Goal: Task Accomplishment & Management: Use online tool/utility

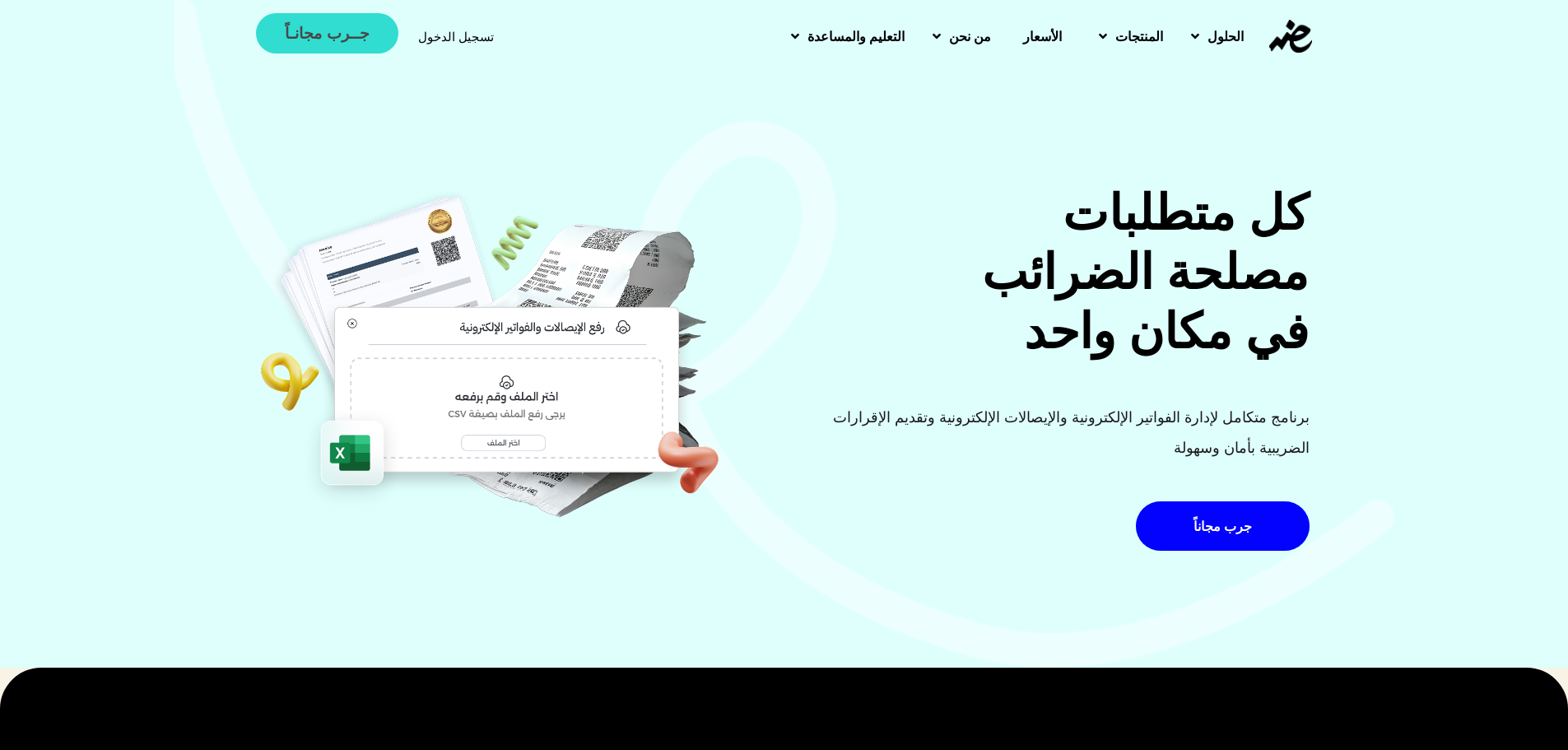
click at [339, 35] on span "جــرب مجانـاً" at bounding box center [327, 33] width 84 height 15
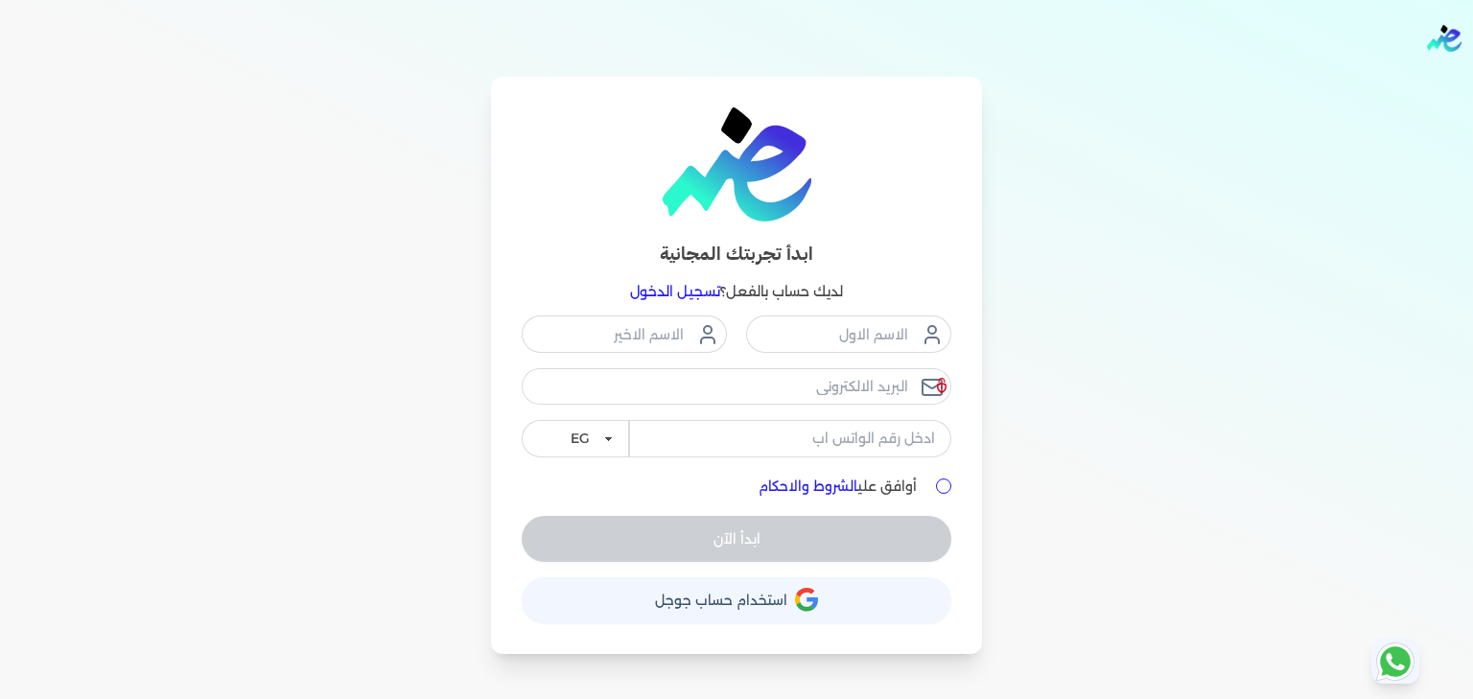
click at [683, 298] on link "تسجيل الدخول" at bounding box center [675, 291] width 90 height 17
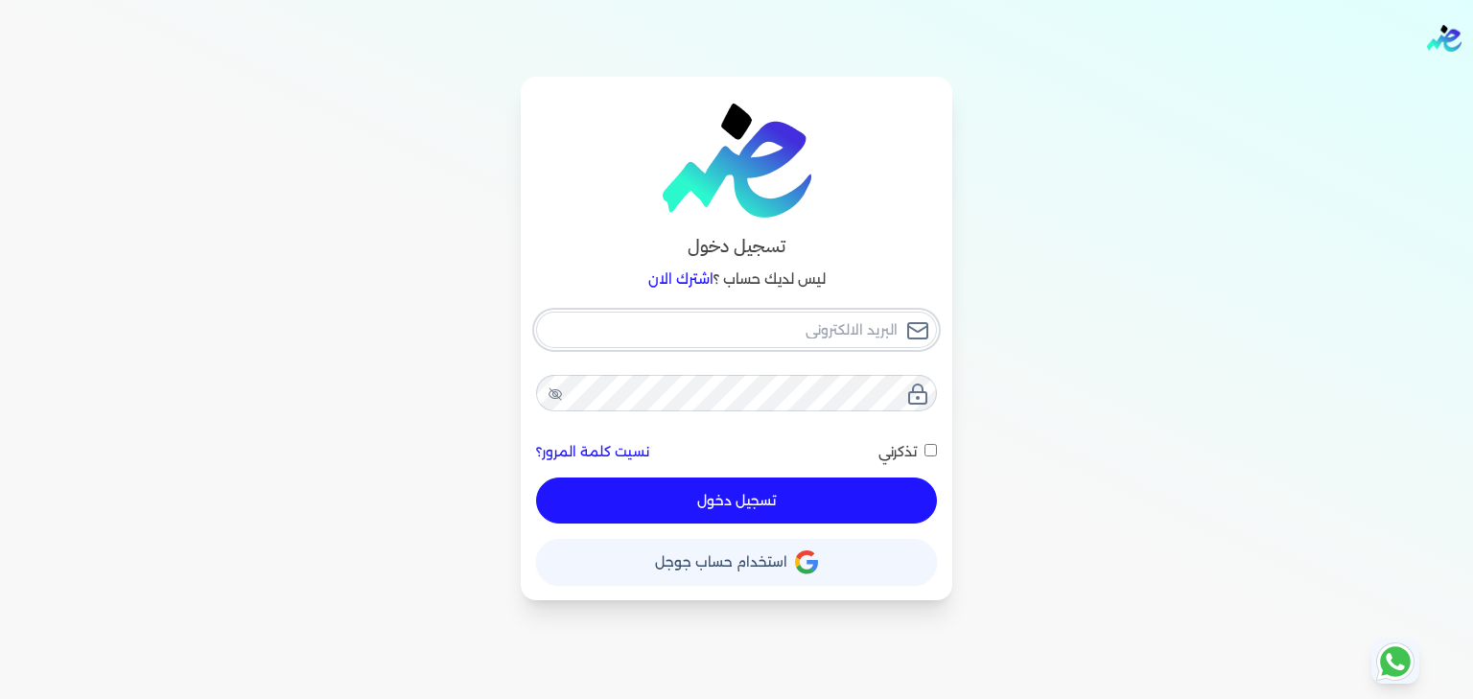
type input "[EMAIL_ADDRESS][DOMAIN_NAME]"
click at [796, 478] on div "تسجيل دخول" at bounding box center [736, 501] width 401 height 46
click at [767, 502] on button "تسجيل دخول" at bounding box center [736, 501] width 401 height 46
checkbox input "false"
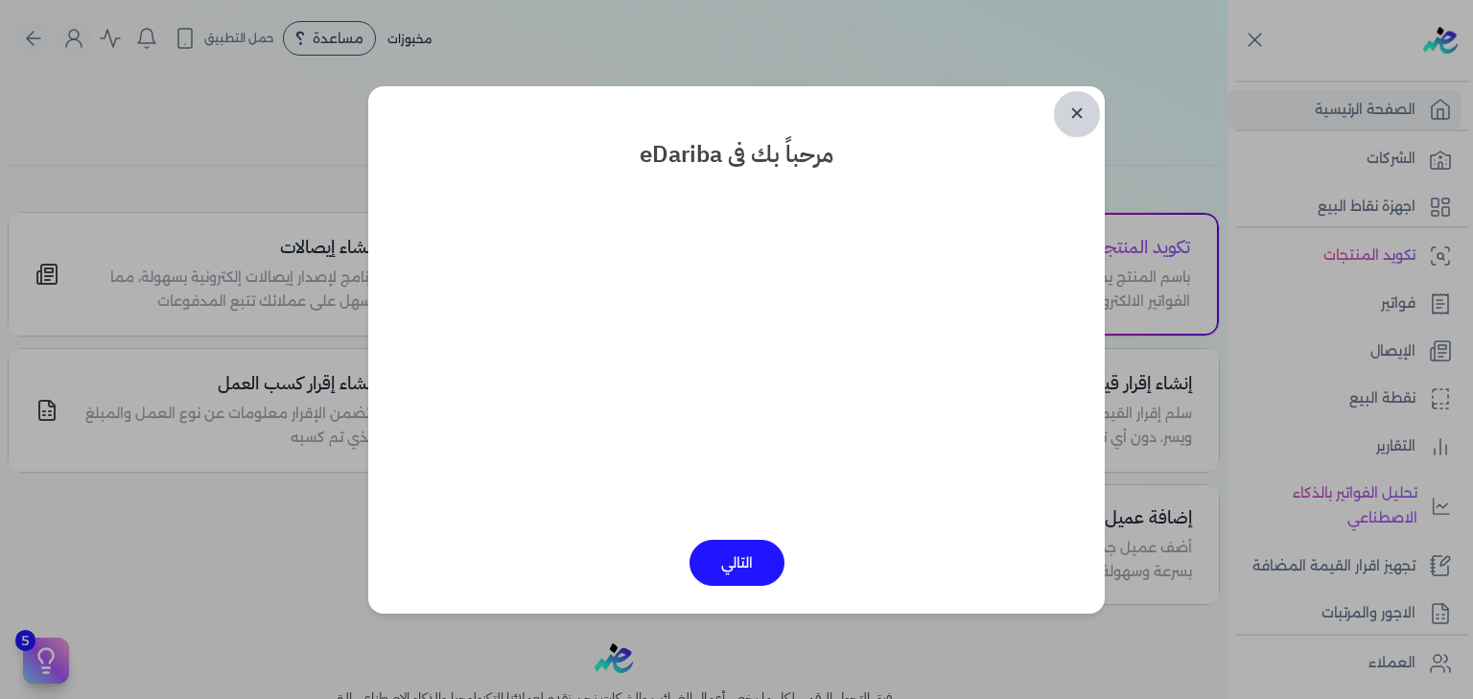
click at [1082, 119] on link "✕" at bounding box center [1077, 114] width 46 height 46
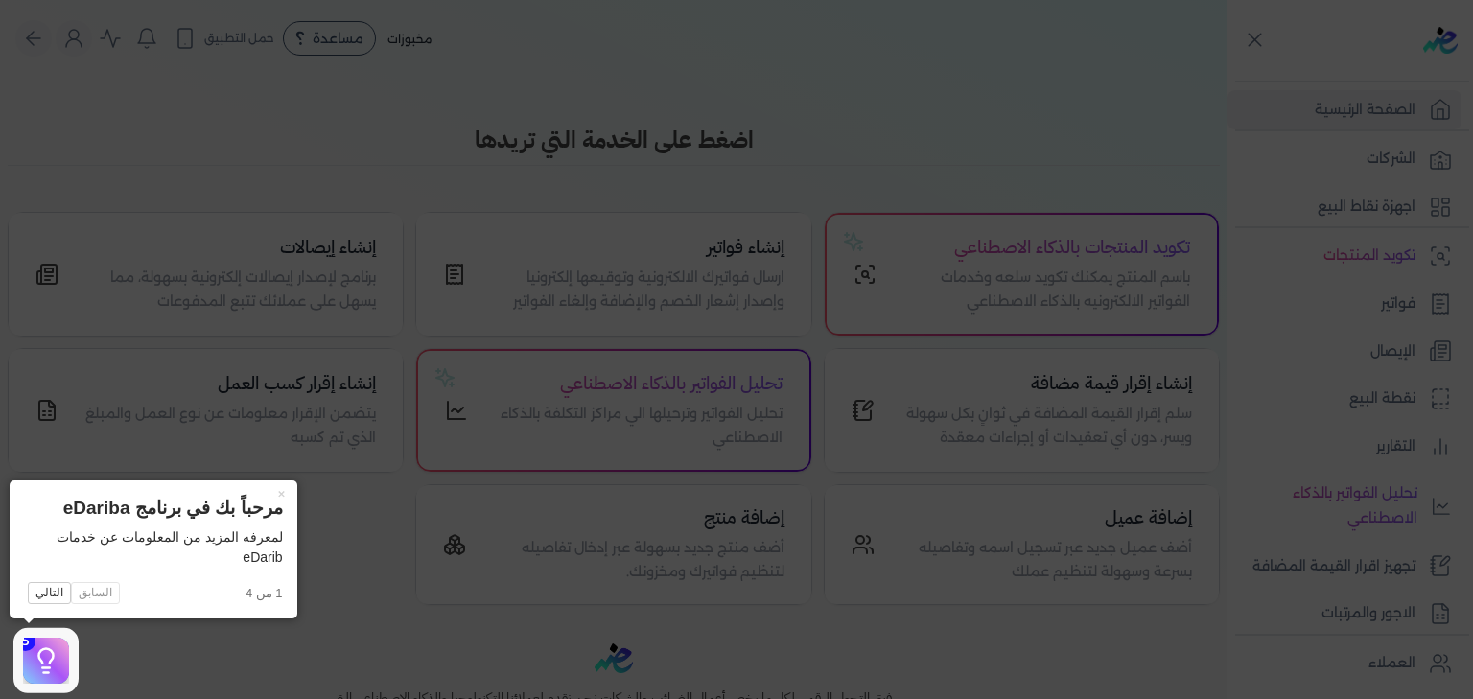
click at [514, 202] on icon at bounding box center [736, 349] width 1473 height 699
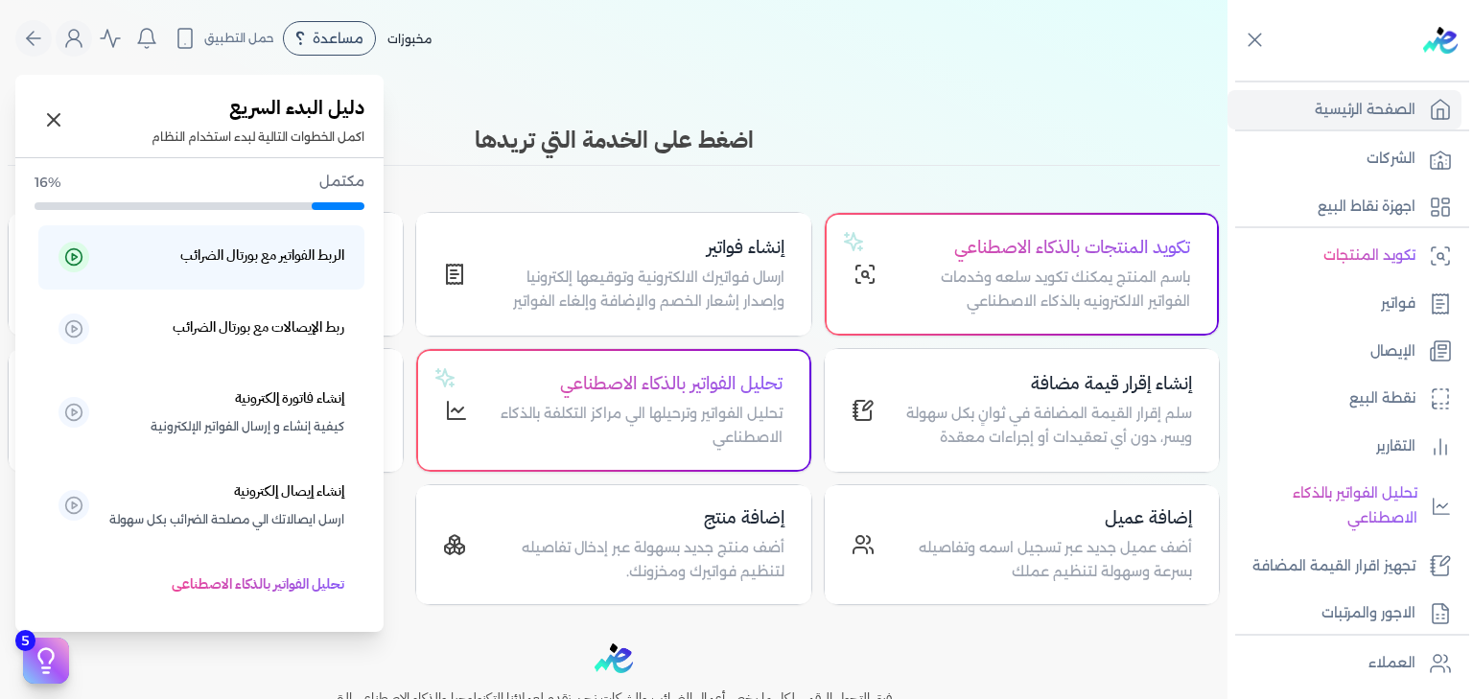
click at [55, 660] on icon at bounding box center [46, 660] width 29 height 29
click at [290, 249] on h5 "الربط الفواتير مع بورتال الضرائب" at bounding box center [262, 256] width 164 height 25
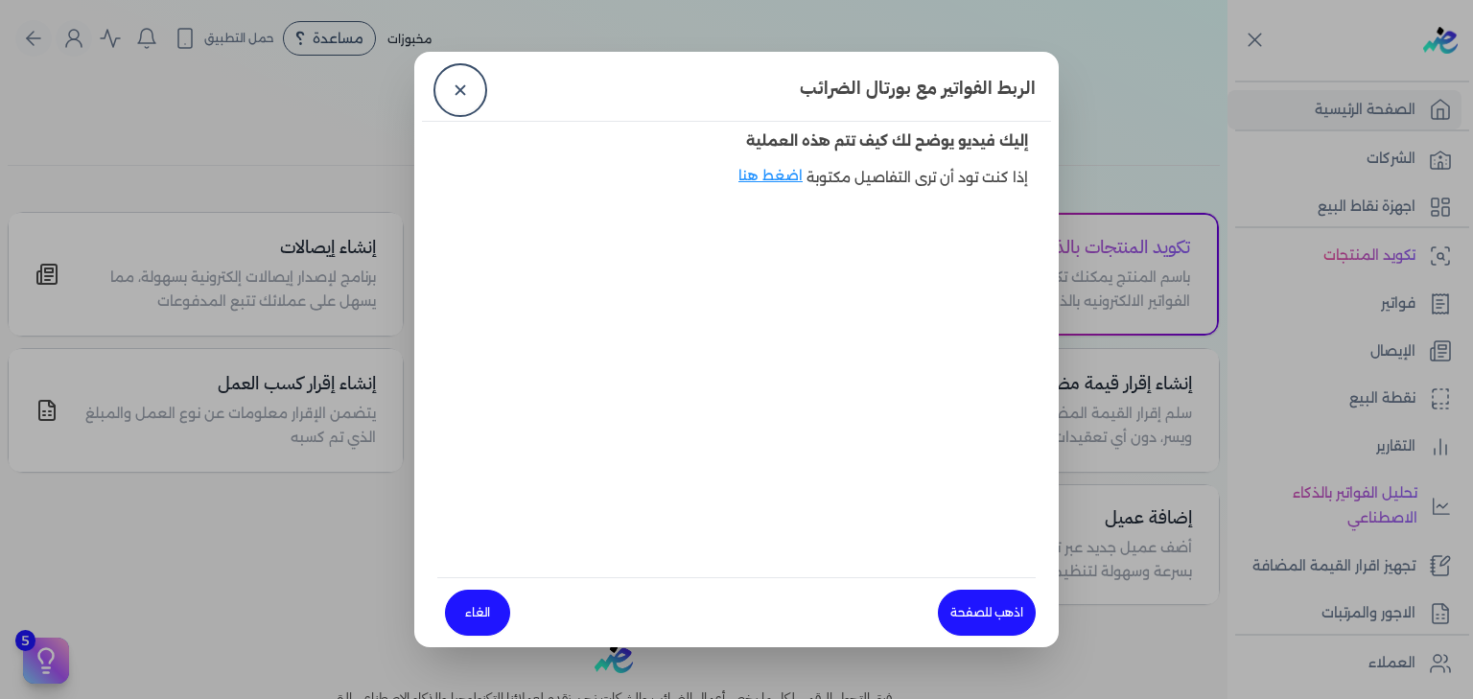
click at [82, 630] on dialog "الربط الفواتير مع بورتال الضرائب ✕ إليك فيديو يوضح لك كيف تتم هذه العملية إذا ك…" at bounding box center [736, 349] width 1473 height 699
click at [468, 85] on link "✕" at bounding box center [460, 90] width 46 height 46
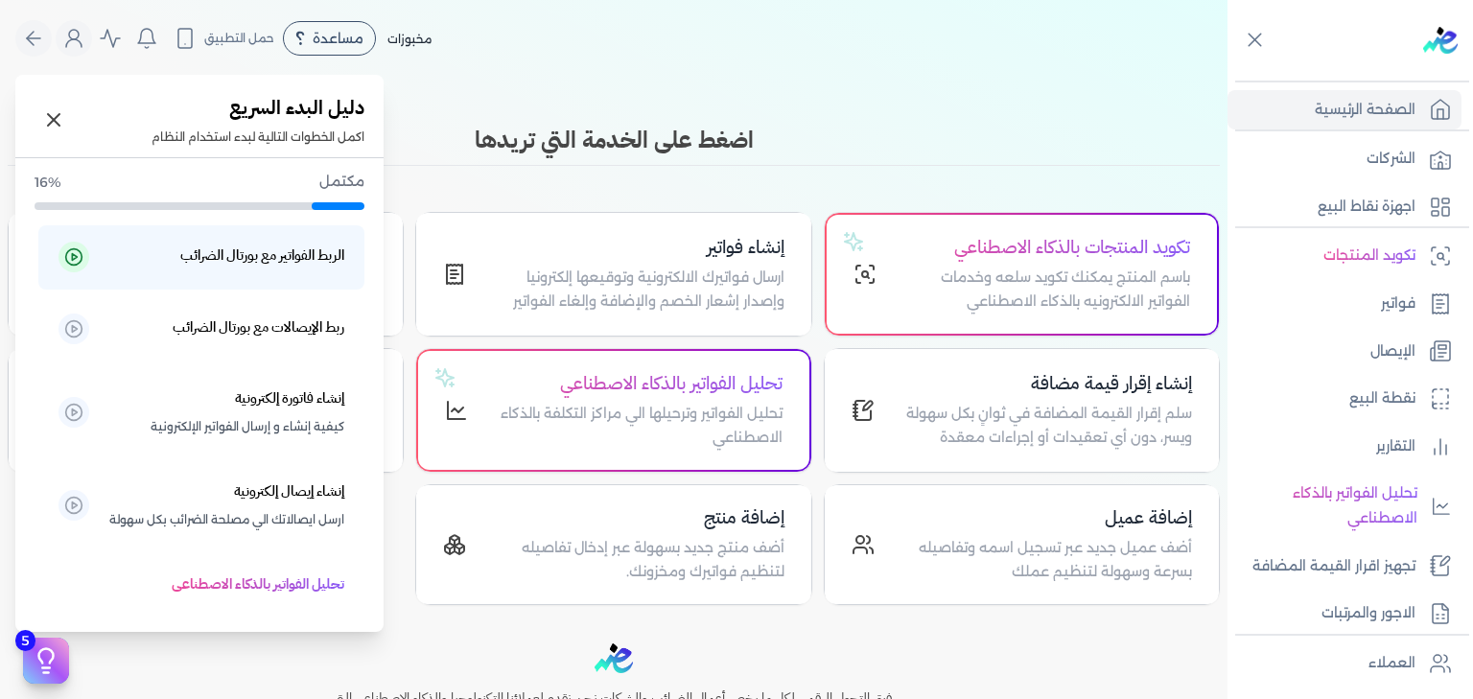
click at [48, 665] on icon at bounding box center [46, 660] width 29 height 29
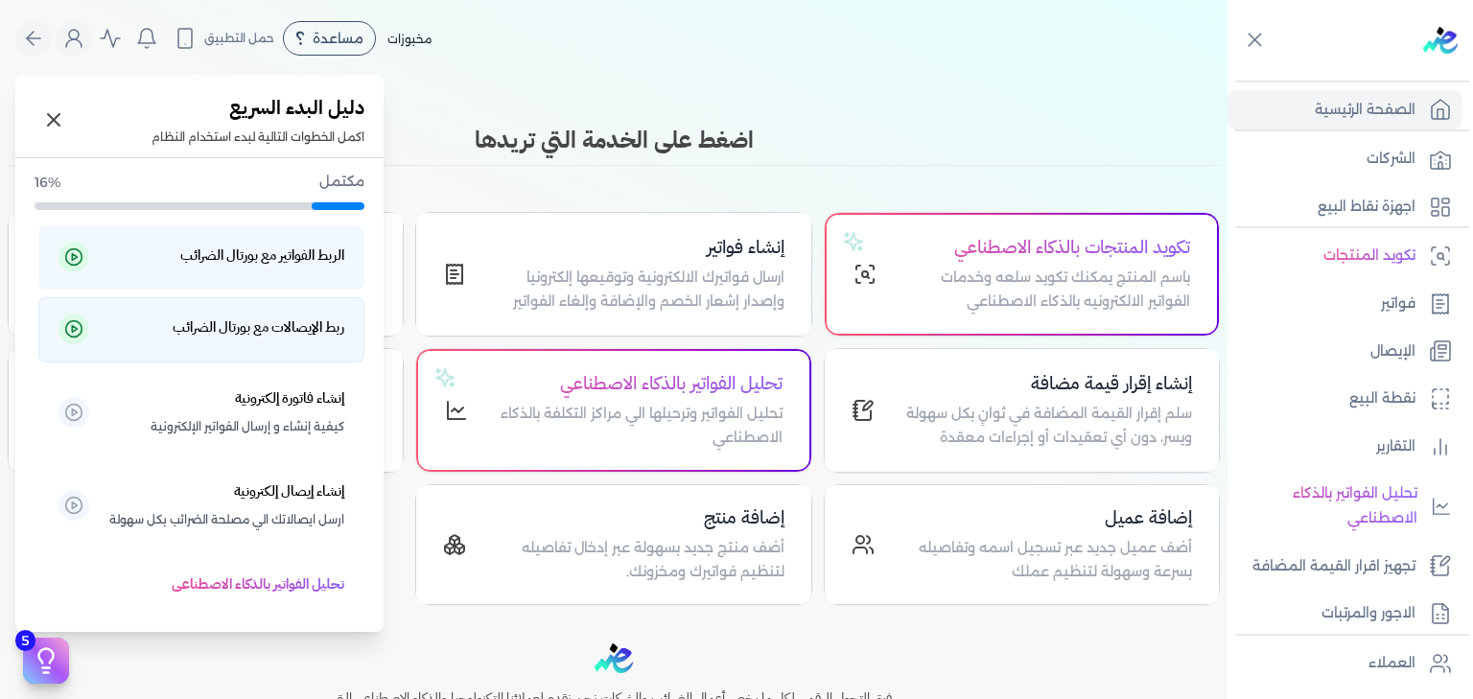
scroll to position [65, 0]
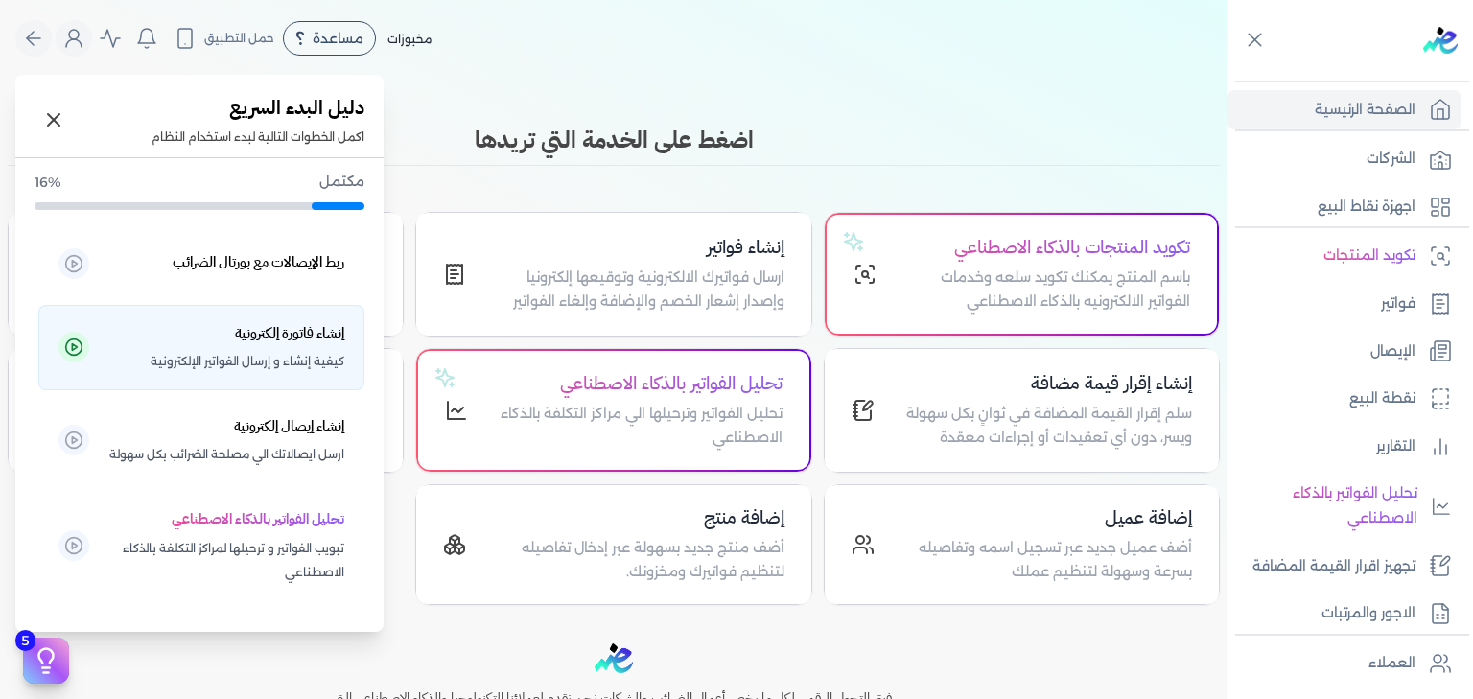
click at [276, 353] on span "كيفية إنشاء و إرسال الفواتير الإلكترونية" at bounding box center [248, 361] width 194 height 25
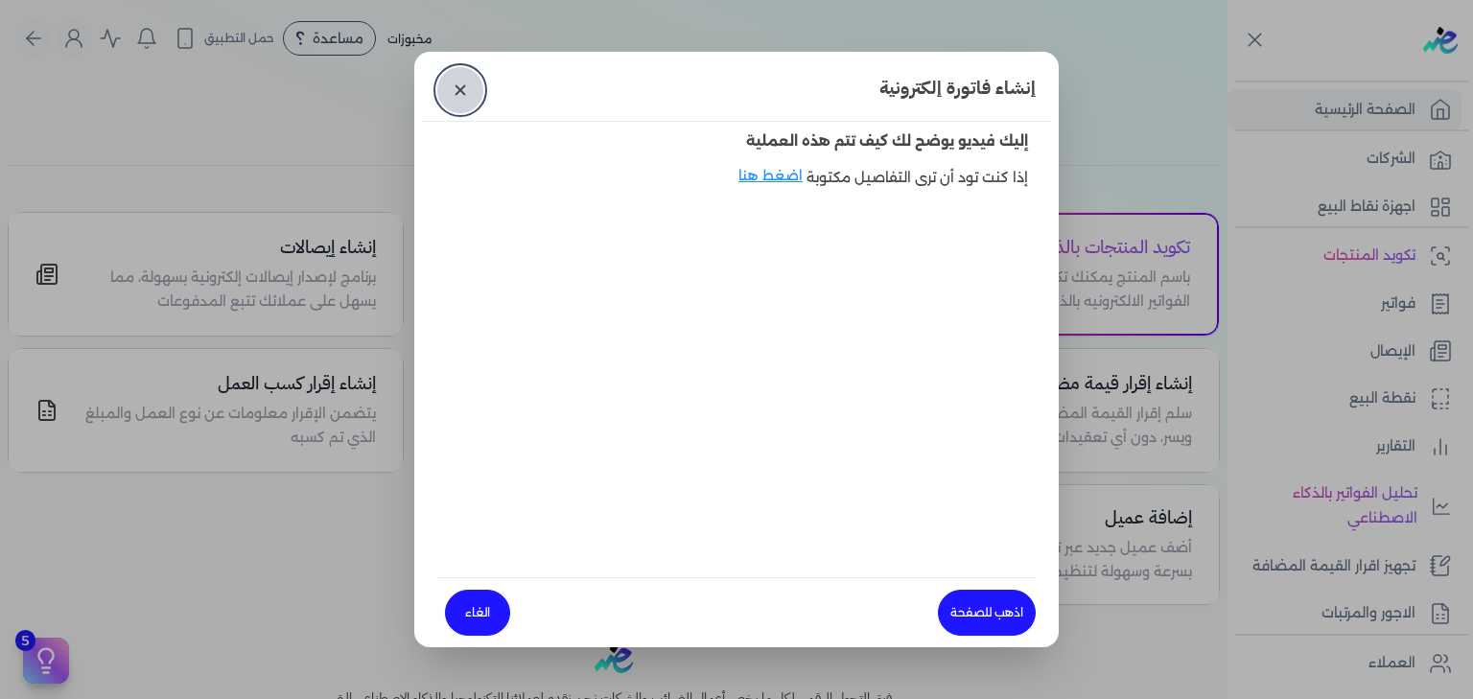
click at [464, 84] on link "✕" at bounding box center [460, 90] width 46 height 46
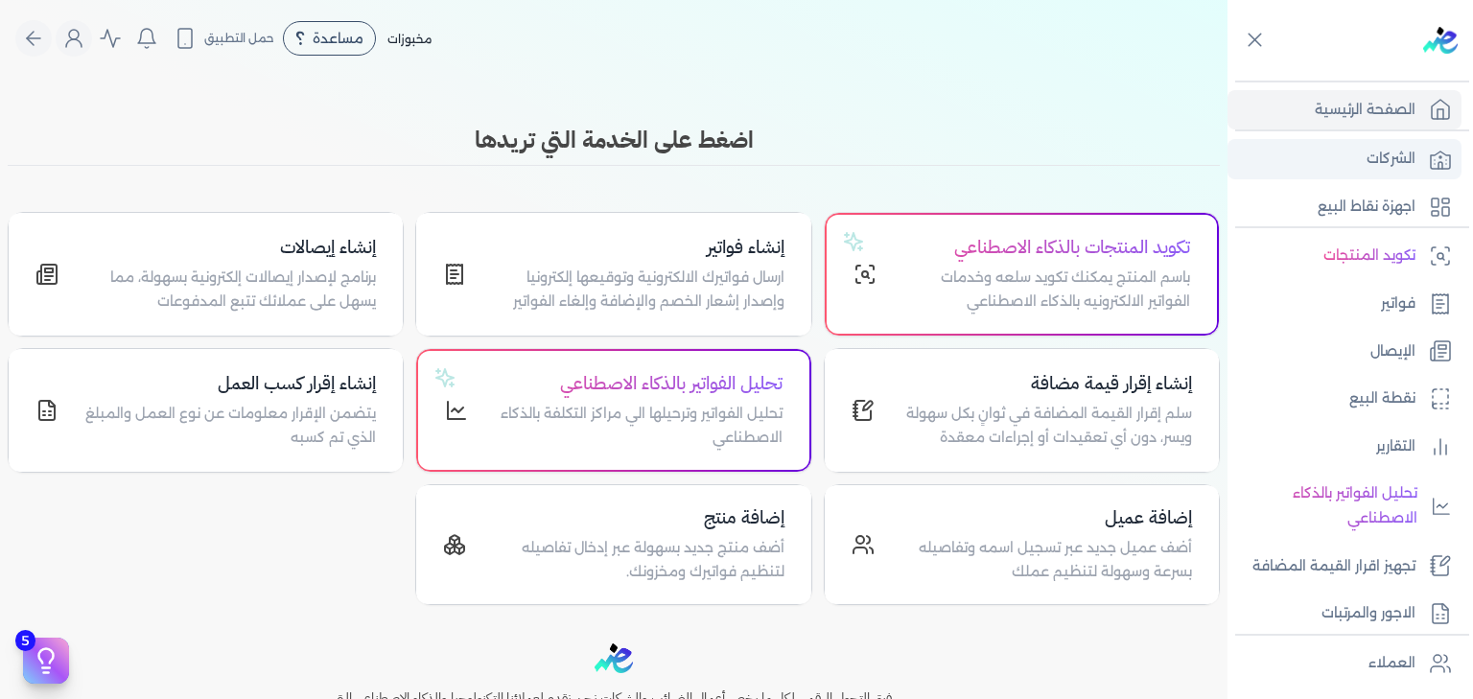
click at [1373, 166] on p "الشركات" at bounding box center [1391, 159] width 49 height 25
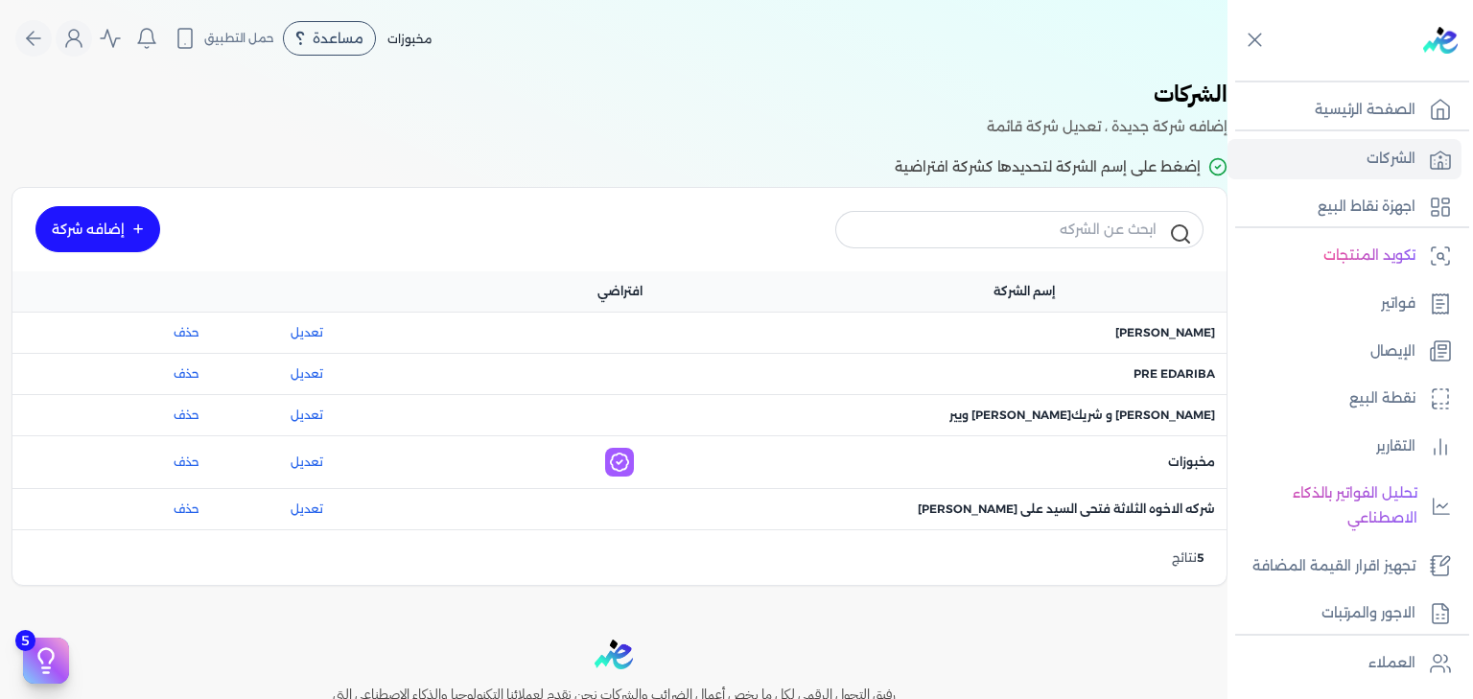
click at [92, 233] on link "إضافه شركة" at bounding box center [97, 229] width 125 height 46
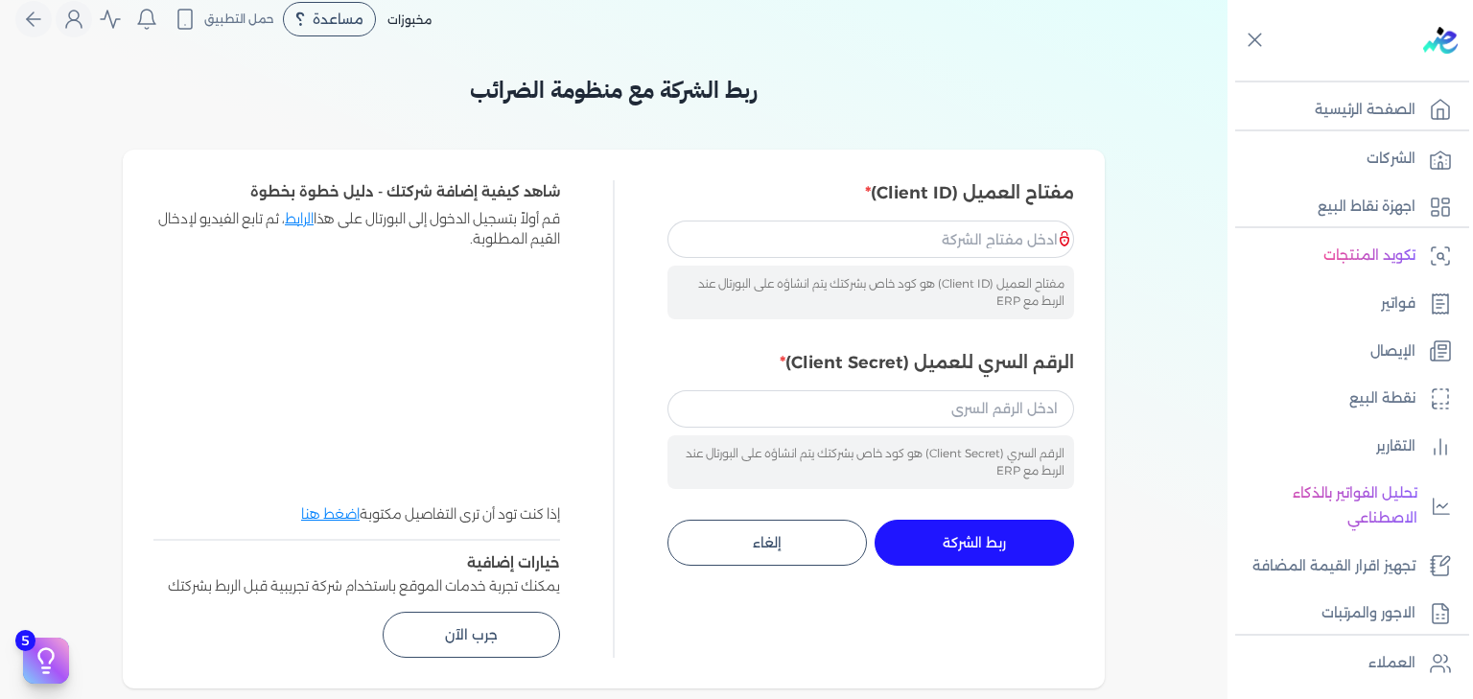
scroll to position [109, 0]
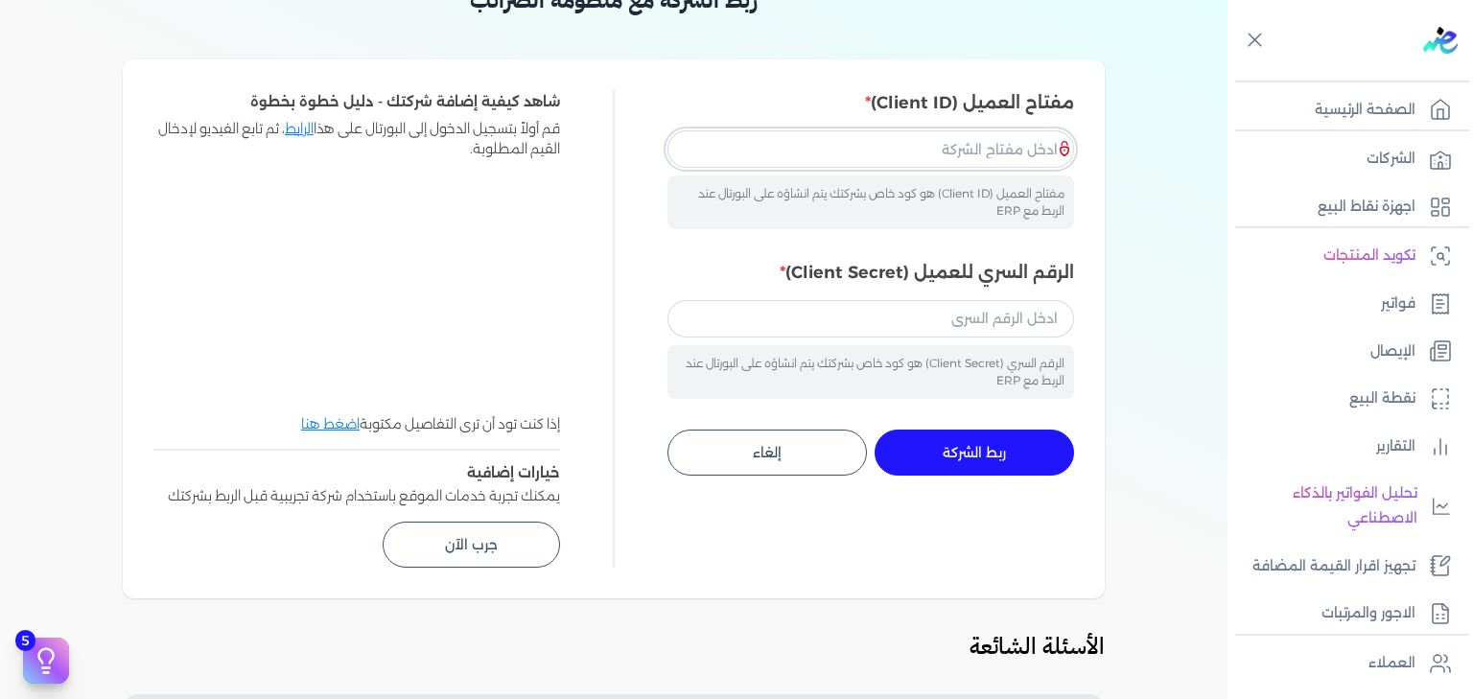
click at [979, 161] on input "مفتاح العميل (Client ID)" at bounding box center [870, 148] width 407 height 36
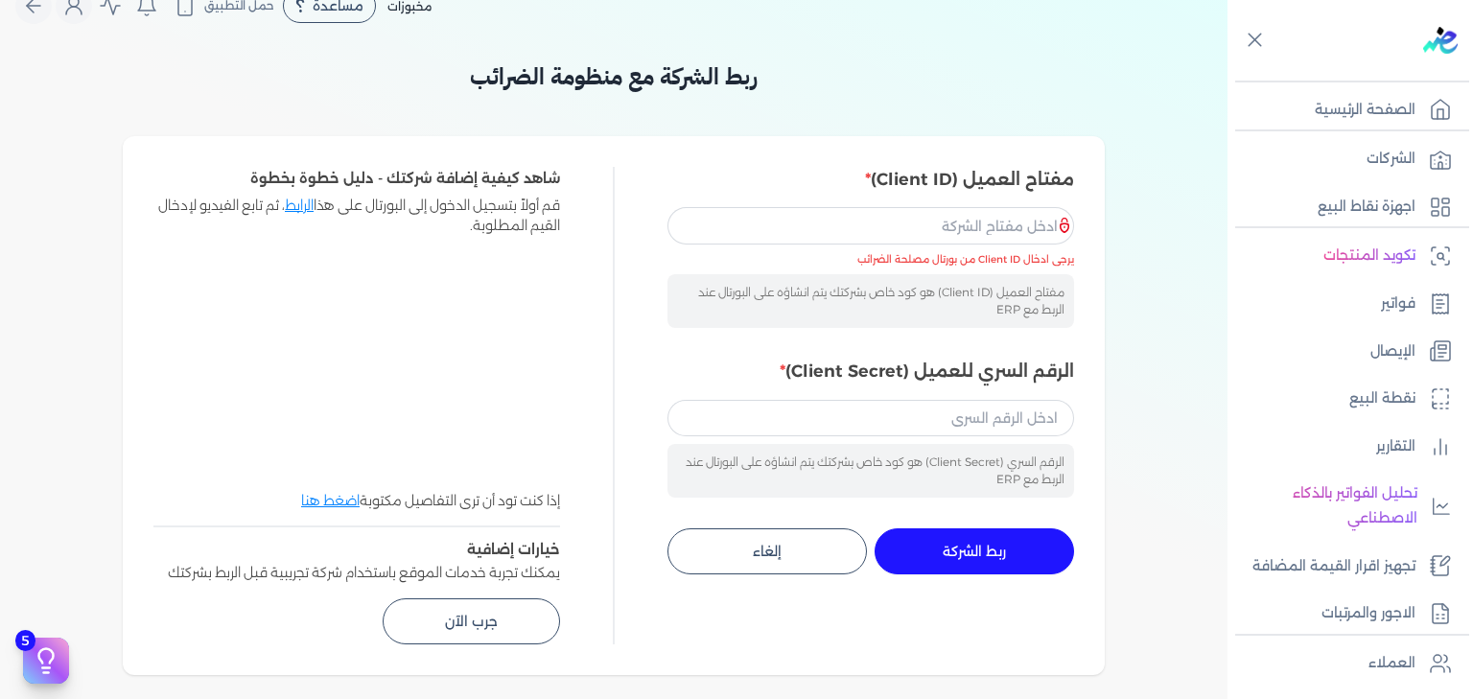
scroll to position [0, 0]
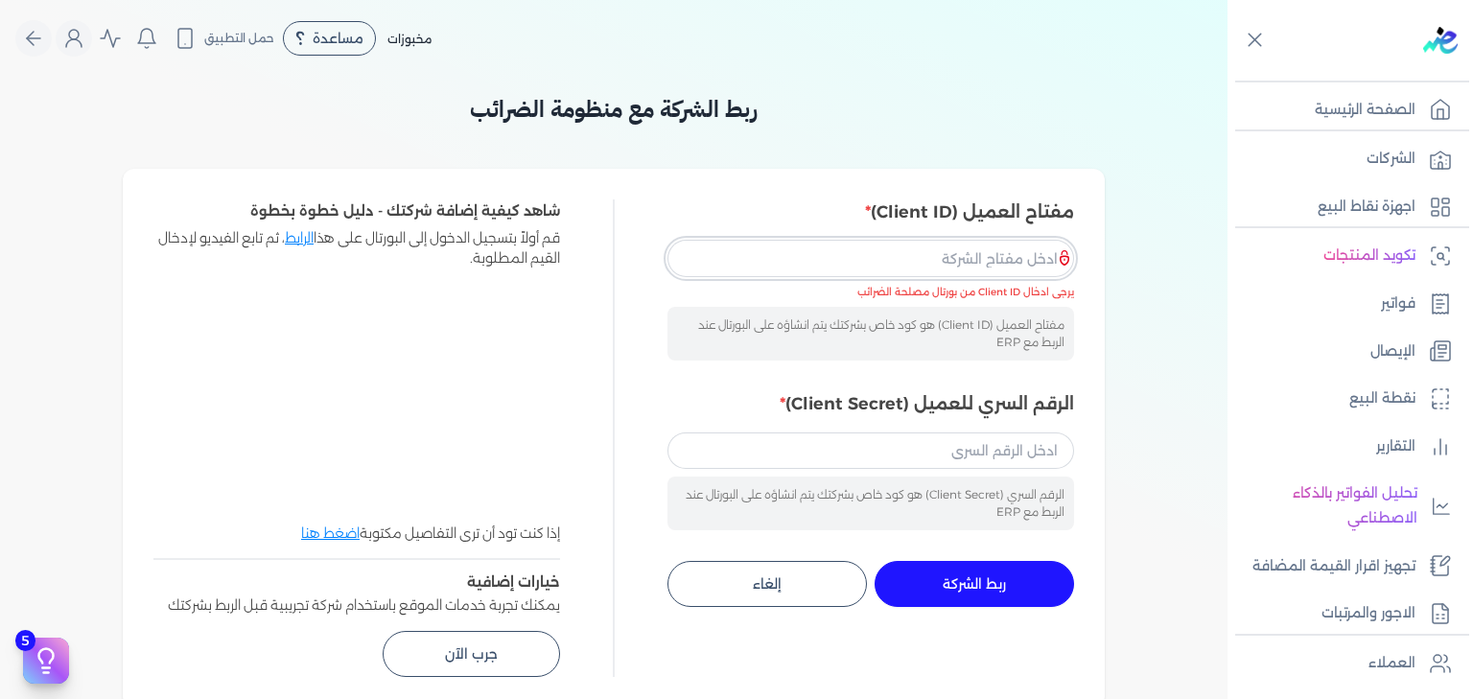
click at [964, 265] on input "مفتاح العميل (Client ID)" at bounding box center [870, 258] width 407 height 36
click at [964, 434] on input "الرقم السري للعميل (Client Secret)" at bounding box center [870, 451] width 407 height 36
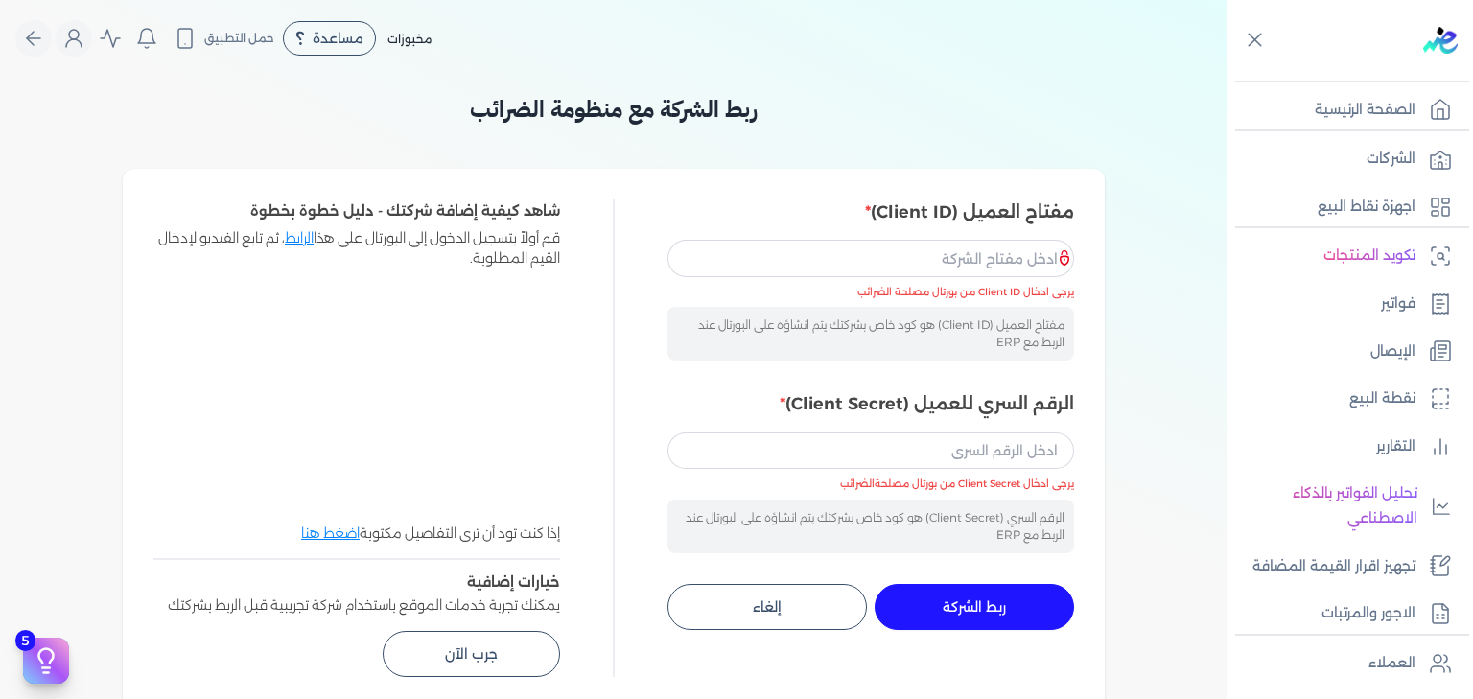
drag, startPoint x: 925, startPoint y: 431, endPoint x: 460, endPoint y: -93, distance: 699.8
click at [460, 0] on html "برجاء مراجعة صحة رقم التسجيل الضريبي : 767827139 من هنا Dismiss ✕ ✕ استهلكت 100…" at bounding box center [736, 349] width 1473 height 699
click at [1052, 96] on h3 "ربط الشركة مع منظومة الضرائب" at bounding box center [614, 109] width 982 height 35
click at [1393, 154] on p "الشركات" at bounding box center [1391, 159] width 49 height 25
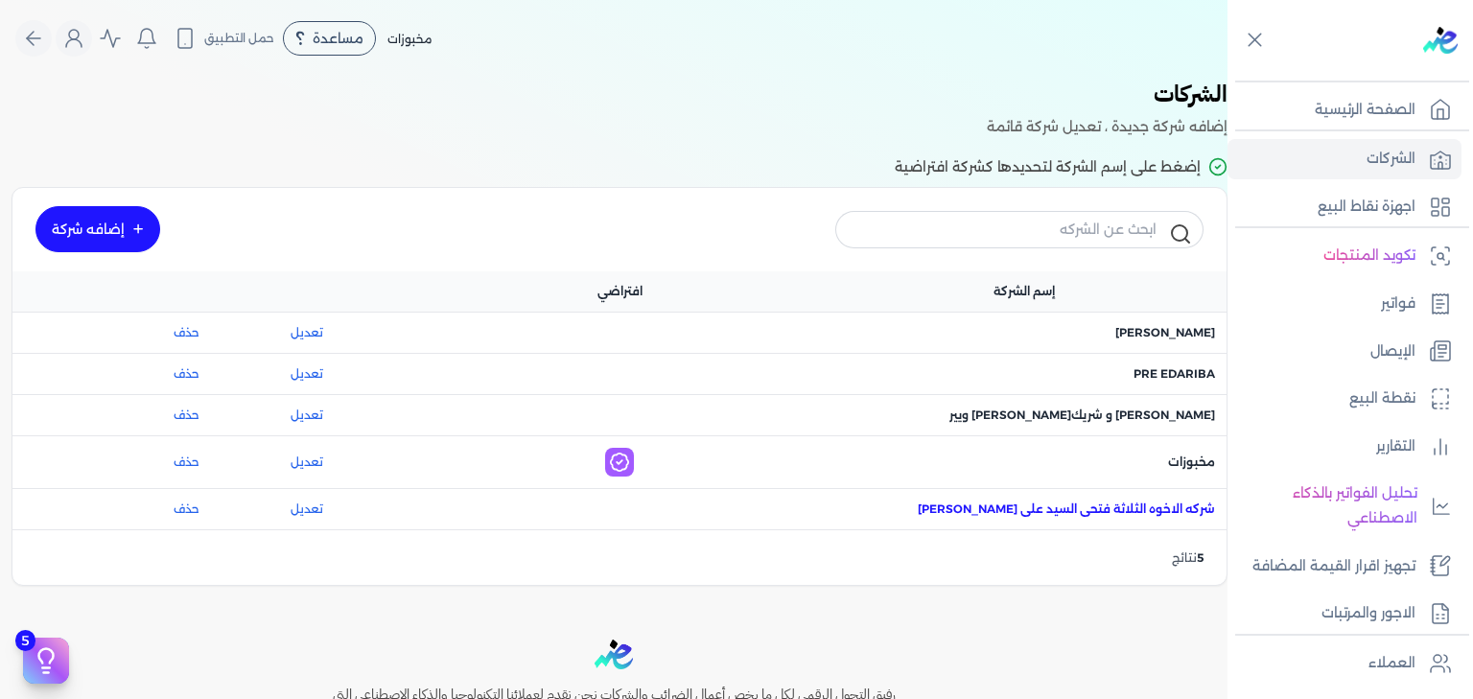
click at [1163, 505] on span "اسم الشركة : شركه الاخوه الثلاثة فتحى السيد على [PERSON_NAME]" at bounding box center [1066, 509] width 297 height 17
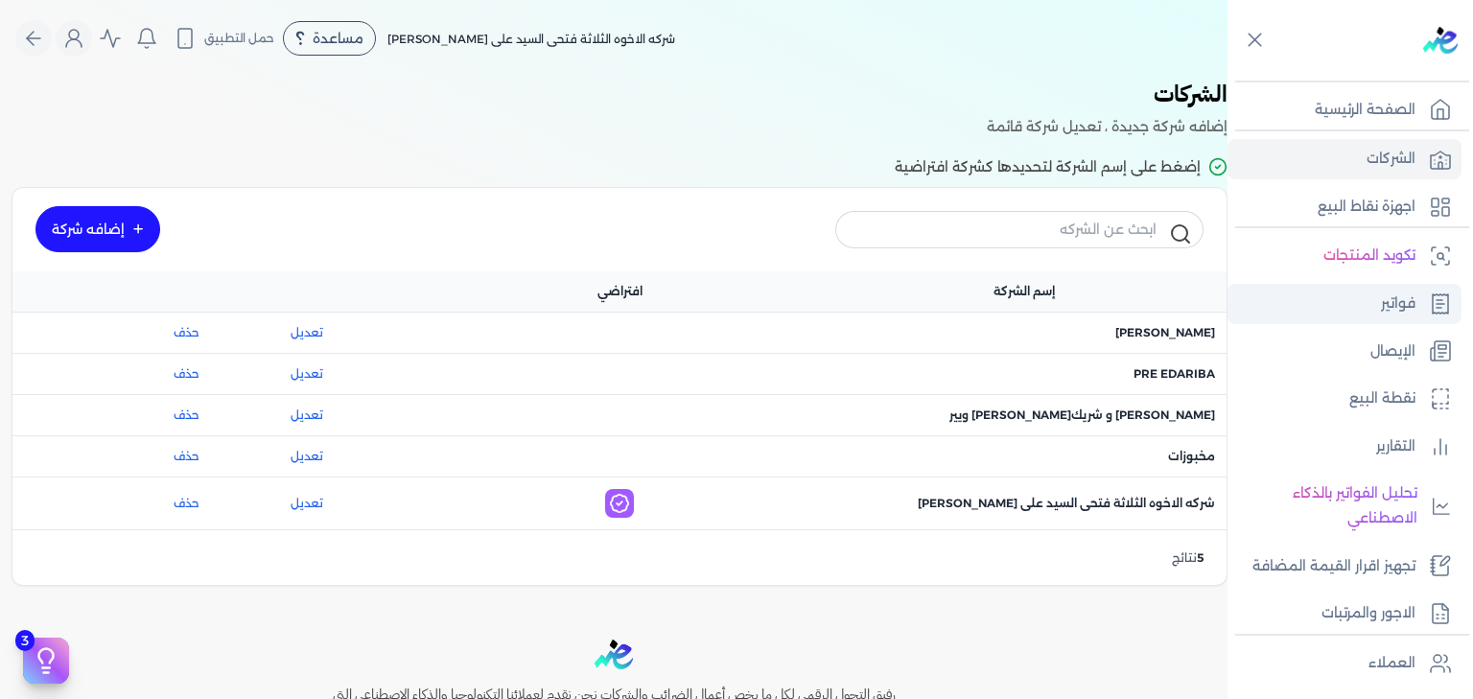
click at [1398, 308] on p "فواتير" at bounding box center [1398, 304] width 35 height 25
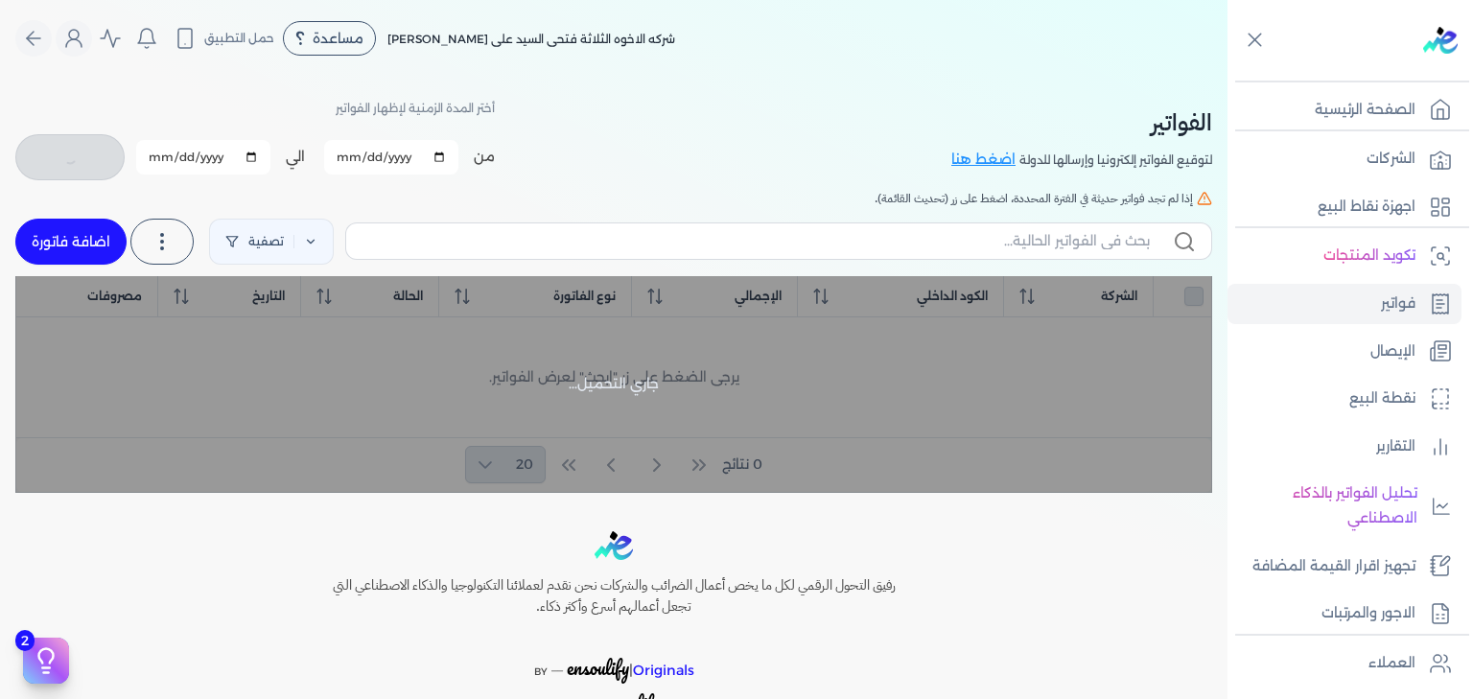
checkbox input "false"
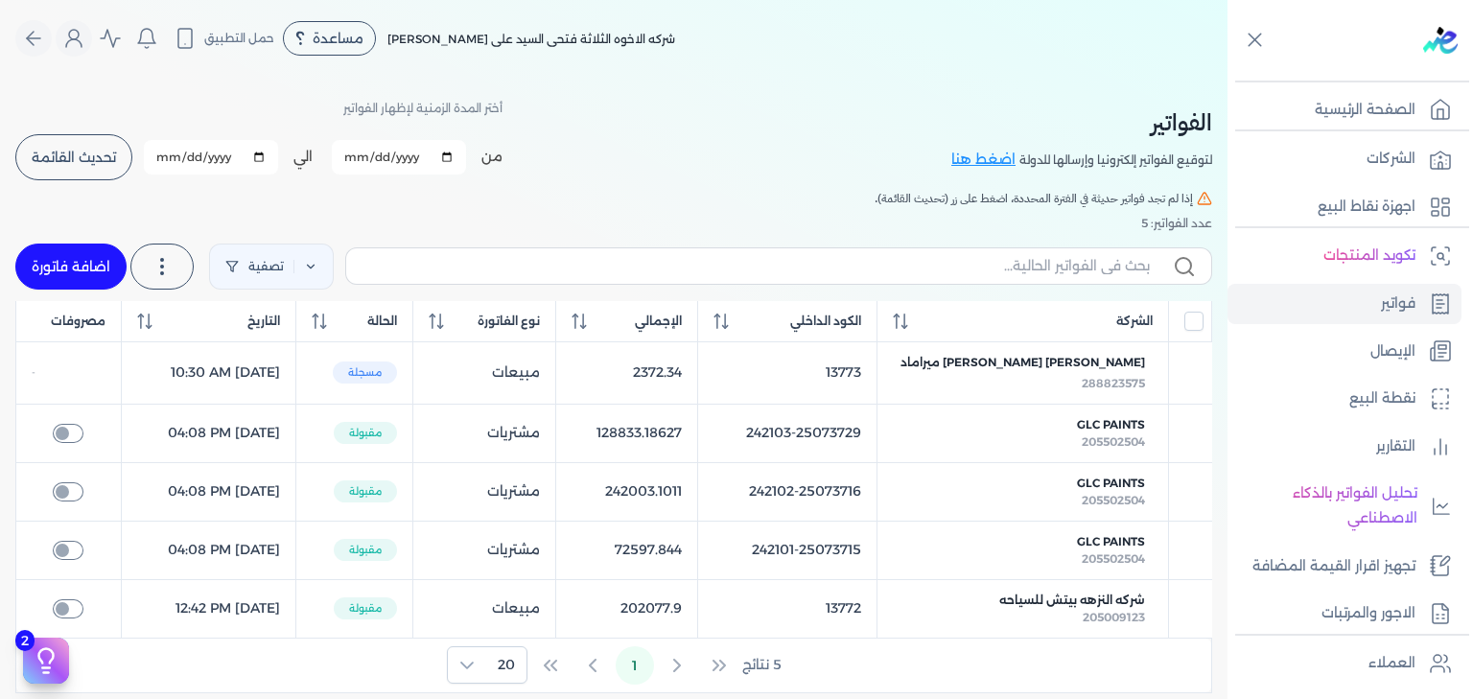
click at [465, 157] on input "[DATE]" at bounding box center [399, 157] width 134 height 35
type input "[DATE]"
click at [107, 166] on button "تحديث القائمة" at bounding box center [73, 157] width 117 height 46
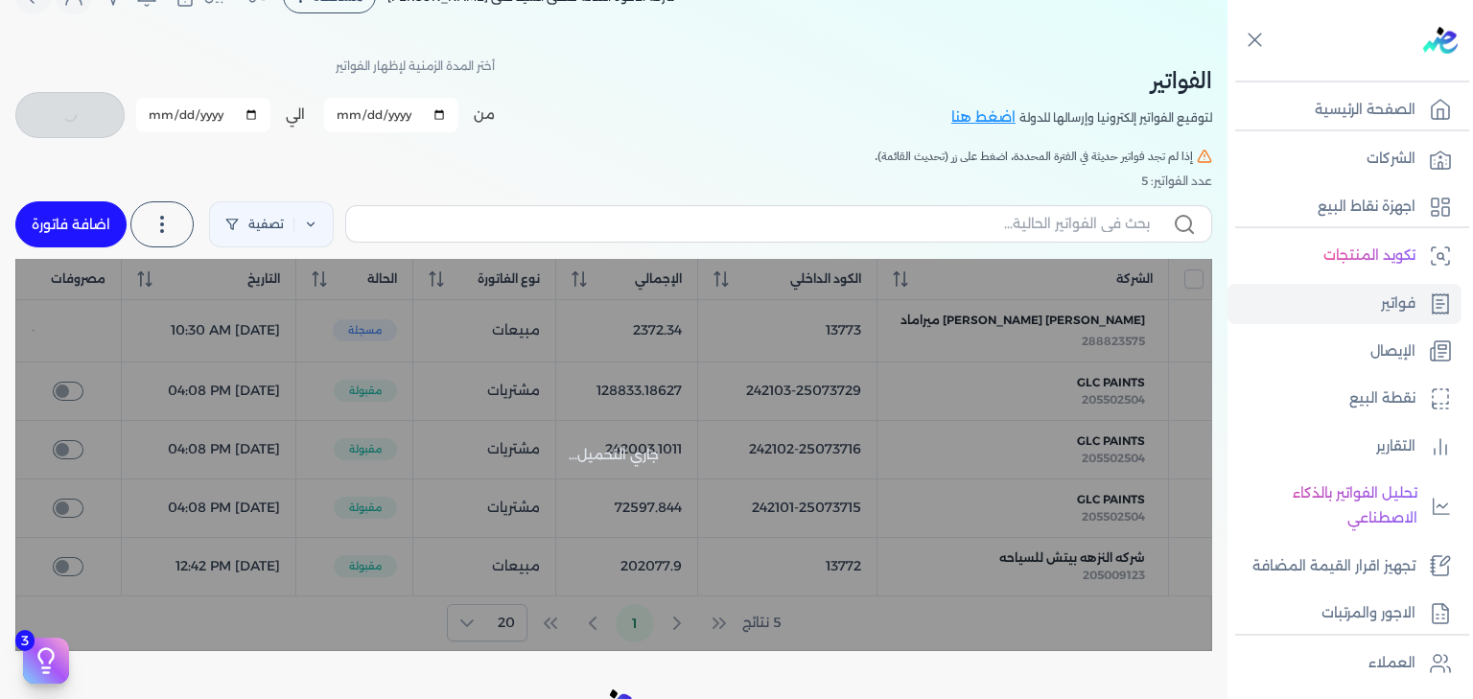
checkbox input "false"
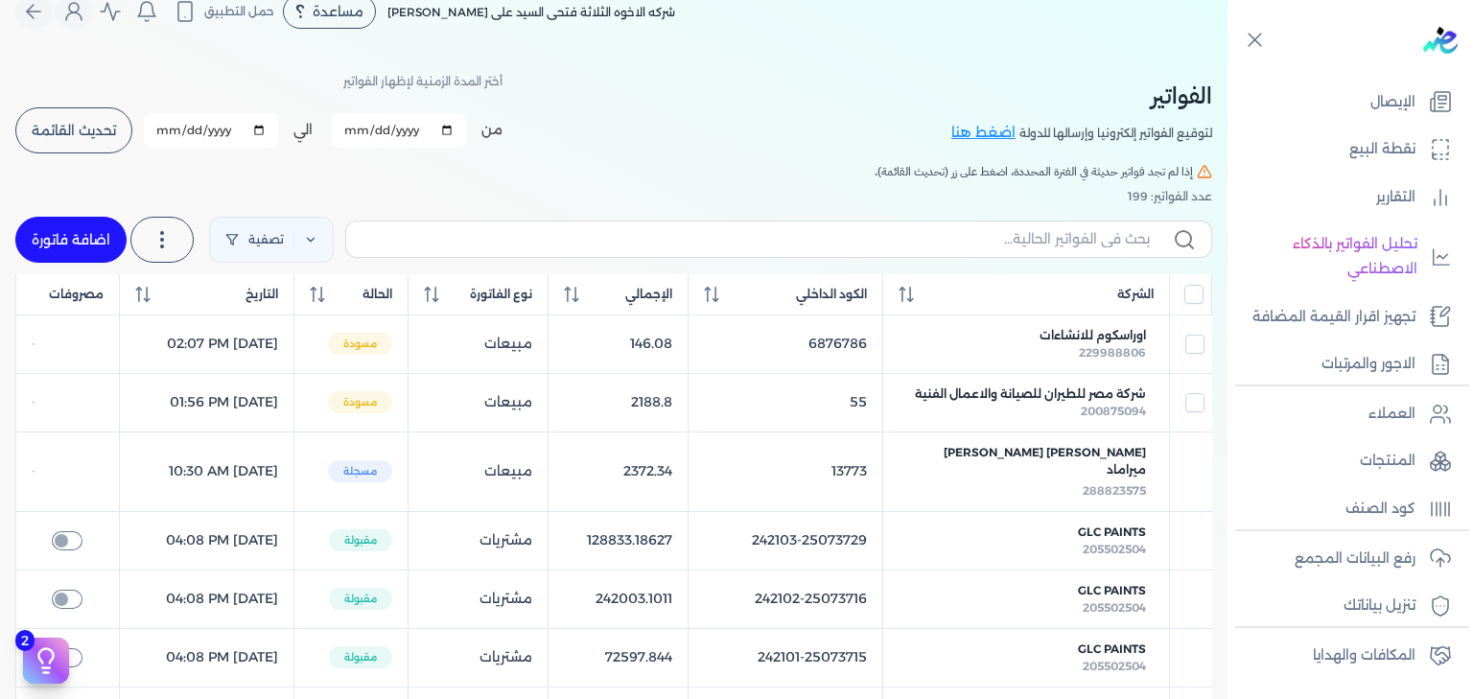
scroll to position [334, 0]
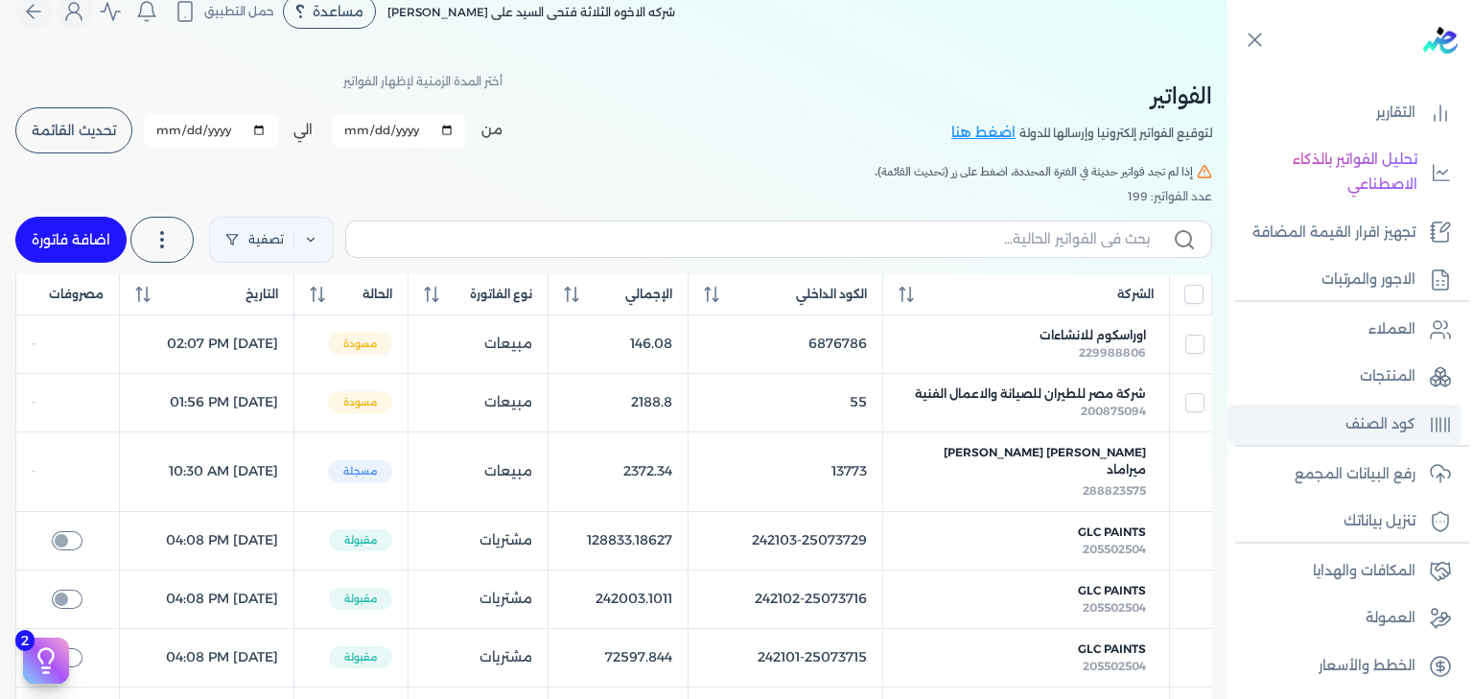
click at [1384, 421] on p "كود الصنف" at bounding box center [1381, 424] width 70 height 25
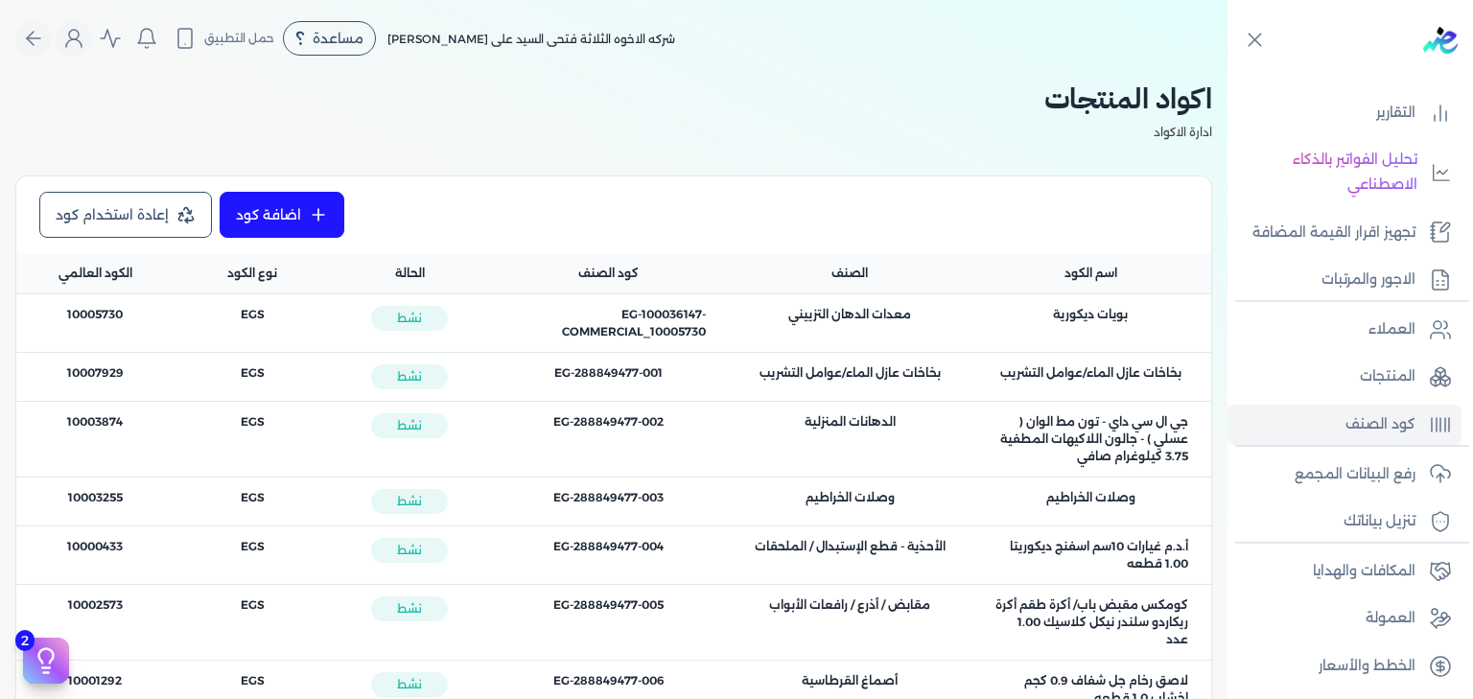
click at [82, 315] on span "الكود العام : 10005730" at bounding box center [95, 314] width 56 height 17
click at [318, 220] on link "اضافة كود" at bounding box center [282, 215] width 125 height 46
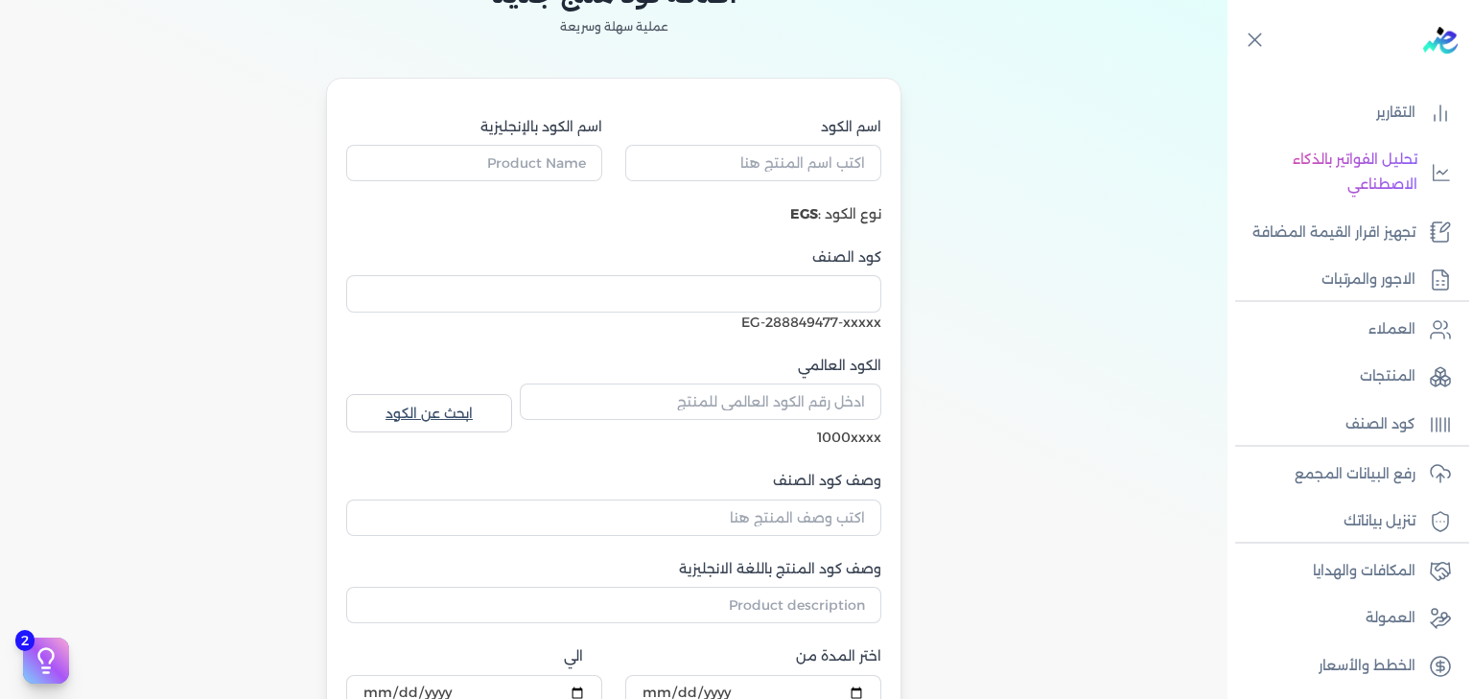
scroll to position [126, 0]
click at [818, 152] on input "اسم الكود" at bounding box center [753, 162] width 256 height 36
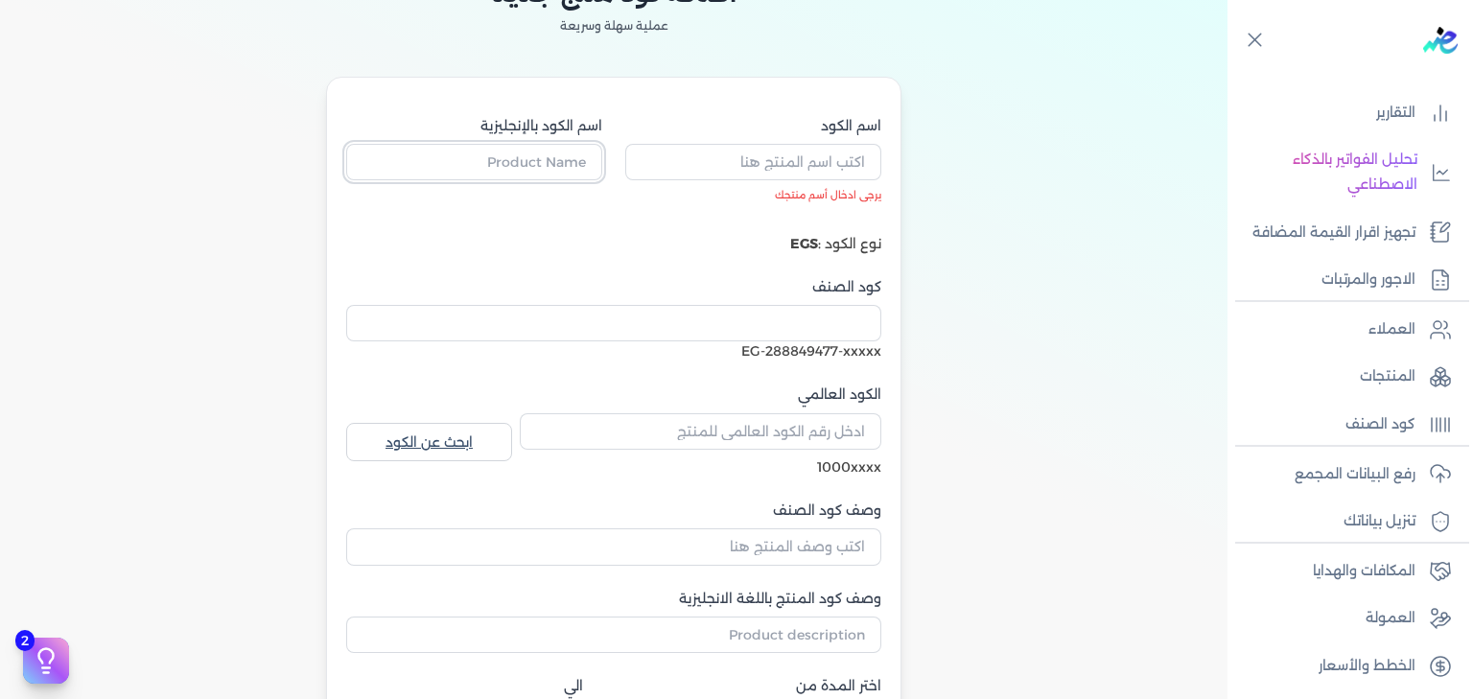
click at [580, 145] on input "اسم الكود بالإنجليزية" at bounding box center [474, 162] width 256 height 36
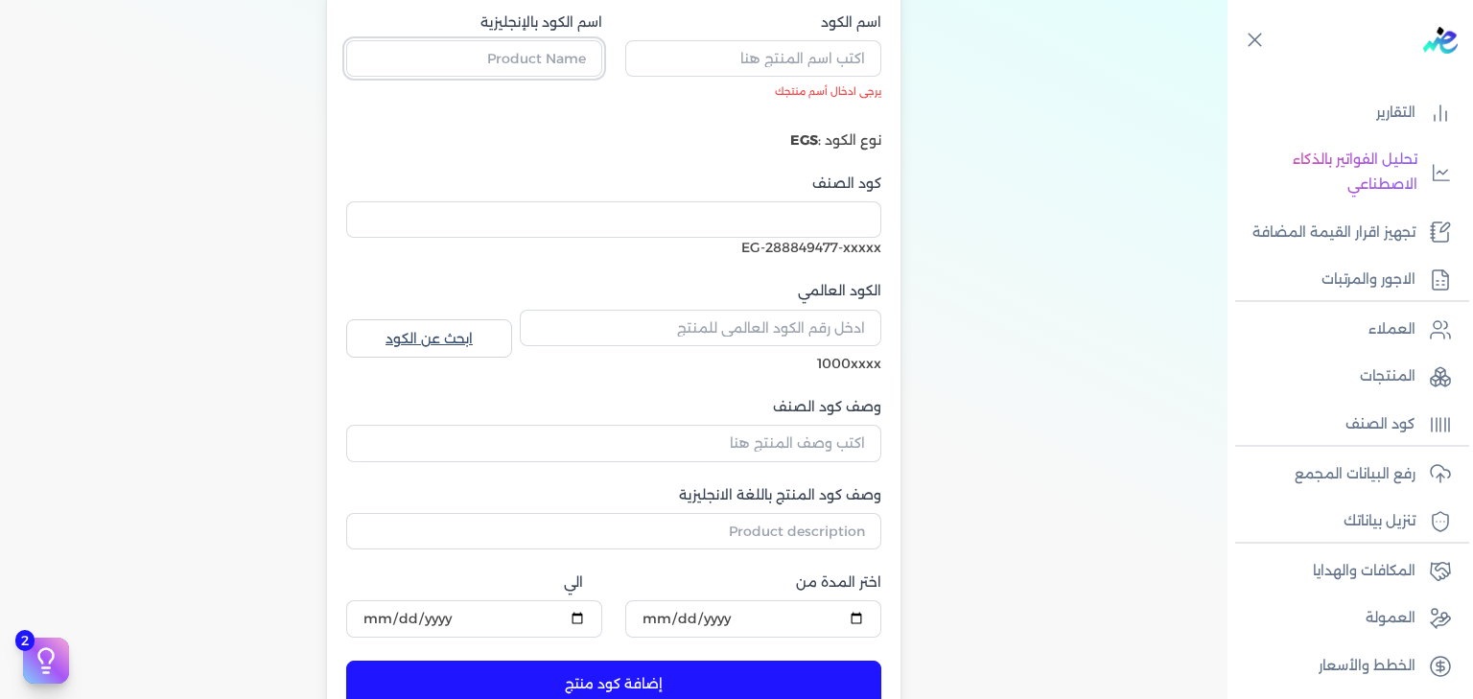
scroll to position [232, 0]
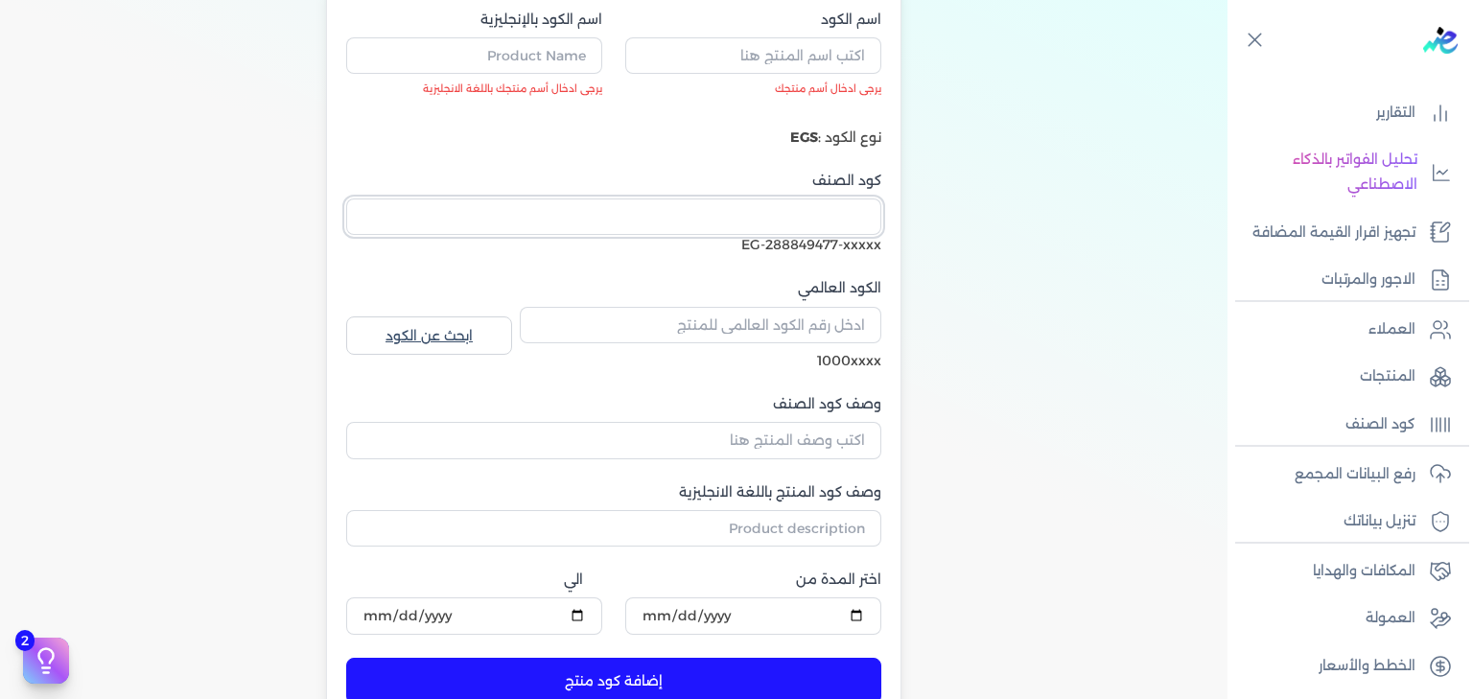
click at [805, 199] on input "كود الصنف" at bounding box center [613, 217] width 535 height 36
type input "15616561"
click at [792, 235] on div "EG-288849477-15616561" at bounding box center [613, 245] width 535 height 20
click at [721, 244] on div "EG-288849477-15616561" at bounding box center [613, 245] width 535 height 20
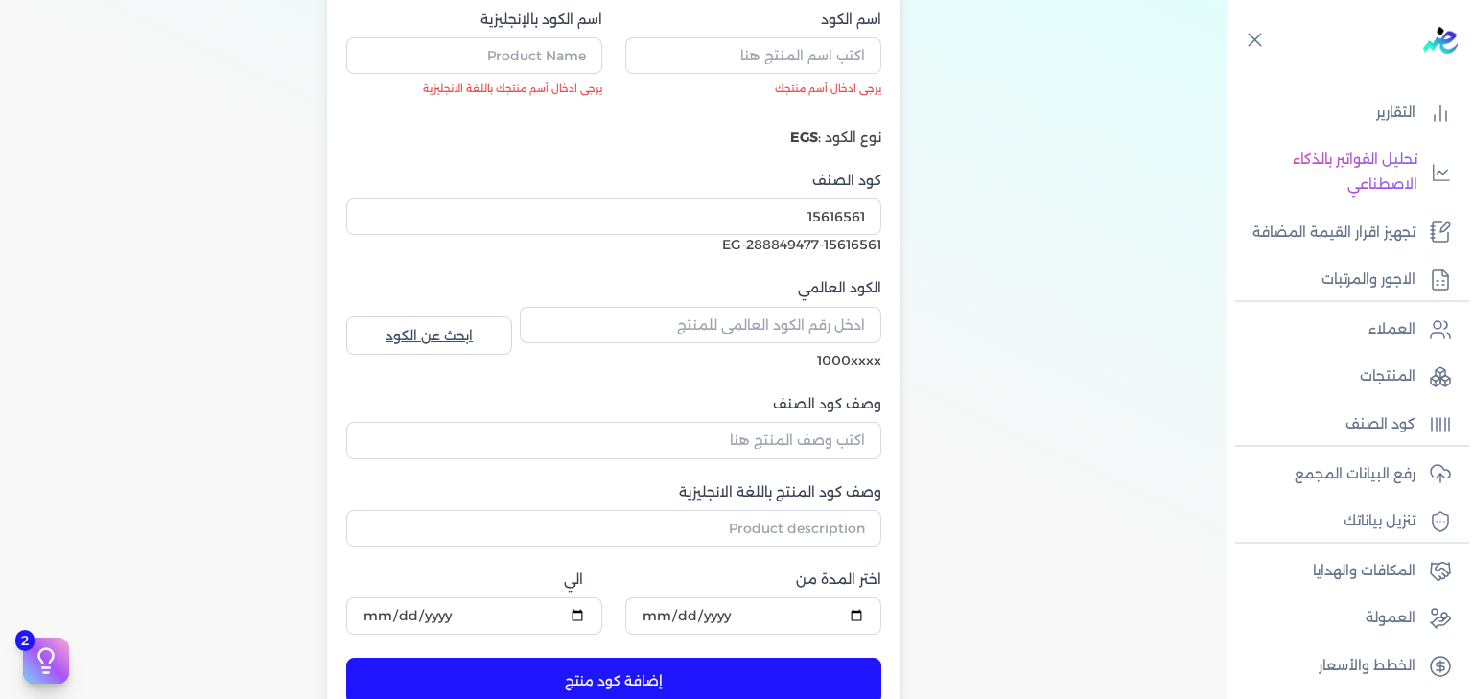
drag, startPoint x: 721, startPoint y: 244, endPoint x: 737, endPoint y: 244, distance: 15.3
click at [737, 244] on div "EG-288849477-15616561" at bounding box center [613, 245] width 535 height 20
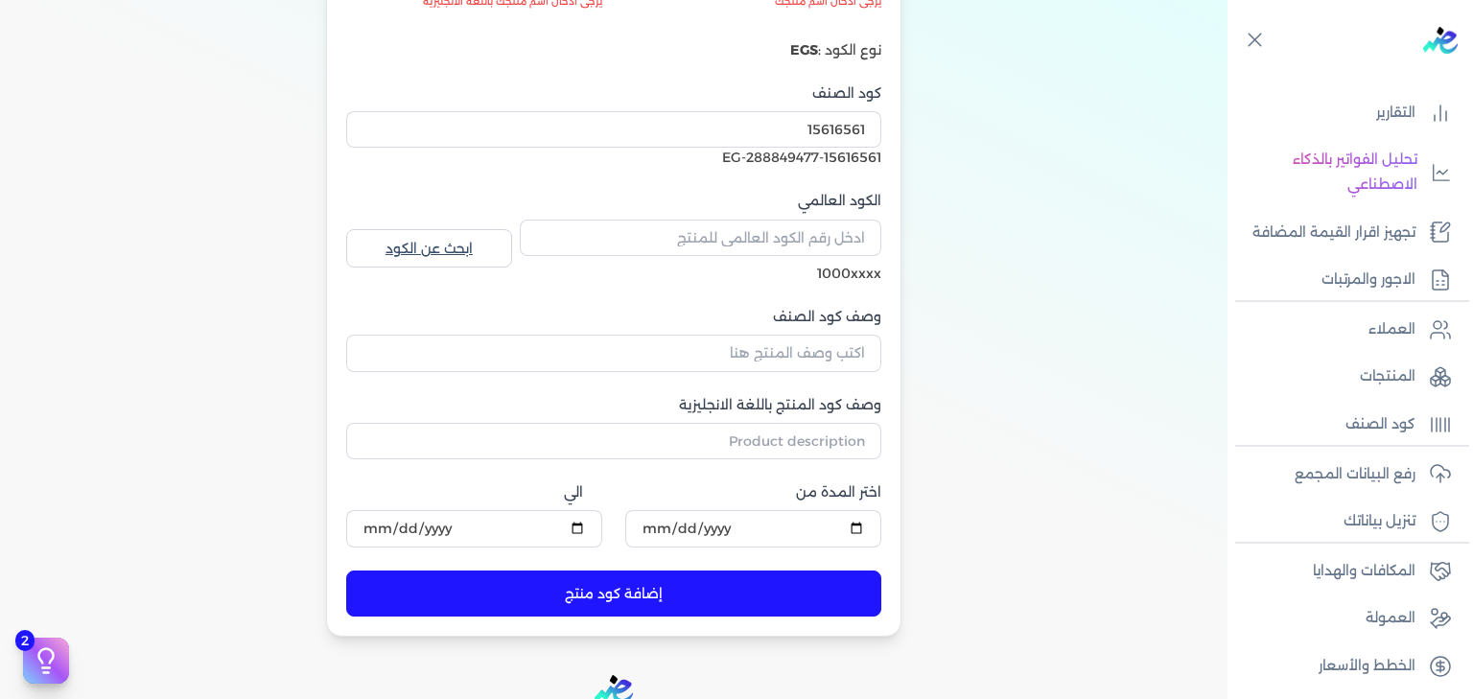
scroll to position [333, 0]
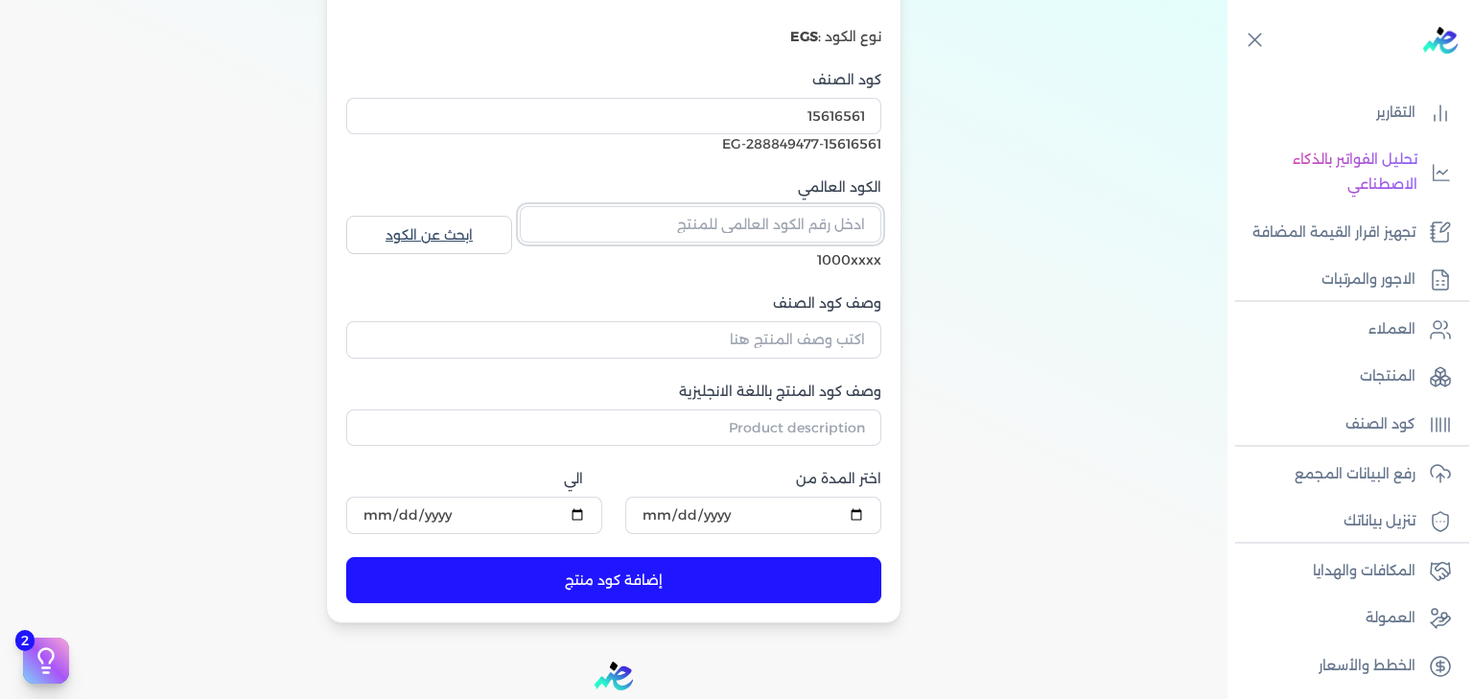
click at [765, 227] on input "الكود العالمي" at bounding box center [701, 224] width 362 height 36
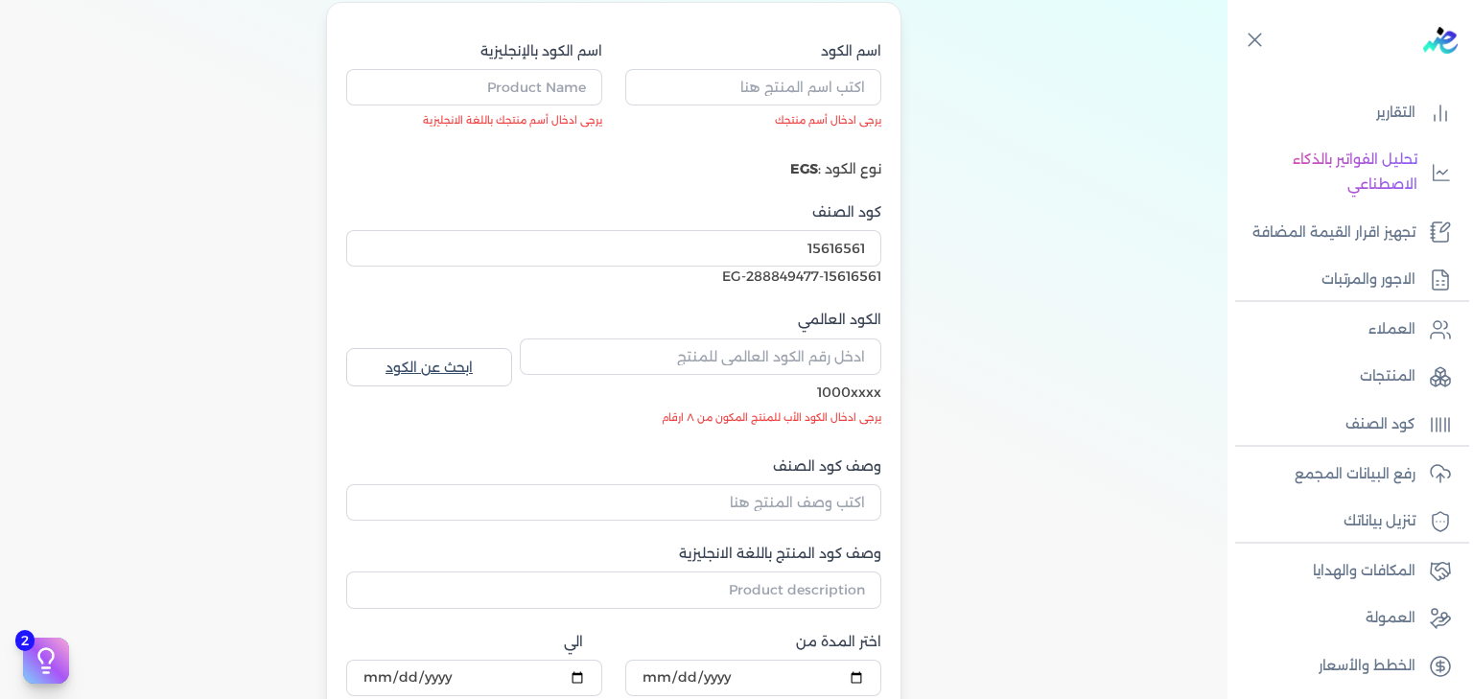
click at [457, 363] on link "ابحث عن الكود" at bounding box center [429, 367] width 166 height 38
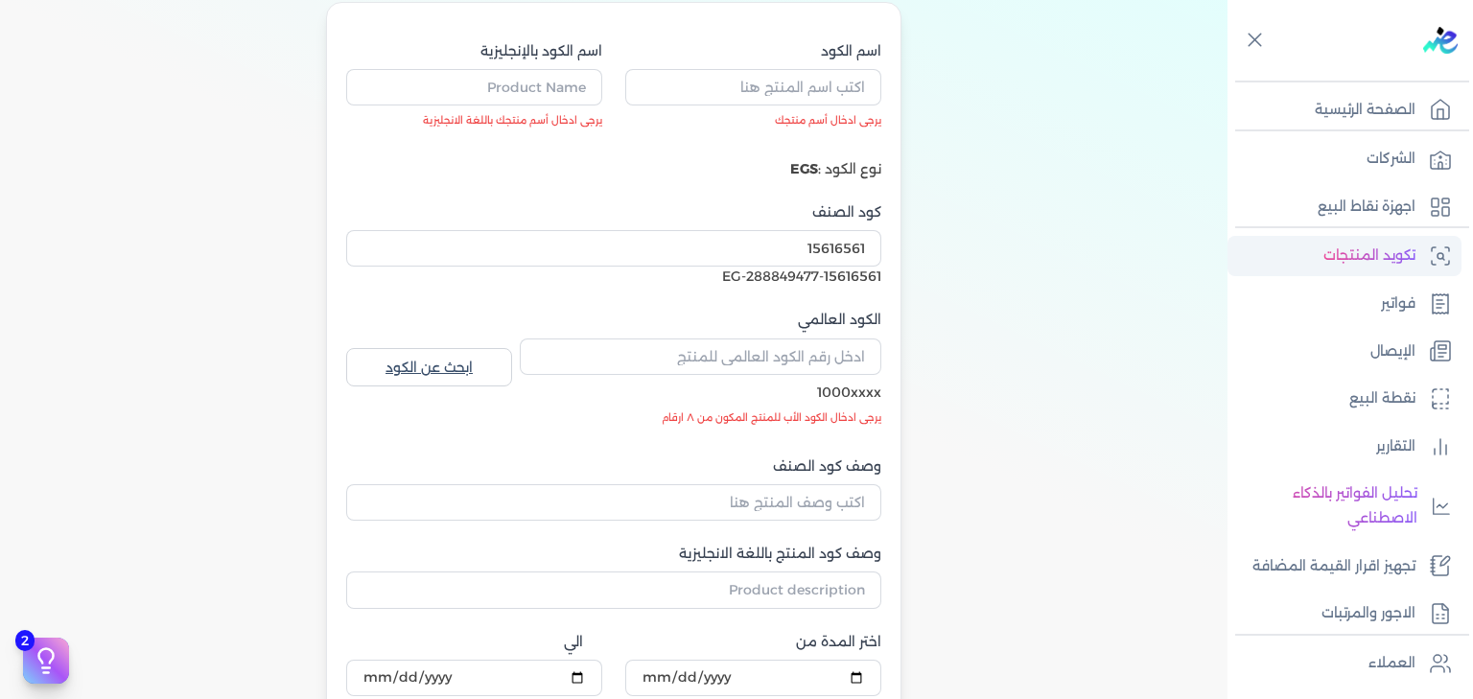
click at [1377, 249] on p "تكويد المنتجات" at bounding box center [1369, 256] width 92 height 25
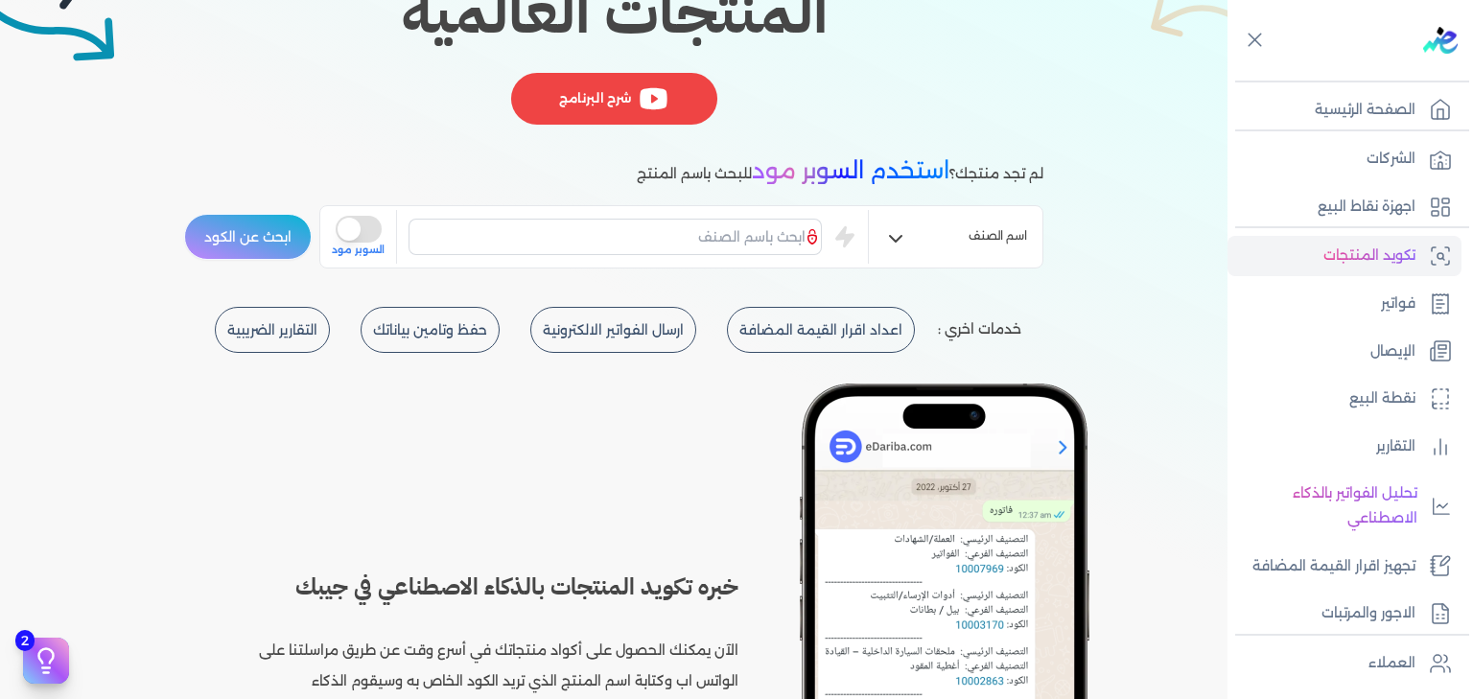
scroll to position [239, 0]
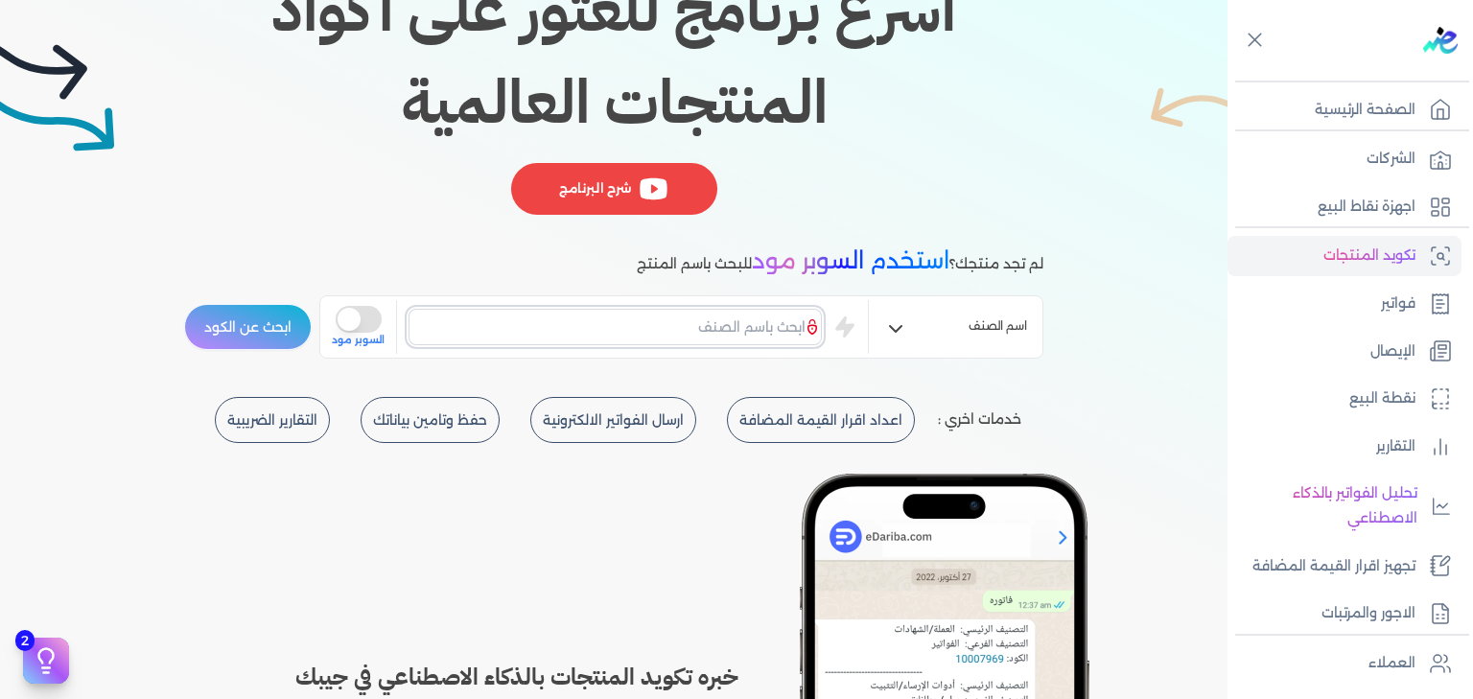
click at [720, 316] on input "text" at bounding box center [615, 327] width 413 height 36
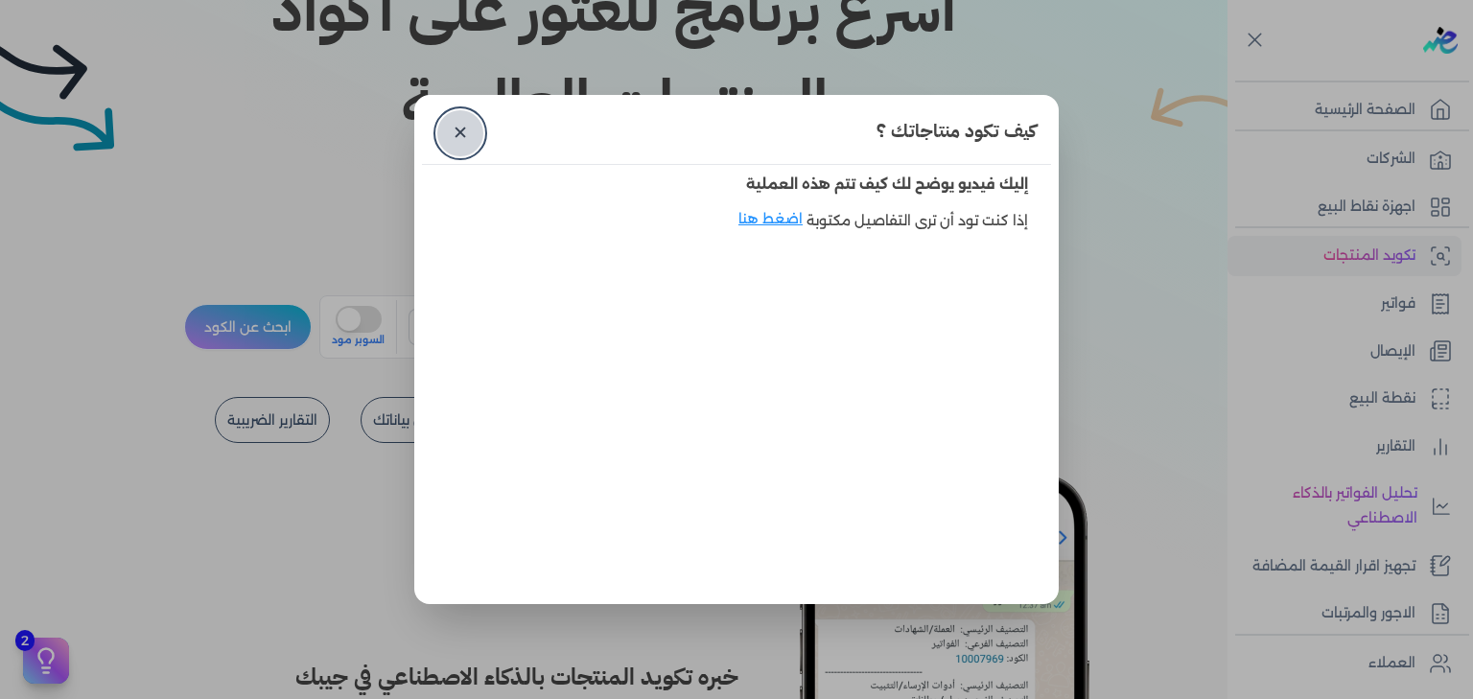
click at [459, 137] on link "✕" at bounding box center [460, 133] width 46 height 46
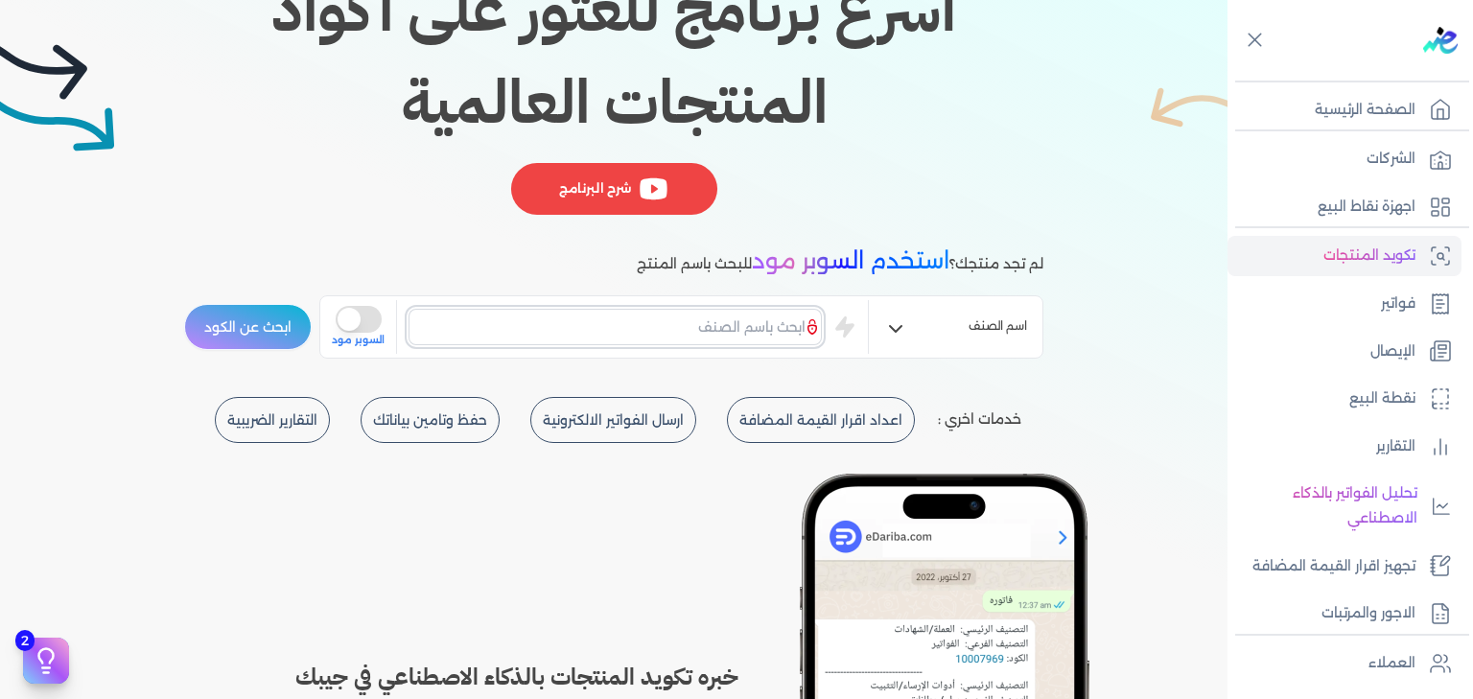
click at [608, 336] on input "text" at bounding box center [615, 327] width 413 height 36
type input "h"
click at [251, 326] on button "ابحث عن الكود" at bounding box center [248, 327] width 128 height 46
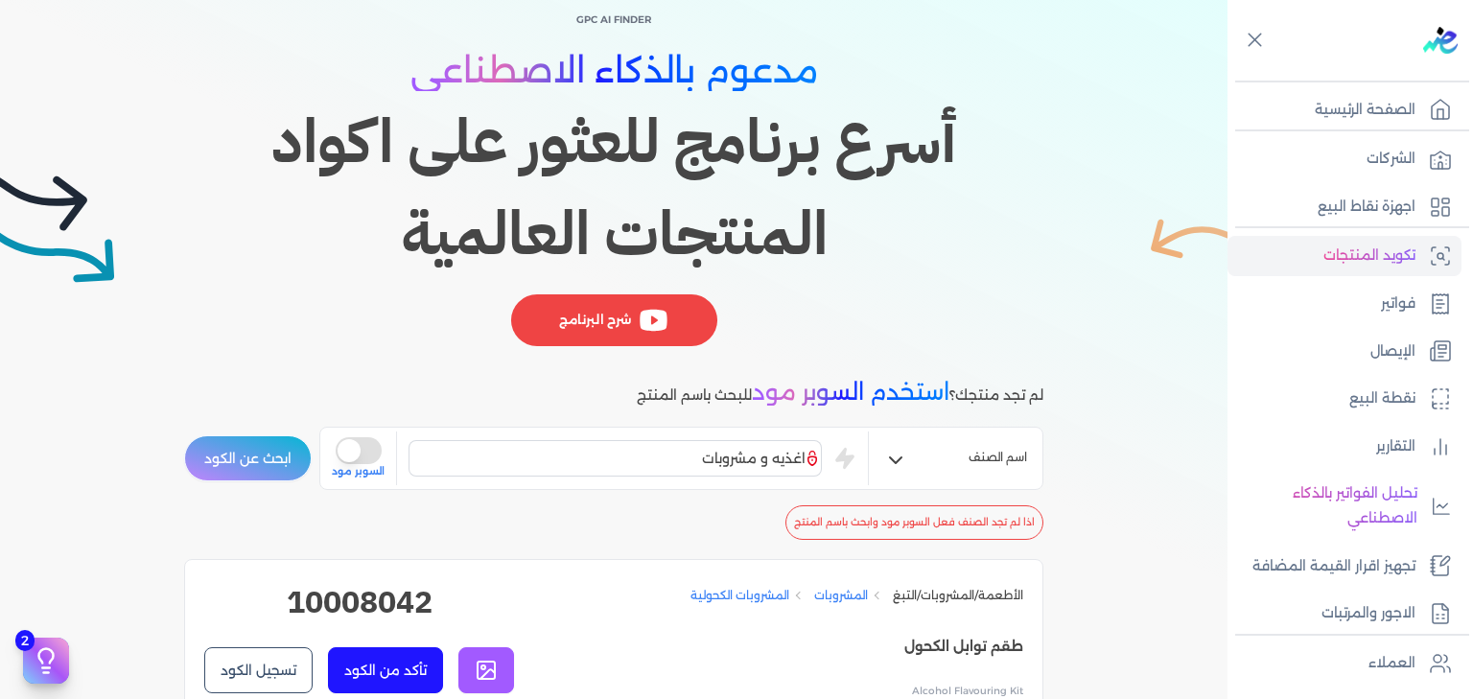
scroll to position [173, 0]
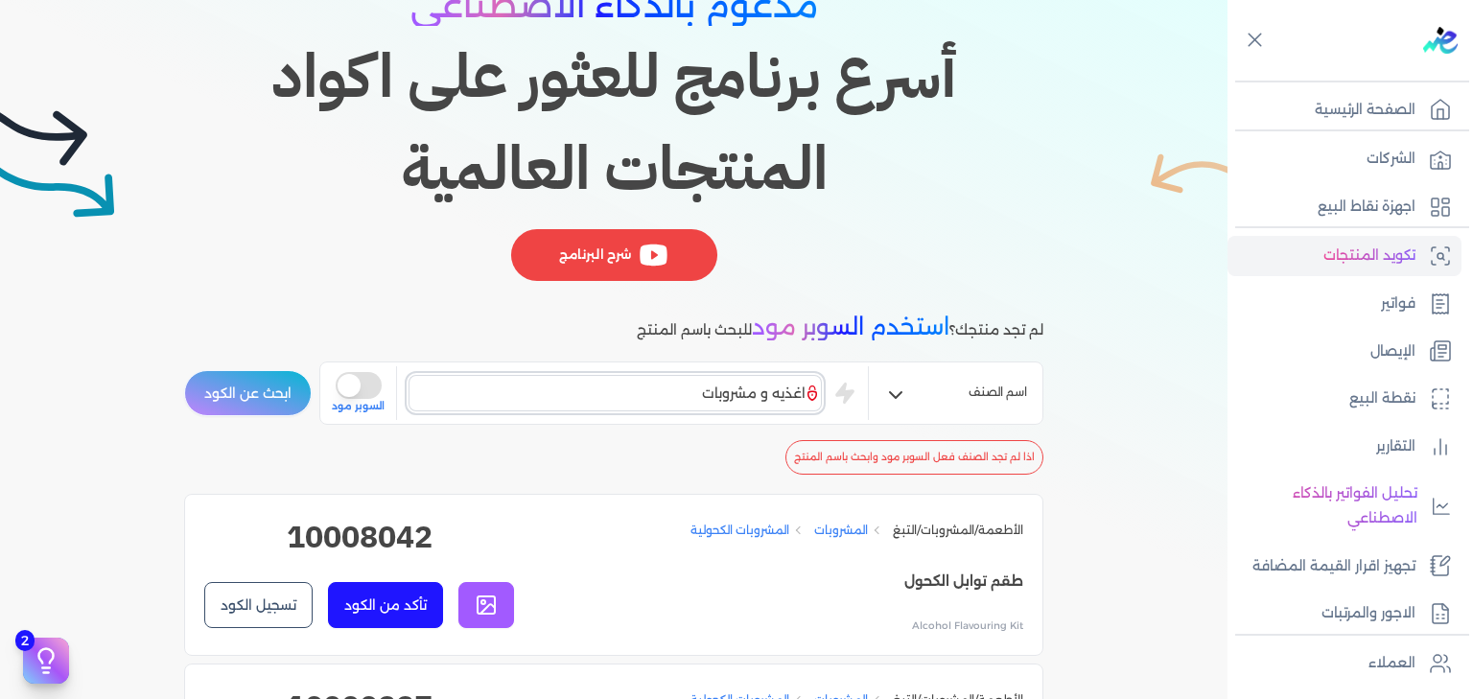
click at [711, 389] on input "اغذيه و مشروبات" at bounding box center [615, 393] width 413 height 36
drag, startPoint x: 711, startPoint y: 389, endPoint x: 779, endPoint y: 395, distance: 68.3
click at [779, 395] on input "اغذيه و مشروبات" at bounding box center [615, 393] width 413 height 36
type input "اغذية"
click at [267, 386] on button "ابحث عن الكود" at bounding box center [248, 393] width 128 height 46
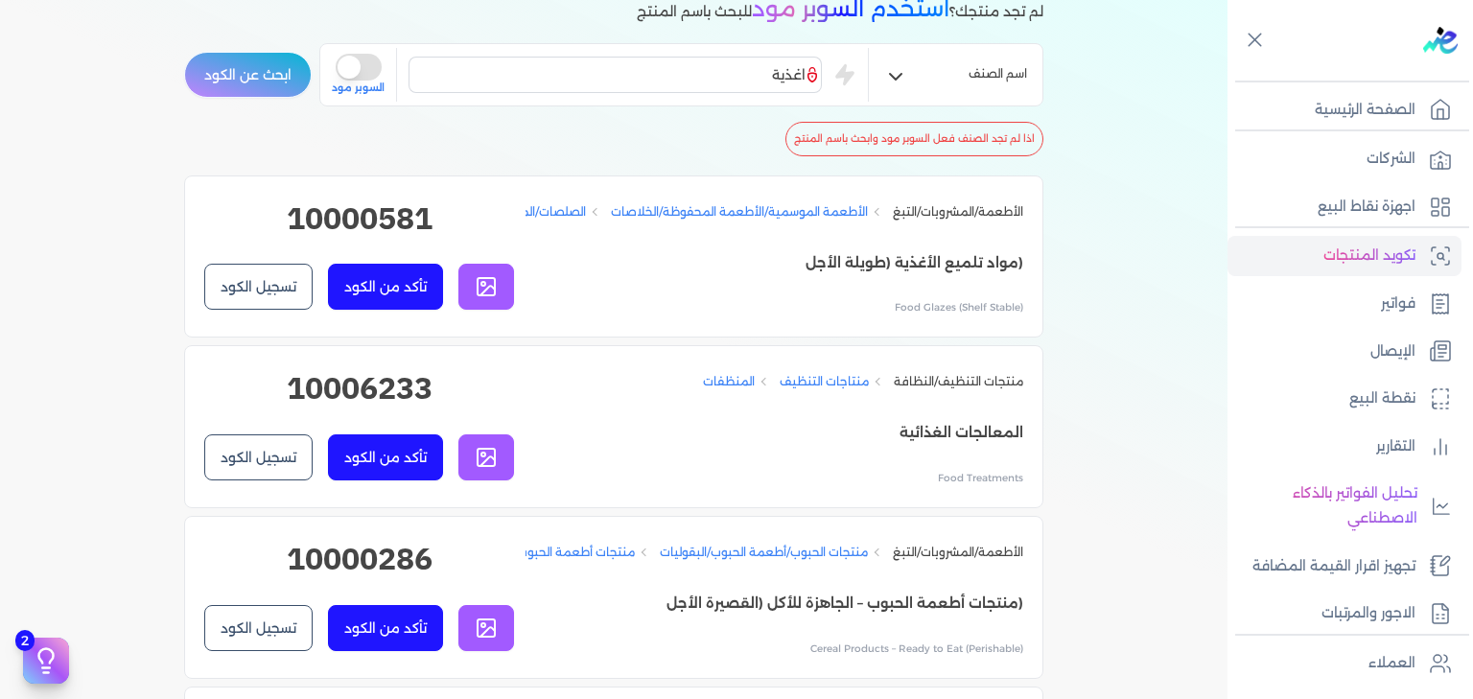
scroll to position [357, 0]
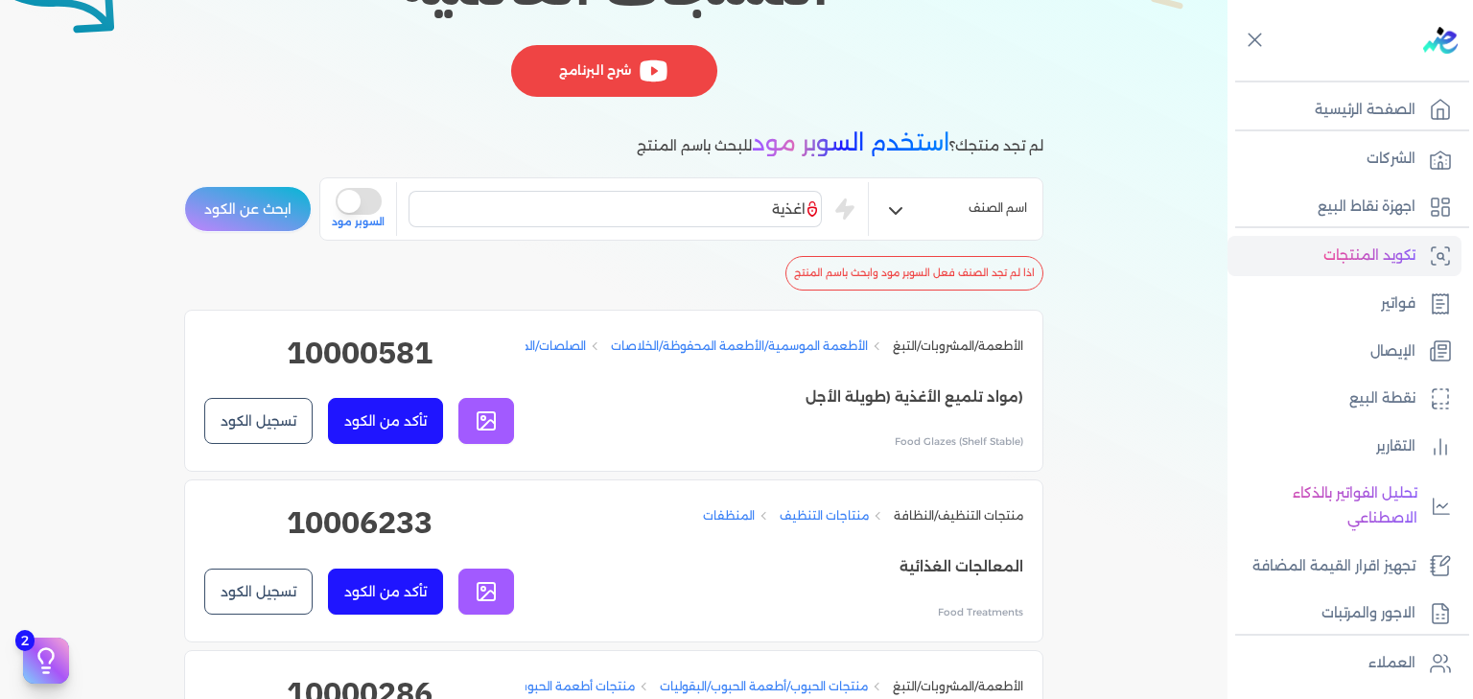
click at [939, 401] on p "(مواد تلميع الأغذية (طويلة الأجل" at bounding box center [775, 398] width 498 height 25
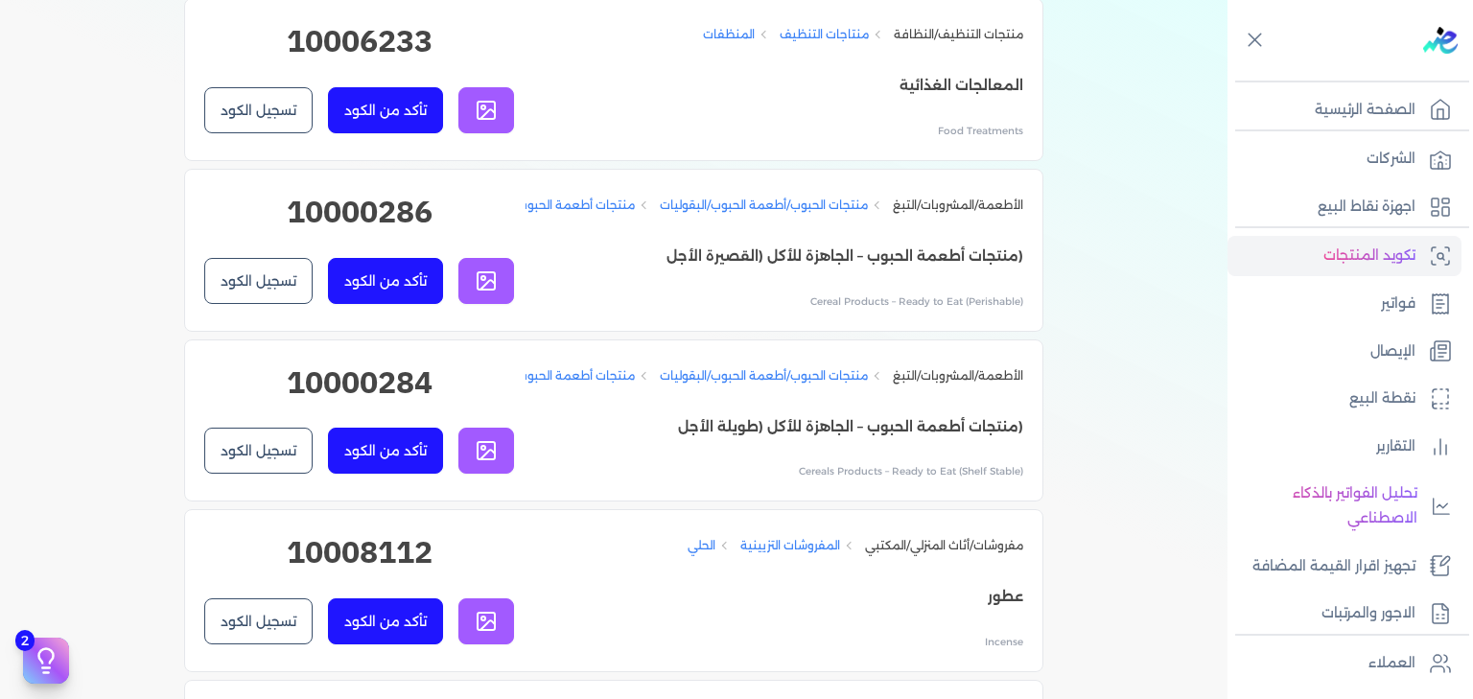
scroll to position [840, 0]
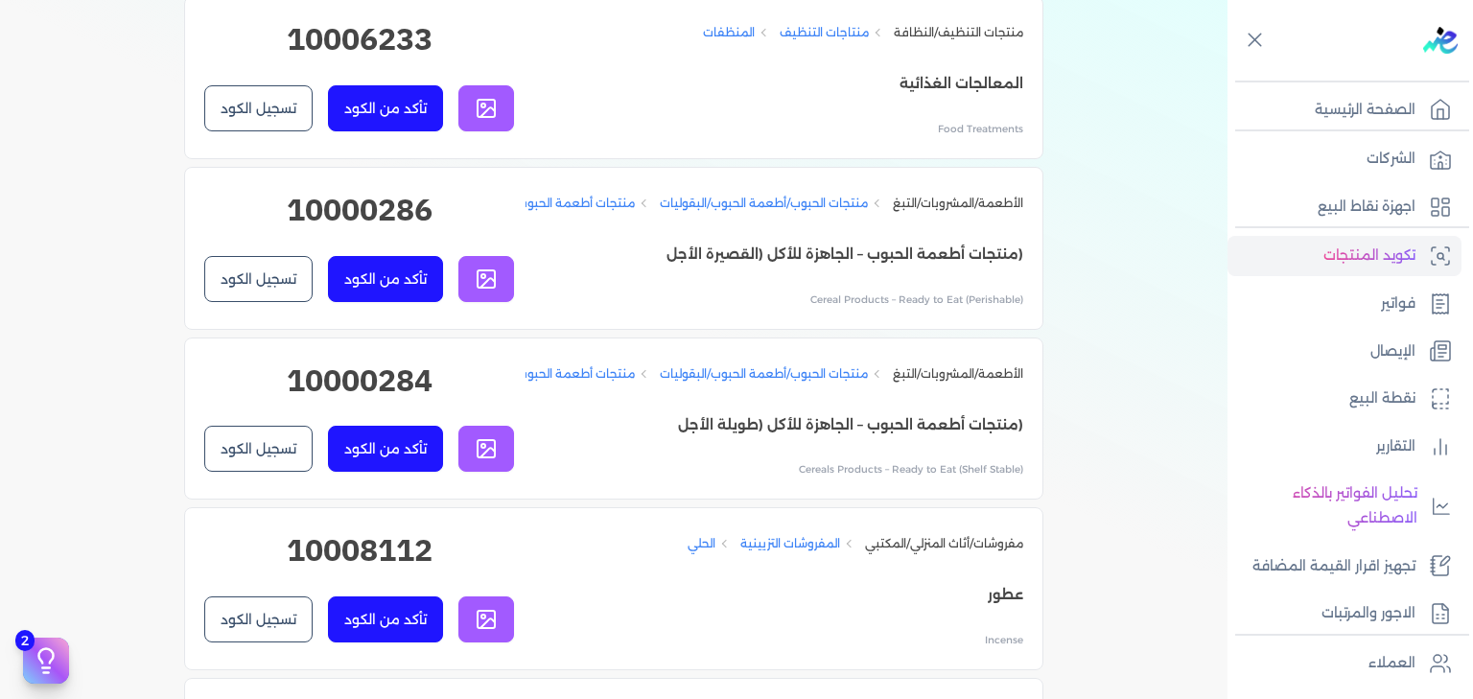
click at [759, 268] on p "(منتجات أطعمة الحبوب – الجاهزة للأكل (القصيرة الأجل" at bounding box center [775, 255] width 498 height 25
click at [235, 302] on button "تسجيل الكود" at bounding box center [258, 279] width 108 height 46
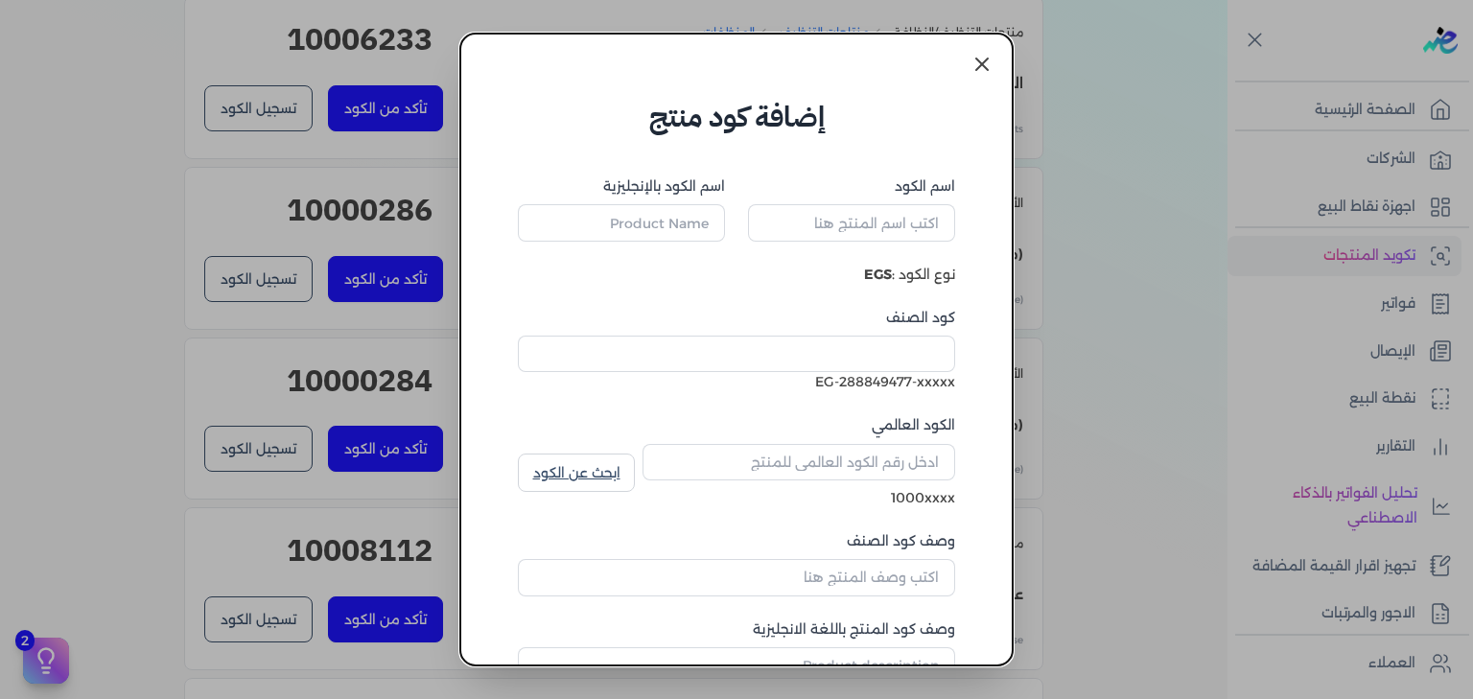
type input "(منتجات أطعمة الحبوب – الجاهزة للأكل (القصيرة الأجل"
type input "Cereal Products – Ready to Eat (Perishable)"
type input "10000286"
type input "منتجات أطعمة الحبوب المحضرة"
type input "Processed Cereal Products"
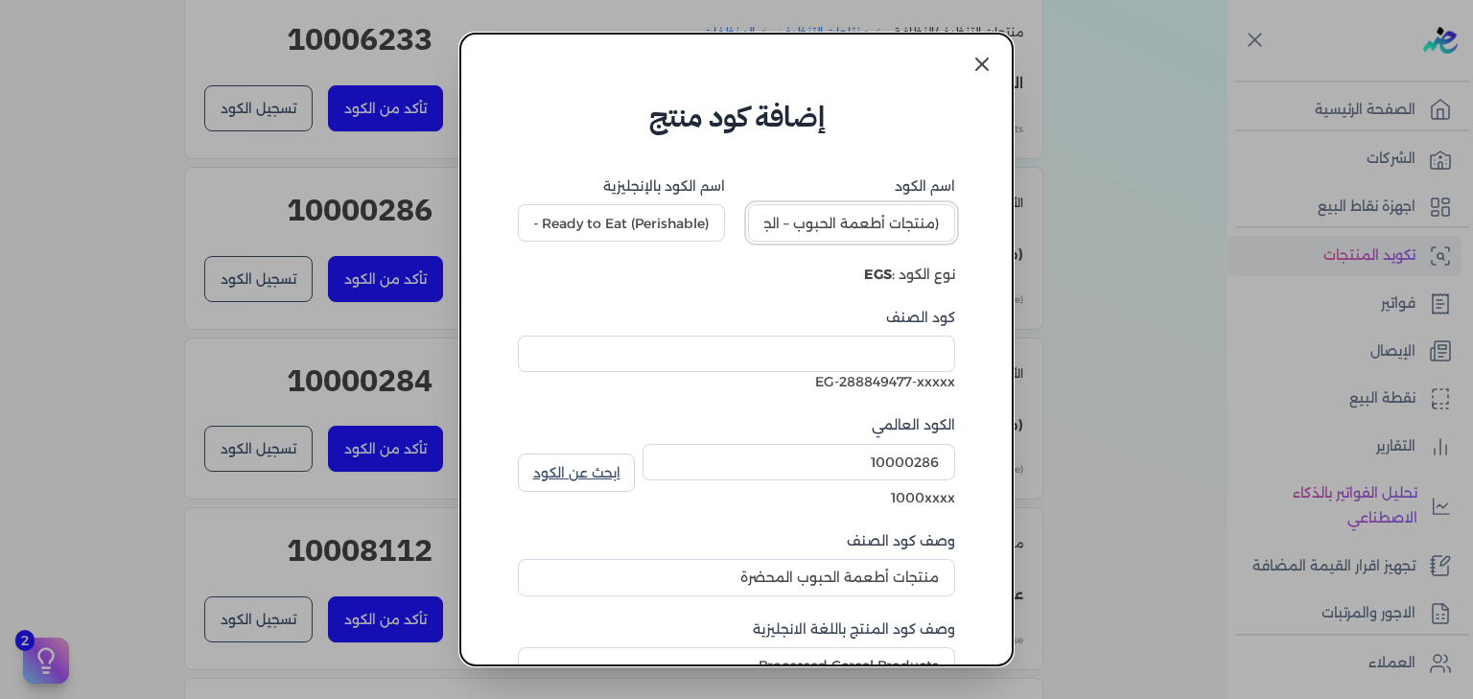
click at [920, 238] on input "(منتجات أطعمة الحبوب – الجاهزة للأكل (القصيرة الأجل" at bounding box center [851, 222] width 207 height 36
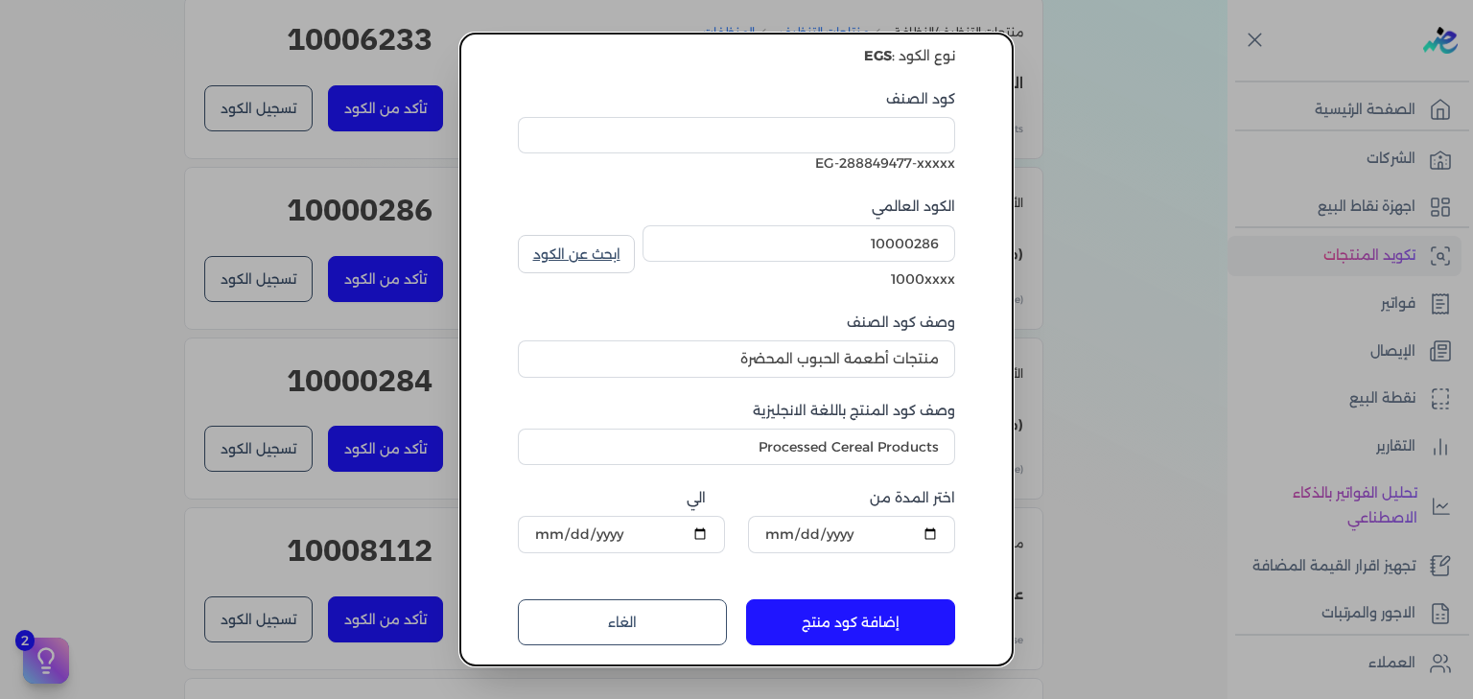
scroll to position [0, 0]
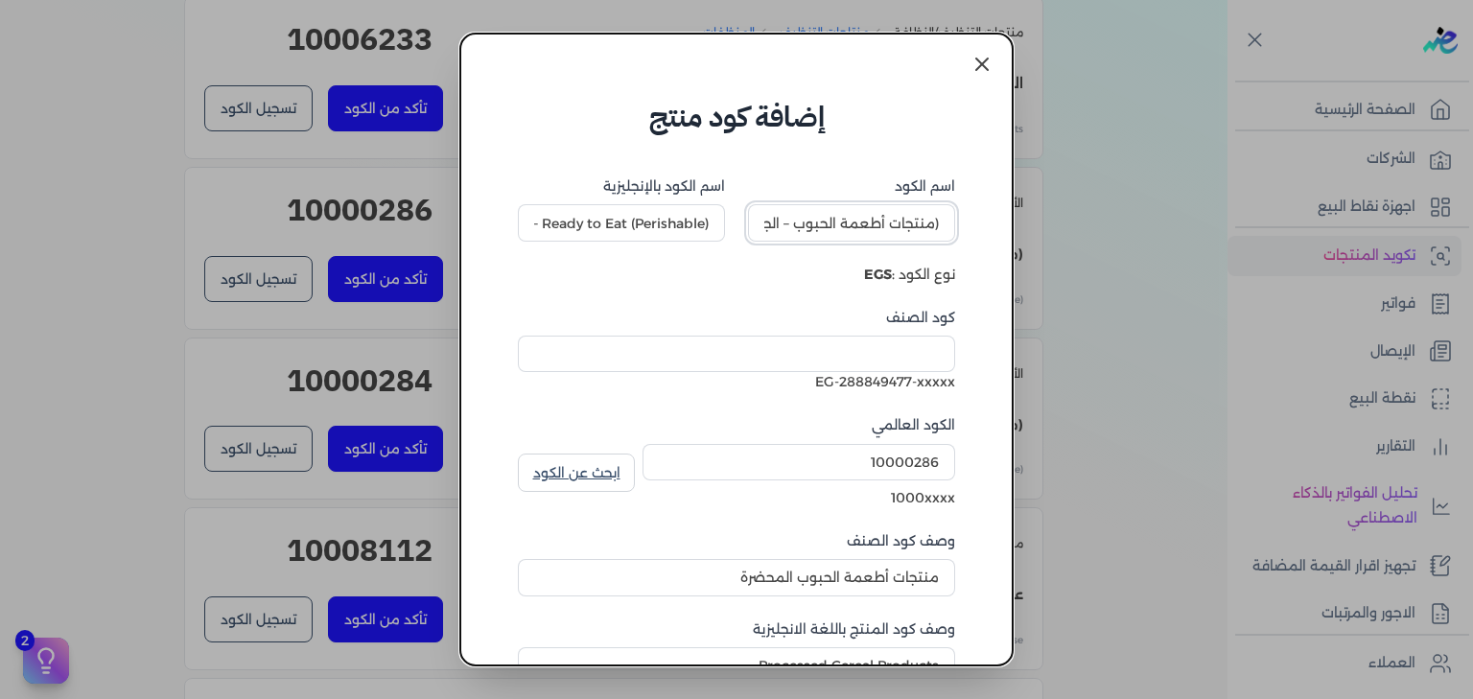
click at [871, 227] on input "(منتجات أطعمة الحبوب – الجاهزة للأكل (القصيرة الأجل" at bounding box center [851, 222] width 207 height 36
type input "اترناراتت"
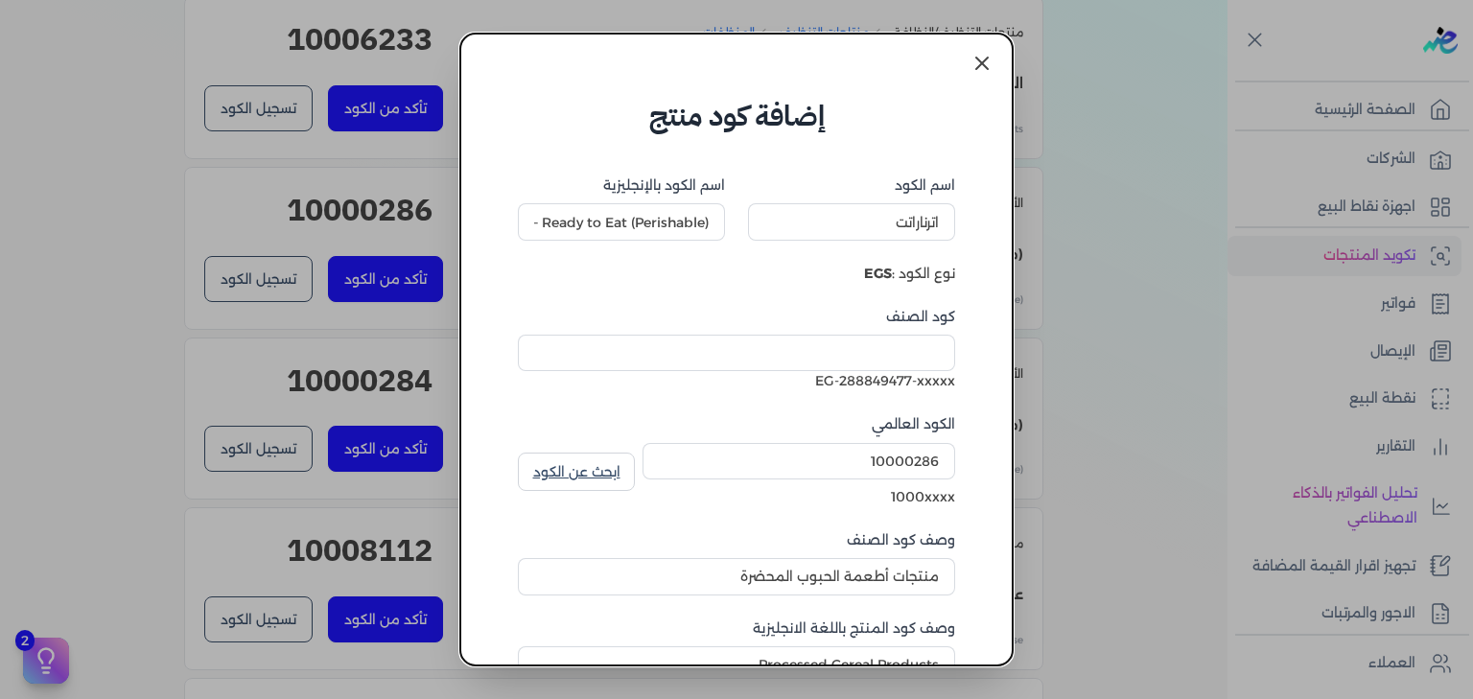
click at [903, 376] on div "EG-288849477-xxxxx" at bounding box center [736, 381] width 437 height 20
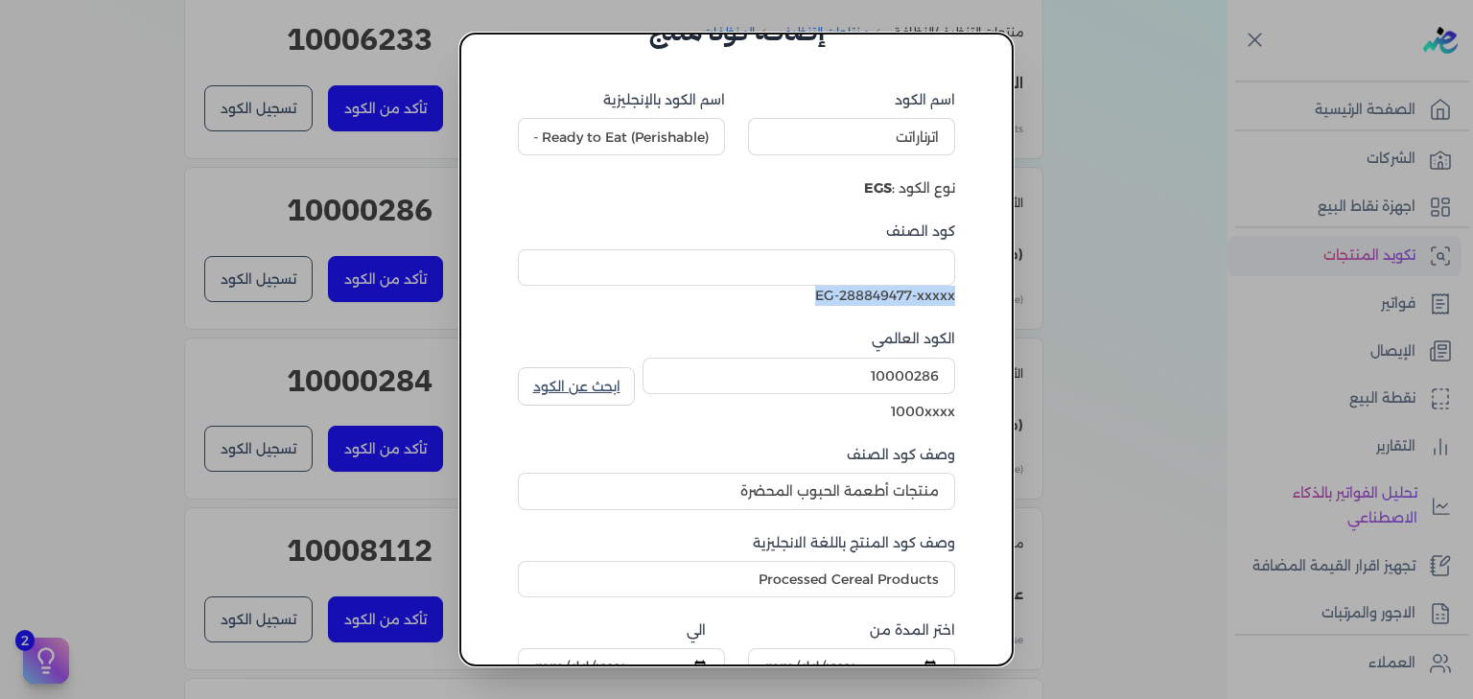
scroll to position [92, 0]
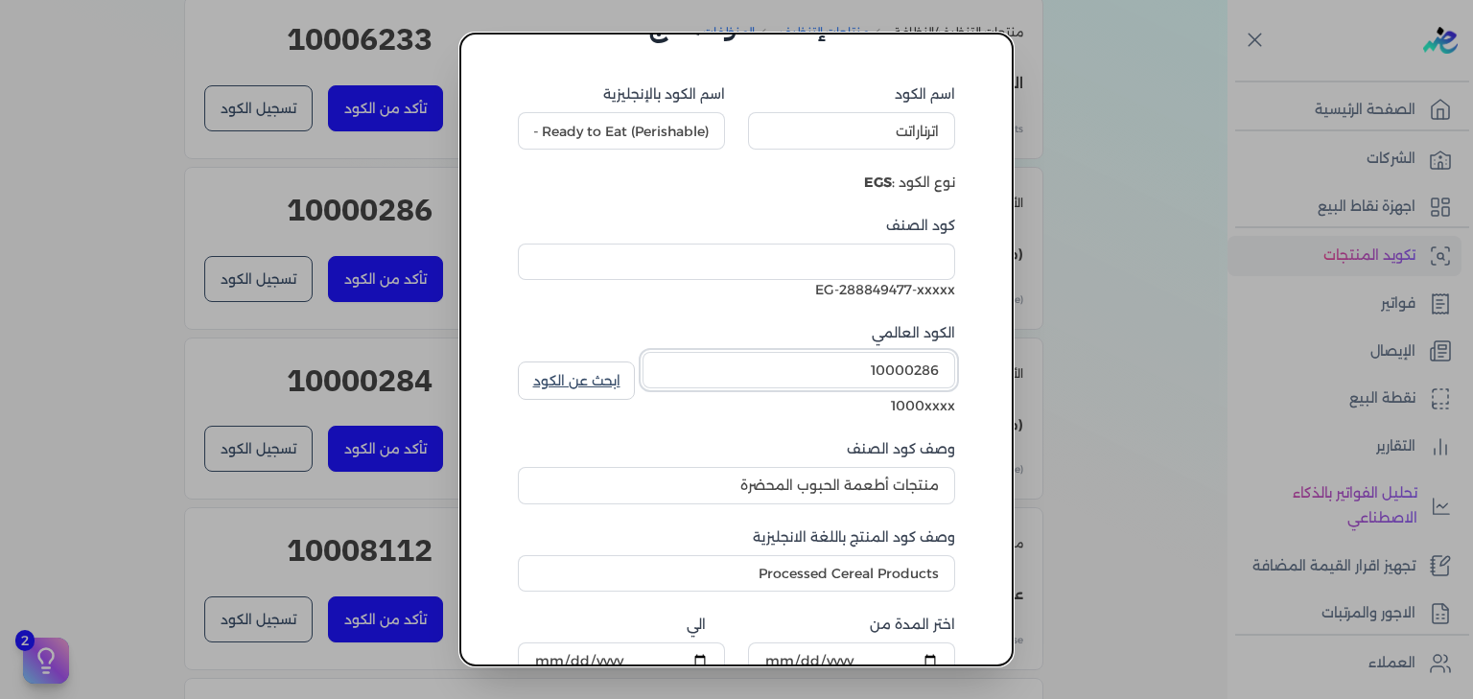
click at [889, 373] on input "10000286" at bounding box center [799, 370] width 313 height 36
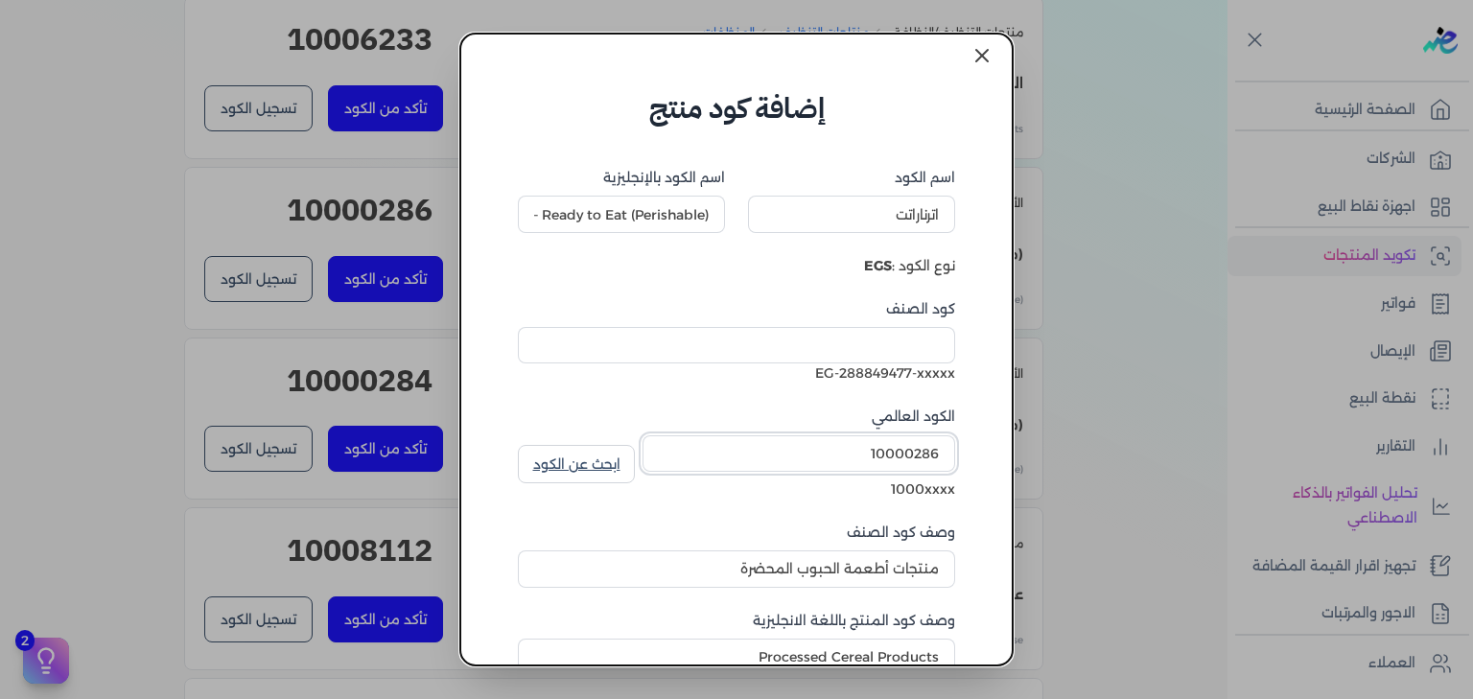
scroll to position [8, 0]
click at [869, 220] on input "اترناراتت" at bounding box center [851, 215] width 207 height 36
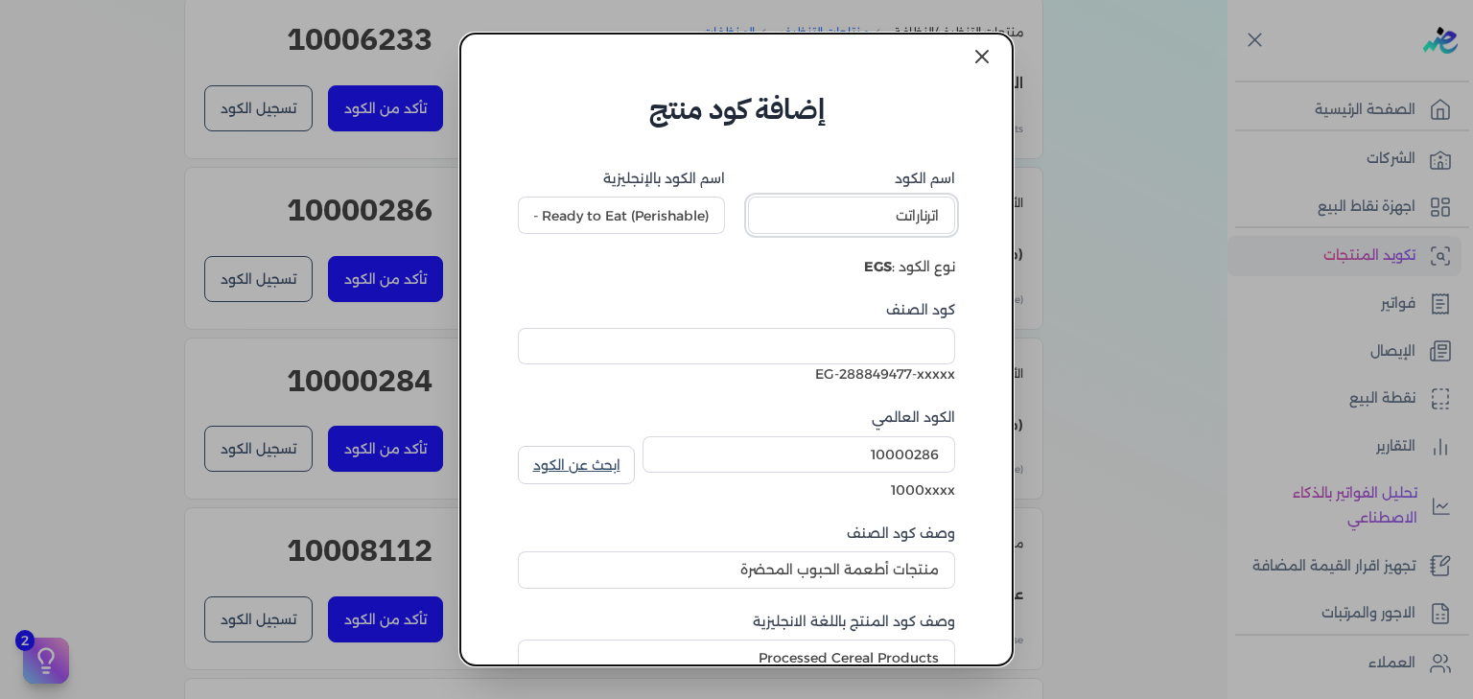
click at [869, 220] on input "اترناراتت" at bounding box center [851, 215] width 207 height 36
click at [986, 56] on icon at bounding box center [982, 56] width 23 height 23
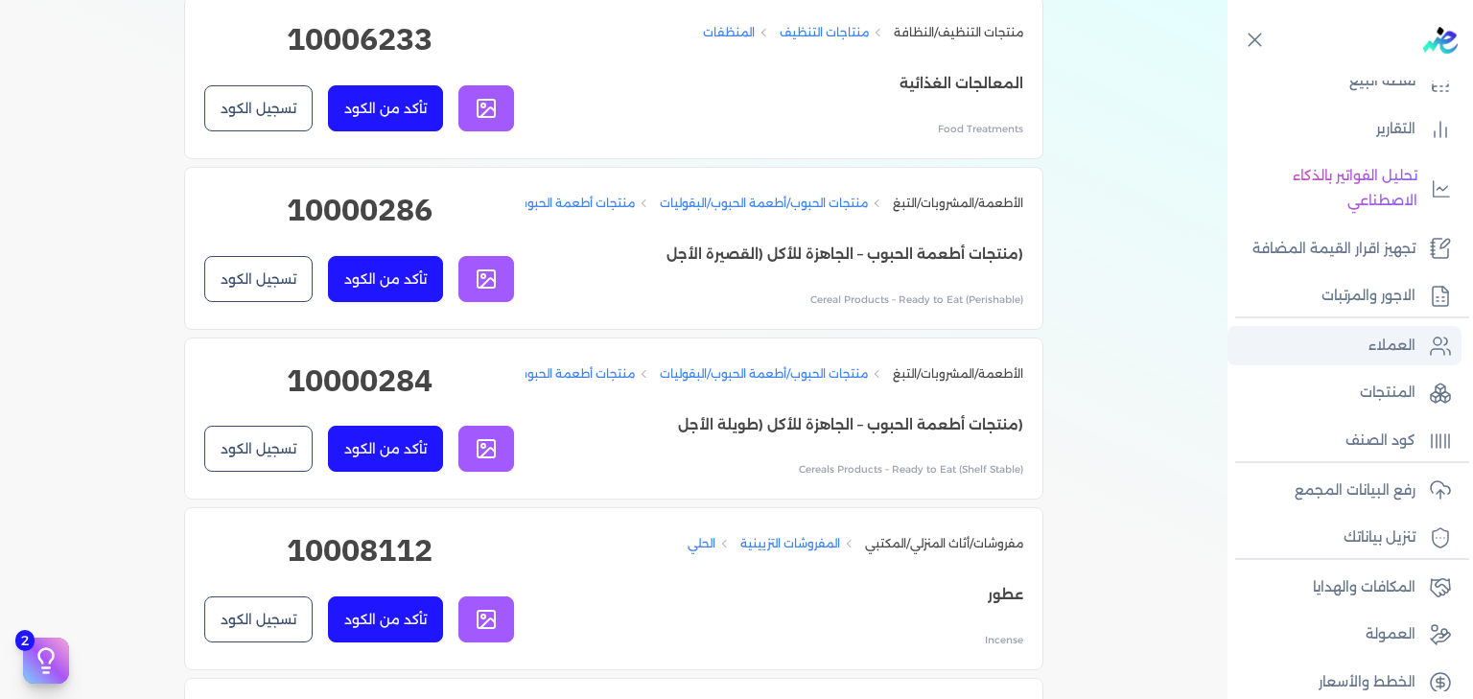
scroll to position [334, 0]
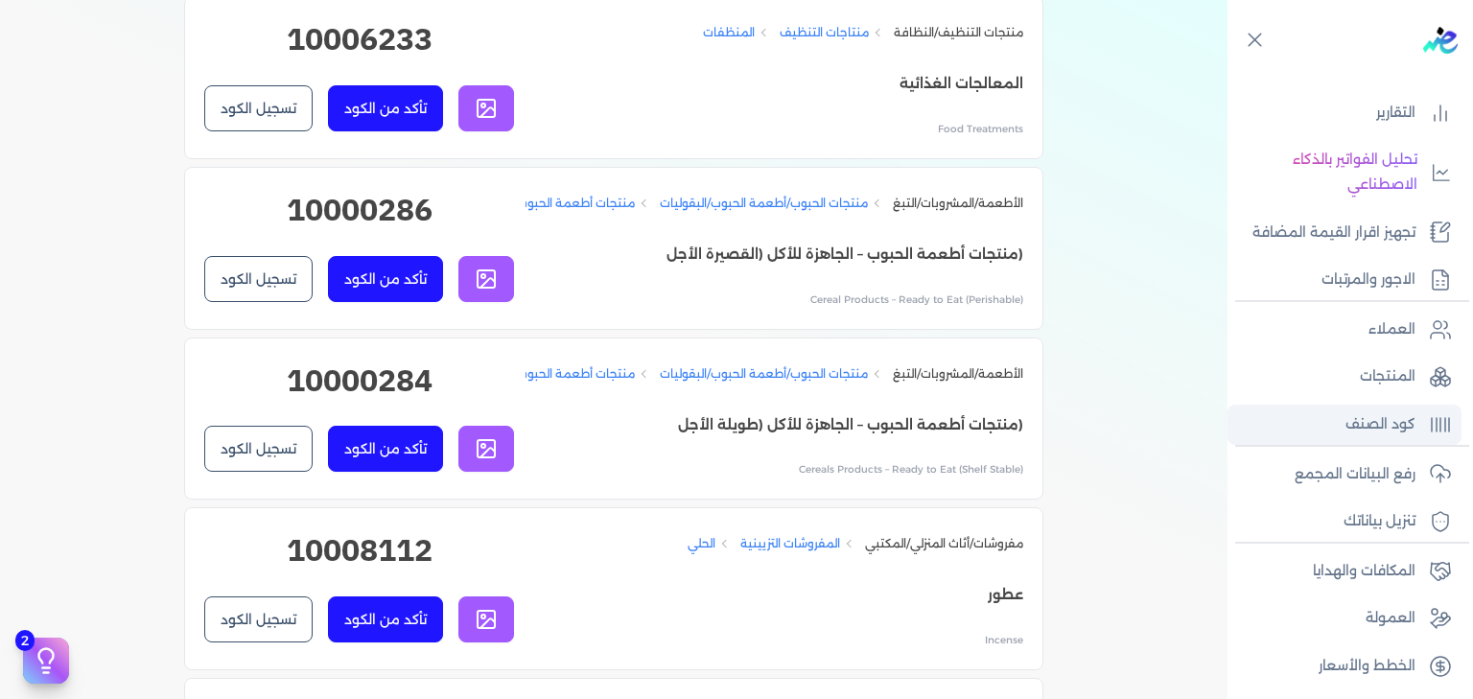
click at [1381, 421] on p "كود الصنف" at bounding box center [1381, 424] width 70 height 25
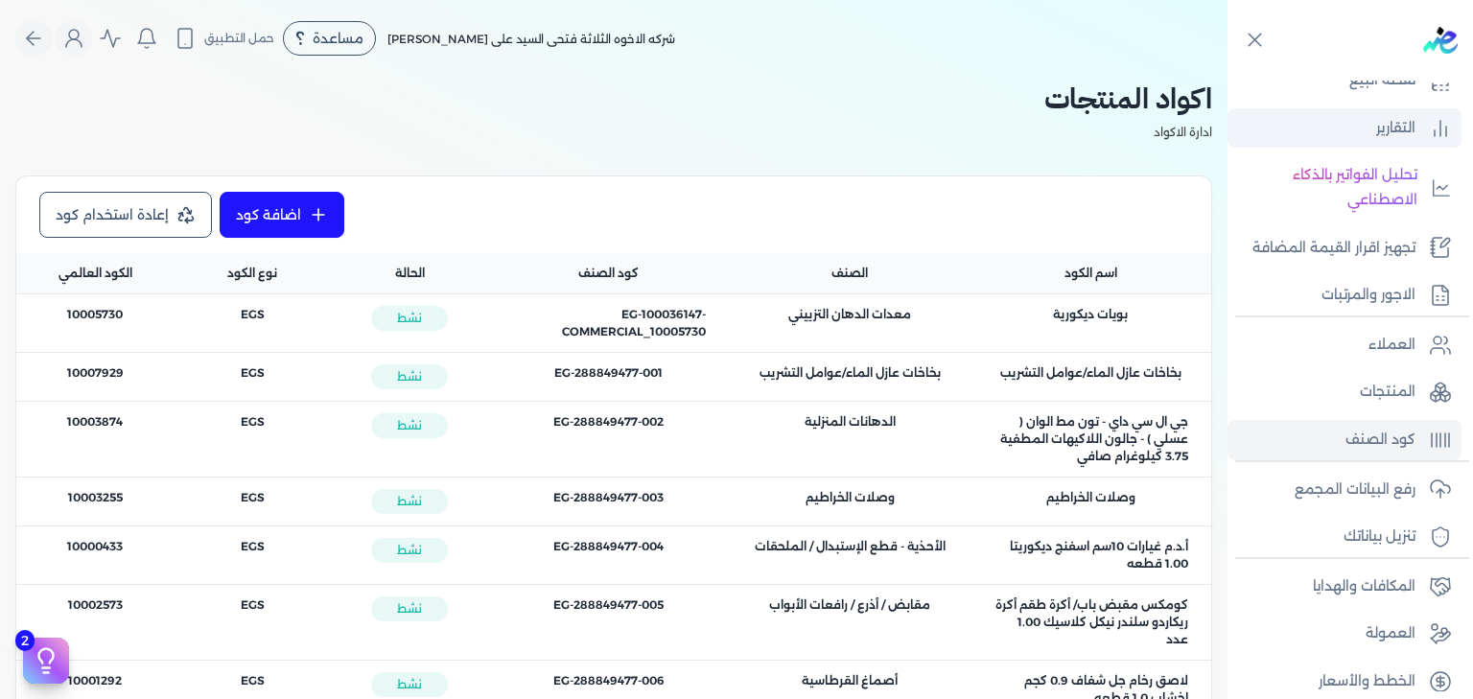
scroll to position [319, 0]
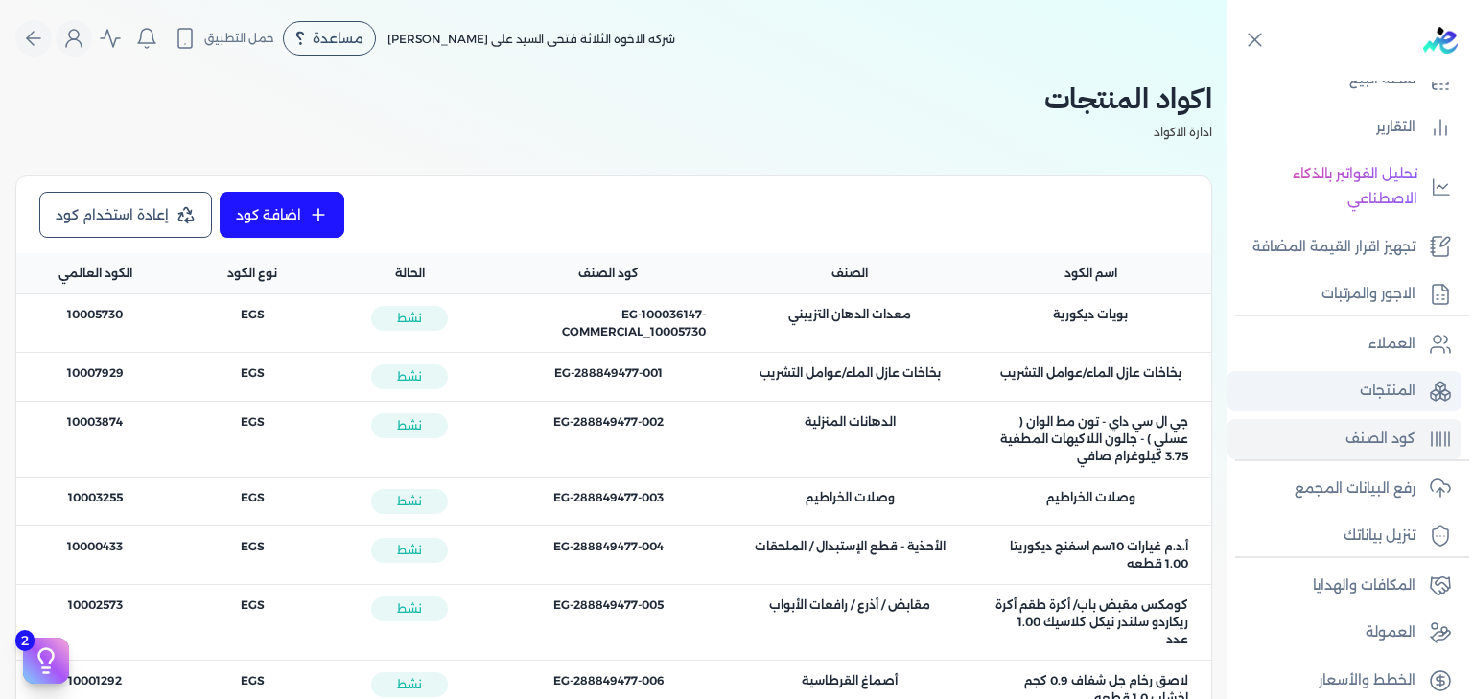
click at [1393, 384] on p "المنتجات" at bounding box center [1388, 391] width 56 height 25
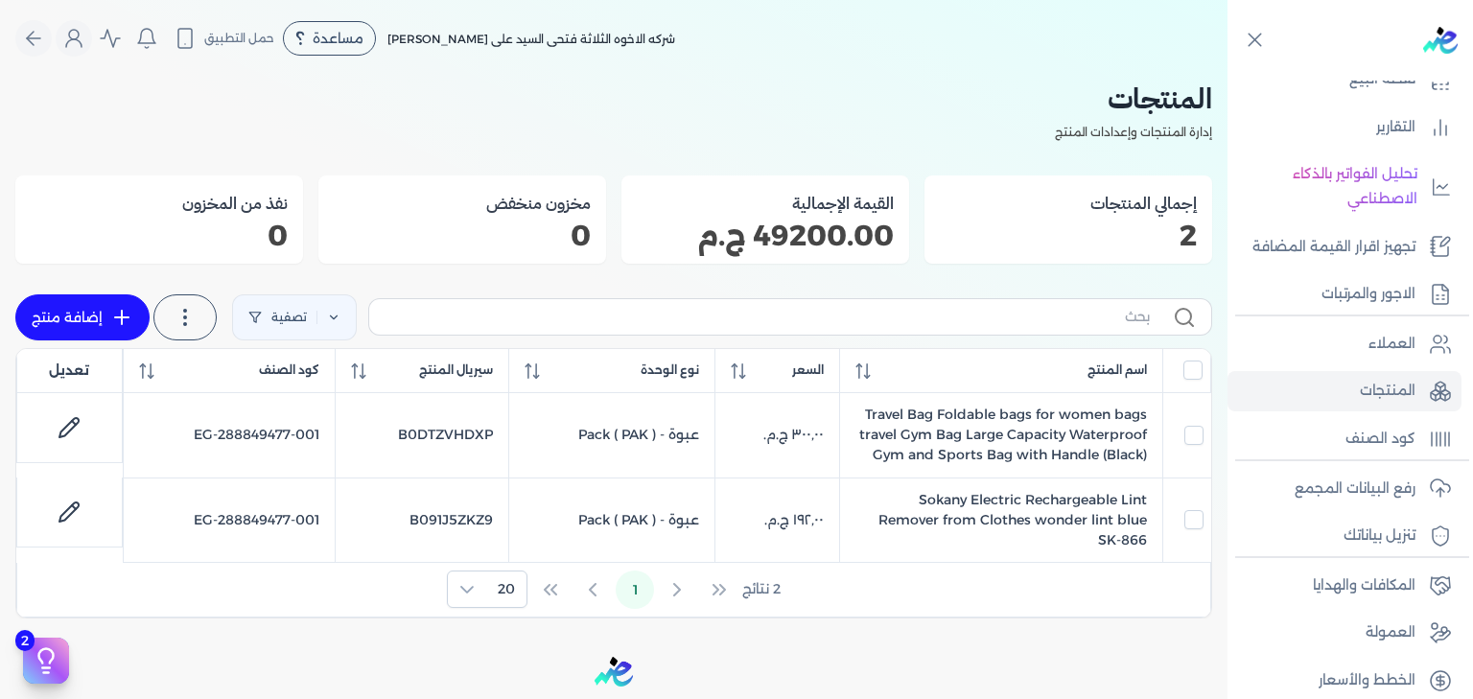
click at [102, 323] on link "إضافة منتج" at bounding box center [82, 317] width 134 height 46
select select "EGS"
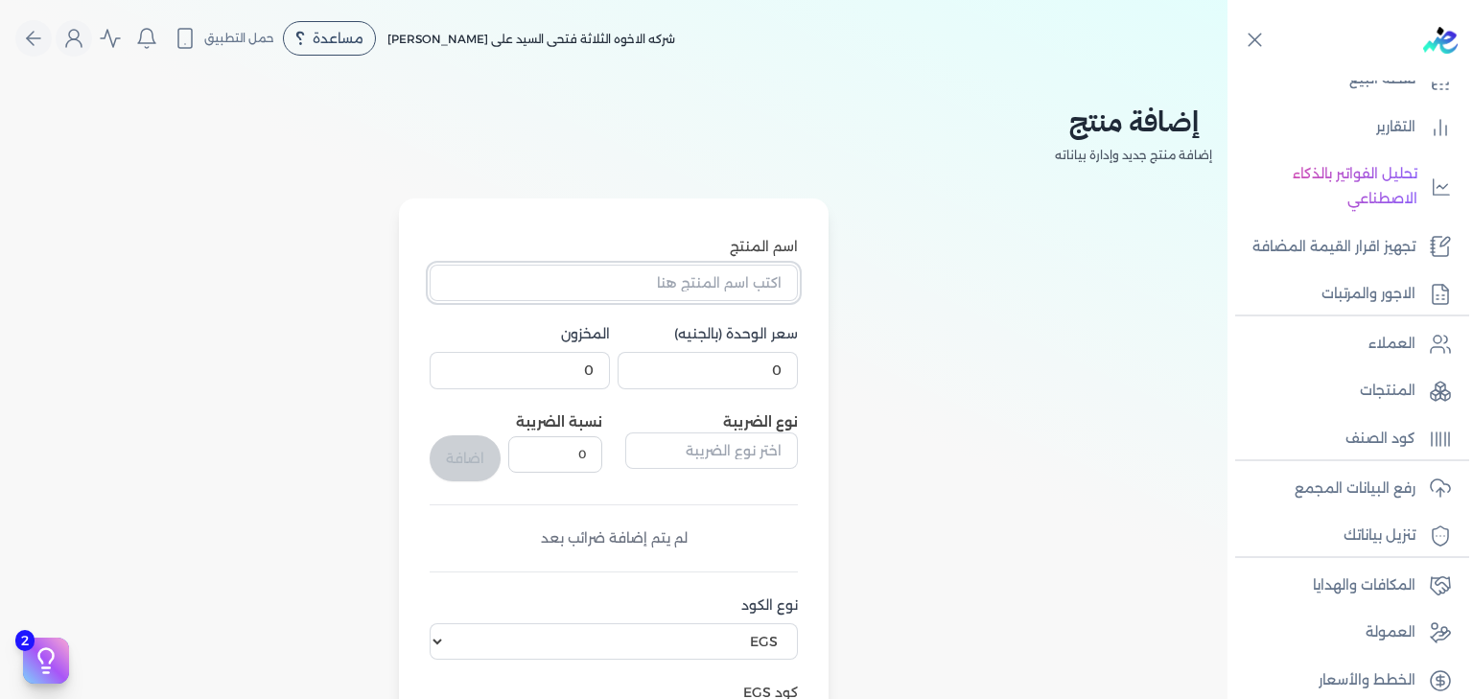
click at [634, 292] on input "اسم المنتج" at bounding box center [614, 283] width 368 height 36
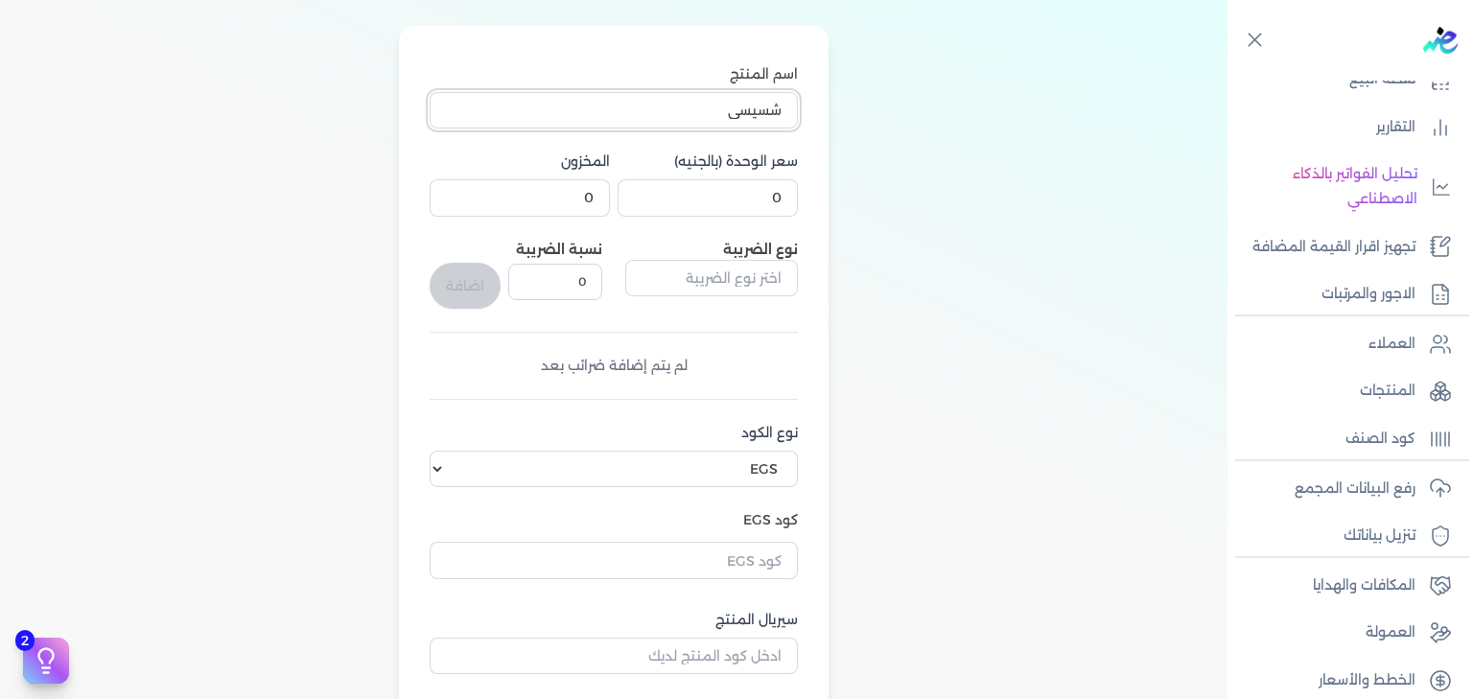
scroll to position [178, 0]
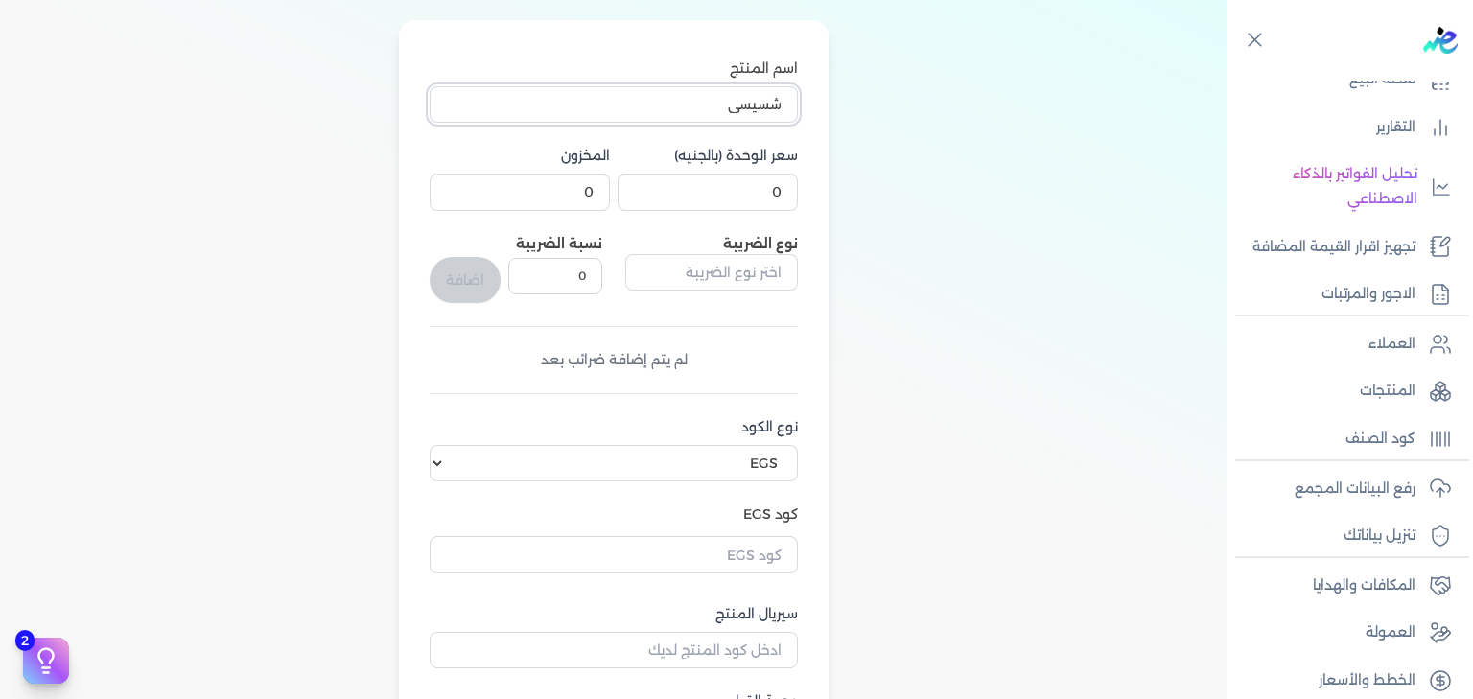
type input "شسيسي"
click at [775, 199] on input "0" at bounding box center [708, 192] width 180 height 36
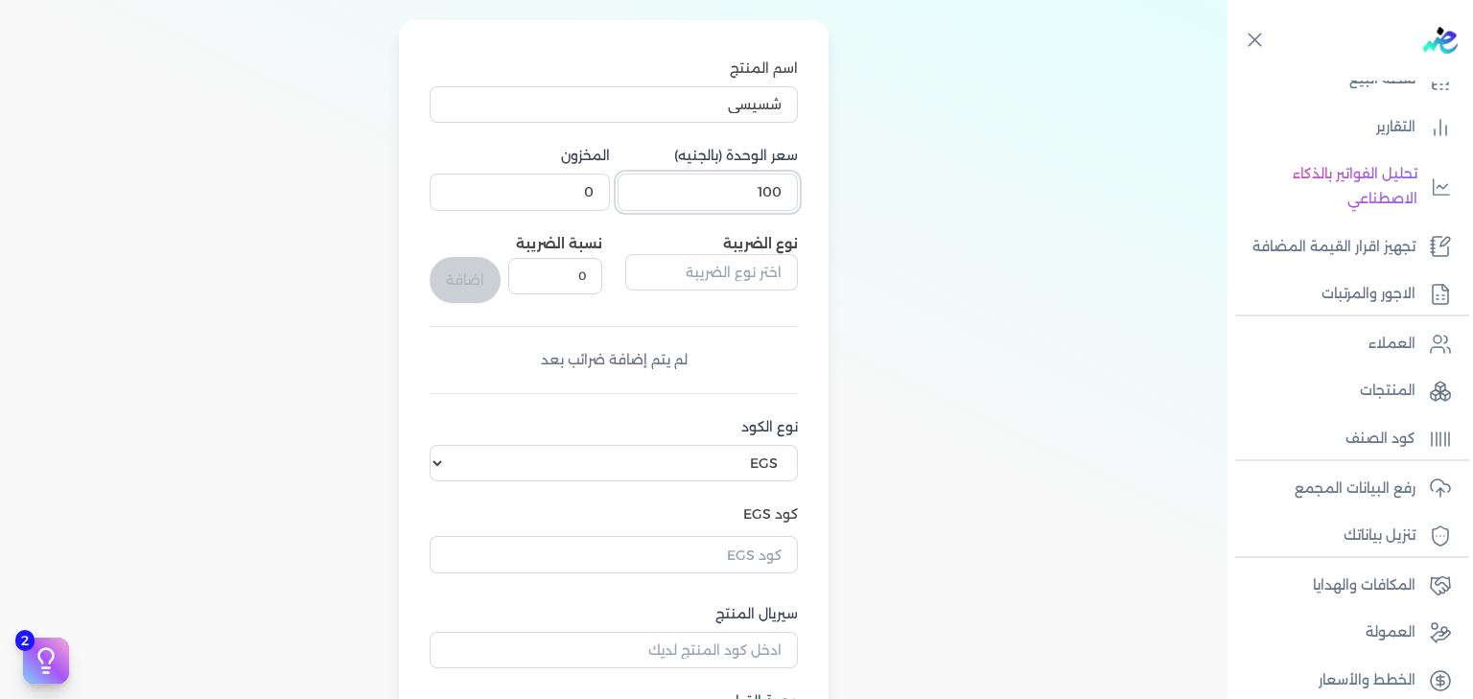
scroll to position [240, 0]
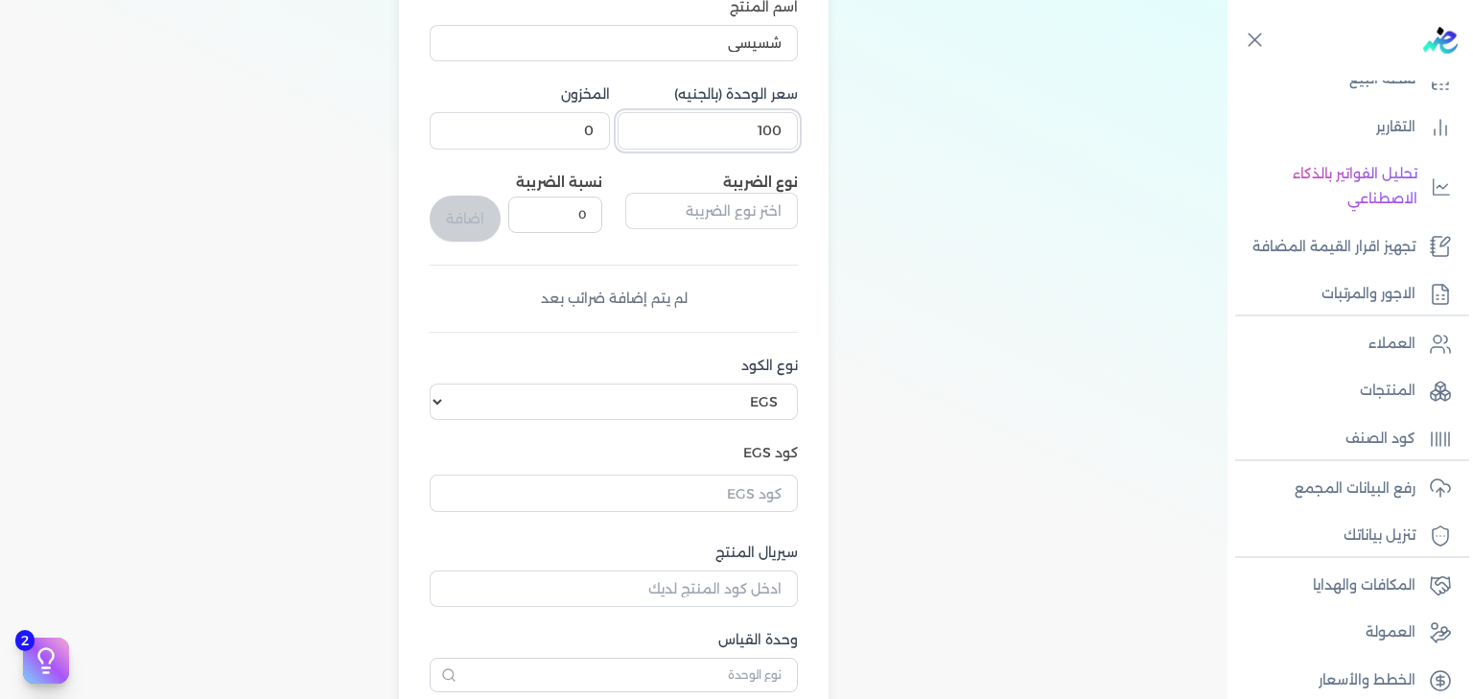
type input "100"
click at [714, 219] on input "text" at bounding box center [711, 211] width 173 height 36
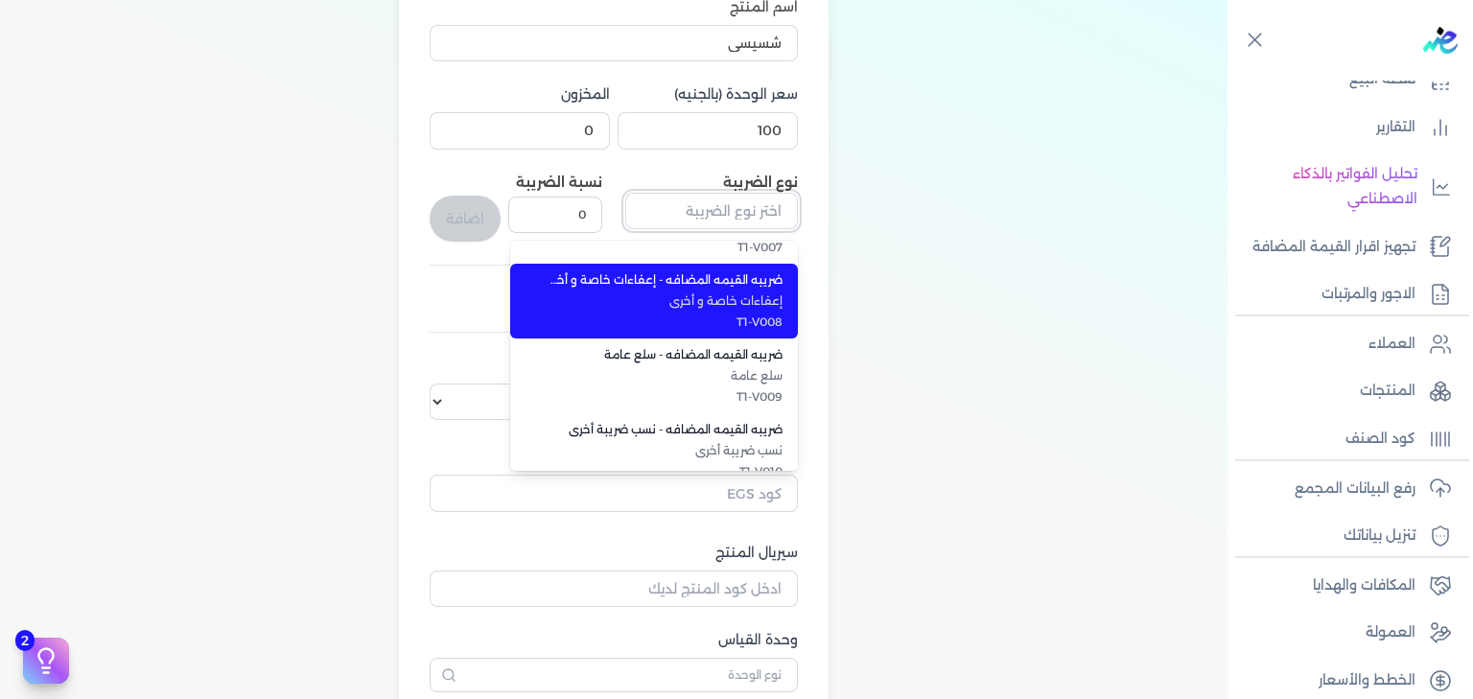
scroll to position [526, 0]
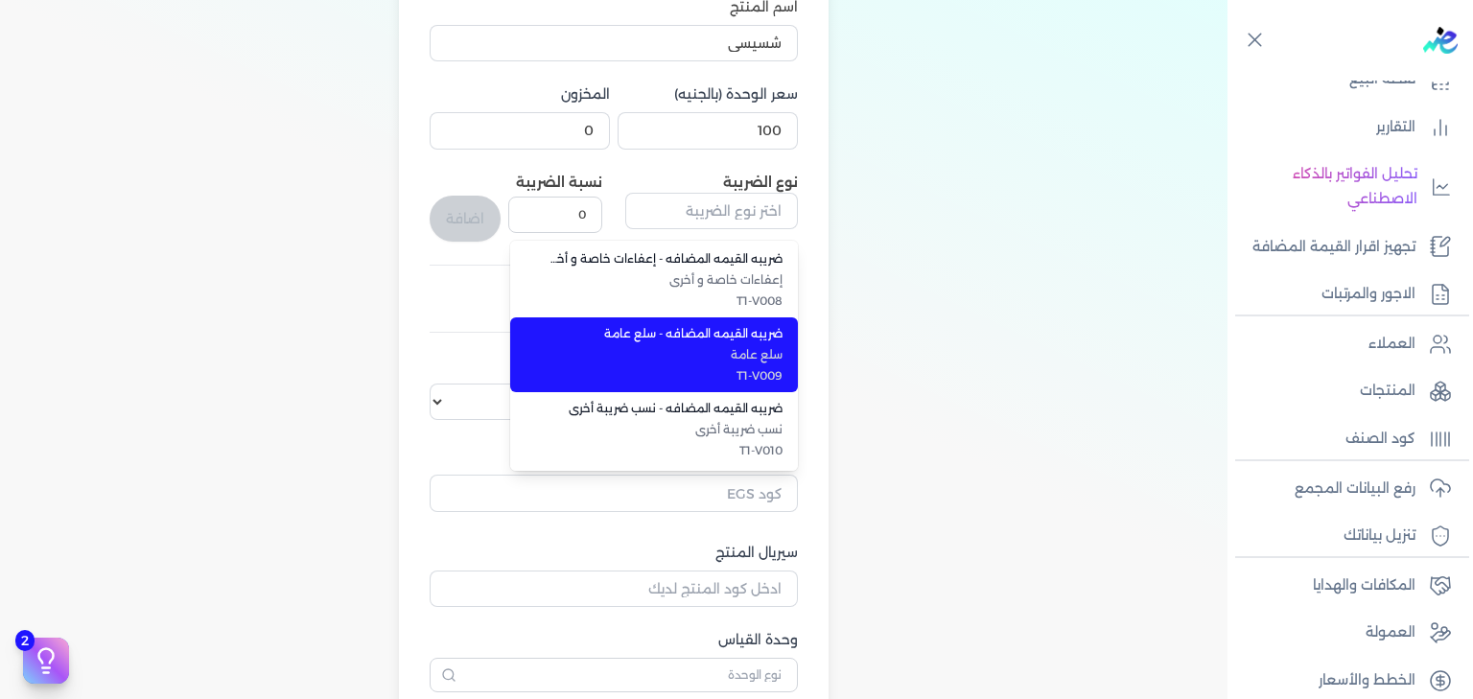
click at [716, 350] on span "سلع عامة" at bounding box center [666, 354] width 234 height 17
type input "ضريبه القيمه المضافه - سلع عامة"
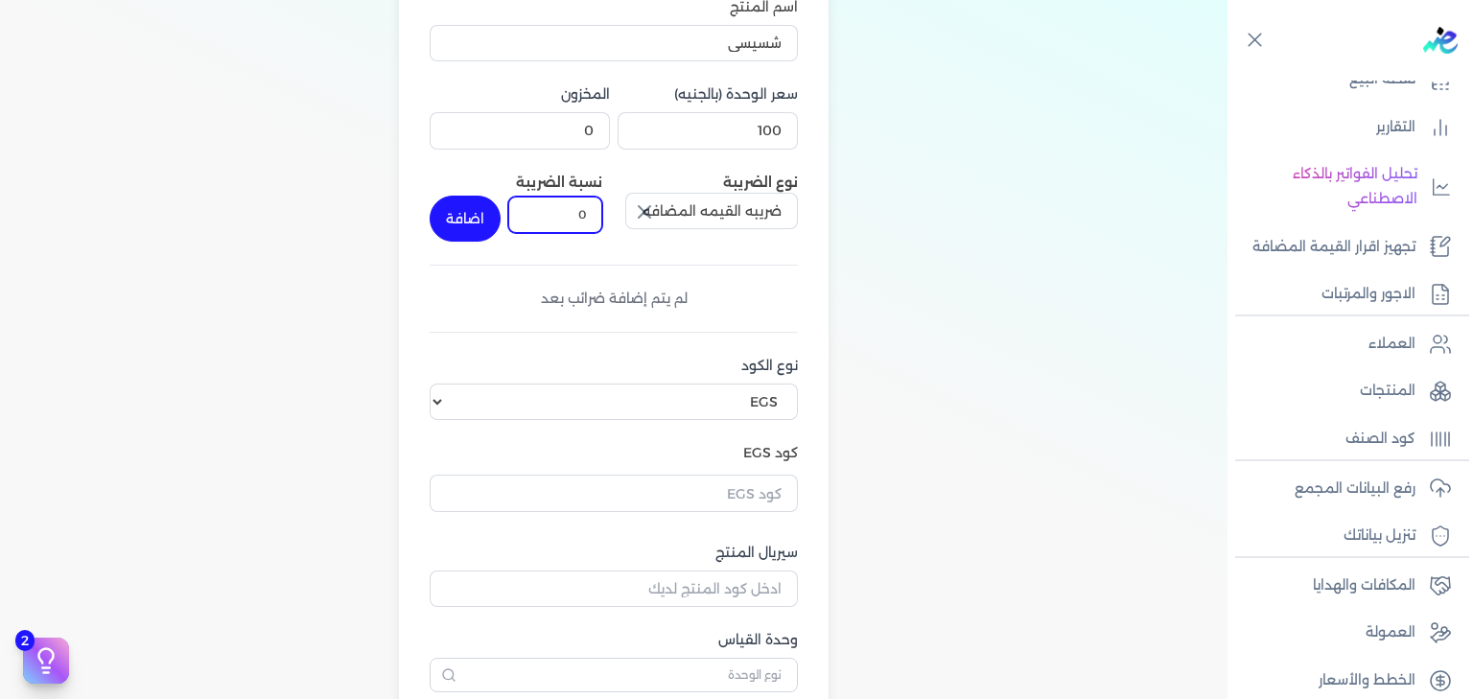
click at [564, 218] on input "0" at bounding box center [555, 215] width 94 height 36
type input "14"
click at [483, 214] on button "اضافة" at bounding box center [465, 219] width 71 height 46
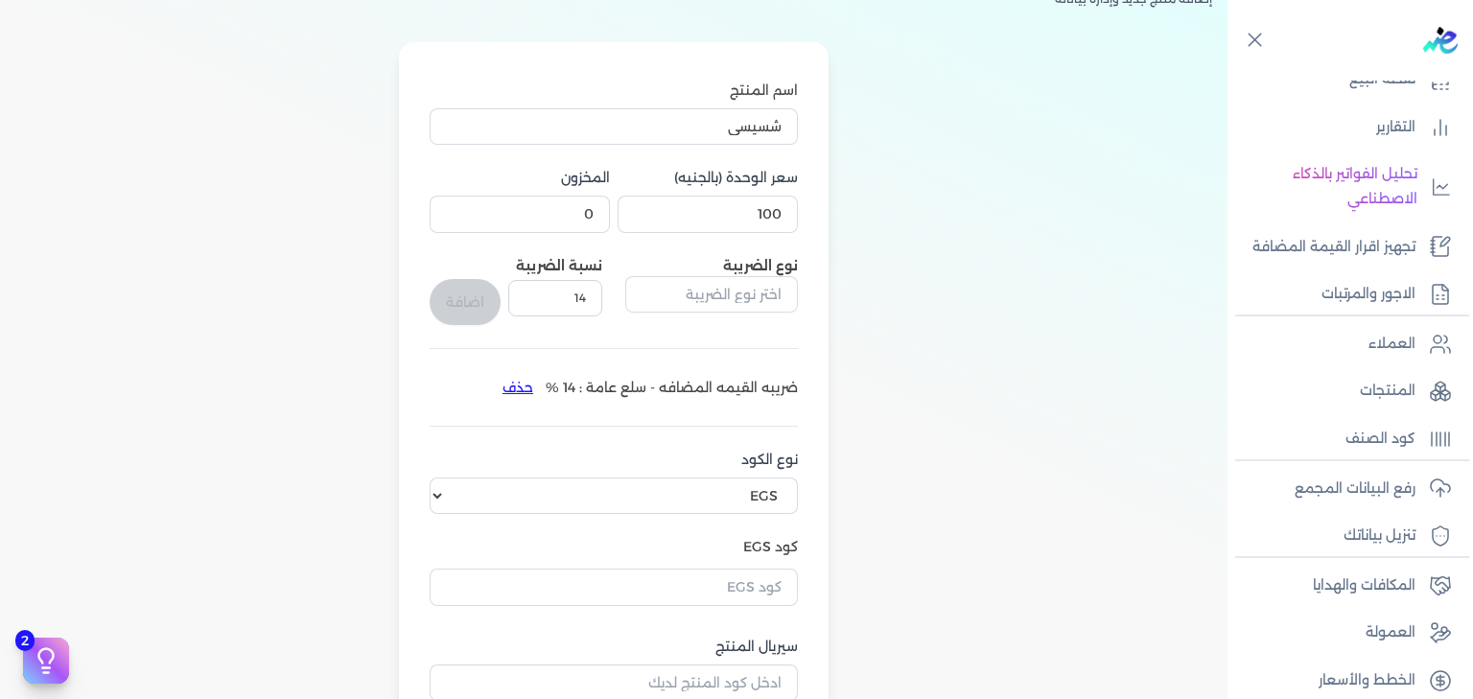
scroll to position [141, 0]
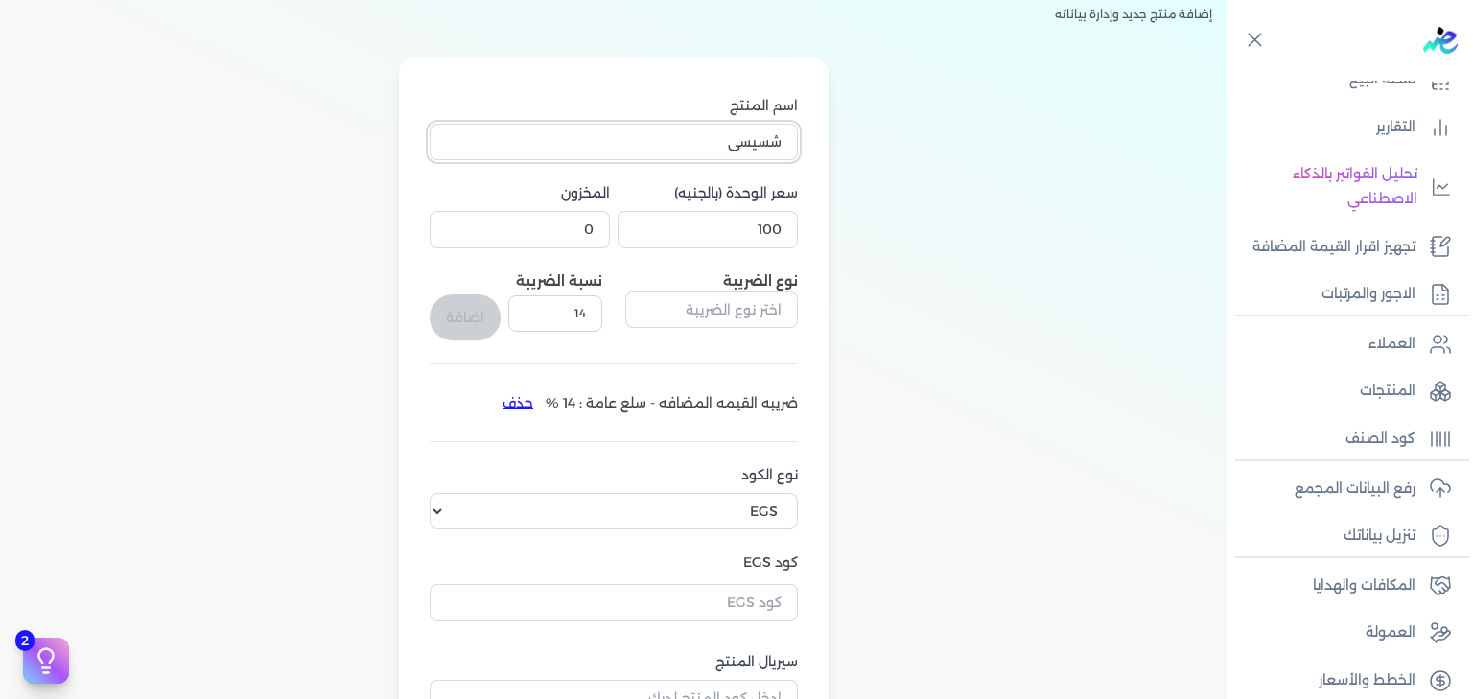
click at [752, 134] on input "شسيسي" at bounding box center [614, 142] width 368 height 36
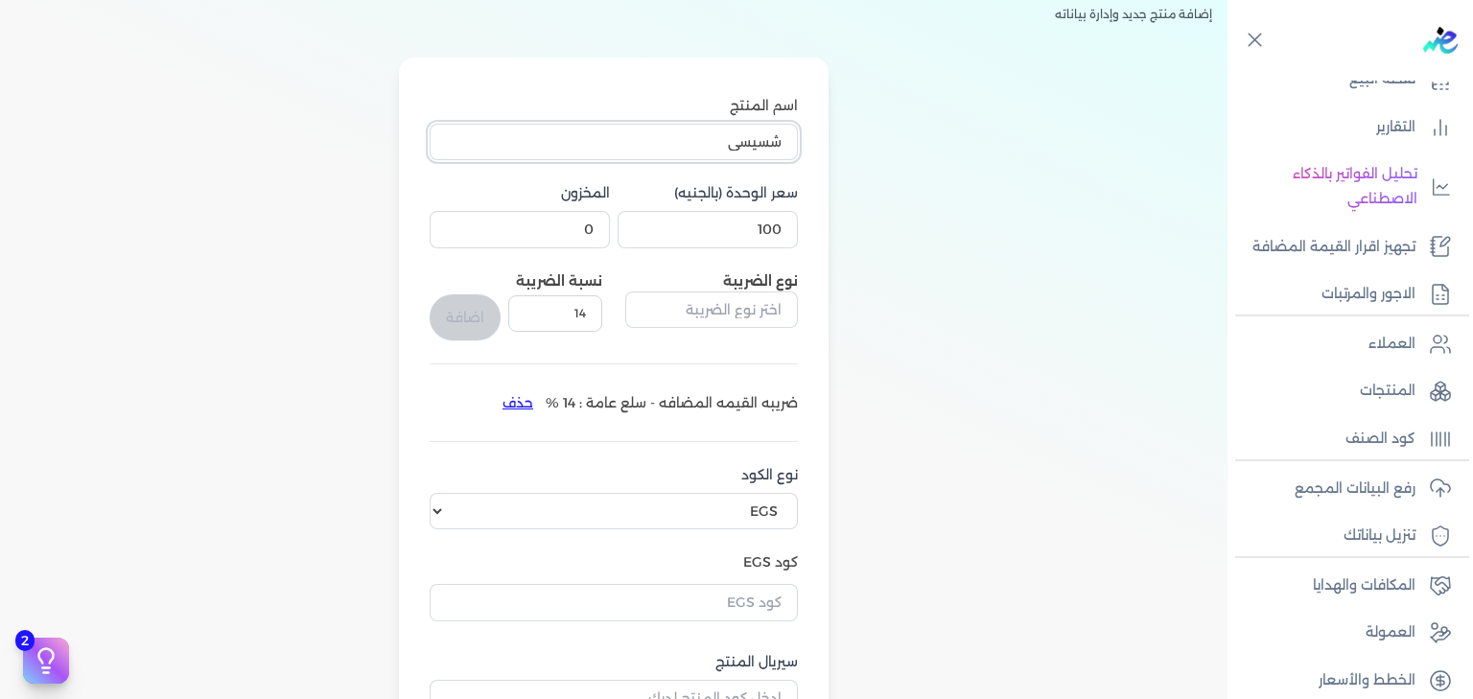
click at [752, 134] on input "شسيسي" at bounding box center [614, 142] width 368 height 36
type input "h"
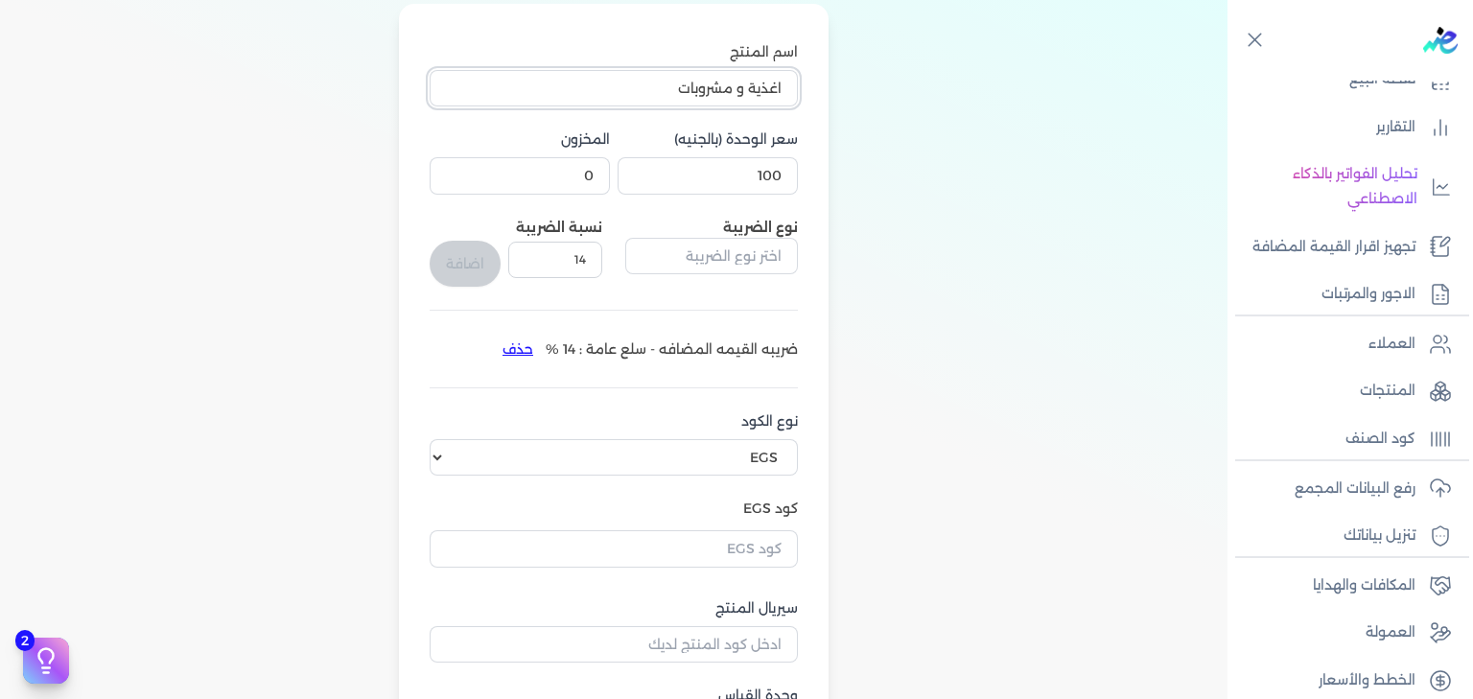
scroll to position [196, 0]
type input "اغذية و مشروبات"
click at [699, 264] on input "text" at bounding box center [711, 255] width 173 height 36
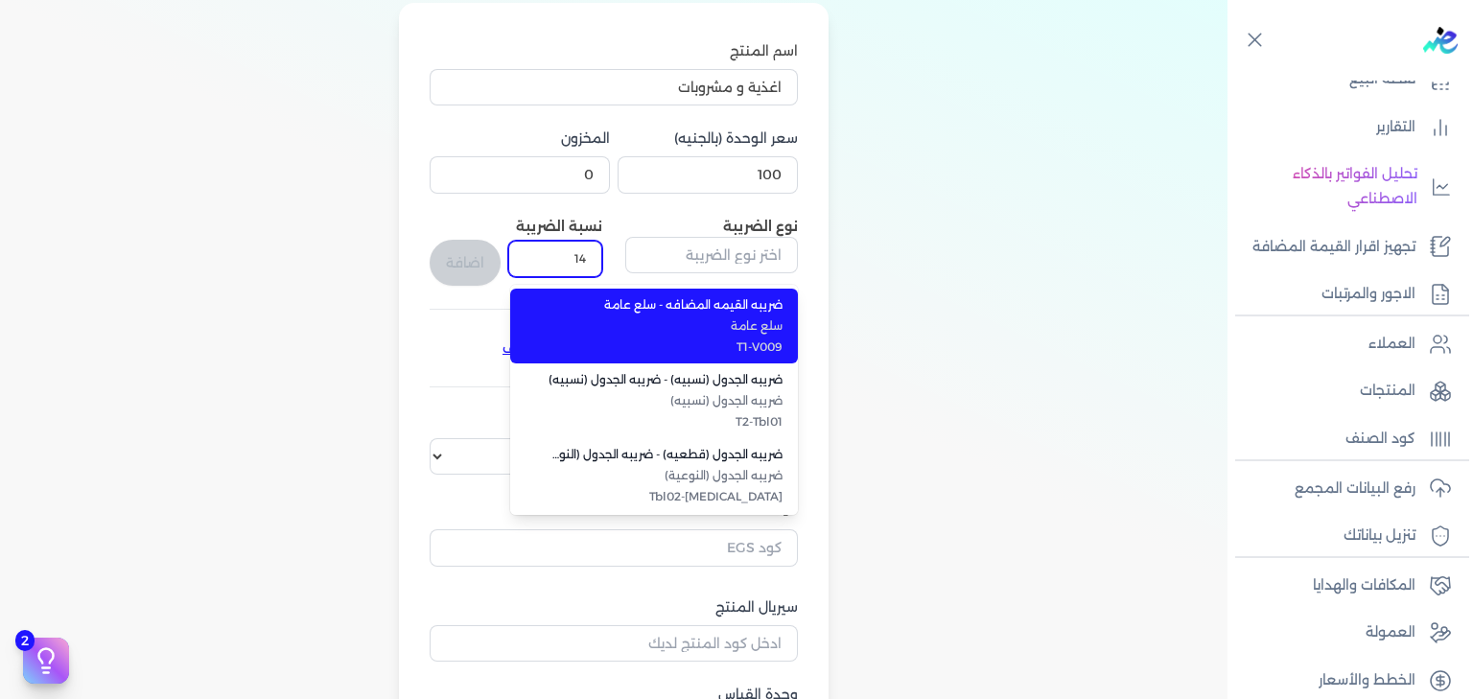
type input "ضريبه القيمه المضافه - سلع عامة"
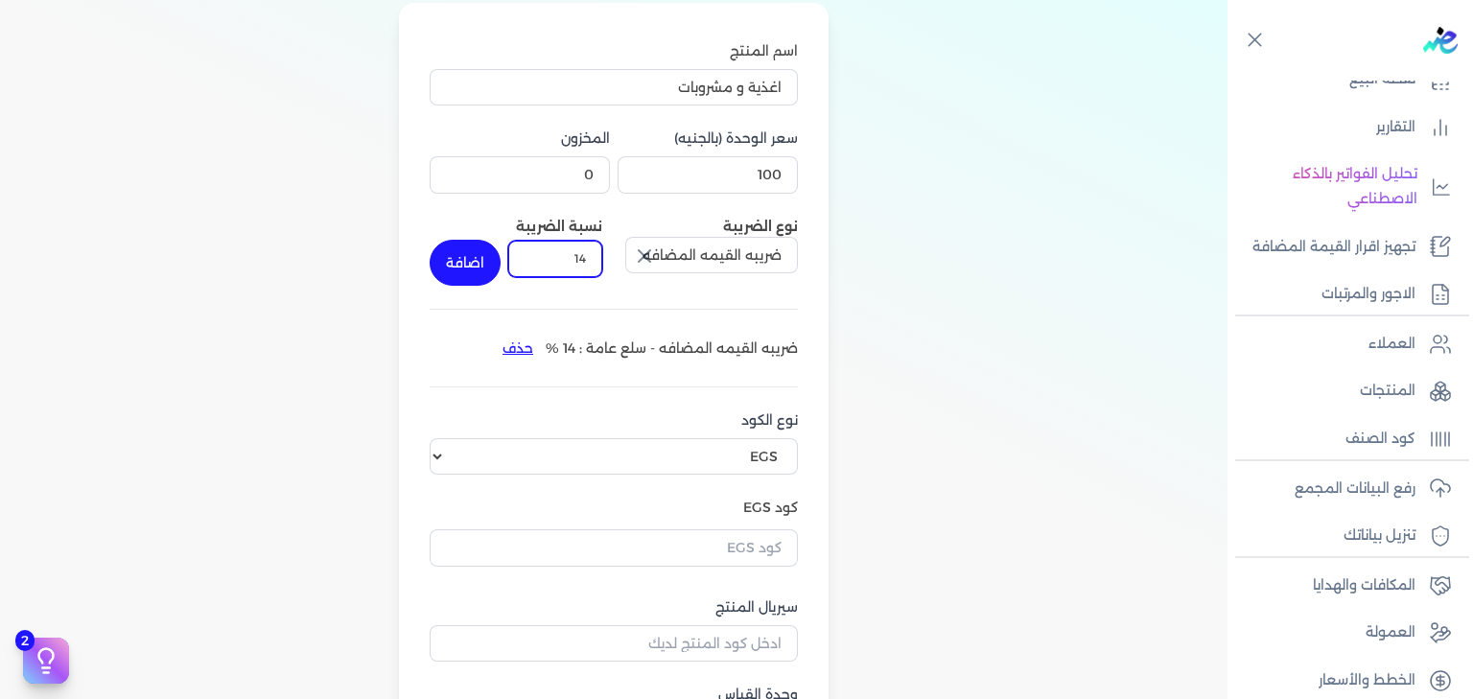
click at [589, 262] on input "14" at bounding box center [555, 259] width 94 height 36
type input "14"
click at [1001, 242] on div "اسم المنتج اغذية و مشروبات سعر الوحدة (بالجنيه) 100 المخزون 0 نوع الضريبة ضريبه…" at bounding box center [613, 419] width 1197 height 833
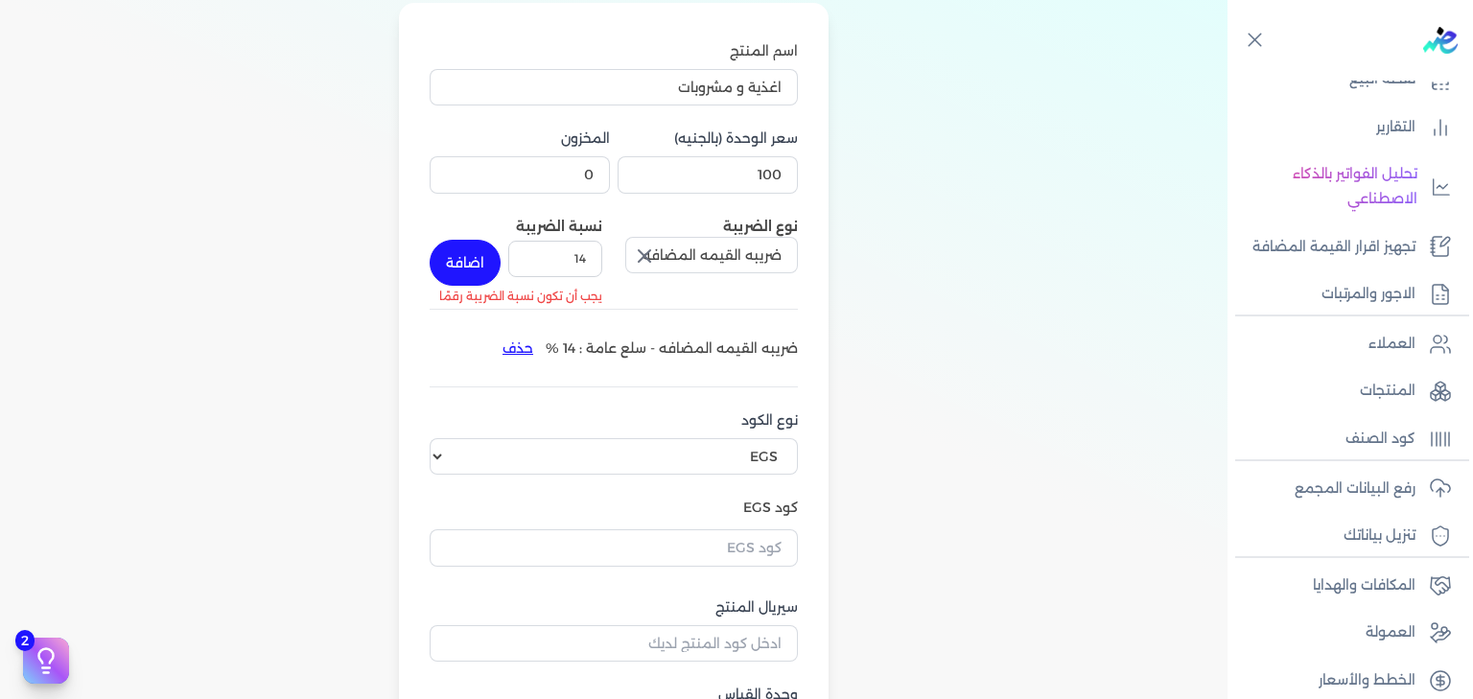
click at [640, 251] on icon "button" at bounding box center [644, 256] width 23 height 23
click at [1055, 233] on div "اسم المنتج اغذية و مشروبات سعر الوحدة (بالجنيه) 100 المخزون 0 نوع الضريبة نسبة …" at bounding box center [613, 419] width 1197 height 833
click at [578, 252] on input "14" at bounding box center [555, 259] width 94 height 36
click at [578, 254] on input "1" at bounding box center [555, 259] width 94 height 36
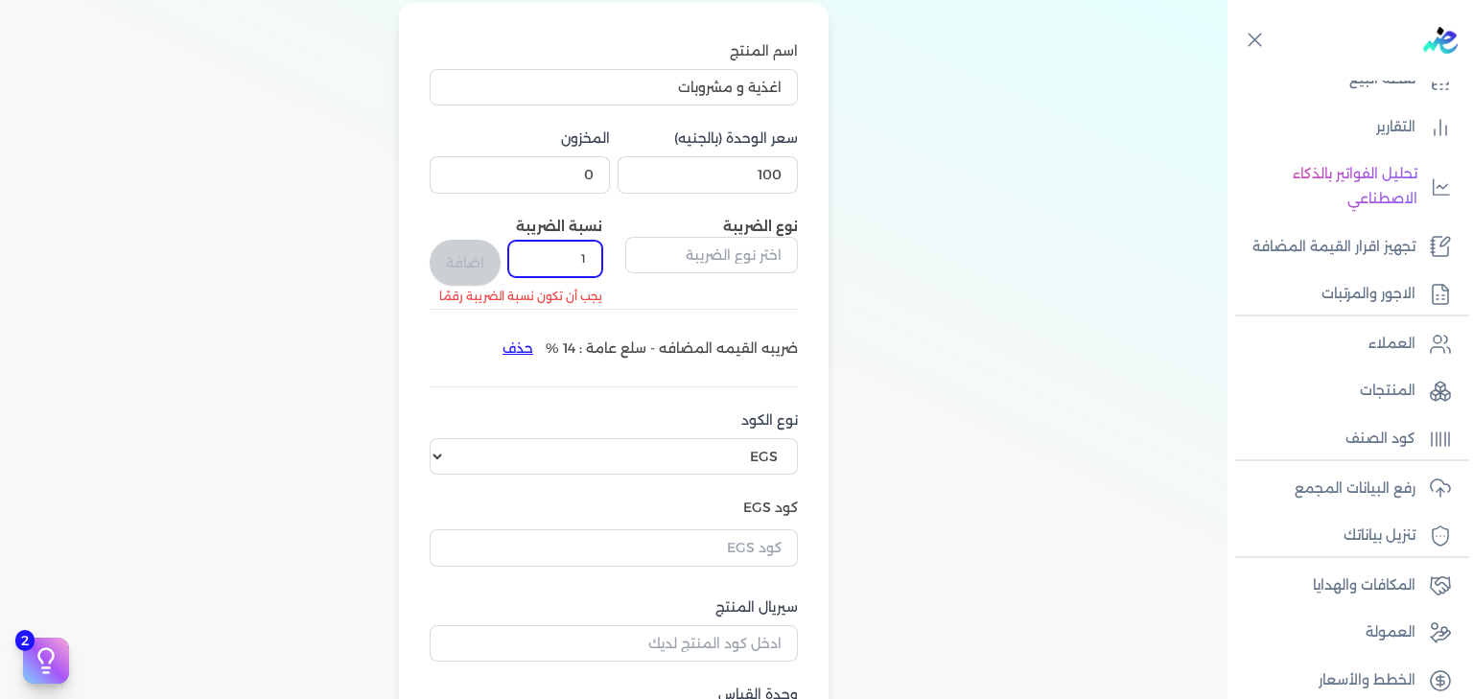
click at [578, 254] on input "1" at bounding box center [555, 259] width 94 height 36
click at [573, 254] on input "1" at bounding box center [555, 259] width 94 height 36
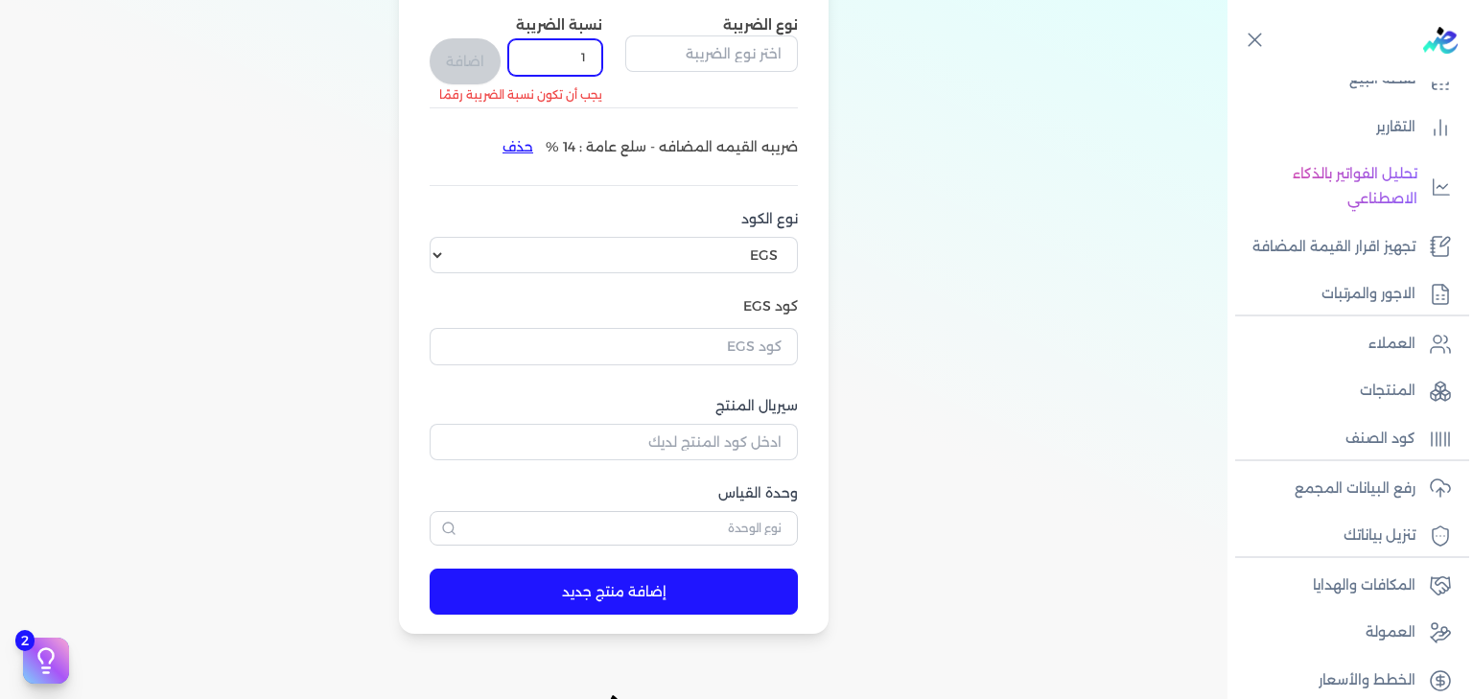
scroll to position [428, 0]
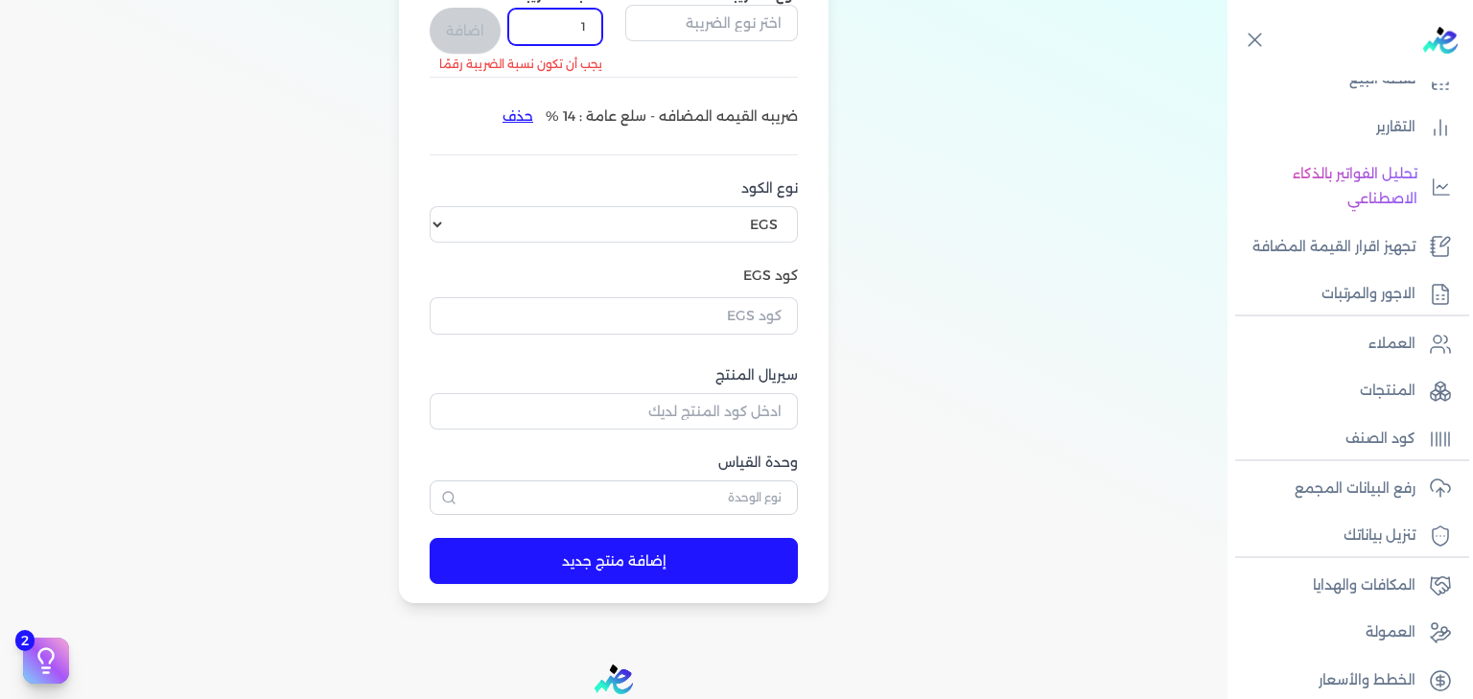
type input "1"
click at [744, 227] on select "اختر نوع الكود EGS GS1" at bounding box center [614, 224] width 368 height 36
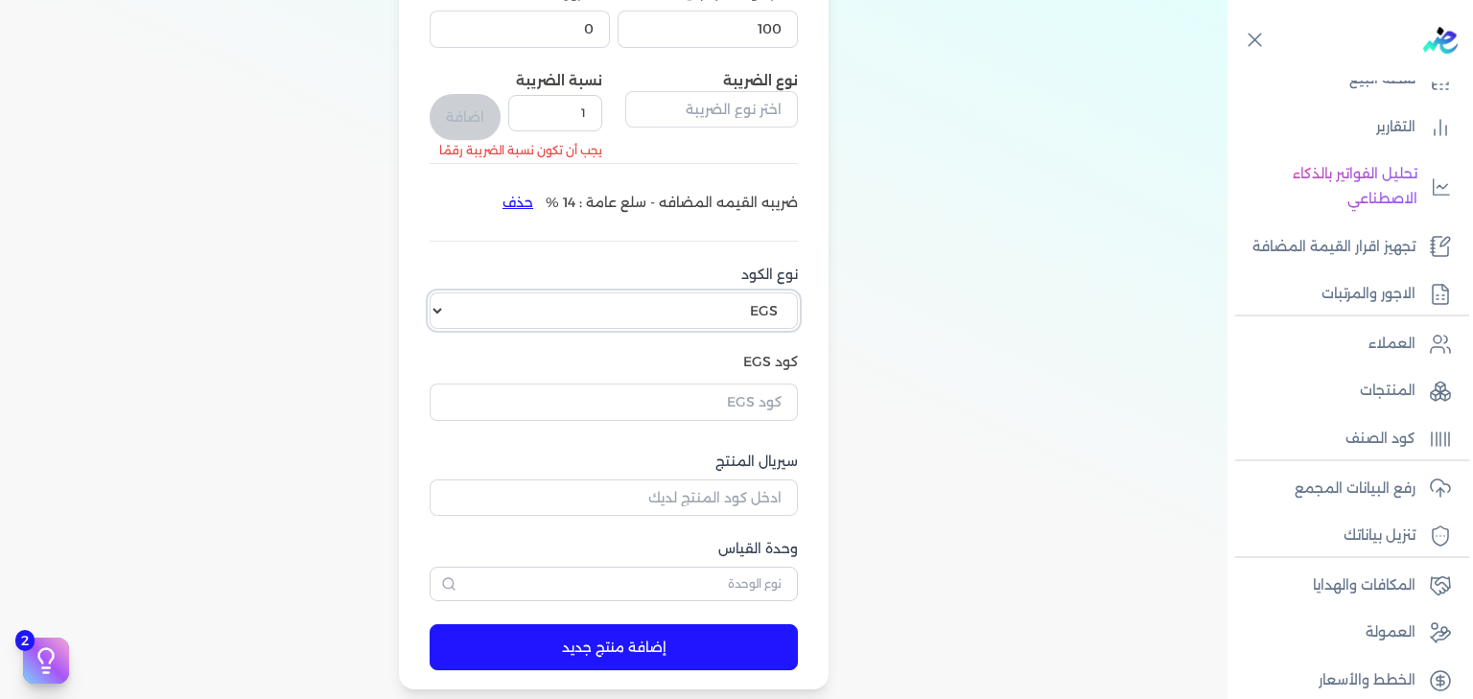
scroll to position [341, 0]
click at [766, 300] on select "اختر نوع الكود EGS GS1" at bounding box center [614, 311] width 368 height 36
click at [433, 293] on select "اختر نوع الكود EGS GS1" at bounding box center [614, 311] width 368 height 36
click at [756, 414] on input "text" at bounding box center [614, 402] width 368 height 36
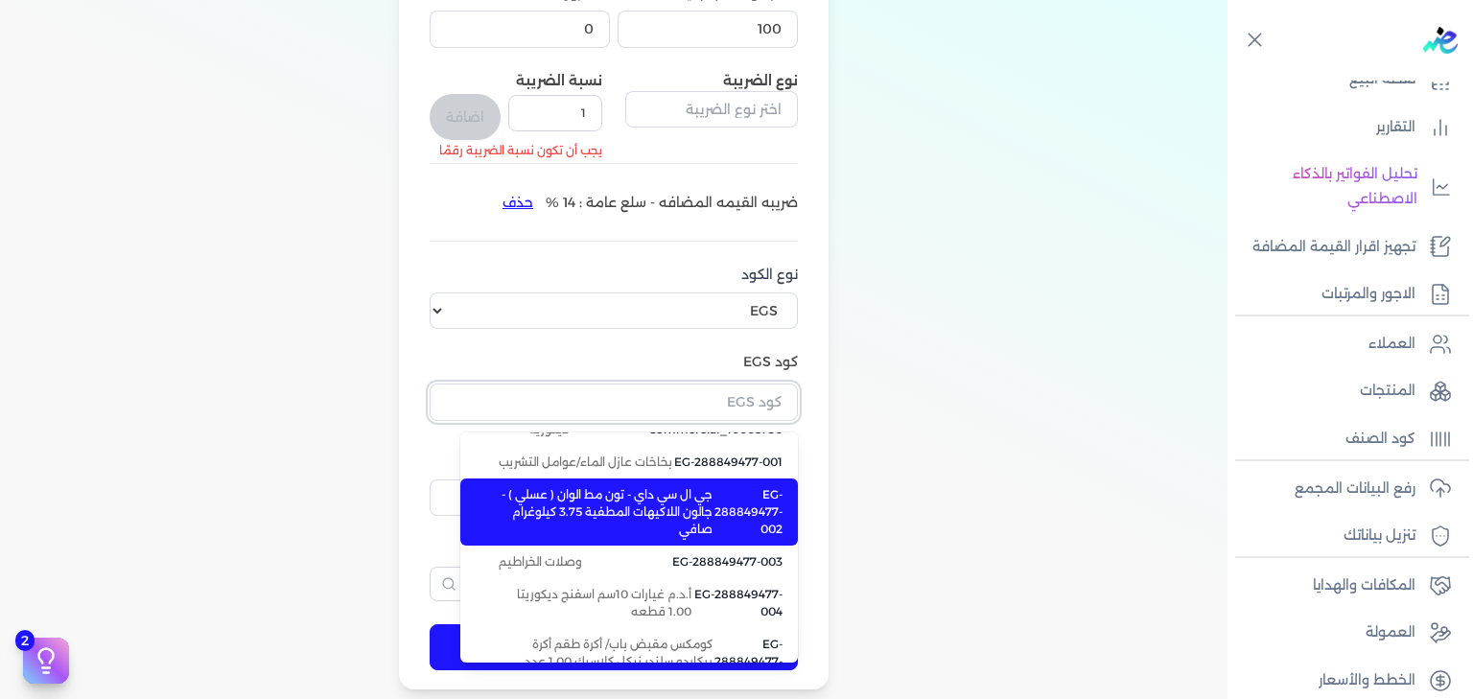
scroll to position [30, 0]
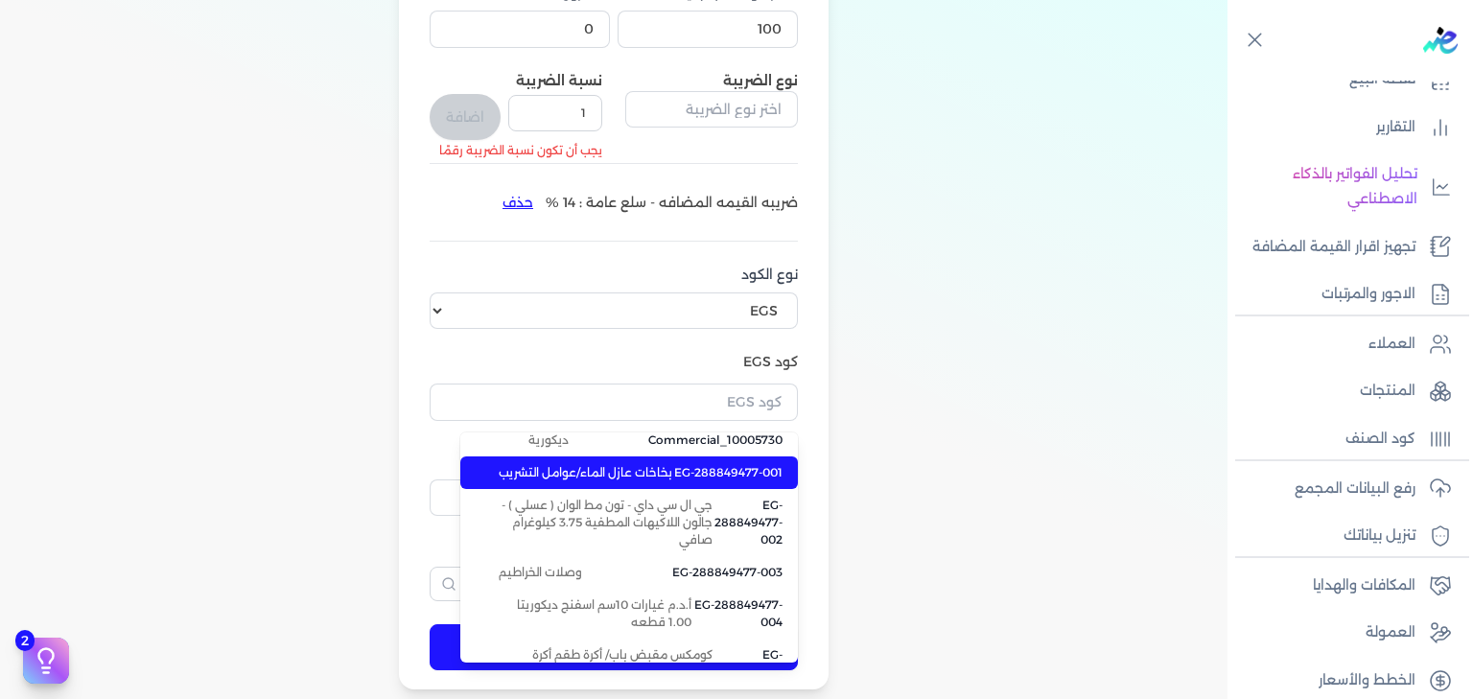
click at [691, 467] on span "EG-288849477-001" at bounding box center [728, 472] width 108 height 17
type input "EG-288849477-001"
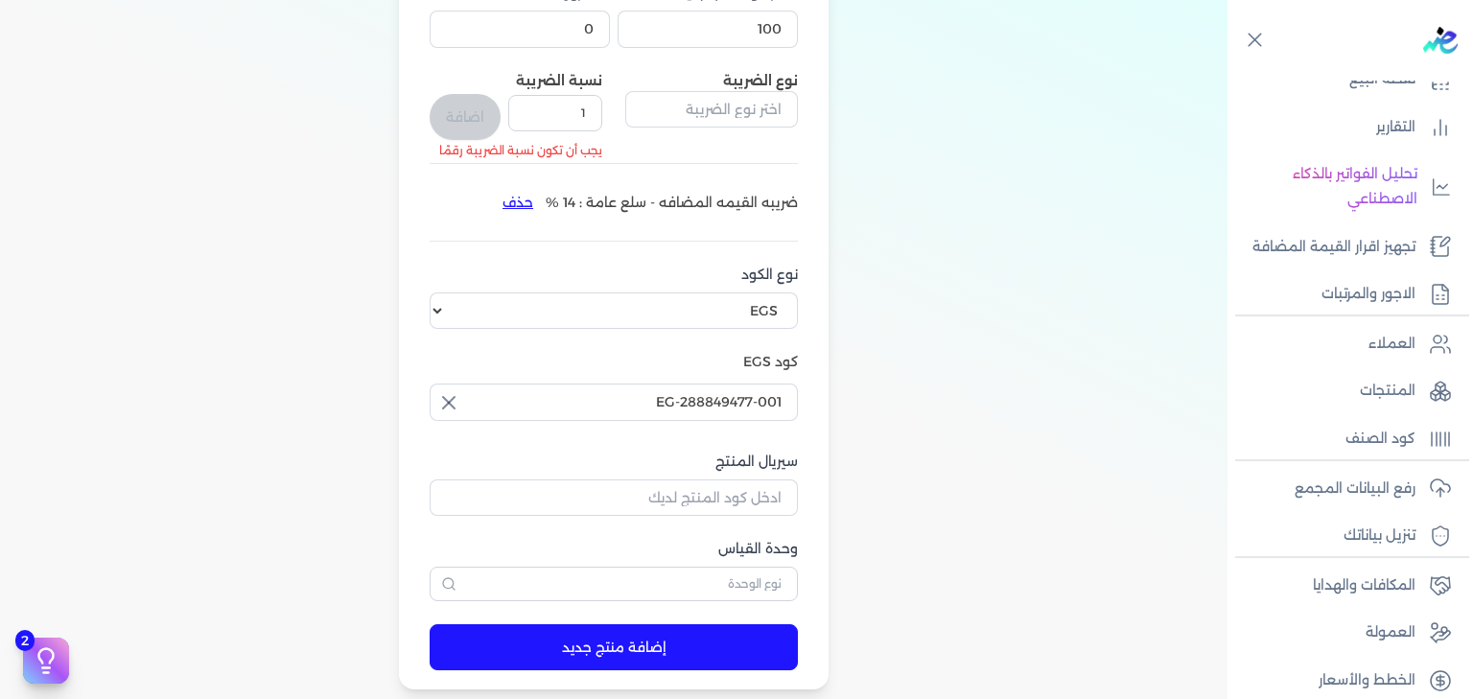
click at [959, 384] on div "اسم المنتج اغذية و مشروبات سعر الوحدة (بالجنيه) 100 المخزون 0 نوع الضريبة نسبة …" at bounding box center [613, 273] width 1197 height 833
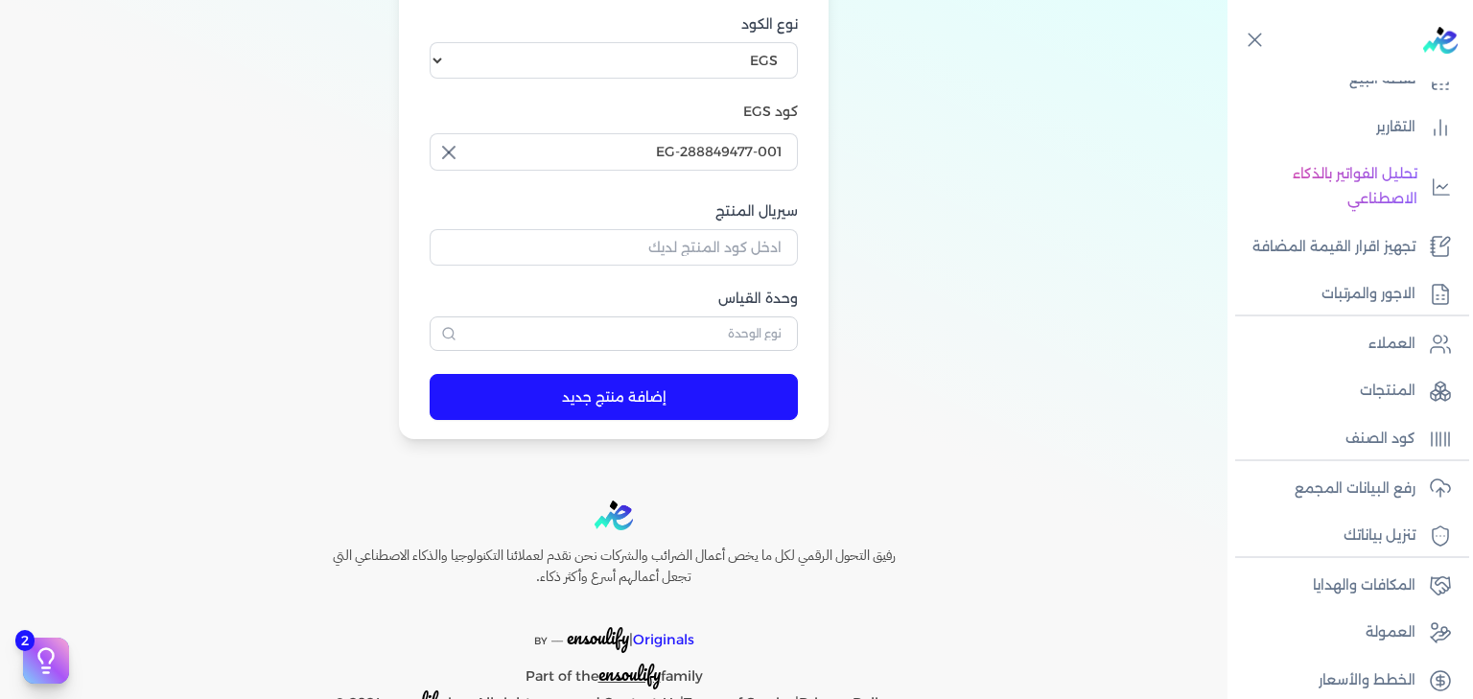
scroll to position [610, 0]
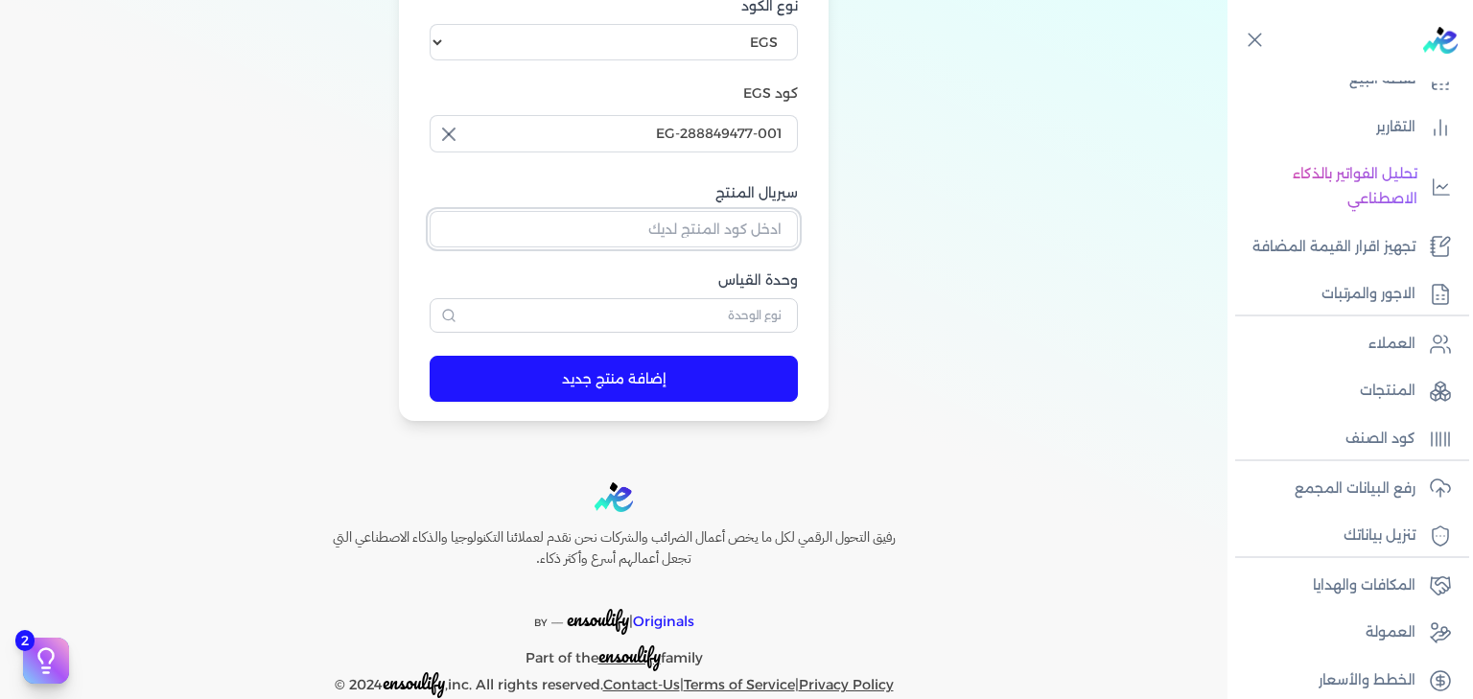
click at [780, 230] on input "سيريال المنتج" at bounding box center [614, 229] width 368 height 36
type input "457896"
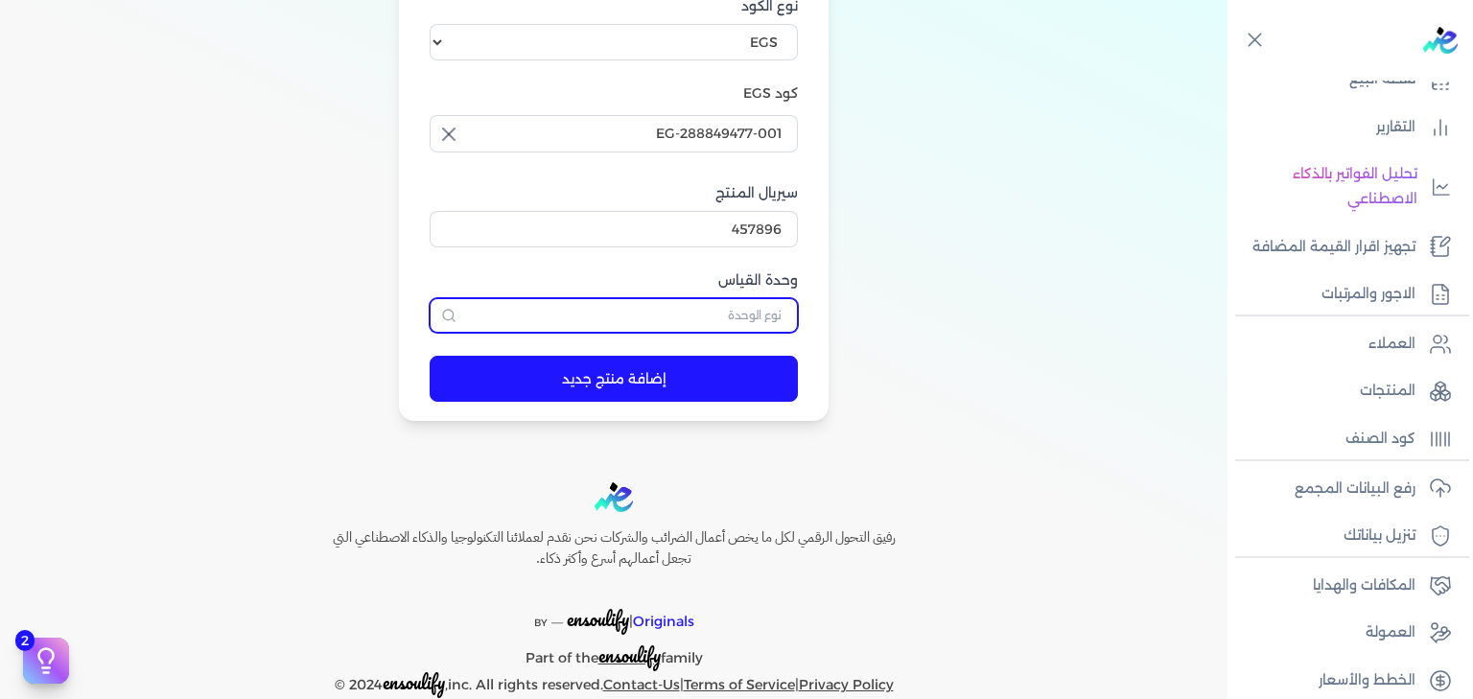
click at [717, 308] on input "text" at bounding box center [614, 315] width 368 height 35
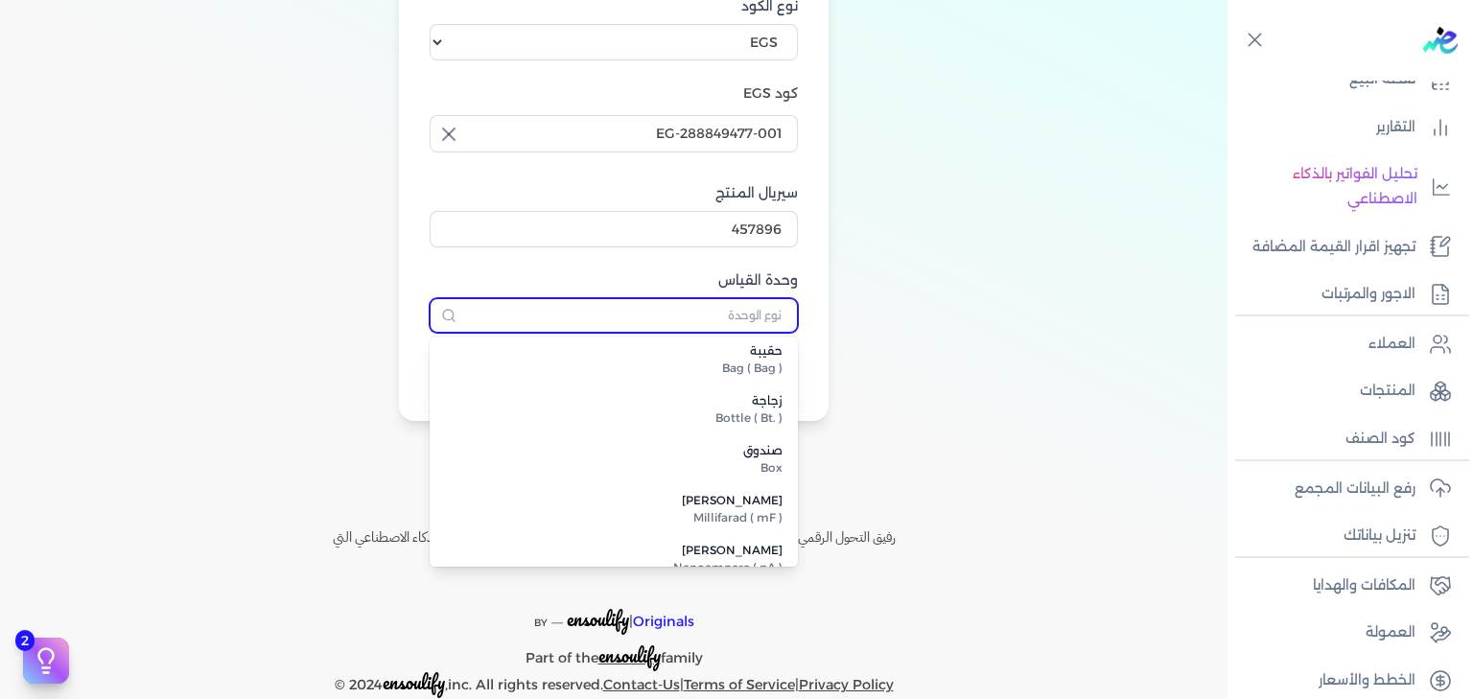
scroll to position [752, 0]
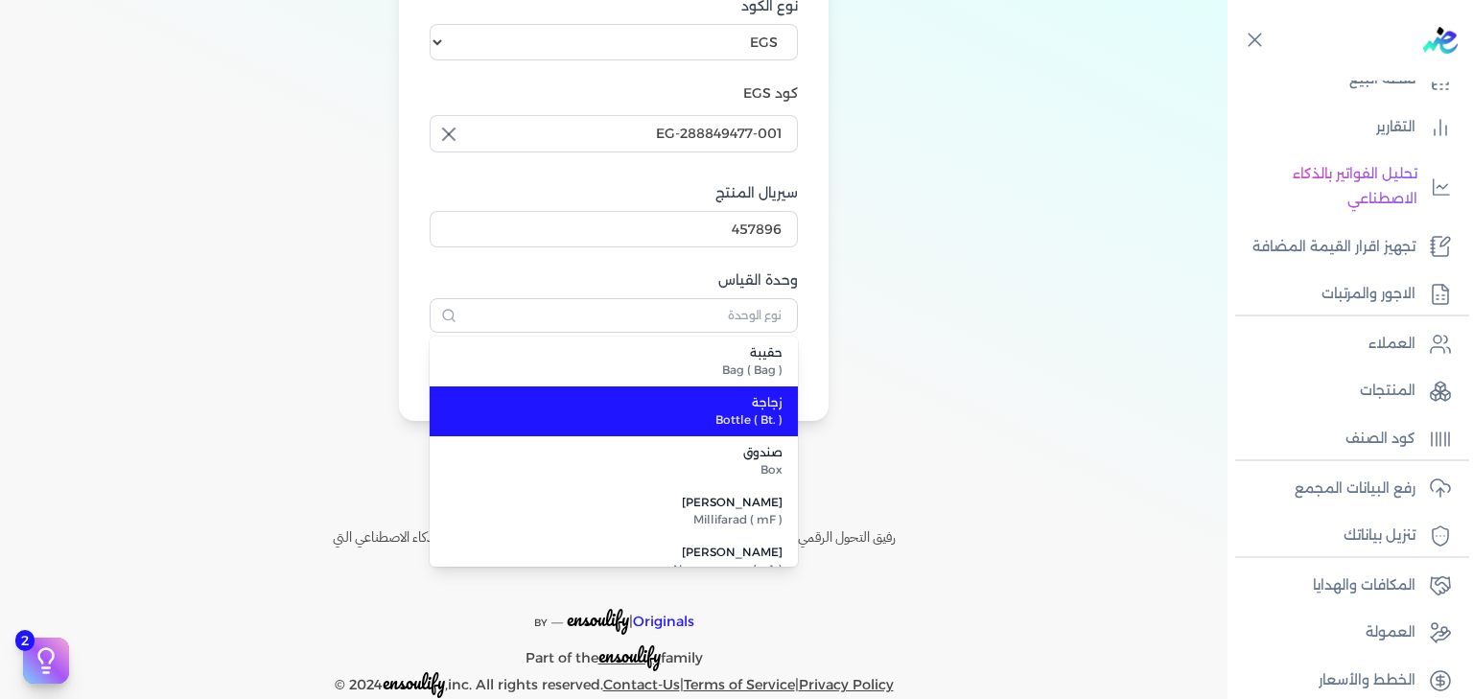
click at [752, 417] on span "Bottle ( Bt. )" at bounding box center [625, 419] width 315 height 17
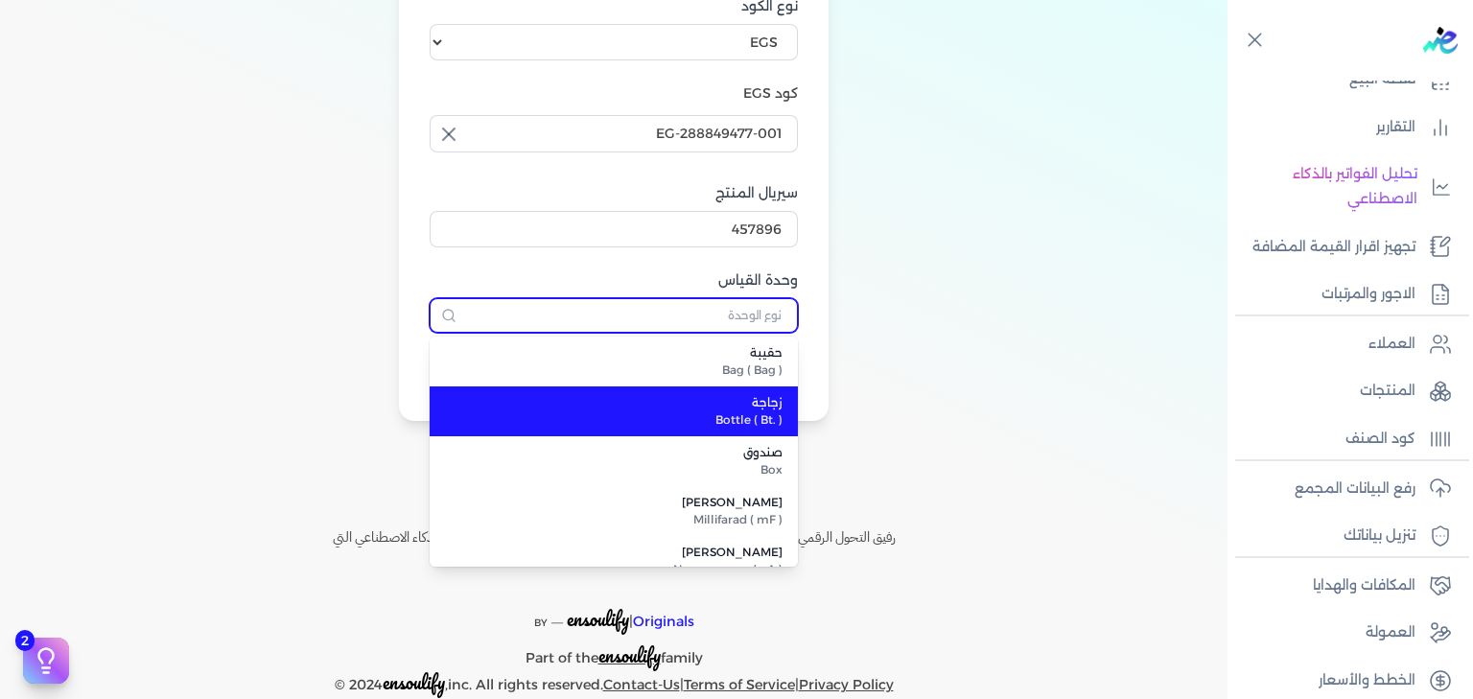
type input "زجاجة"
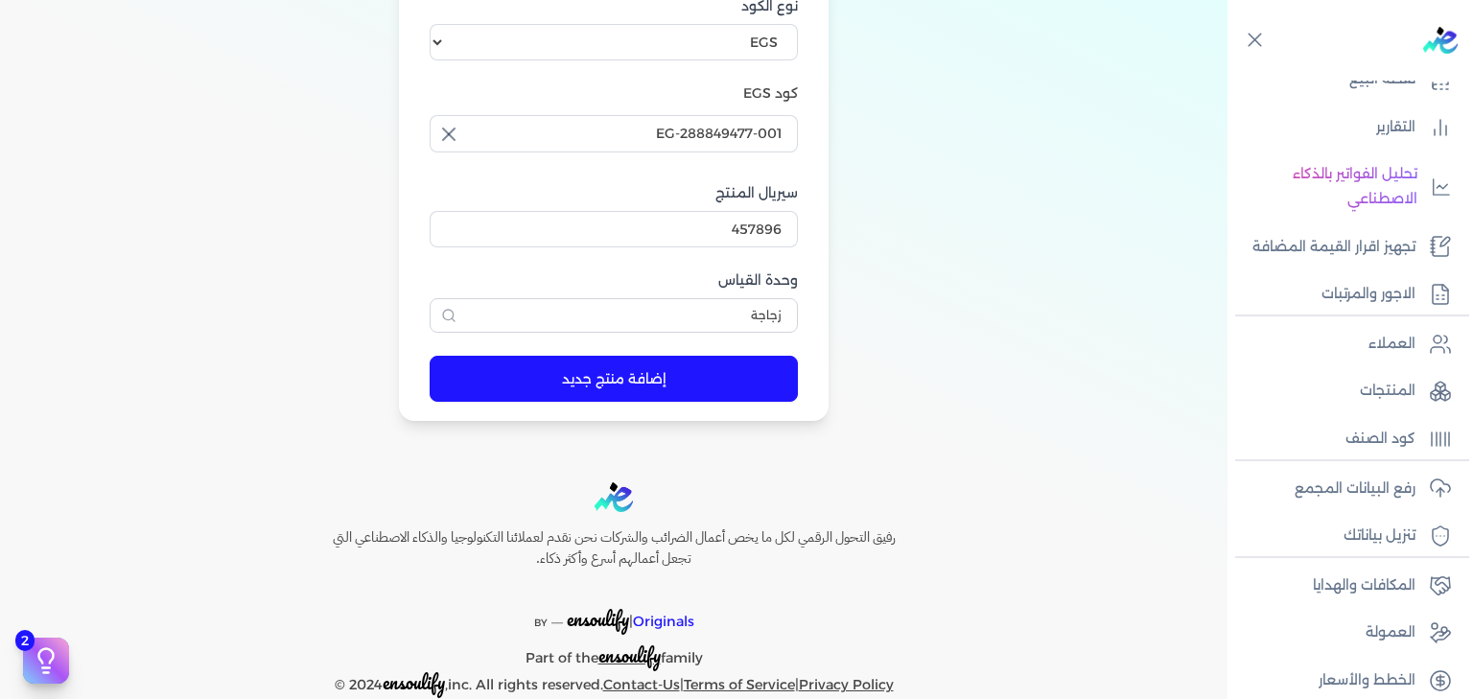
click at [683, 378] on button "إضافة منتج جديد" at bounding box center [614, 379] width 368 height 46
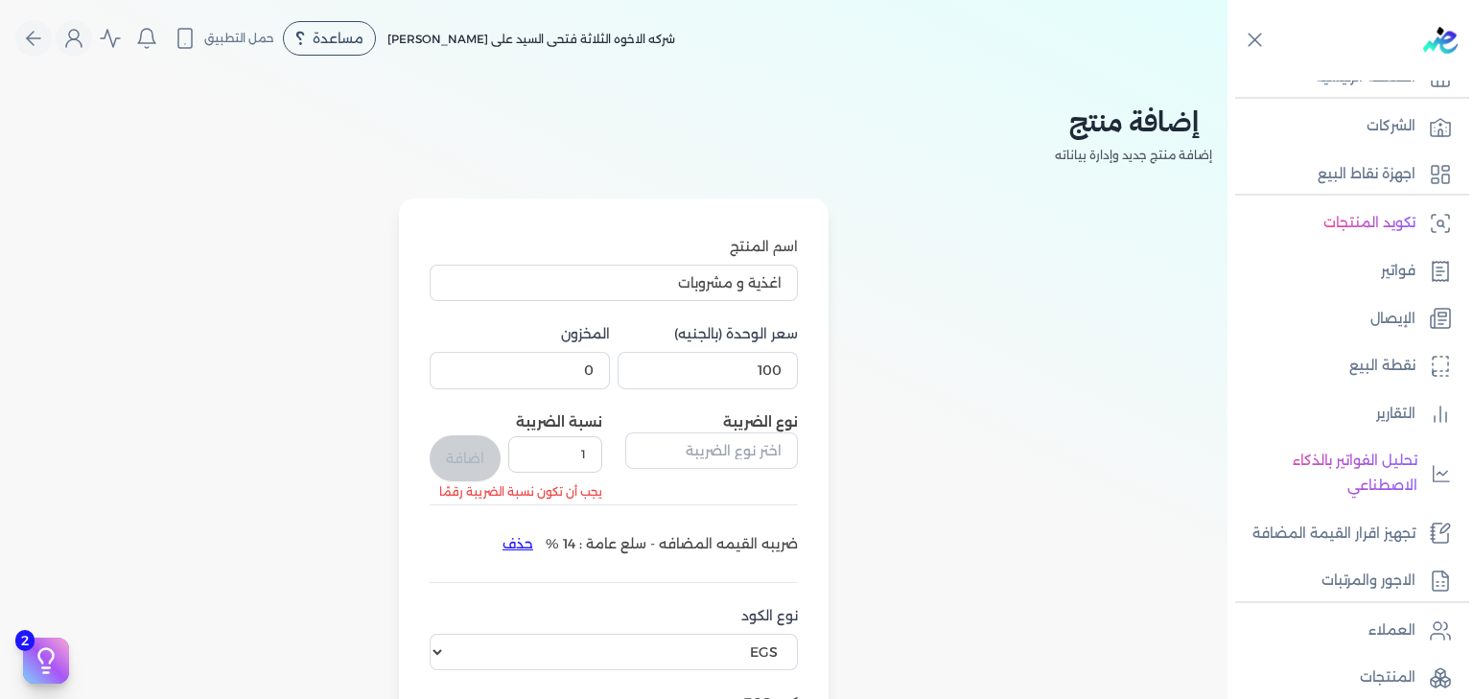
scroll to position [32, 0]
click at [1408, 269] on p "فواتير" at bounding box center [1398, 272] width 35 height 25
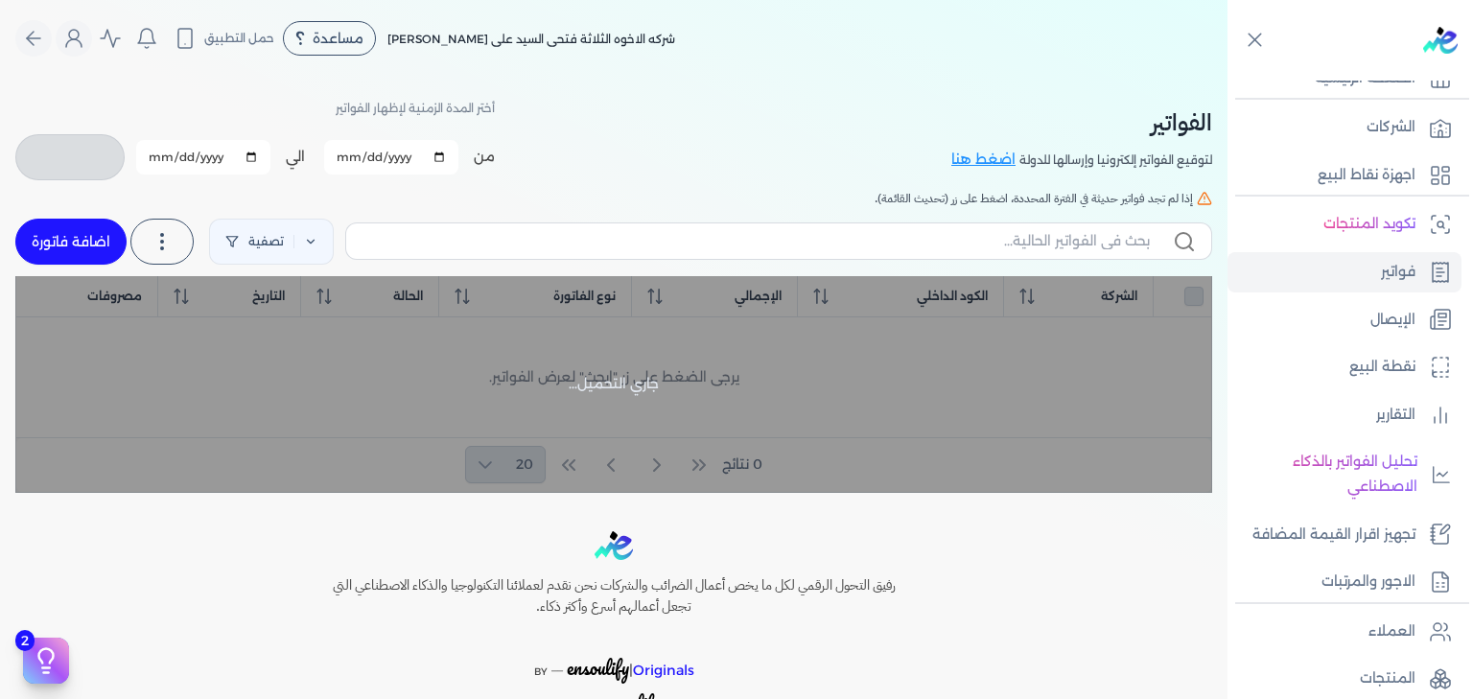
checkbox input "false"
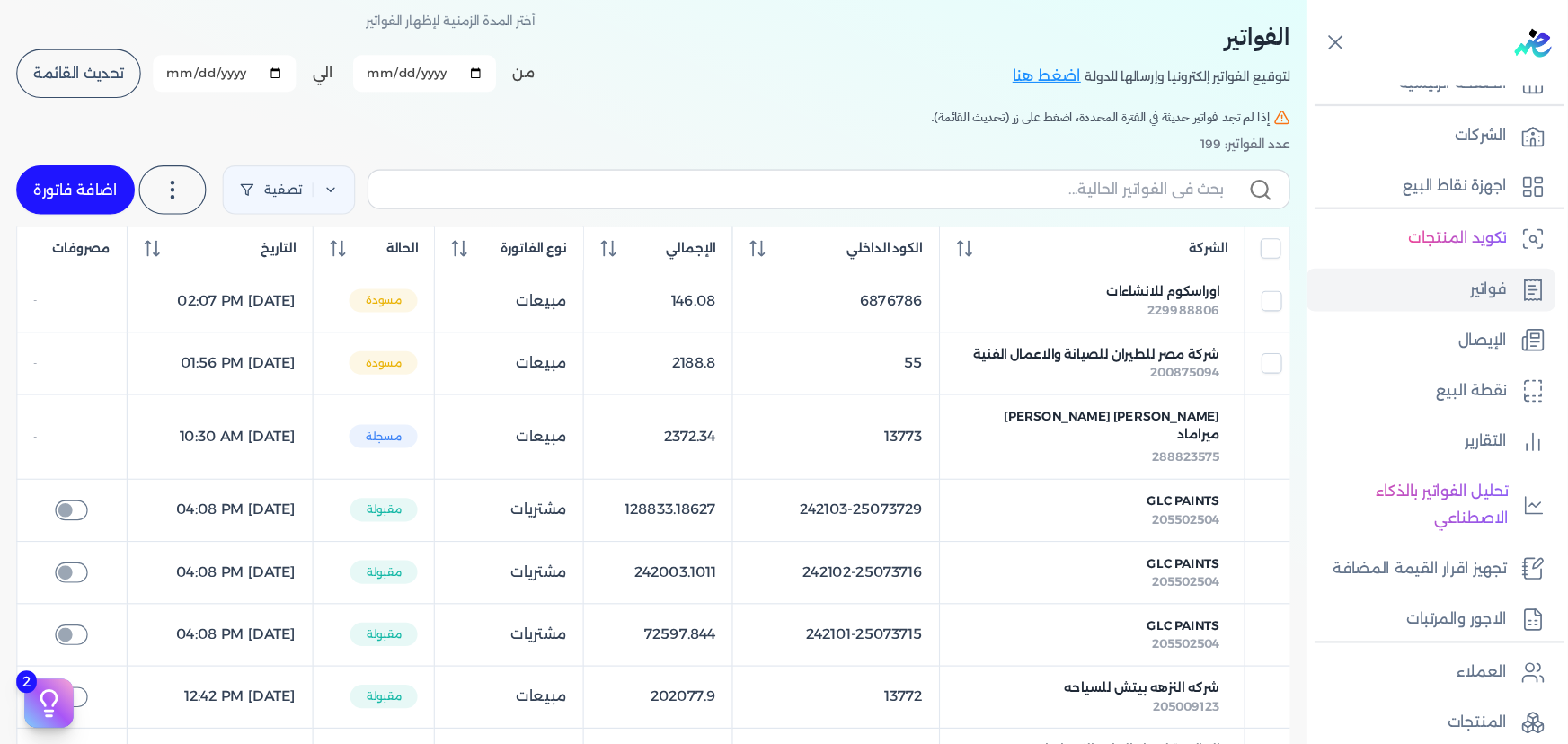
scroll to position [84, 0]
click at [76, 158] on link "اضافة فاتورة" at bounding box center [66, 165] width 104 height 43
select select "EGP"
select select "B"
select select "EGS"
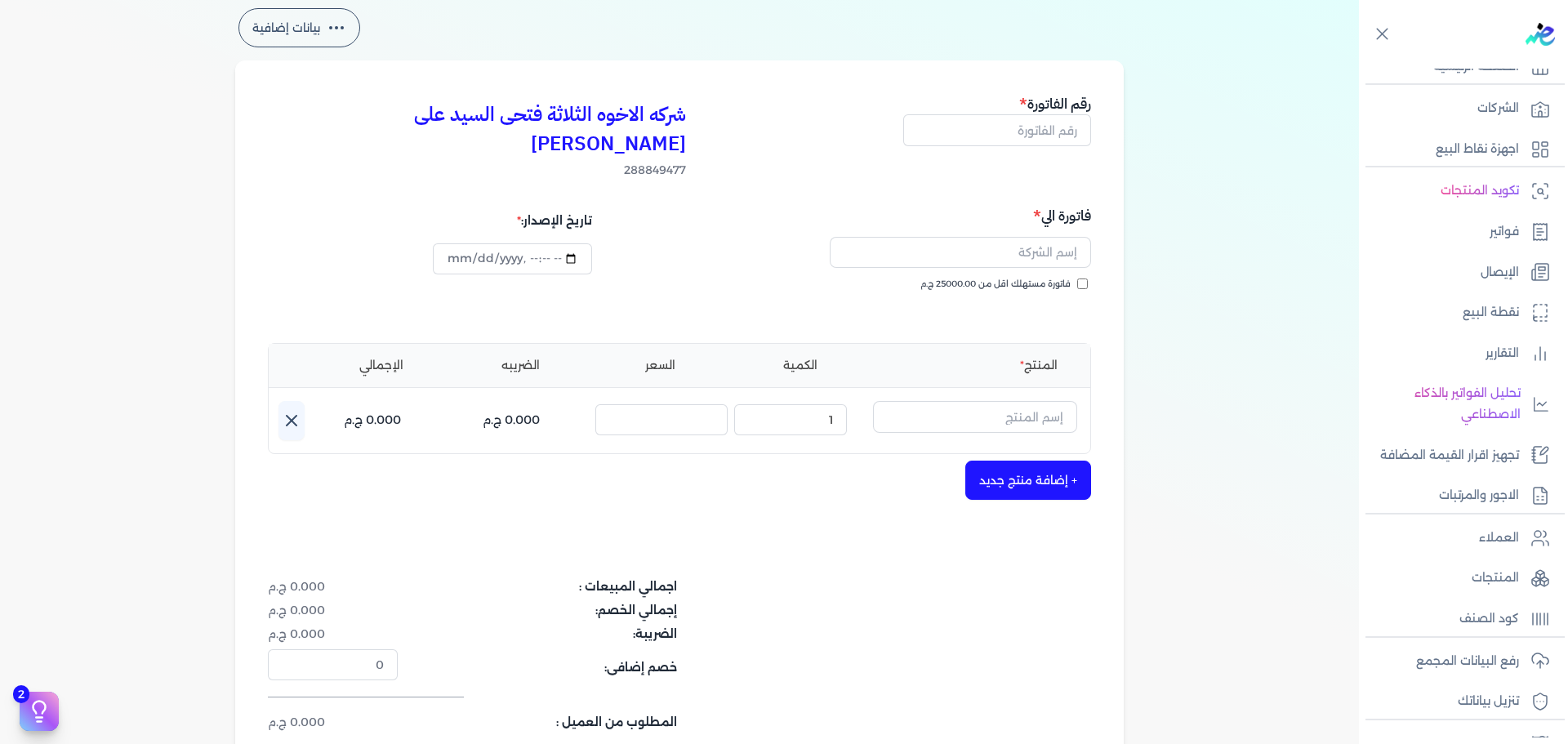
scroll to position [56, 0]
click at [1041, 127] on input "text" at bounding box center [997, 129] width 188 height 31
type input "5231"
click at [1050, 236] on input "text" at bounding box center [960, 251] width 261 height 31
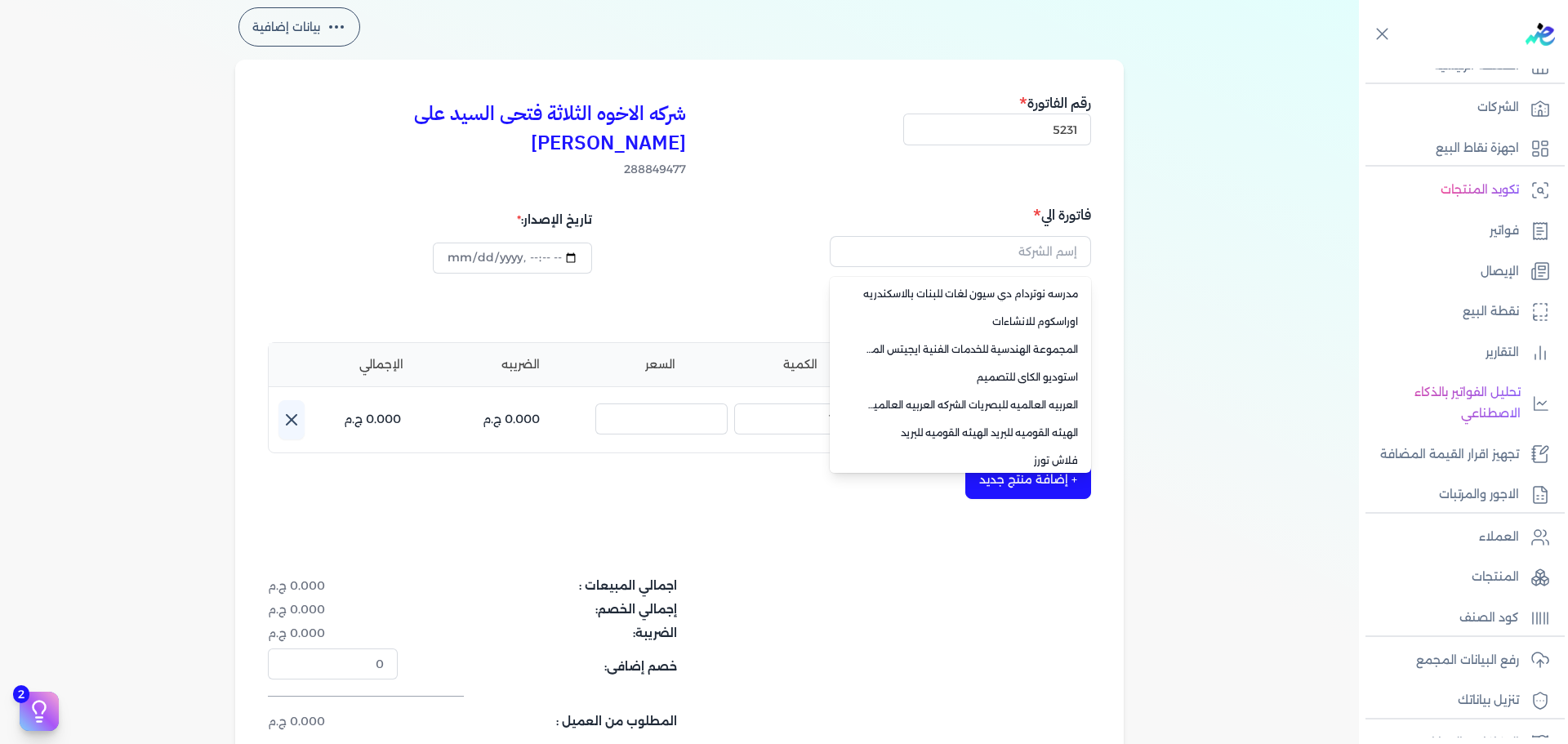
click at [1177, 307] on div "بيانات إضافية شركه الاخوه الثلاثة فتحى السيد على [PERSON_NAME] 288849477 رقم ال…" at bounding box center [680, 416] width 1359 height 824
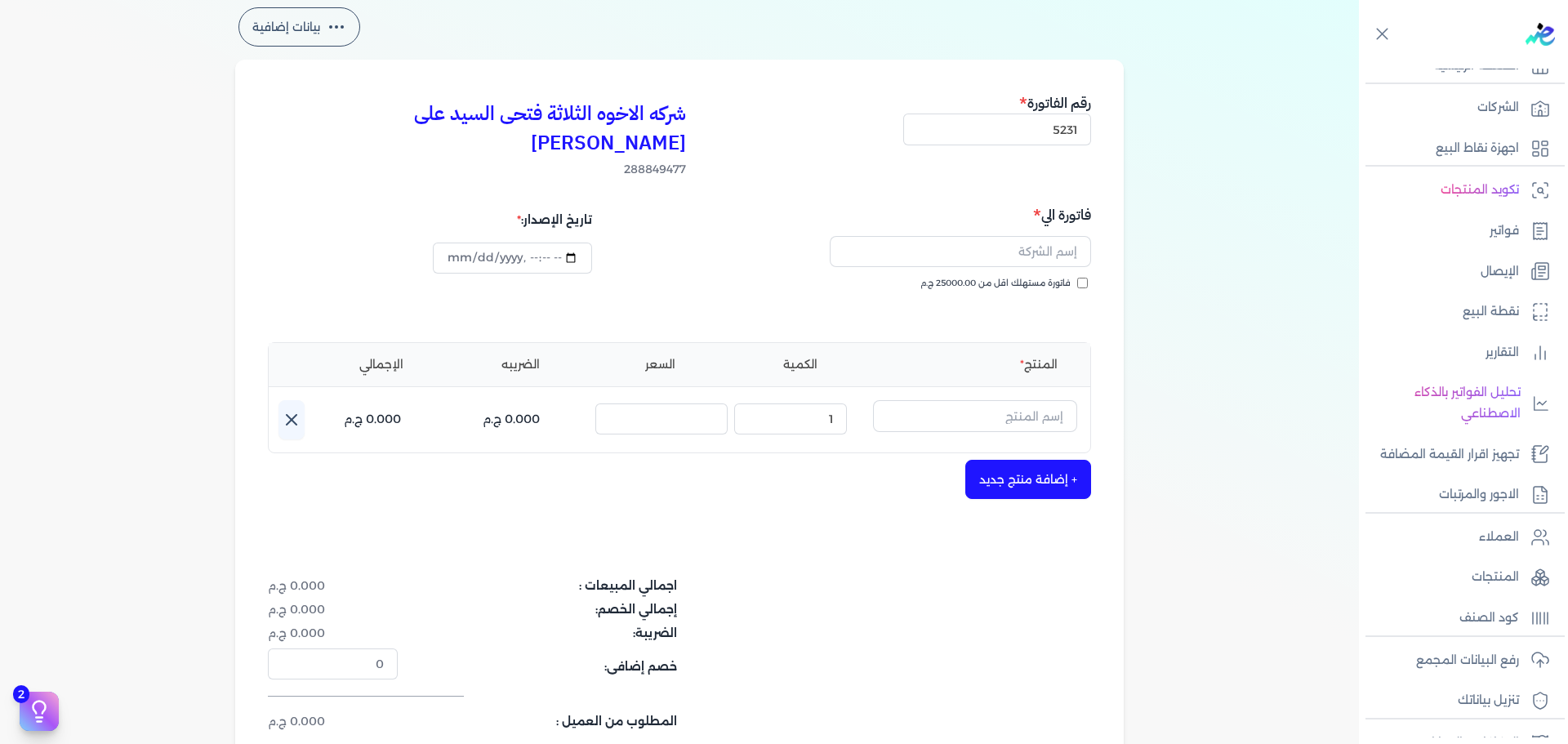
click at [1084, 278] on input "فاتورة مستهلك اقل من 25000.00 ج.م" at bounding box center [1083, 283] width 10 height 10
checkbox input "true"
click at [1053, 236] on input "text" at bounding box center [960, 251] width 261 height 31
type input "ي"
type input "ش"
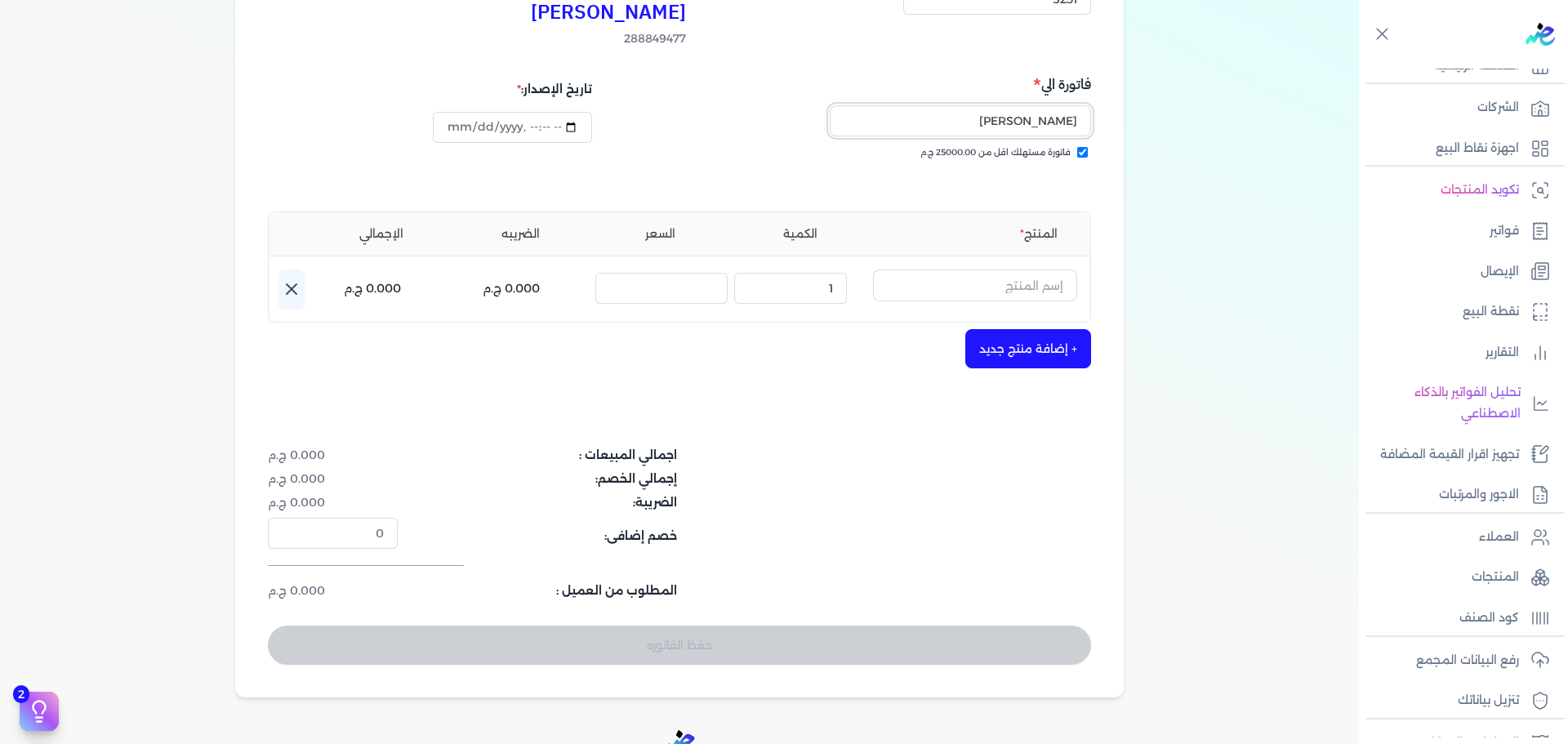
scroll to position [209, 0]
type input "[PERSON_NAME]"
click at [1018, 269] on input "text" at bounding box center [975, 284] width 204 height 31
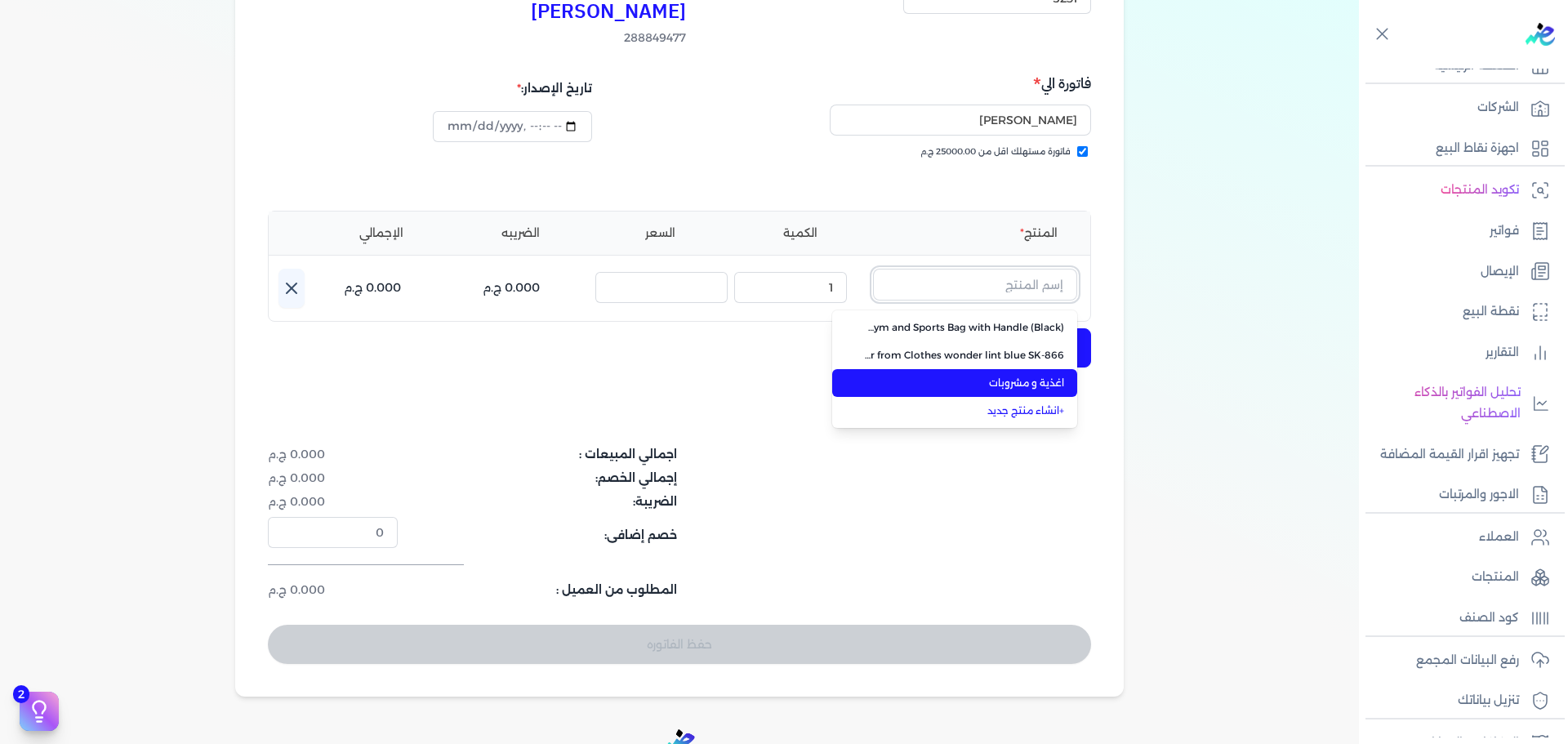
type input "h"
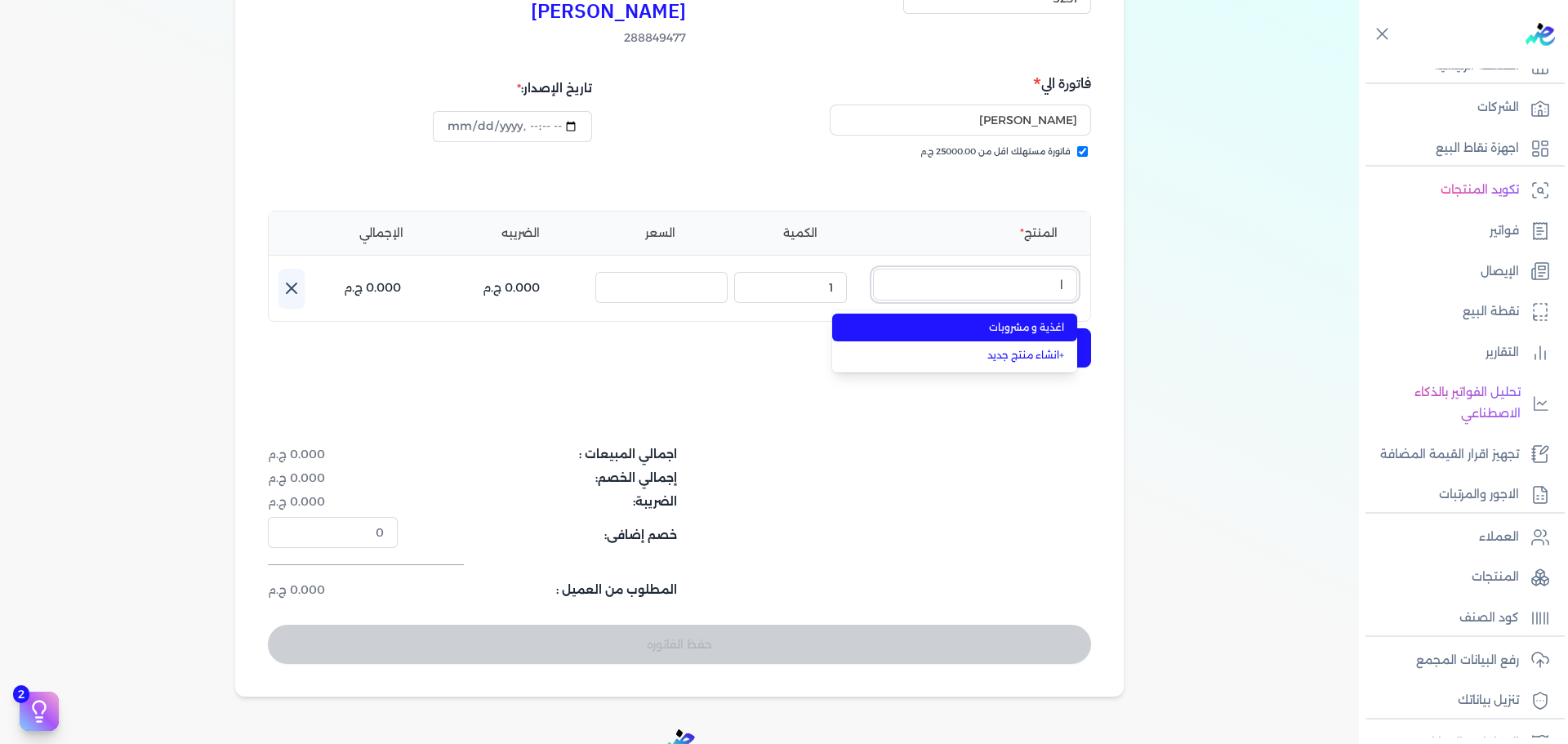
type input "ا"
click at [988, 320] on span "اغذية و مشروبات" at bounding box center [965, 327] width 199 height 14
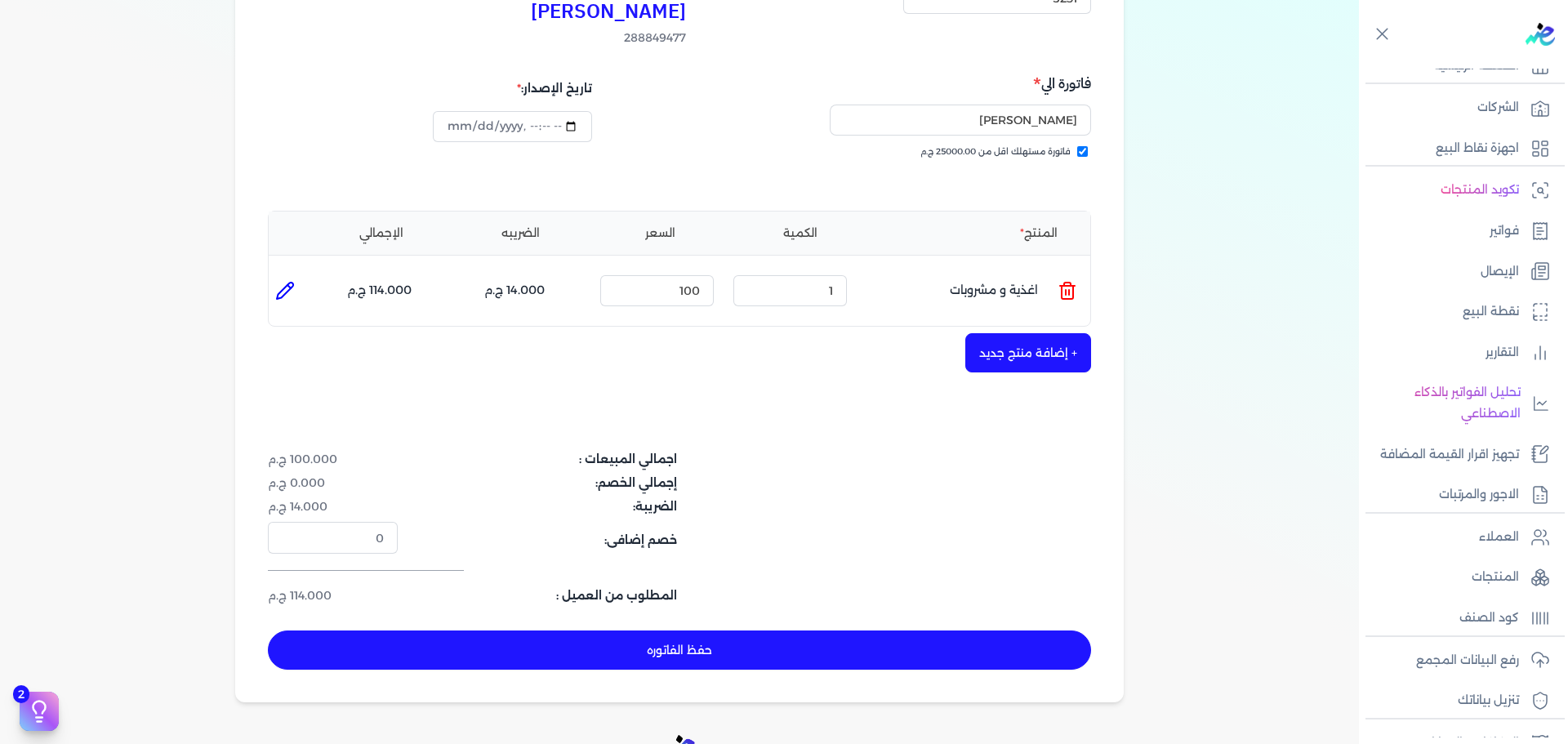
click at [295, 281] on icon at bounding box center [284, 290] width 20 height 20
type input "اغذية و مشروبات"
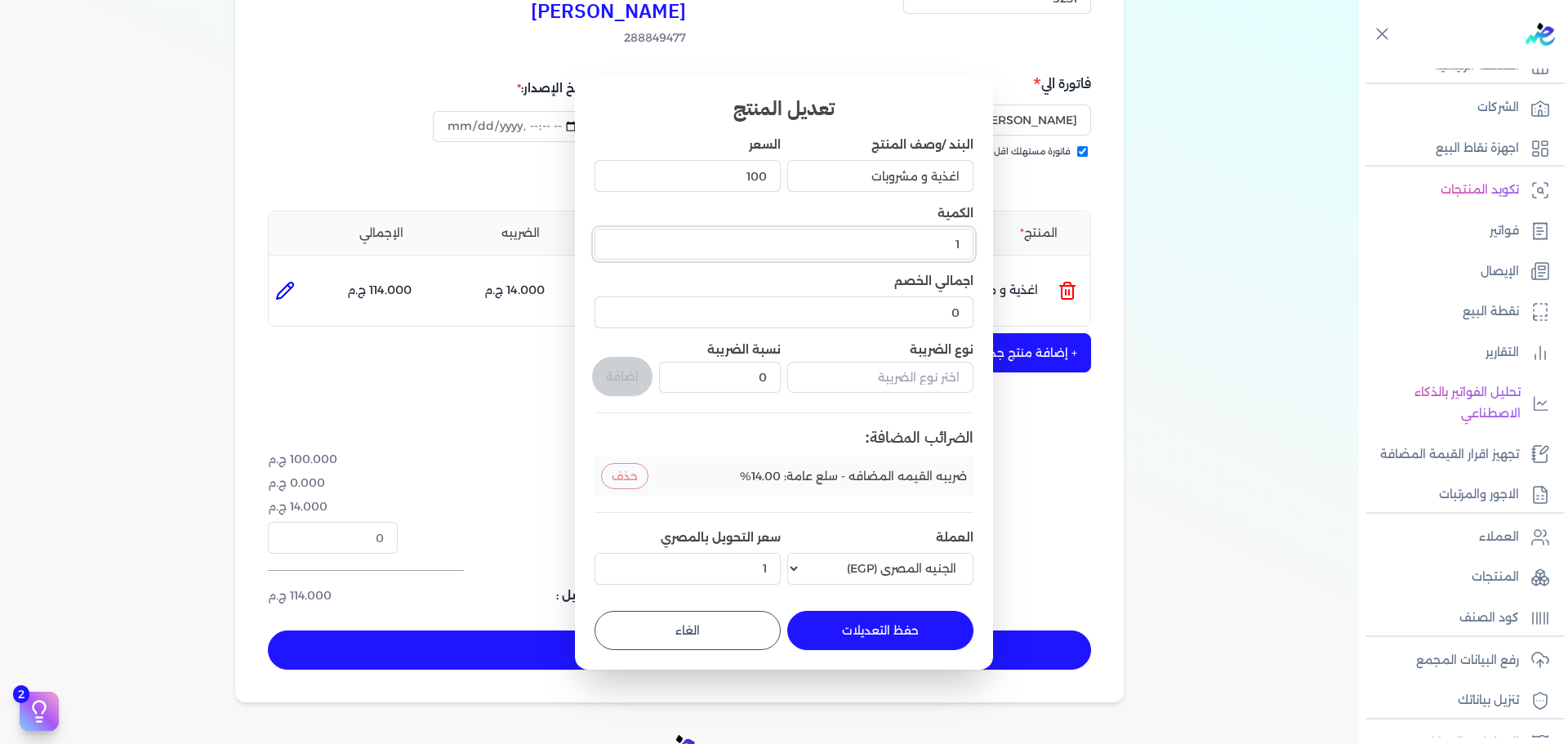
click at [946, 249] on input "1" at bounding box center [784, 244] width 379 height 31
click at [708, 166] on input "100" at bounding box center [687, 175] width 187 height 31
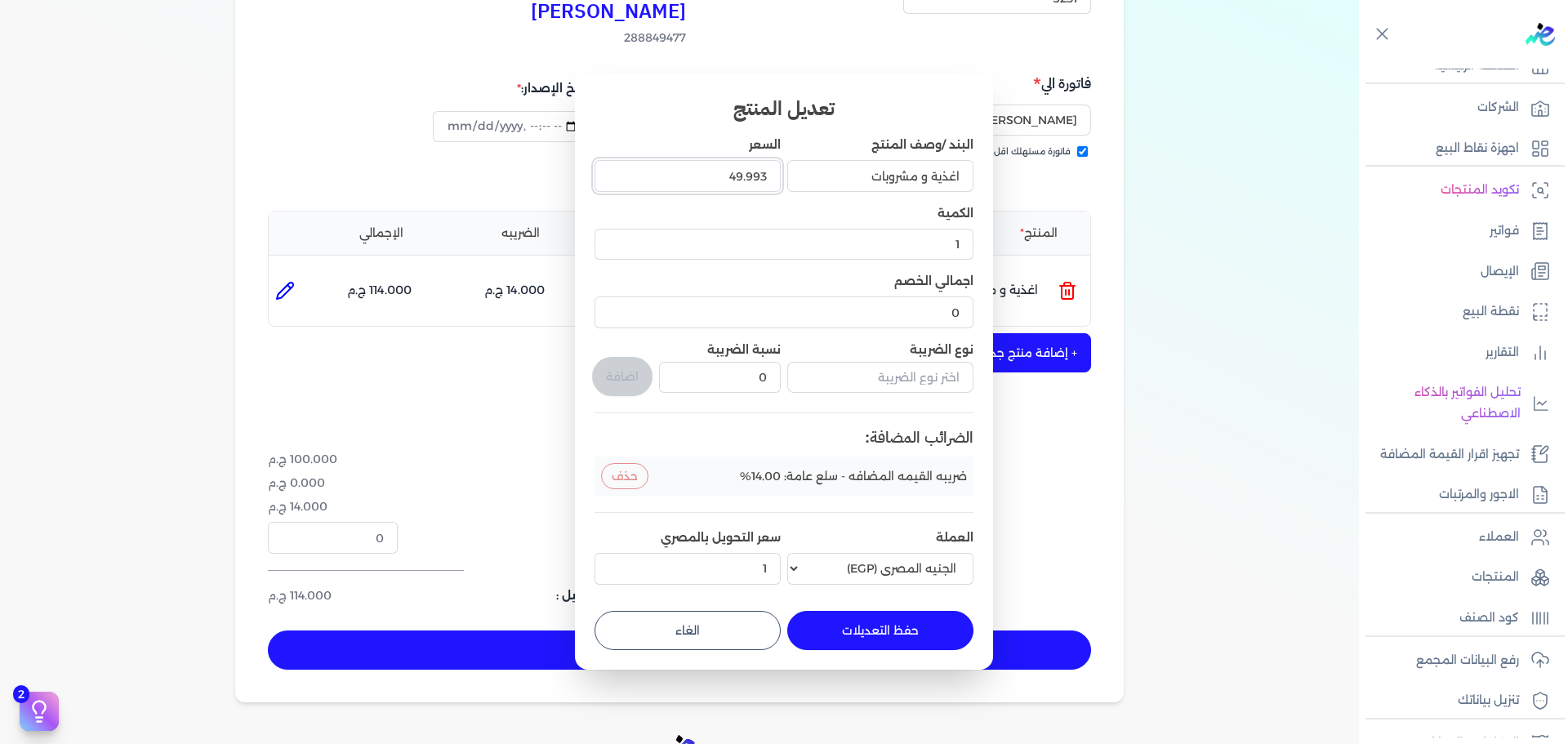
type input "49.993"
click at [879, 594] on button "حفظ التعديلات" at bounding box center [881, 630] width 187 height 39
type input "0"
type input "49.993"
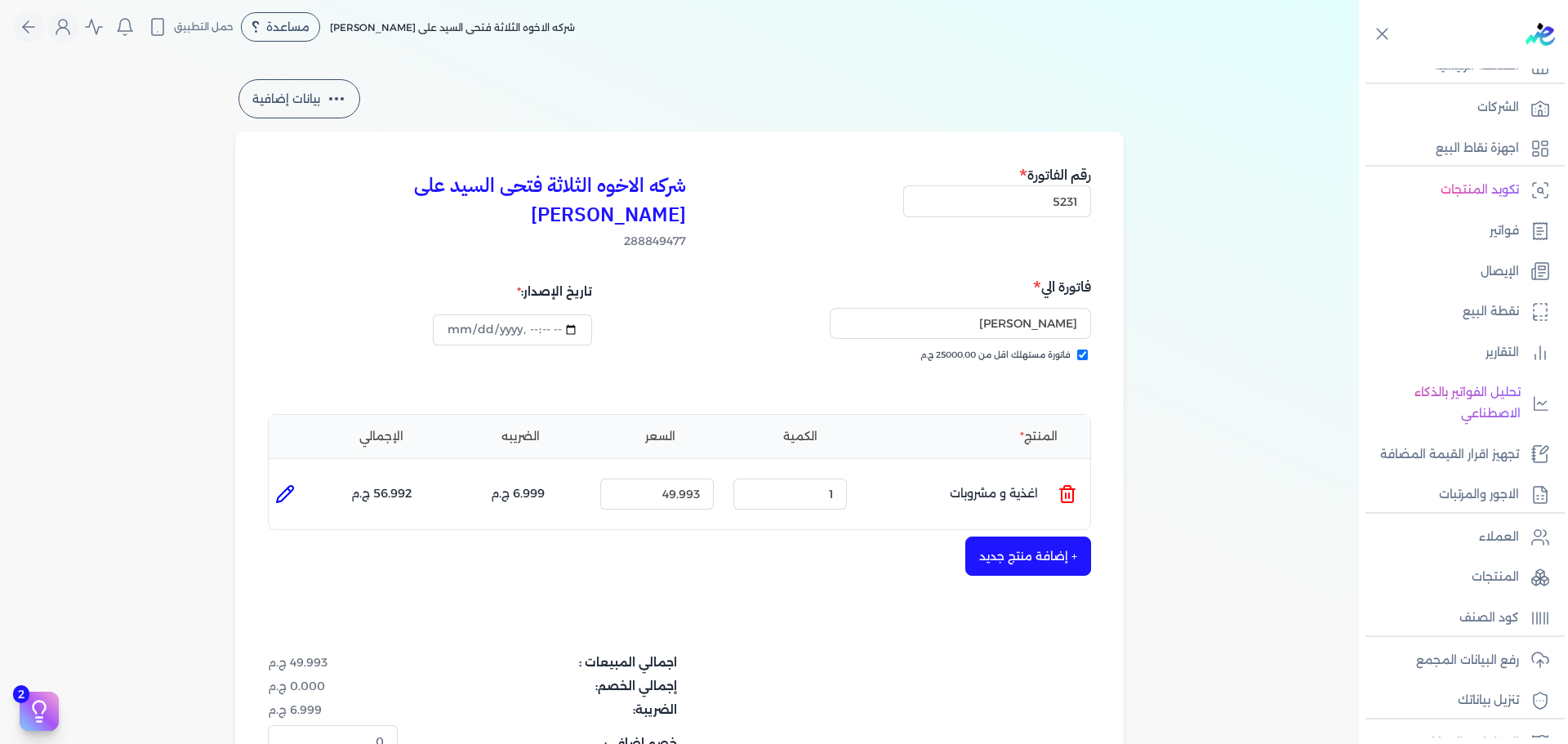
scroll to position [387, 0]
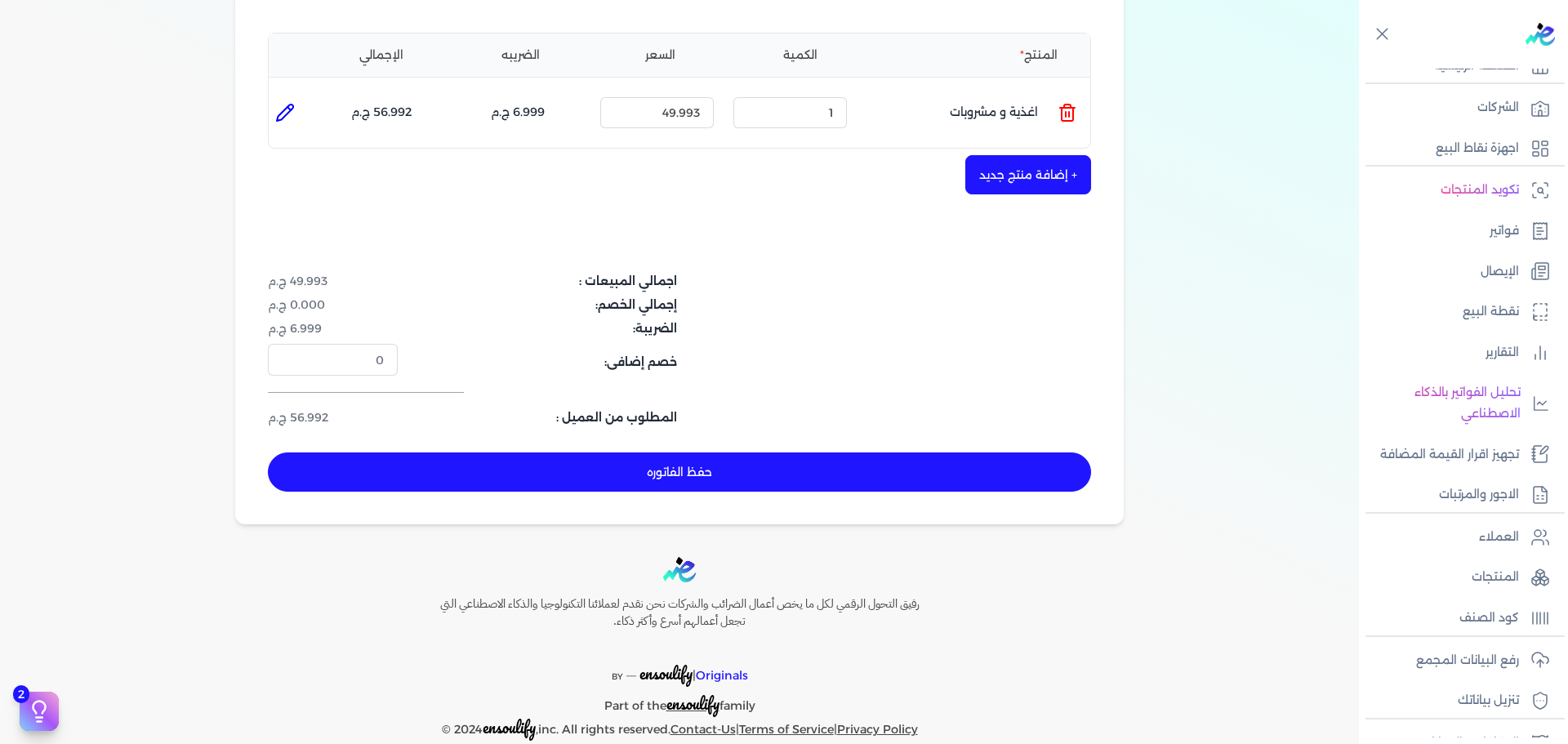
click at [738, 452] on button "حفظ الفاتوره" at bounding box center [680, 472] width 824 height 39
type input "[DATE]"
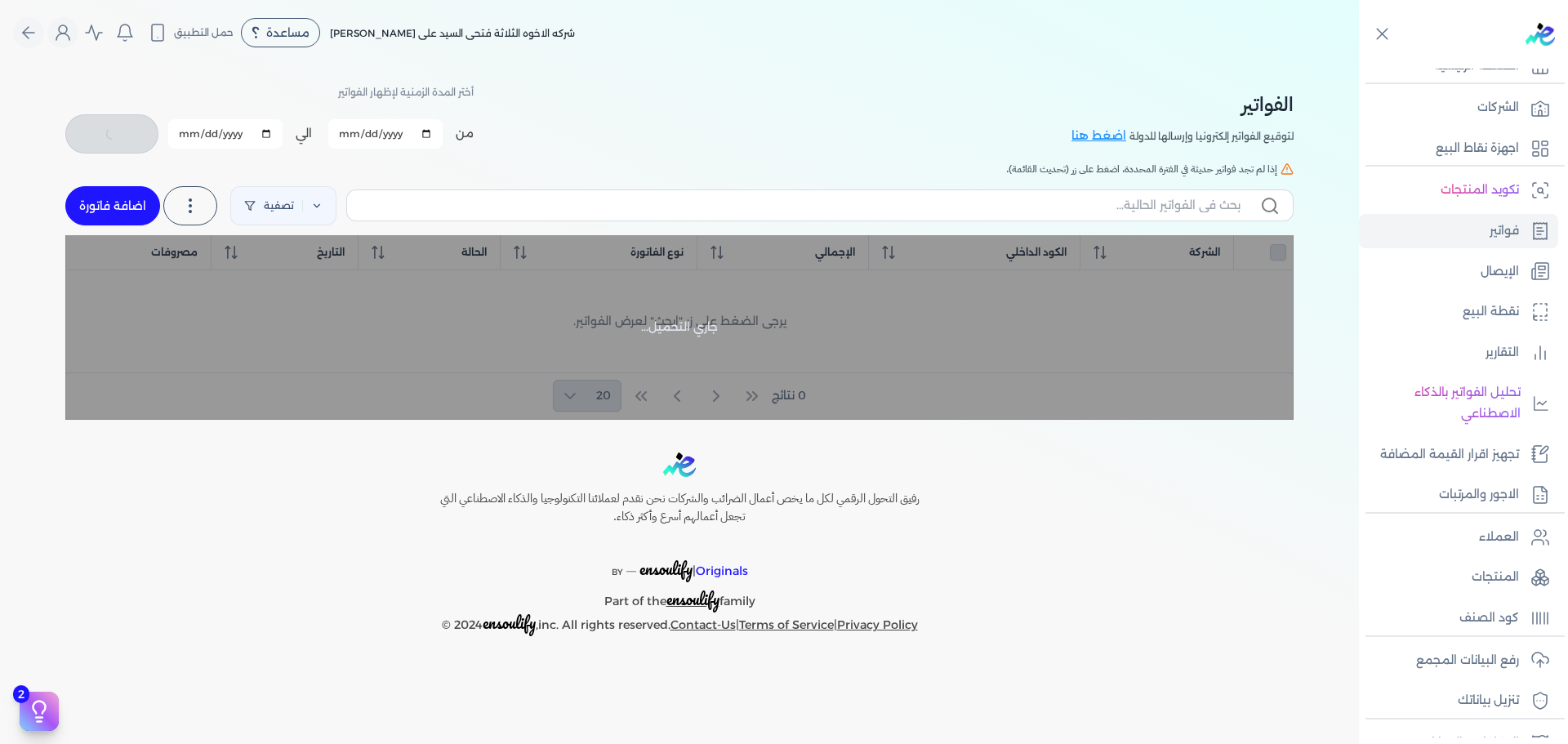
checkbox input "false"
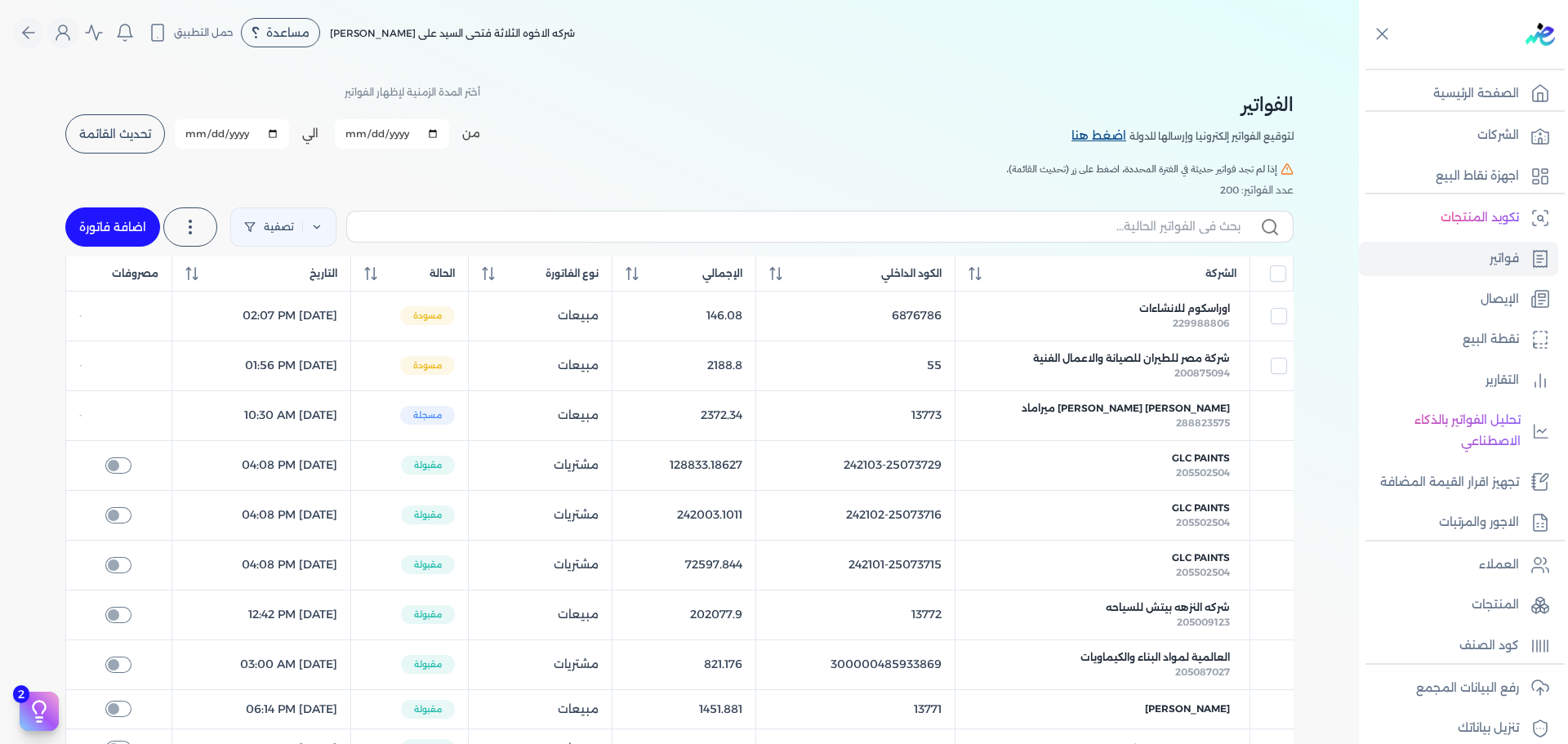
click at [1107, 135] on link "اضغط هنا" at bounding box center [1100, 136] width 58 height 18
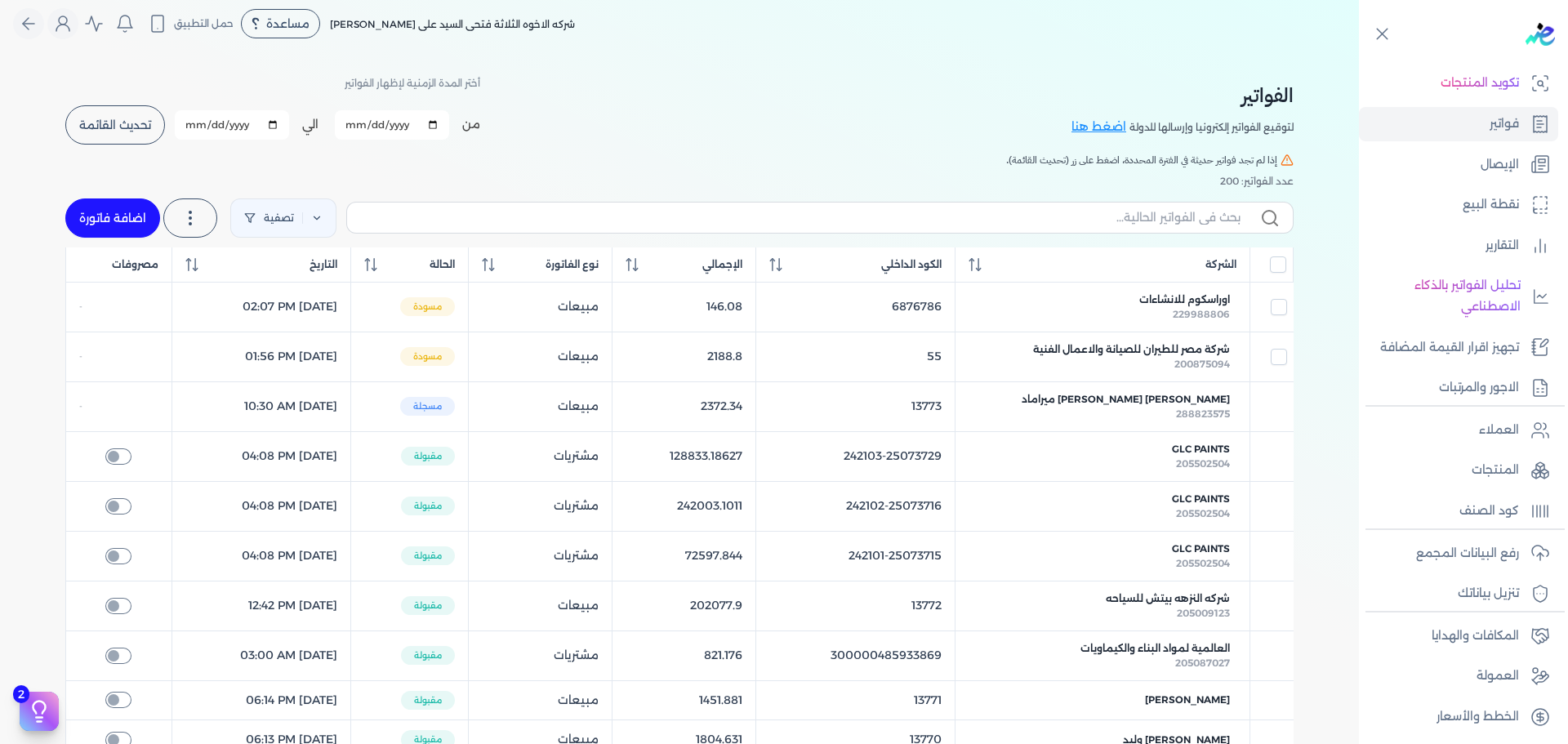
scroll to position [138, 0]
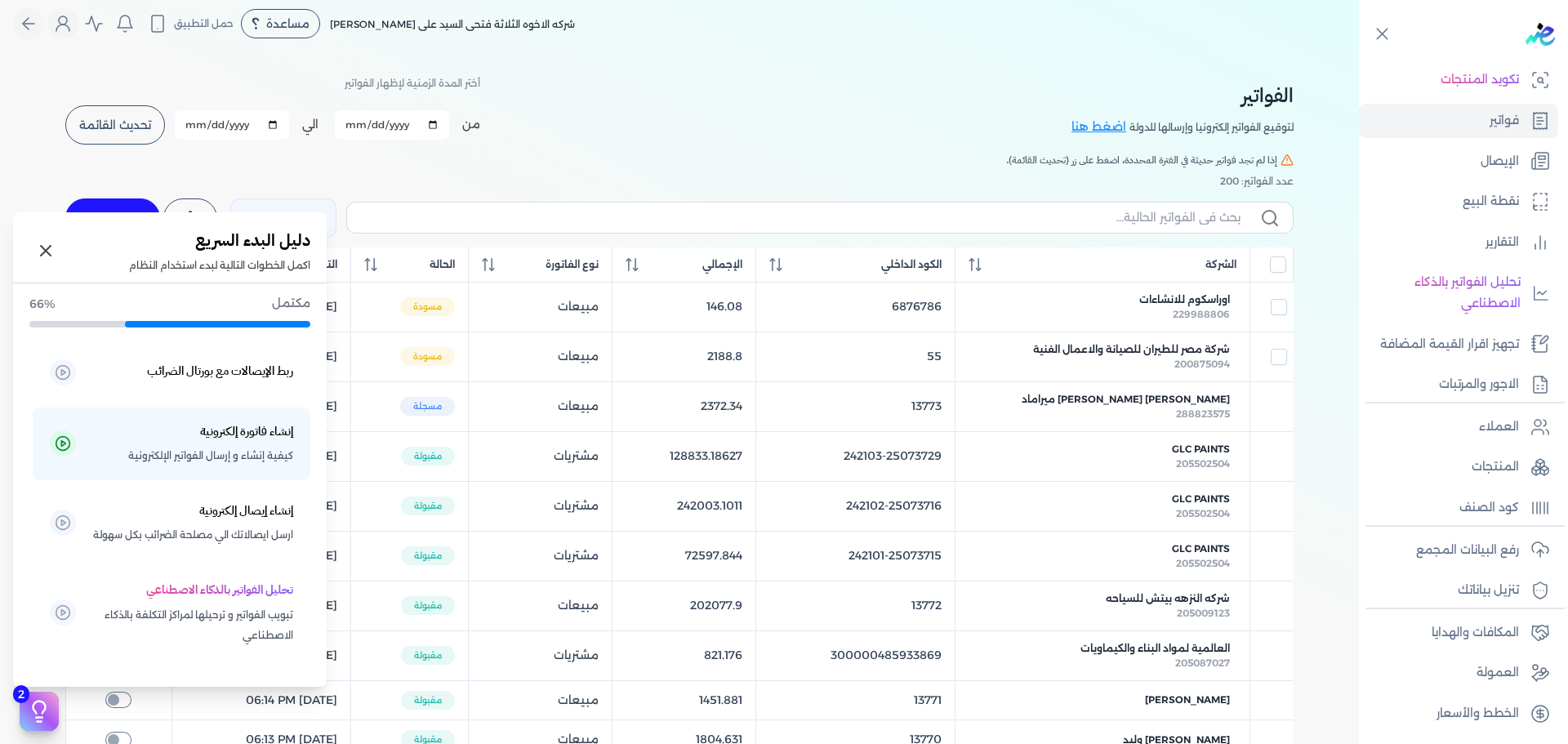
click at [42, 594] on icon at bounding box center [39, 711] width 25 height 25
click at [192, 449] on span "كيفية إنشاء و إرسال الفواتير الإلكترونية" at bounding box center [211, 455] width 165 height 21
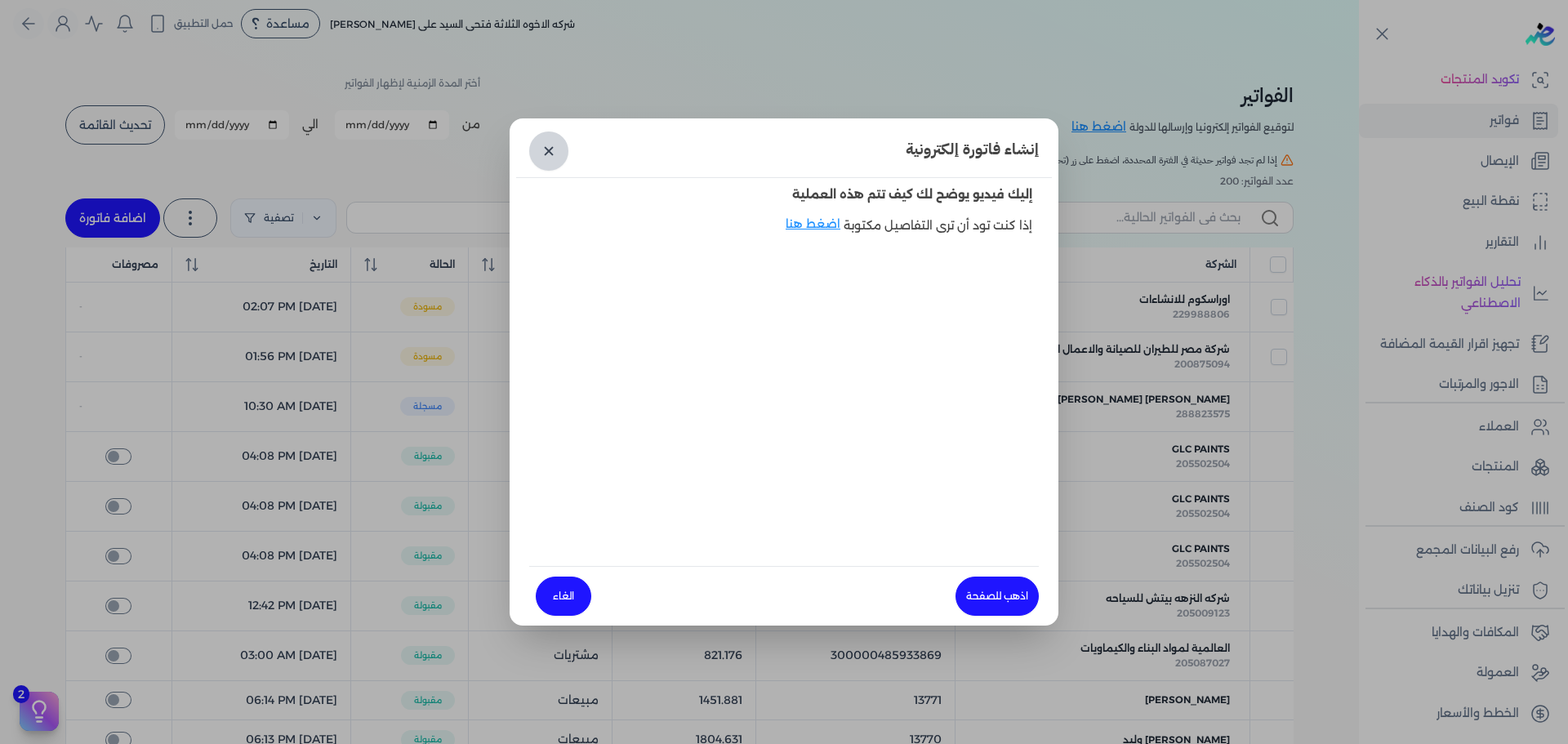
click at [536, 154] on link "✕" at bounding box center [549, 151] width 39 height 39
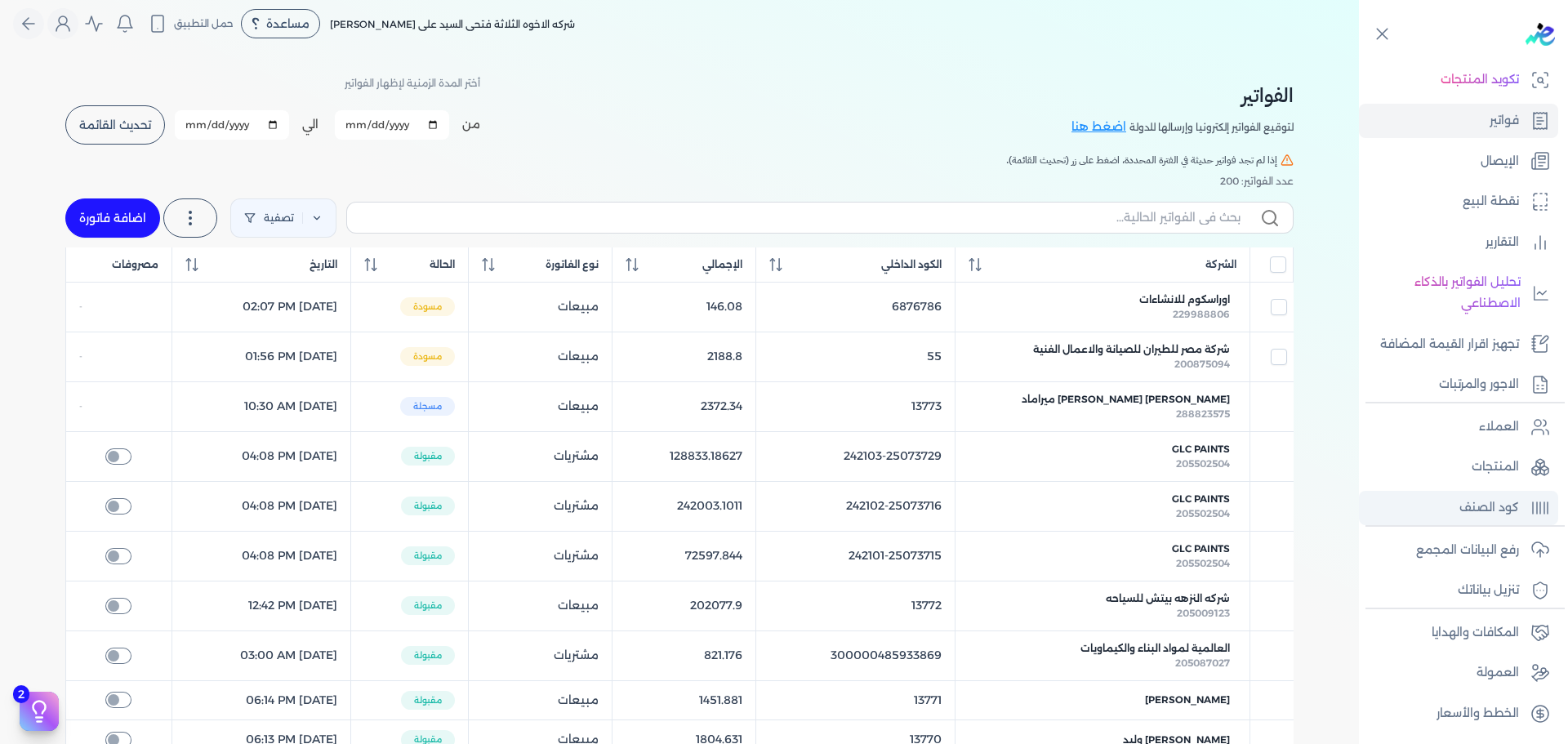
scroll to position [577, 0]
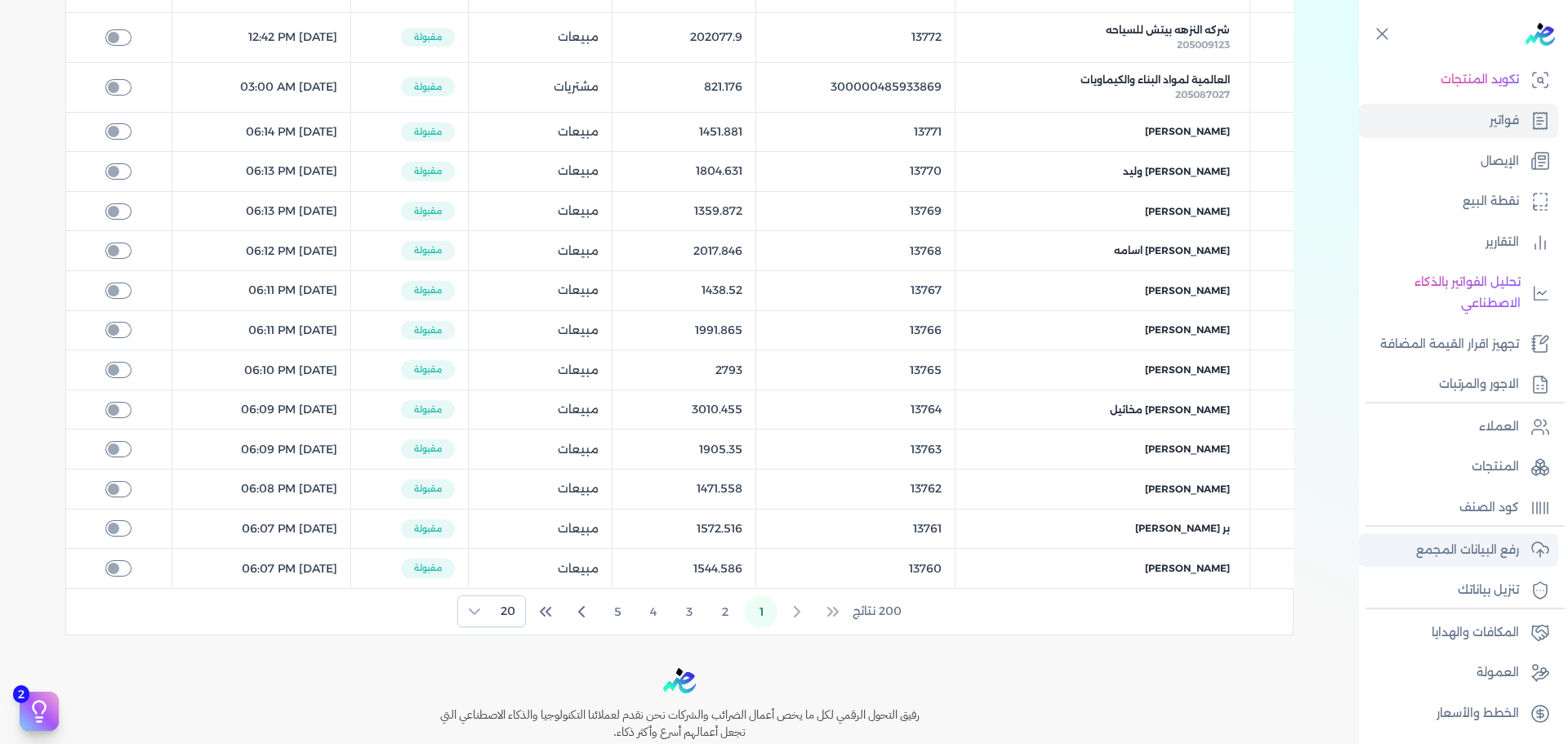
click at [1254, 548] on p "رفع البيانات المجمع" at bounding box center [1467, 550] width 103 height 21
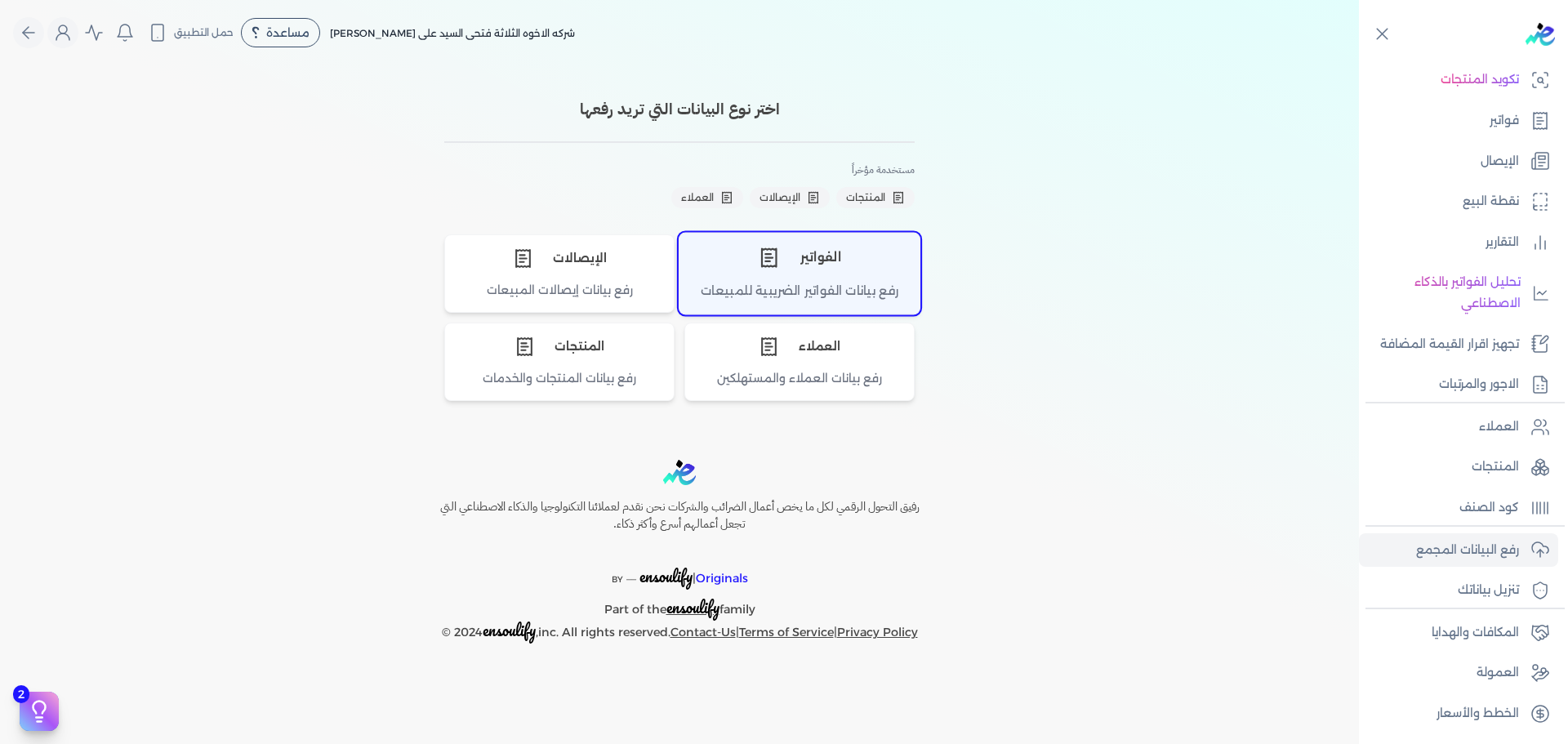
click at [824, 273] on div "الفواتير" at bounding box center [800, 257] width 240 height 49
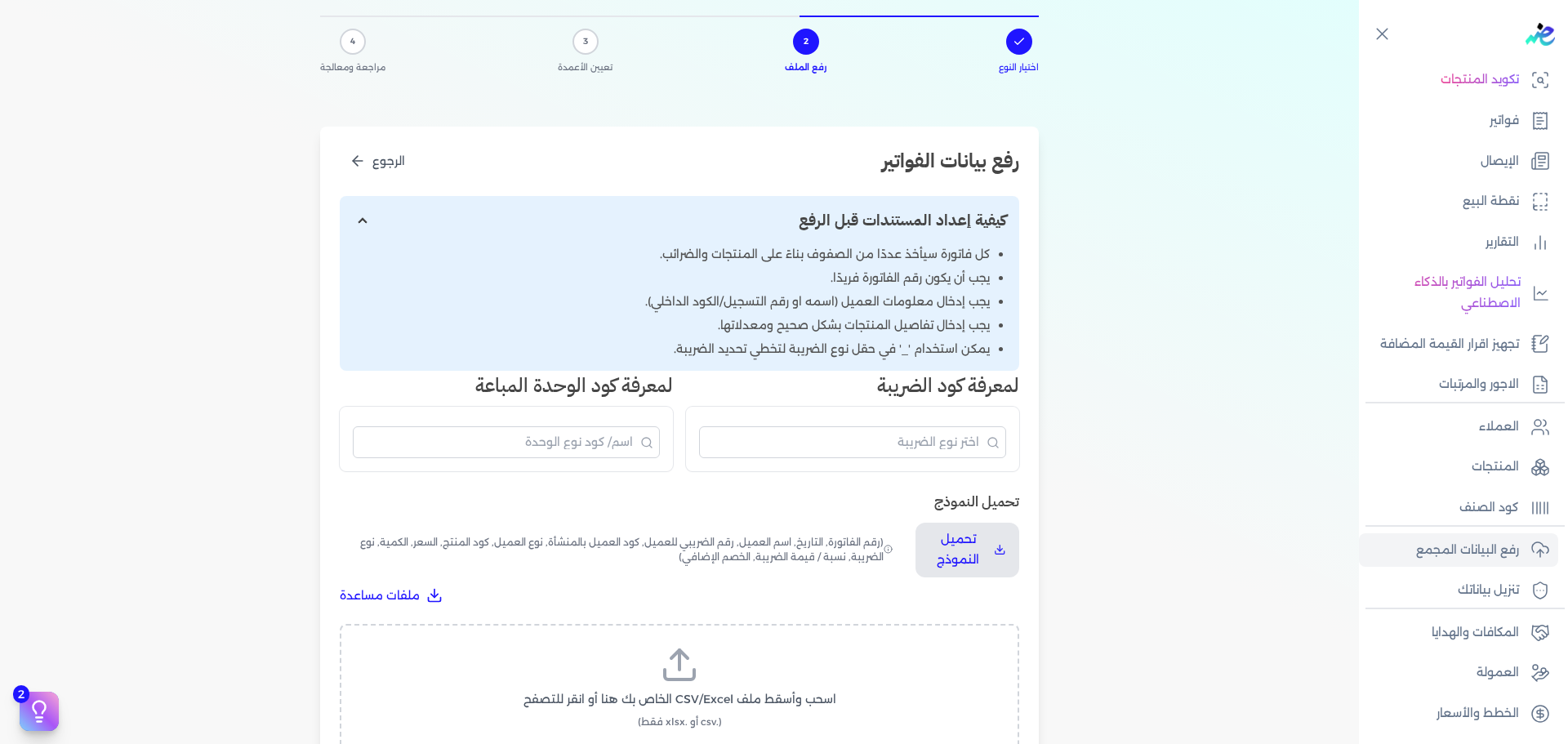
scroll to position [83, 0]
drag, startPoint x: 994, startPoint y: 221, endPoint x: 947, endPoint y: 253, distance: 56.9
click at [947, 253] on div "كيفية إعداد المستندات قبل الرفع كل فاتورة سيأخذ عددًا من الصفوف بناءً على المنت…" at bounding box center [680, 282] width 680 height 175
drag, startPoint x: 947, startPoint y: 253, endPoint x: 674, endPoint y: 346, distance: 288.4
click at [674, 346] on ul "كل فاتورة سيأخذ عددًا من الصفوف بناءً على المنتجات والضرائب. يجب أن يكون رقم ال…" at bounding box center [679, 301] width 653 height 112
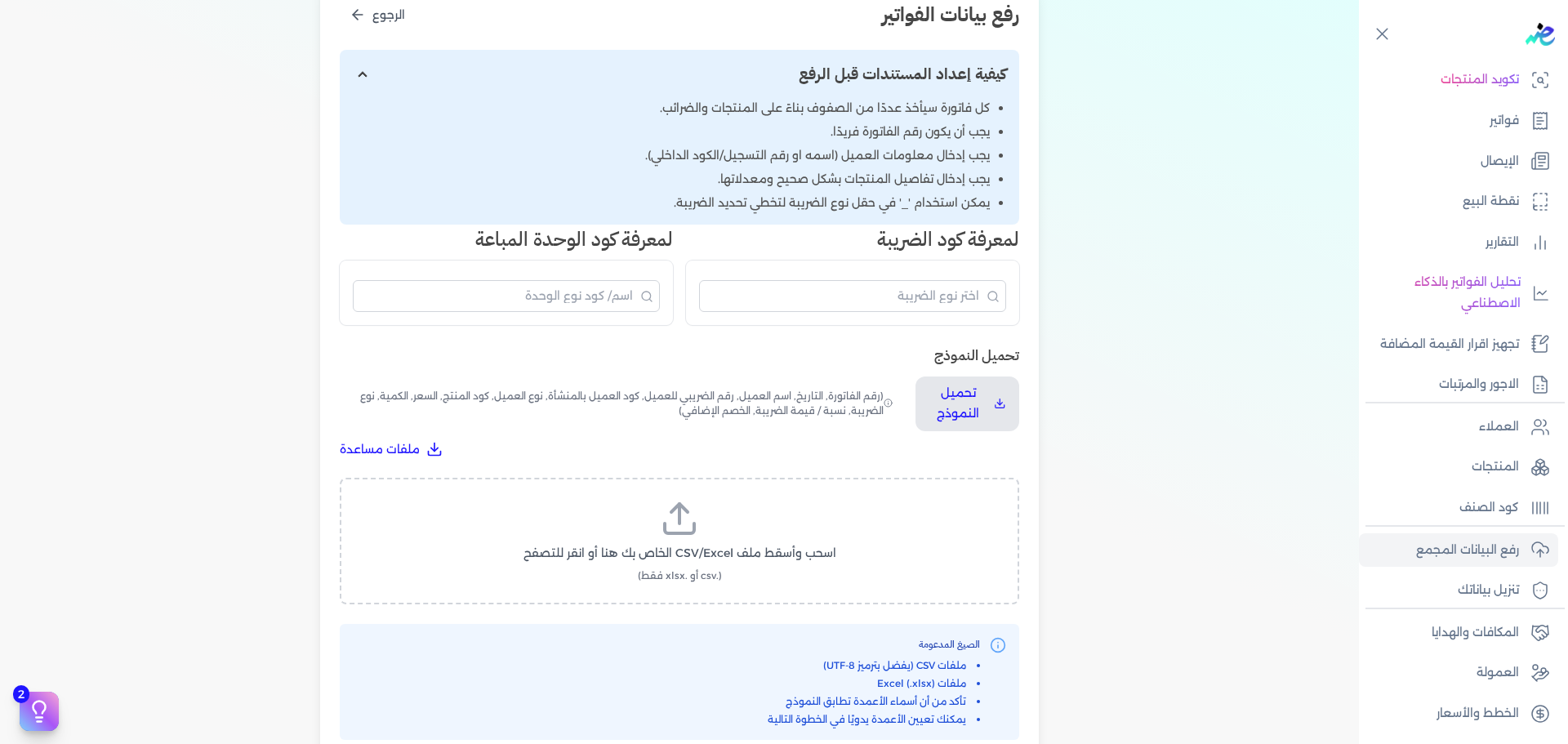
scroll to position [229, 0]
click at [980, 409] on p "تحميل النموذج" at bounding box center [957, 403] width 59 height 42
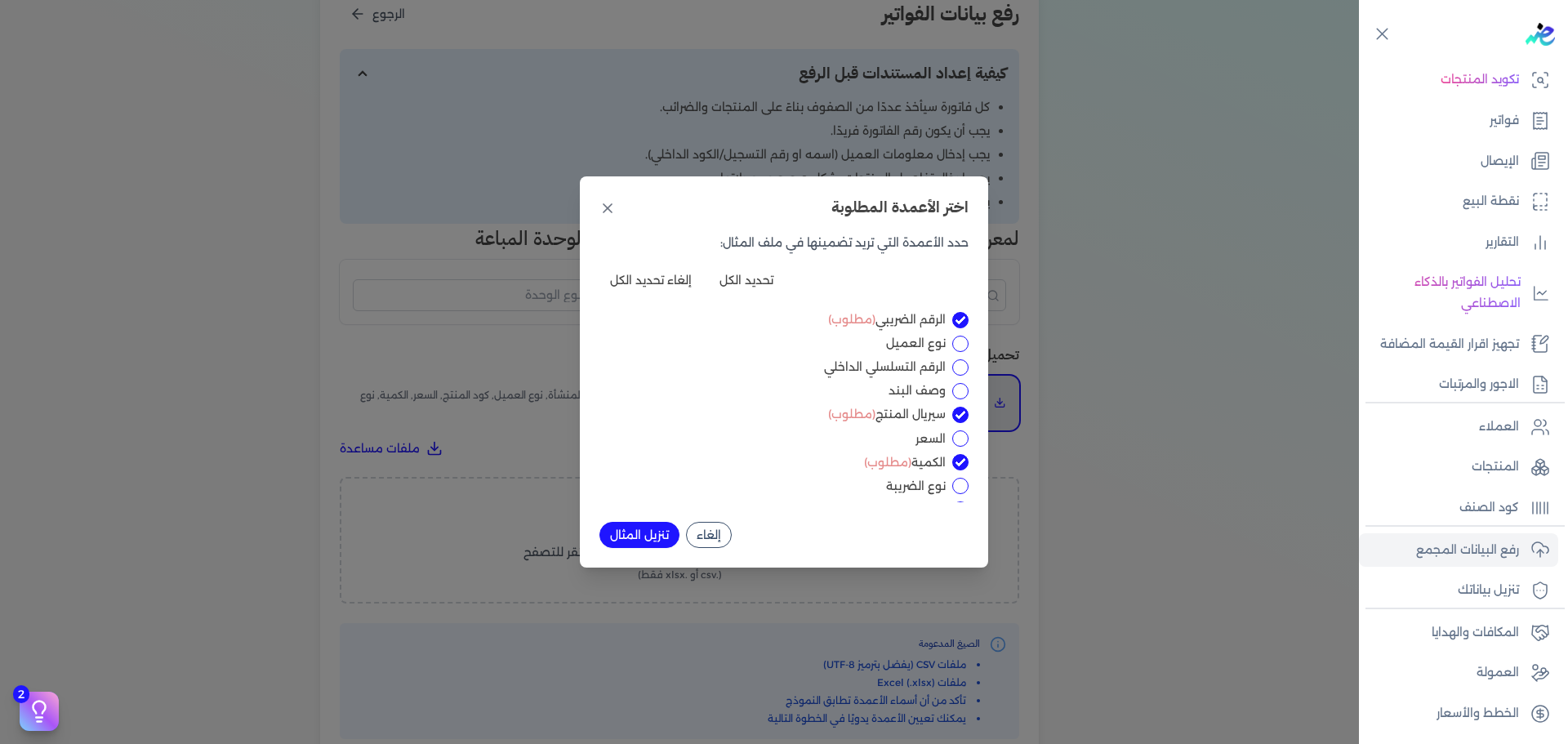
scroll to position [67, 0]
click at [959, 440] on input "السعر" at bounding box center [960, 437] width 16 height 16
checkbox input "true"
click at [960, 382] on input "نوع الضريبة" at bounding box center [960, 377] width 16 height 16
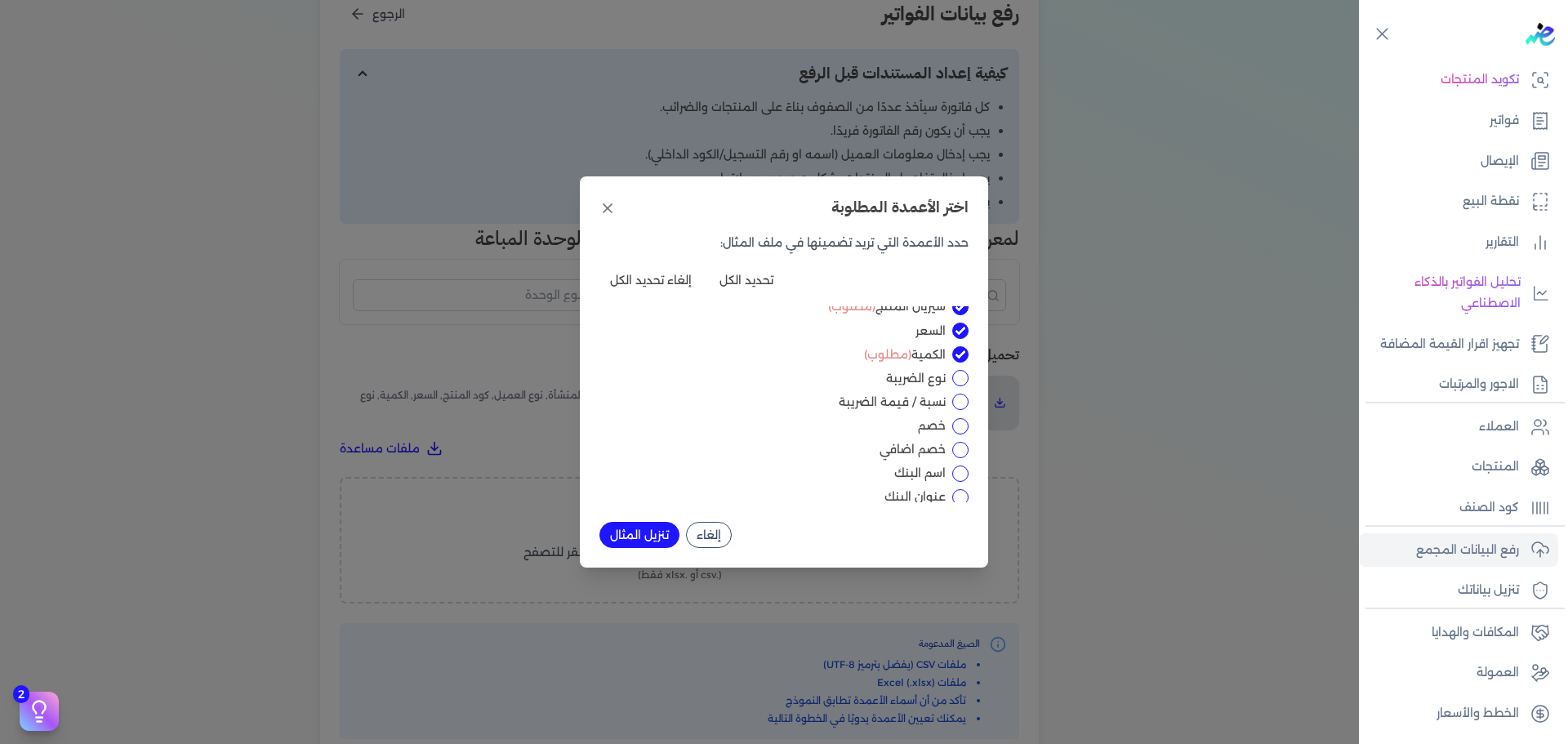
checkbox input "true"
click at [960, 399] on input "نسبة / قيمة الضريبة" at bounding box center [960, 401] width 16 height 16
checkbox input "true"
click at [953, 441] on input "خصم" at bounding box center [960, 440] width 16 height 16
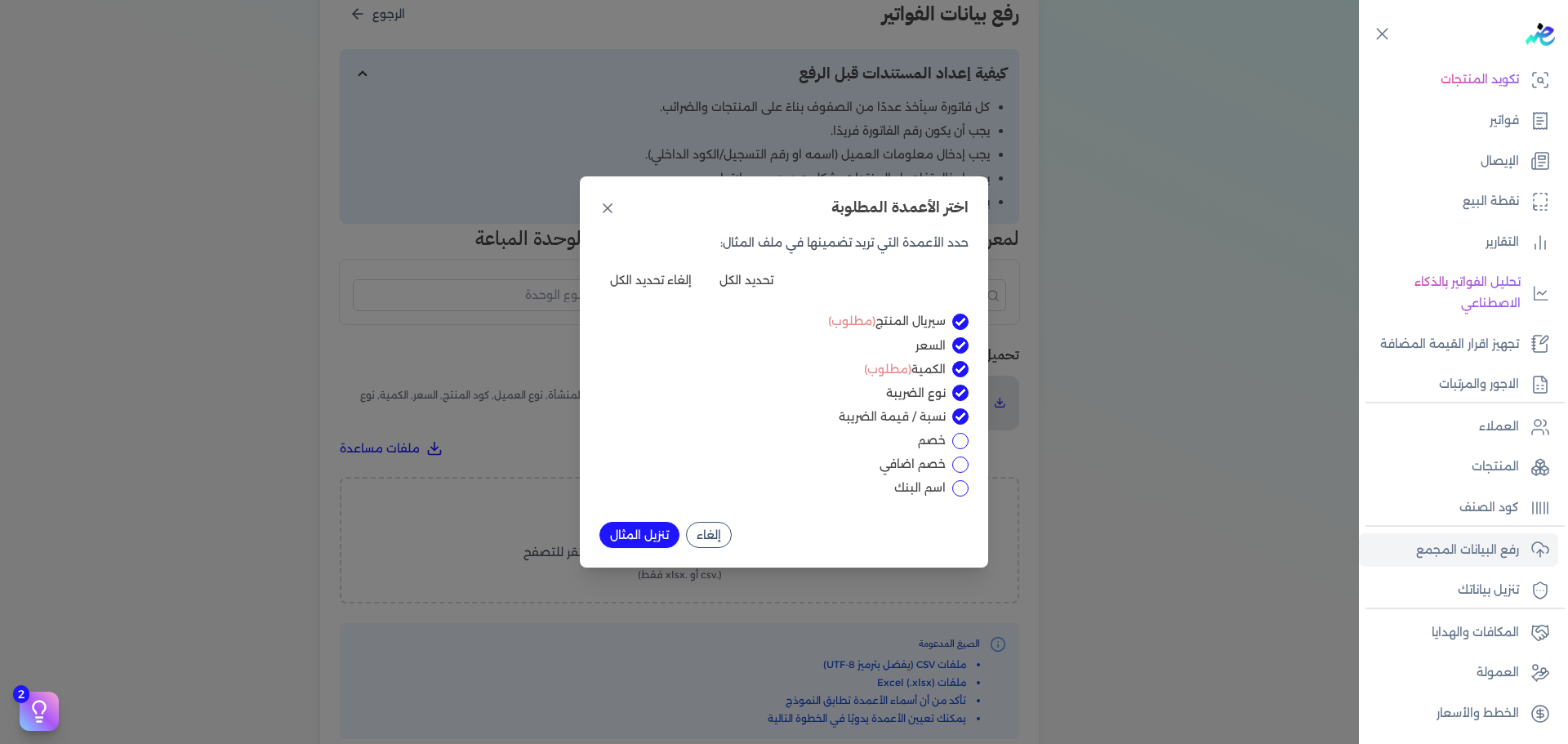
checkbox input "true"
click at [646, 533] on button "تنزيل المثال" at bounding box center [640, 535] width 80 height 26
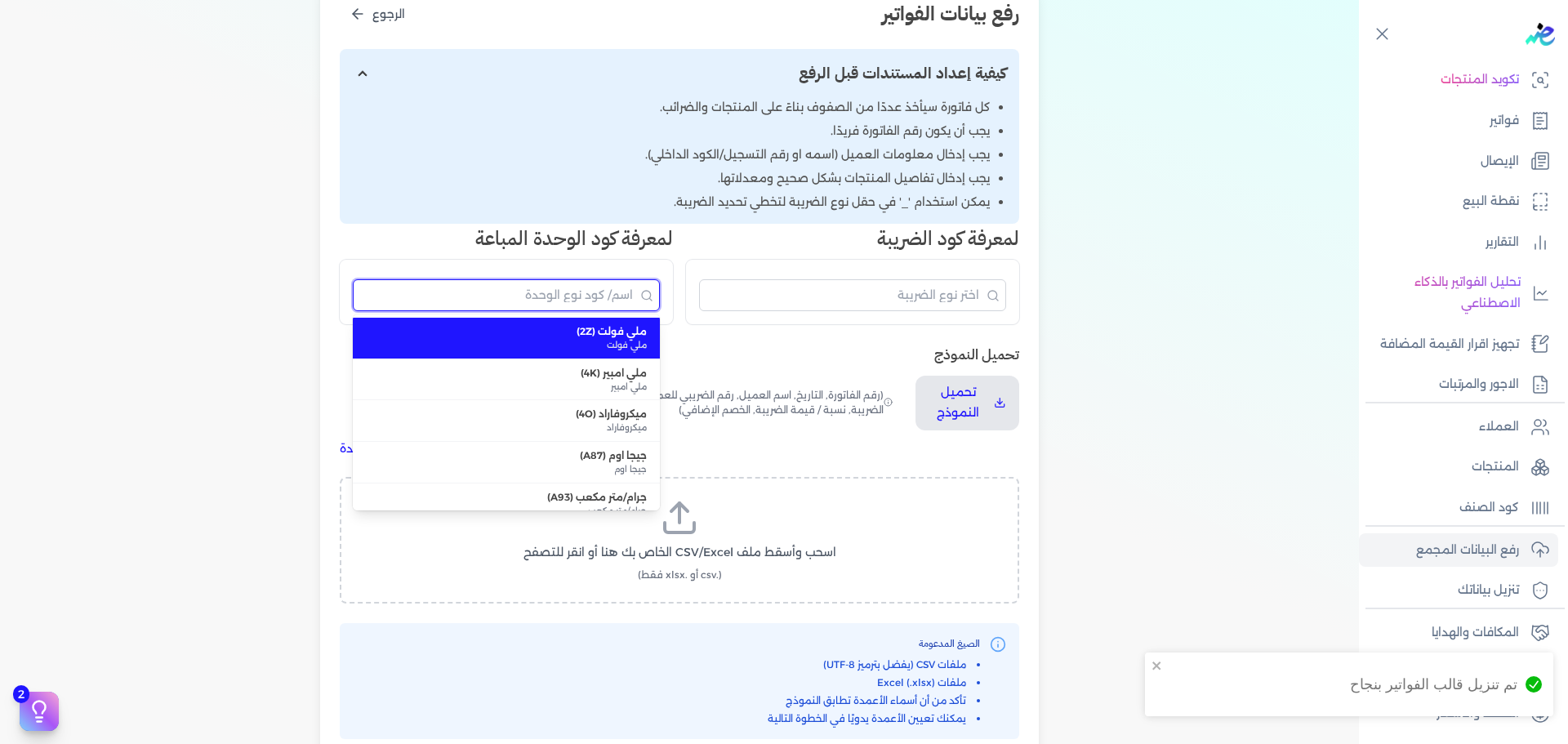
click at [435, 291] on input "البحث" at bounding box center [506, 295] width 307 height 31
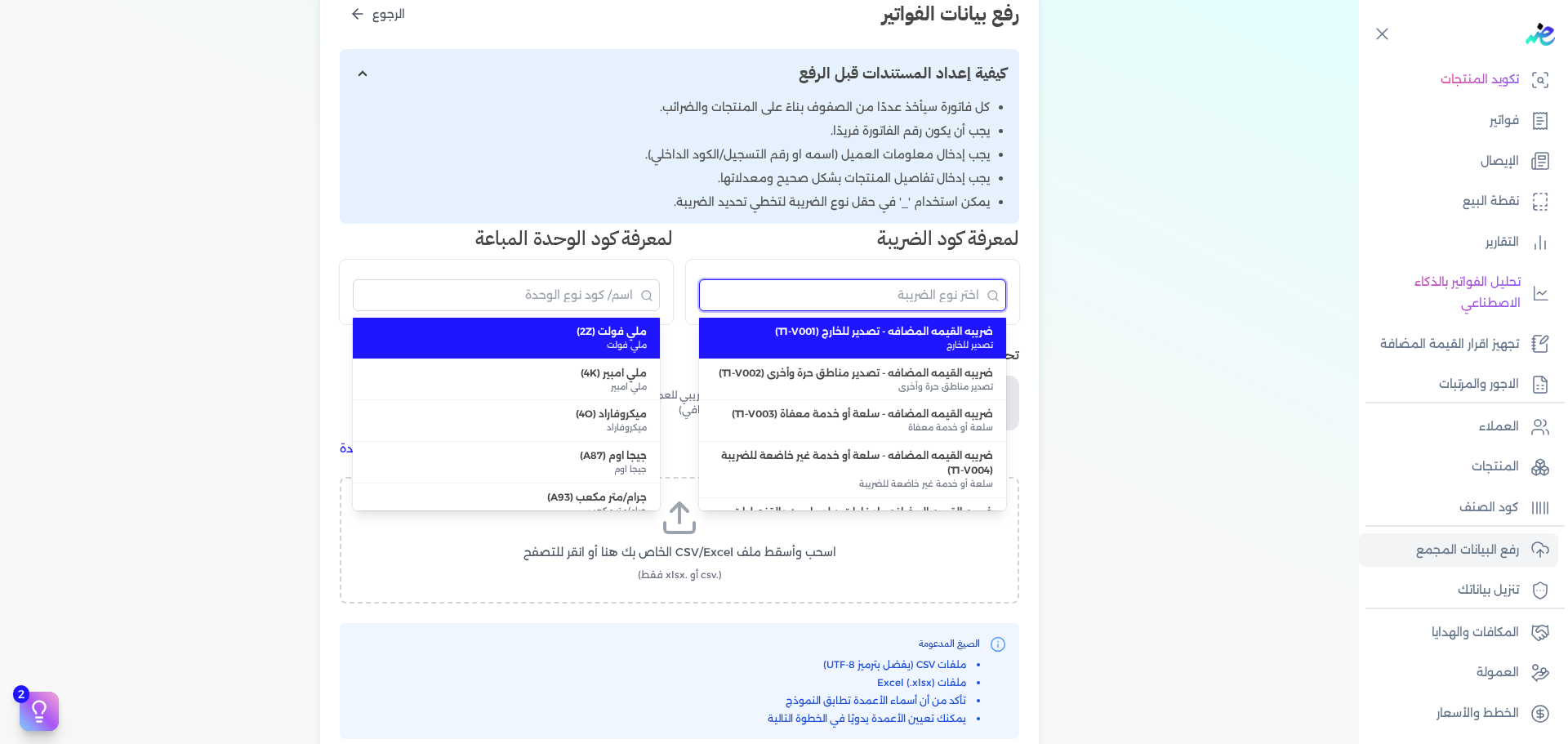
click at [951, 295] on input "البحث" at bounding box center [853, 295] width 307 height 31
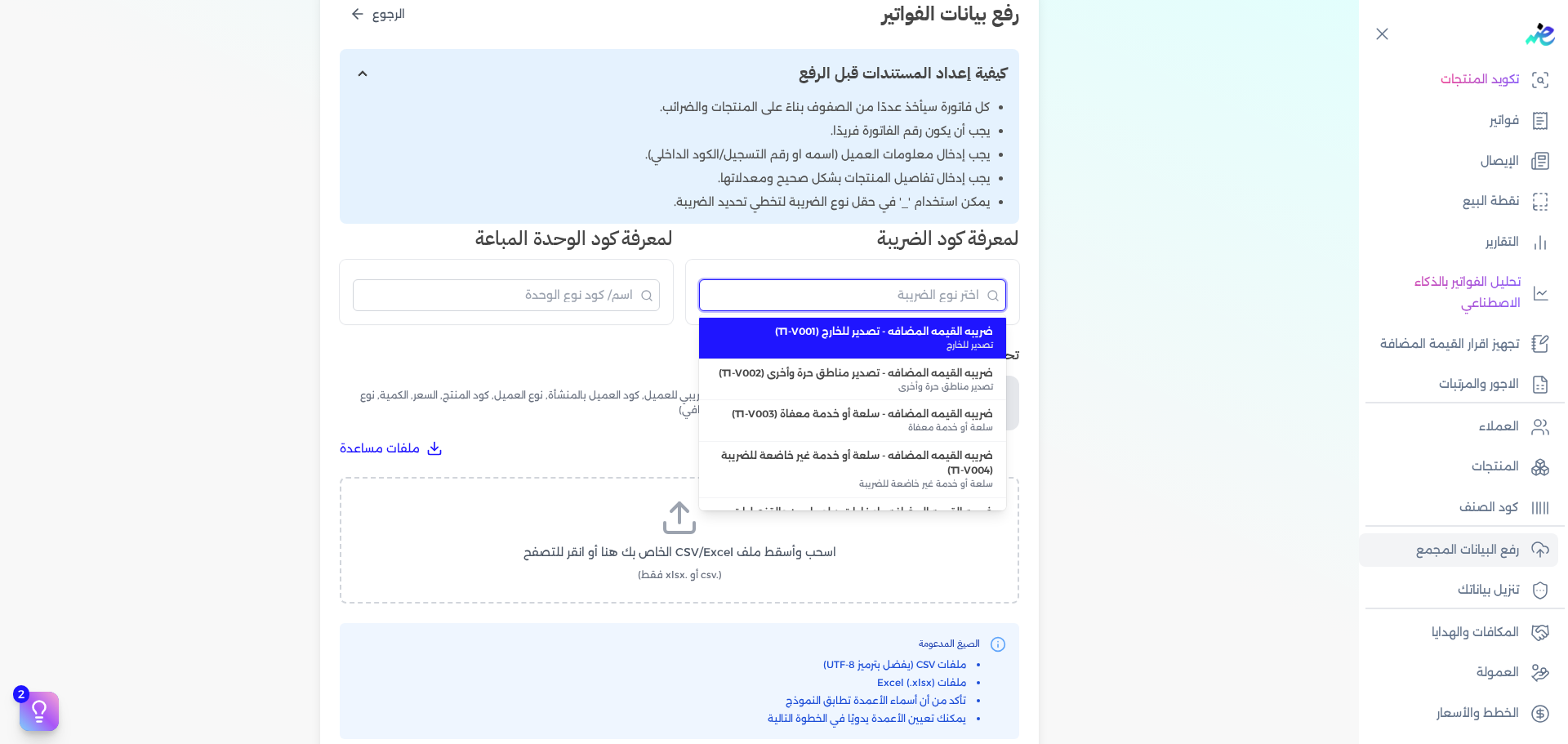
type input "r"
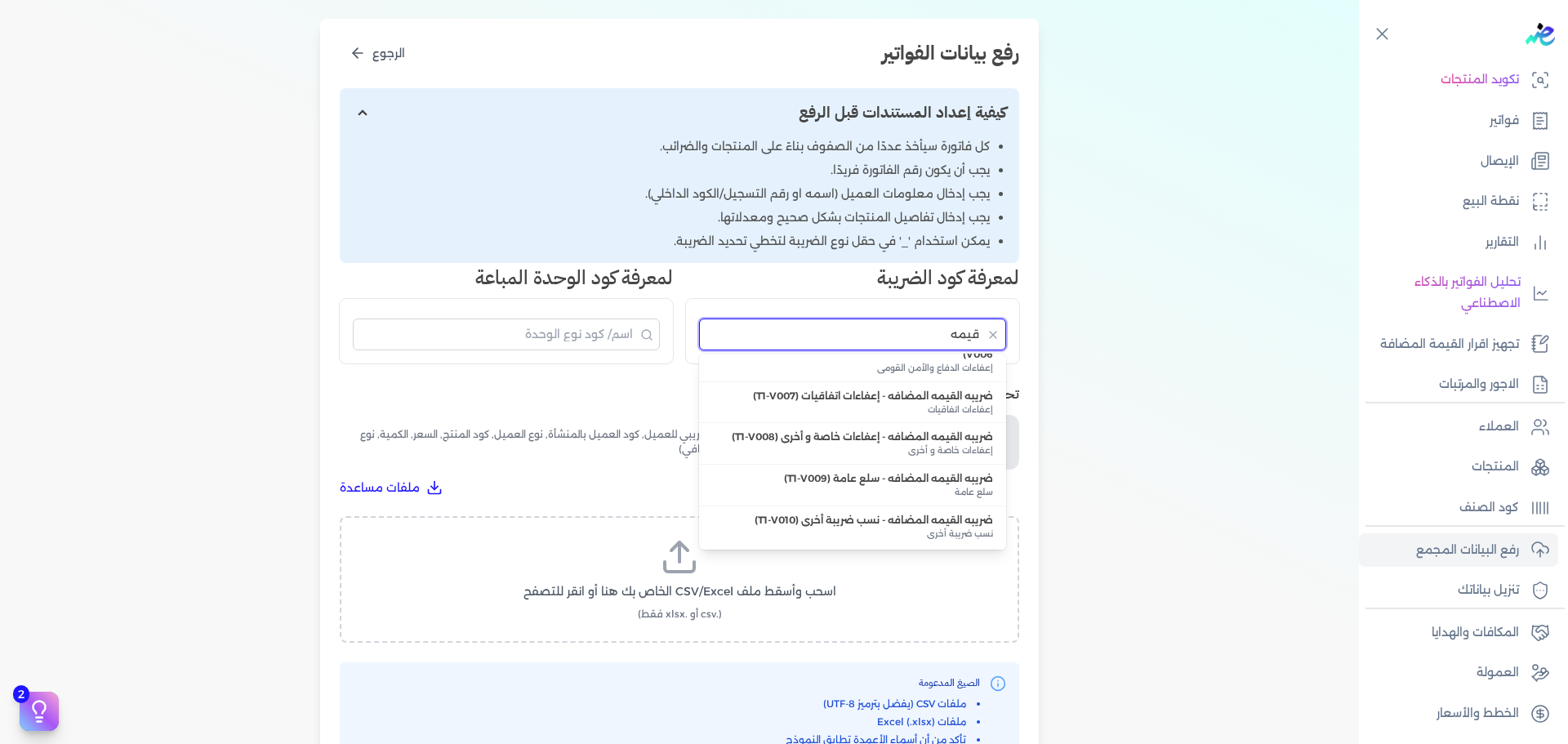
scroll to position [279, 0]
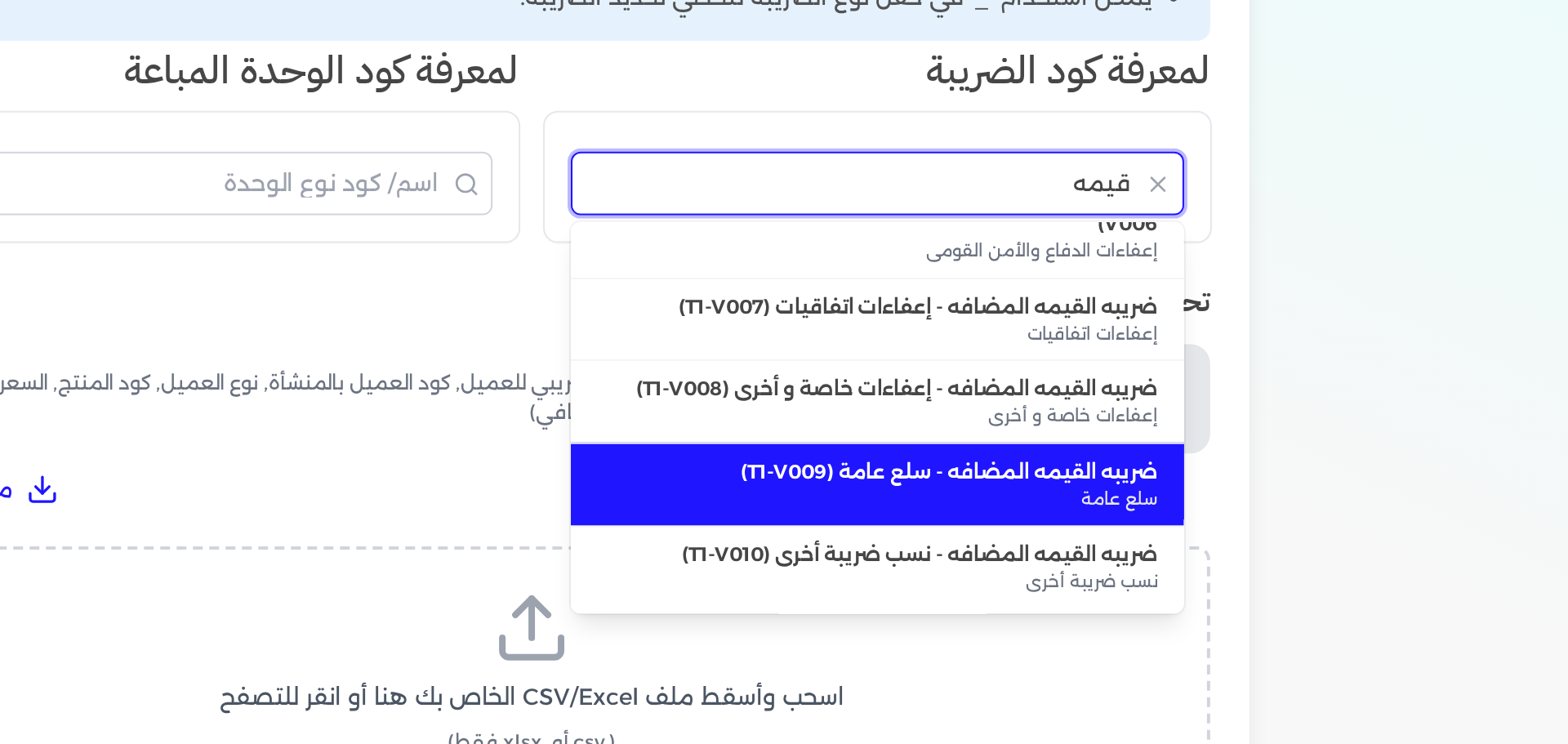
type input "قيمه"
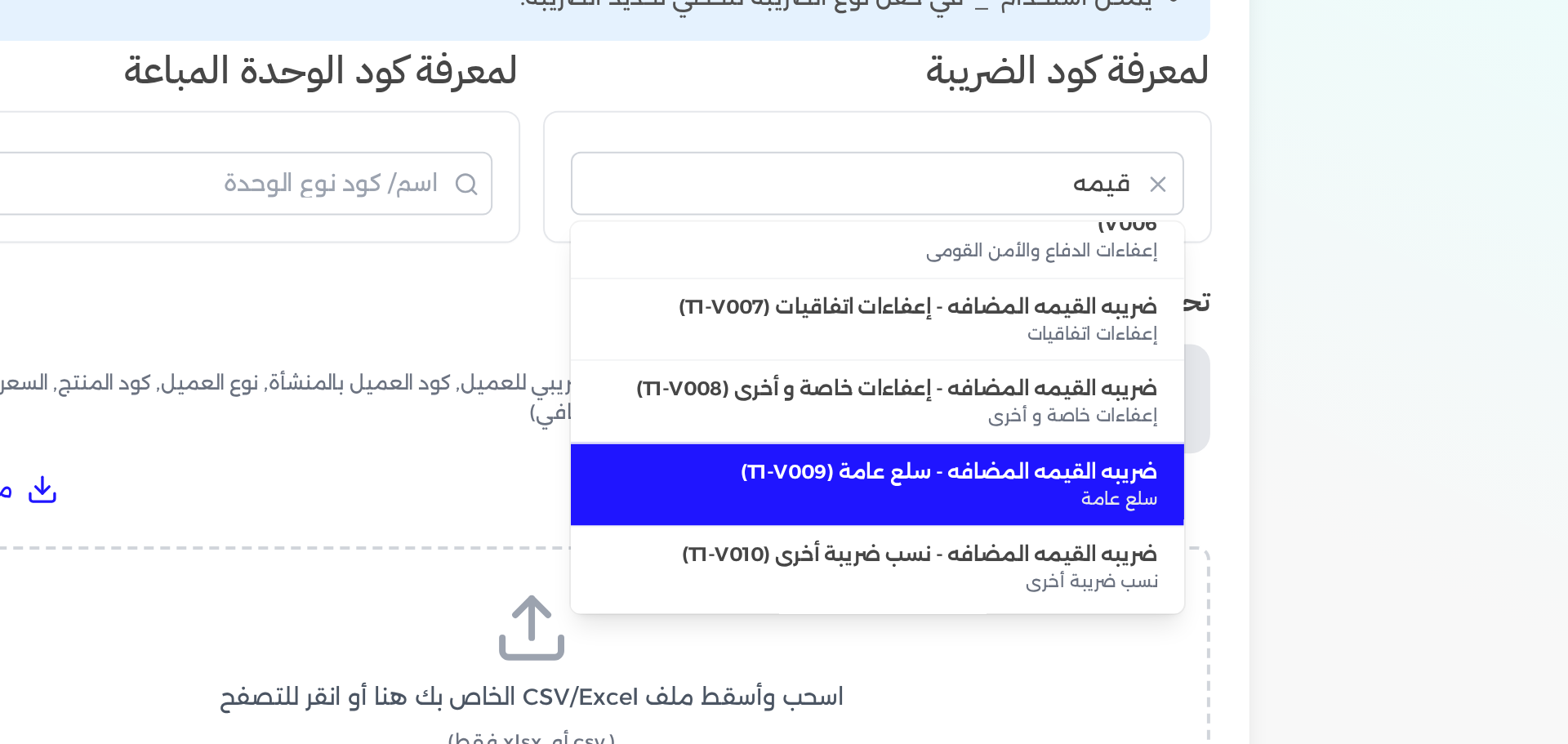
click at [823, 485] on div "رفع بيانات الفواتير الرجوع كيفية إعداد المستندات قبل الرفع كل فاتورة سيأخذ عددً…" at bounding box center [680, 408] width 719 height 779
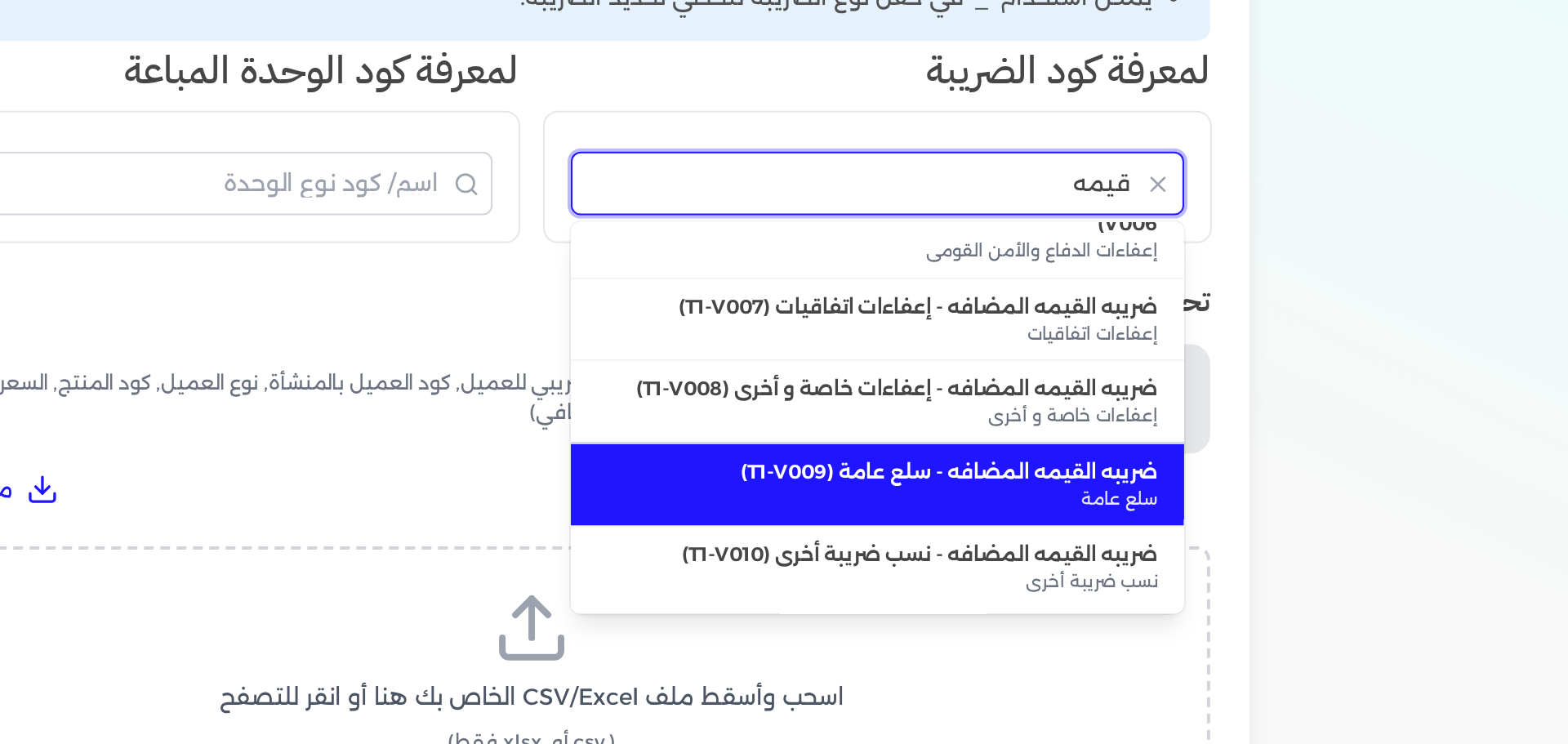
click at [947, 331] on input "قيمه" at bounding box center [853, 334] width 307 height 31
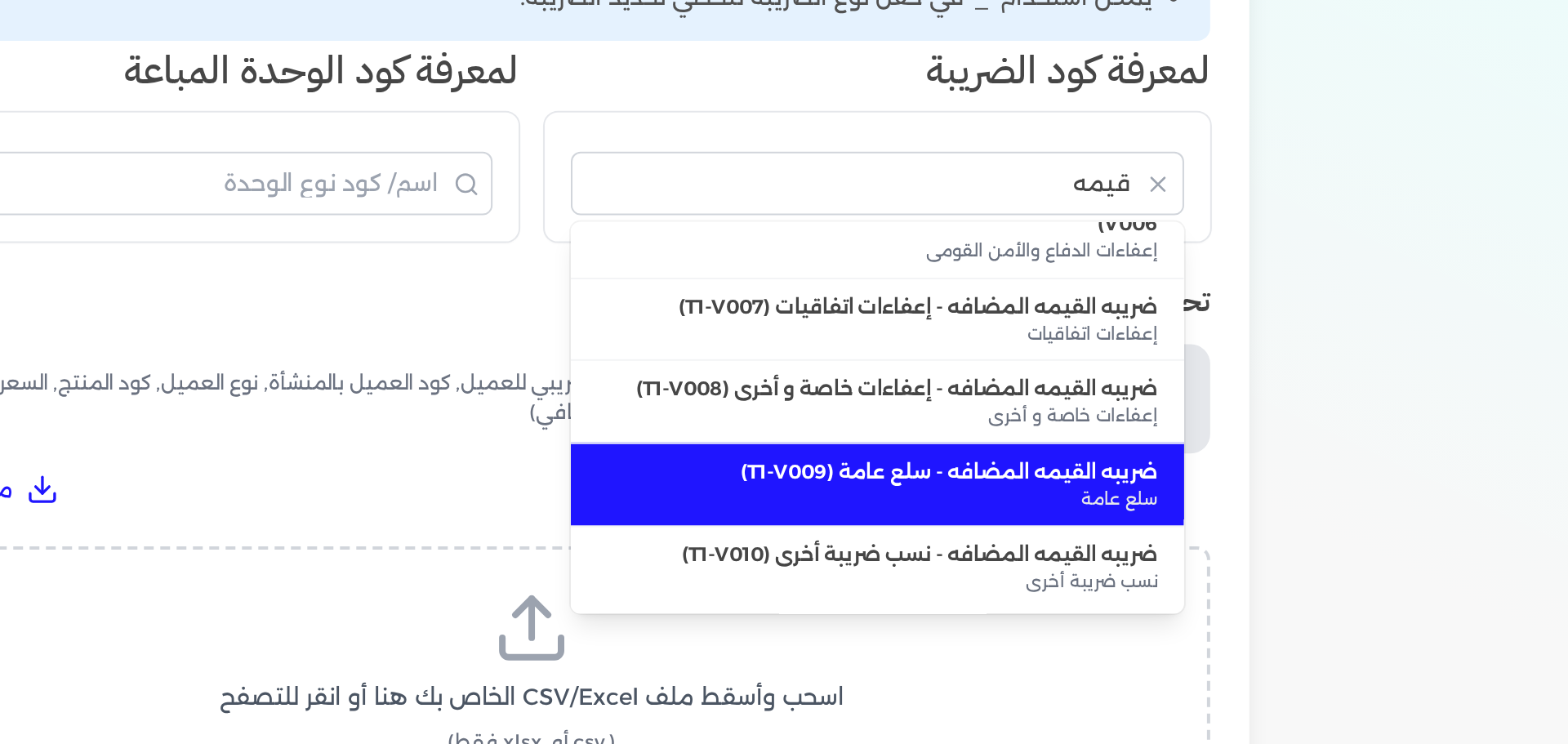
click at [879, 497] on div "رفع بيانات الفواتير الرجوع كيفية إعداد المستندات قبل الرفع كل فاتورة سيأخذ عددً…" at bounding box center [680, 408] width 719 height 779
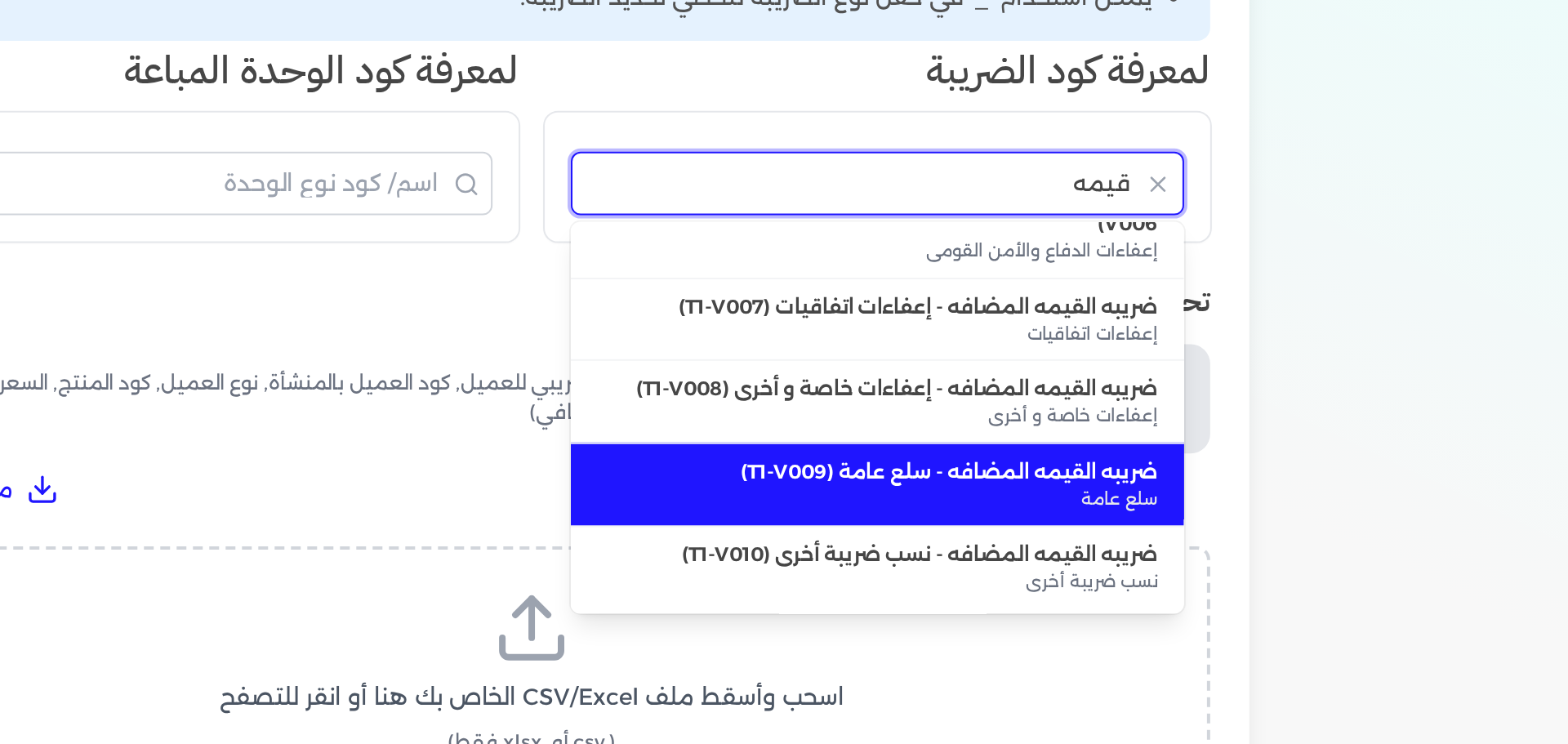
click at [910, 328] on input "قيمه" at bounding box center [853, 334] width 307 height 31
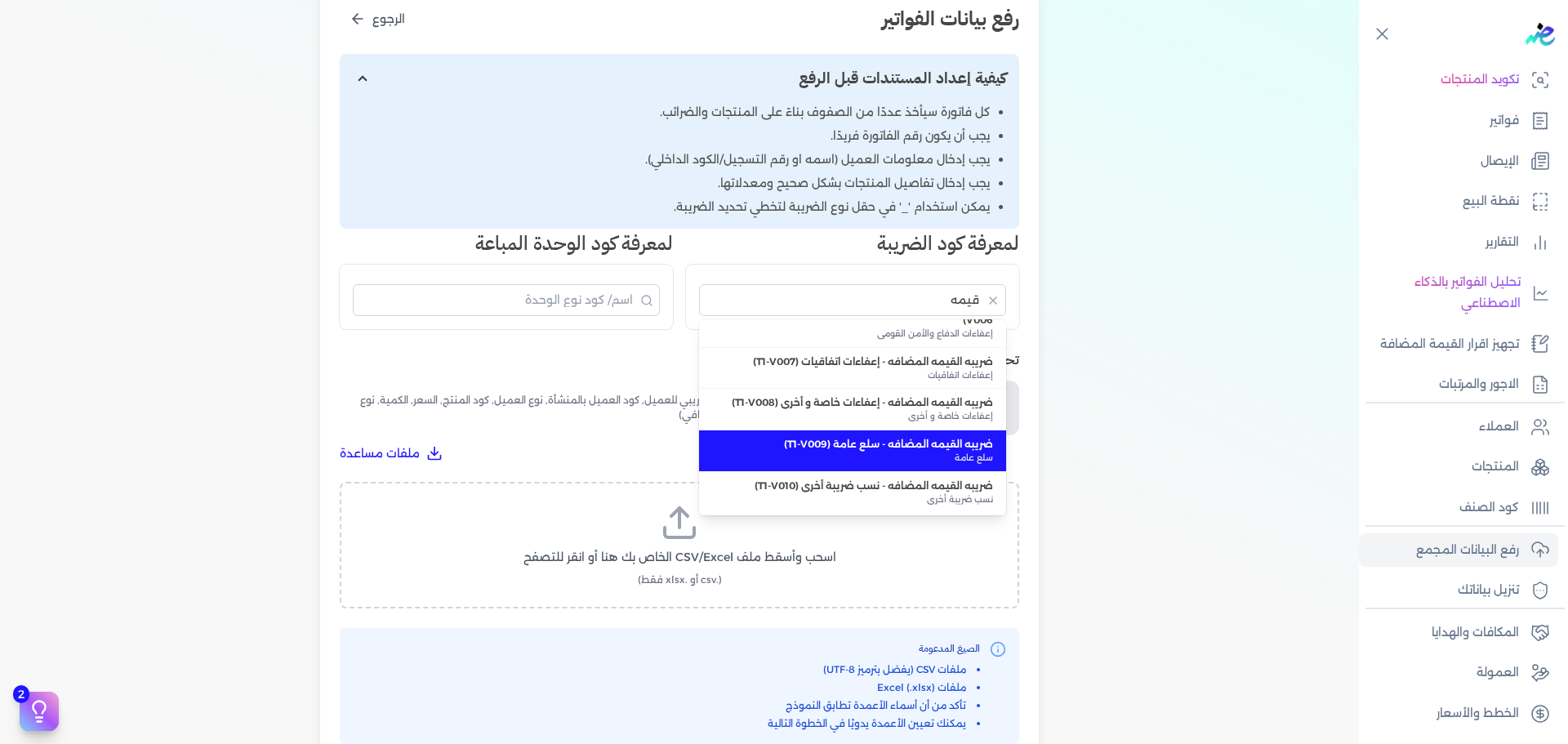
click at [1142, 398] on div "اختيار النوع 2 رفع الملف 3 تعيين الأعمدة 4 مراجعة ومعالجة رفع بيانات الفواتير ا…" at bounding box center [680, 315] width 1359 height 948
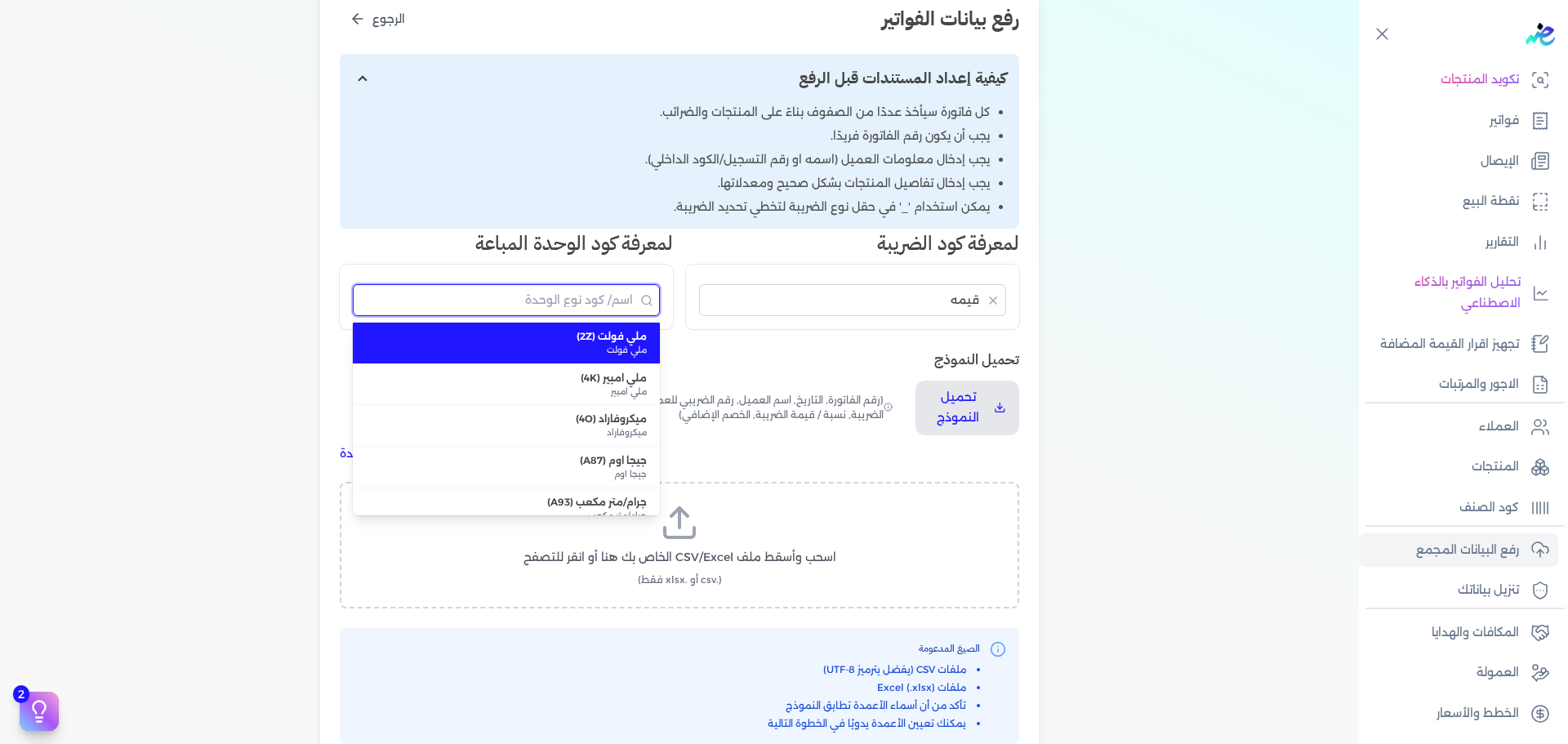
click at [586, 296] on input "البحث" at bounding box center [506, 300] width 307 height 31
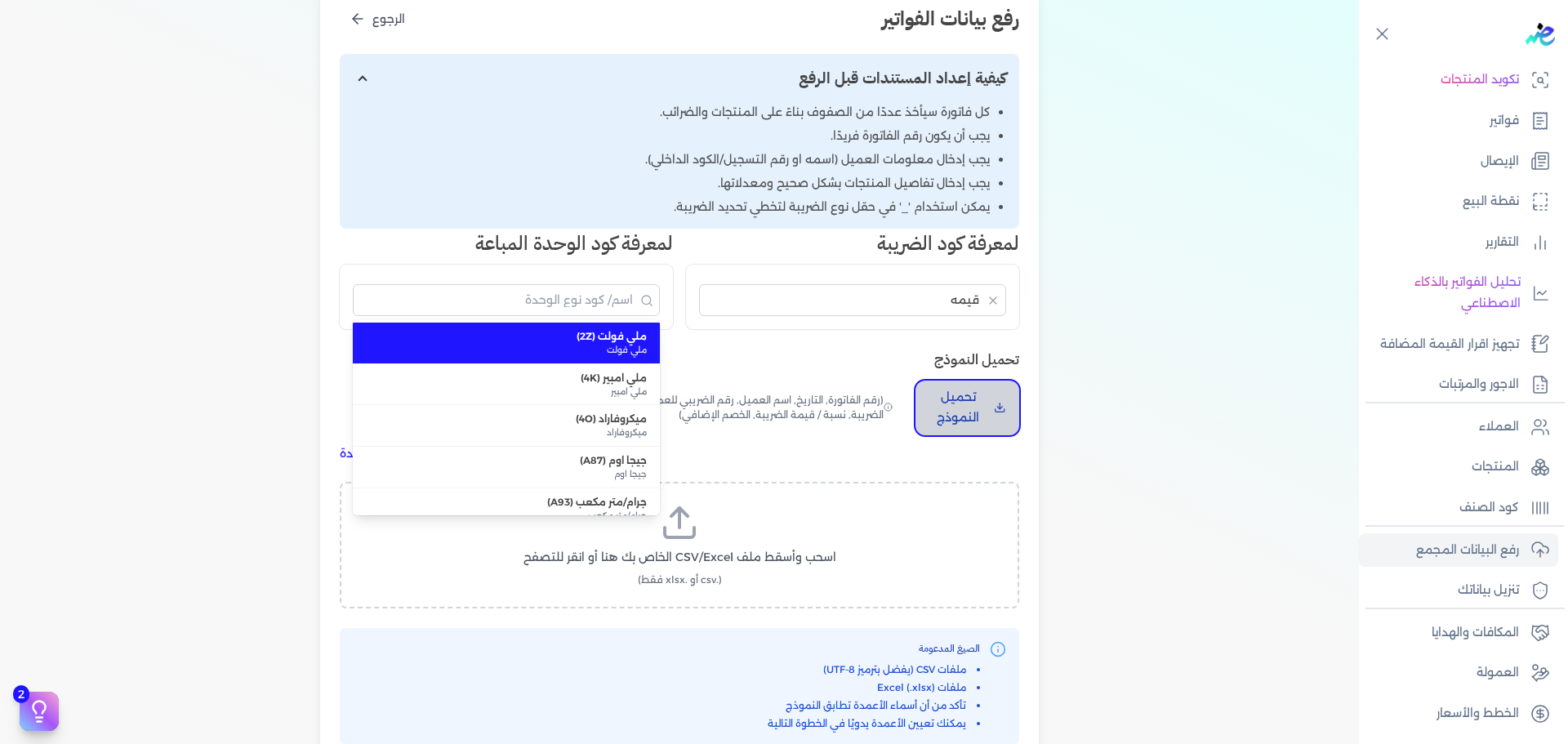
click at [964, 404] on p "تحميل النموذج" at bounding box center [957, 408] width 59 height 42
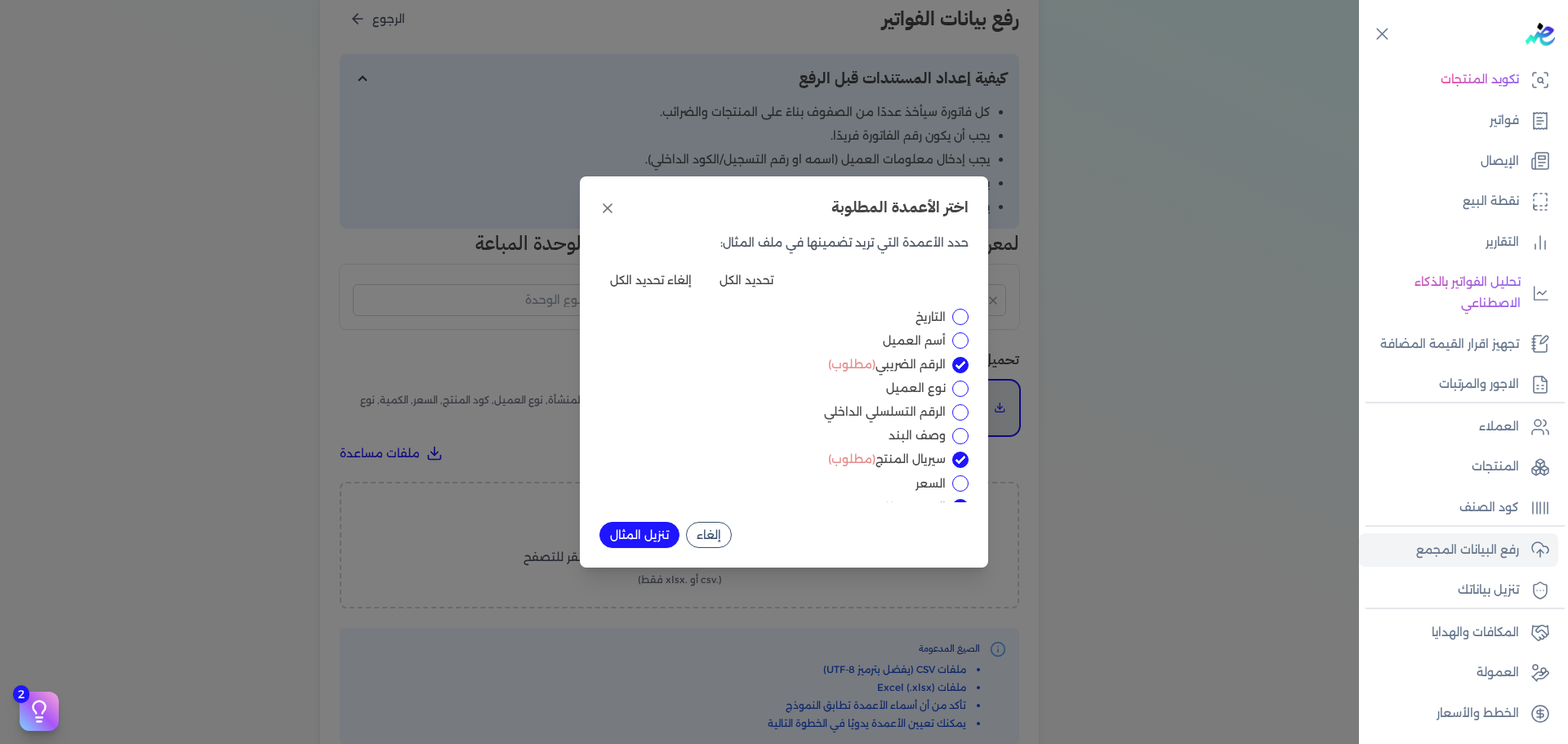
scroll to position [20, 0]
click at [1204, 390] on div "اختر الأعمدة المطلوبة حدد الأعمدة التي تريد تضمينها في ملف المثال: تحديد الكل إ…" at bounding box center [784, 372] width 1568 height 744
click at [608, 210] on icon at bounding box center [607, 208] width 16 height 16
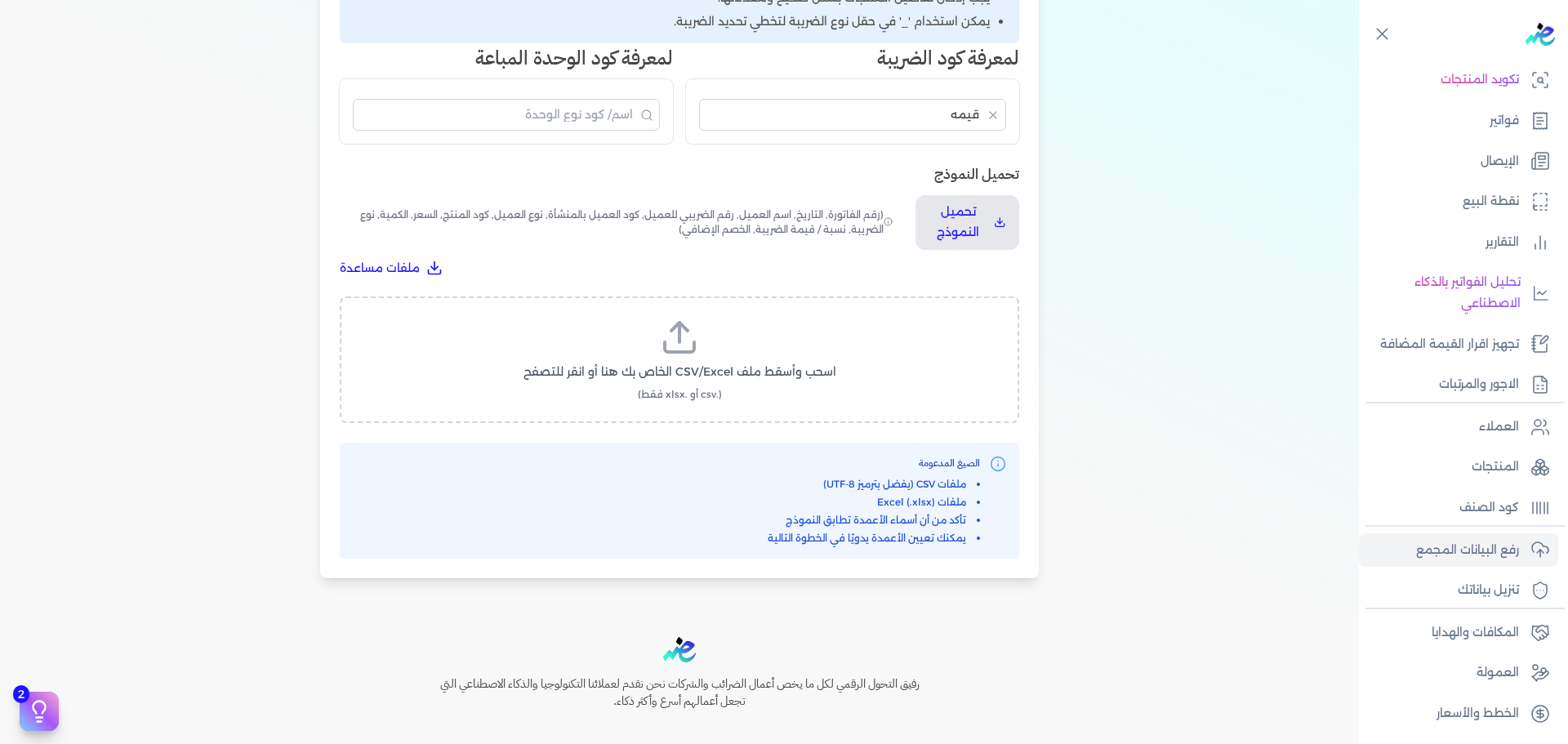
scroll to position [410, 0]
click at [679, 349] on icon at bounding box center [680, 336] width 39 height 39
click at [0, 0] on input "اسحب وأسقط ملف CSV/Excel الخاص بك هنا أو انقر للتصفح (.csv أو .xlsx فقط)" at bounding box center [0, 0] width 0 height 0
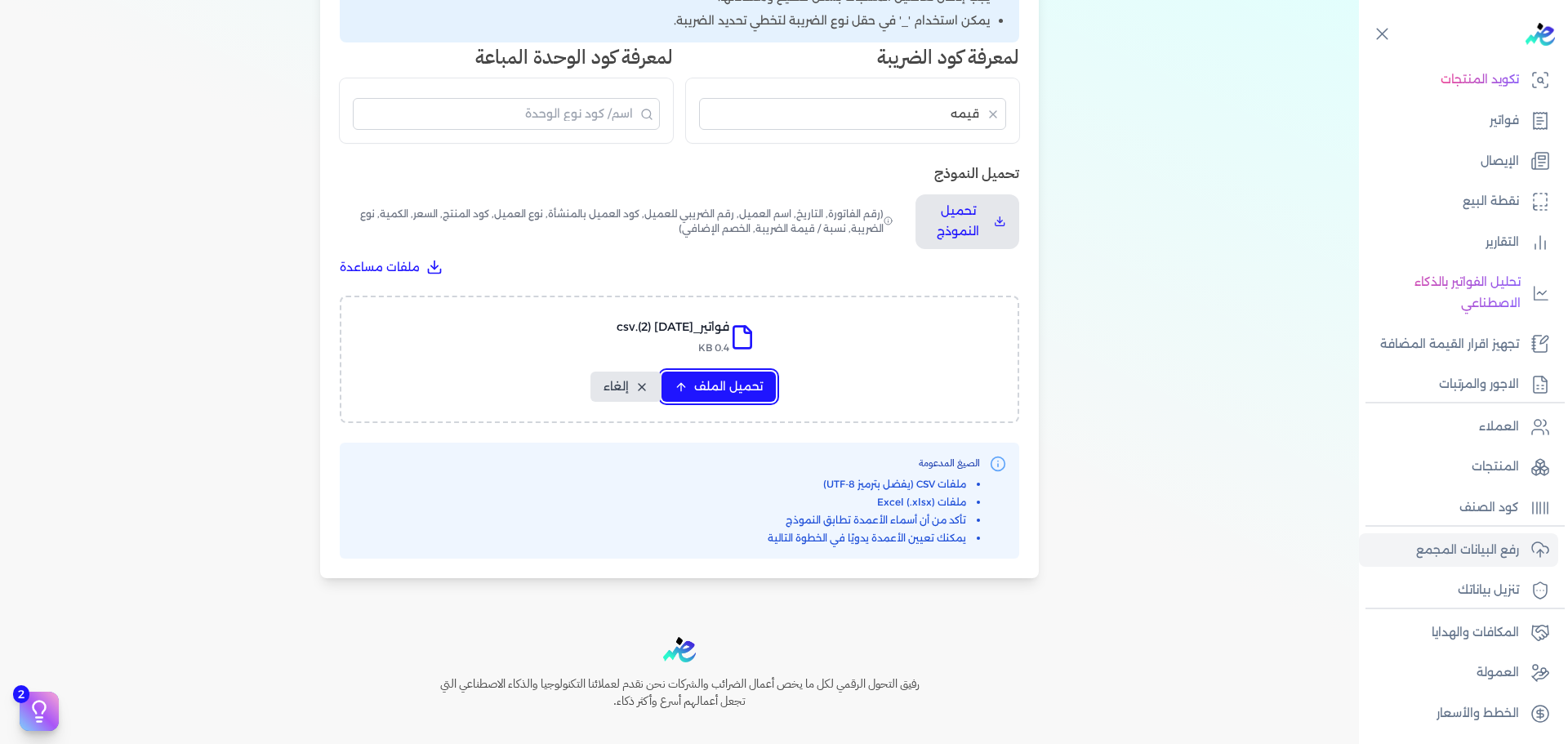
click at [748, 384] on span "تحميل الملف" at bounding box center [728, 386] width 69 height 17
select select "رقم الفاتورة"
select select "الرقم الضريبي"
select select "سيريال المنتج"
select select "السعر"
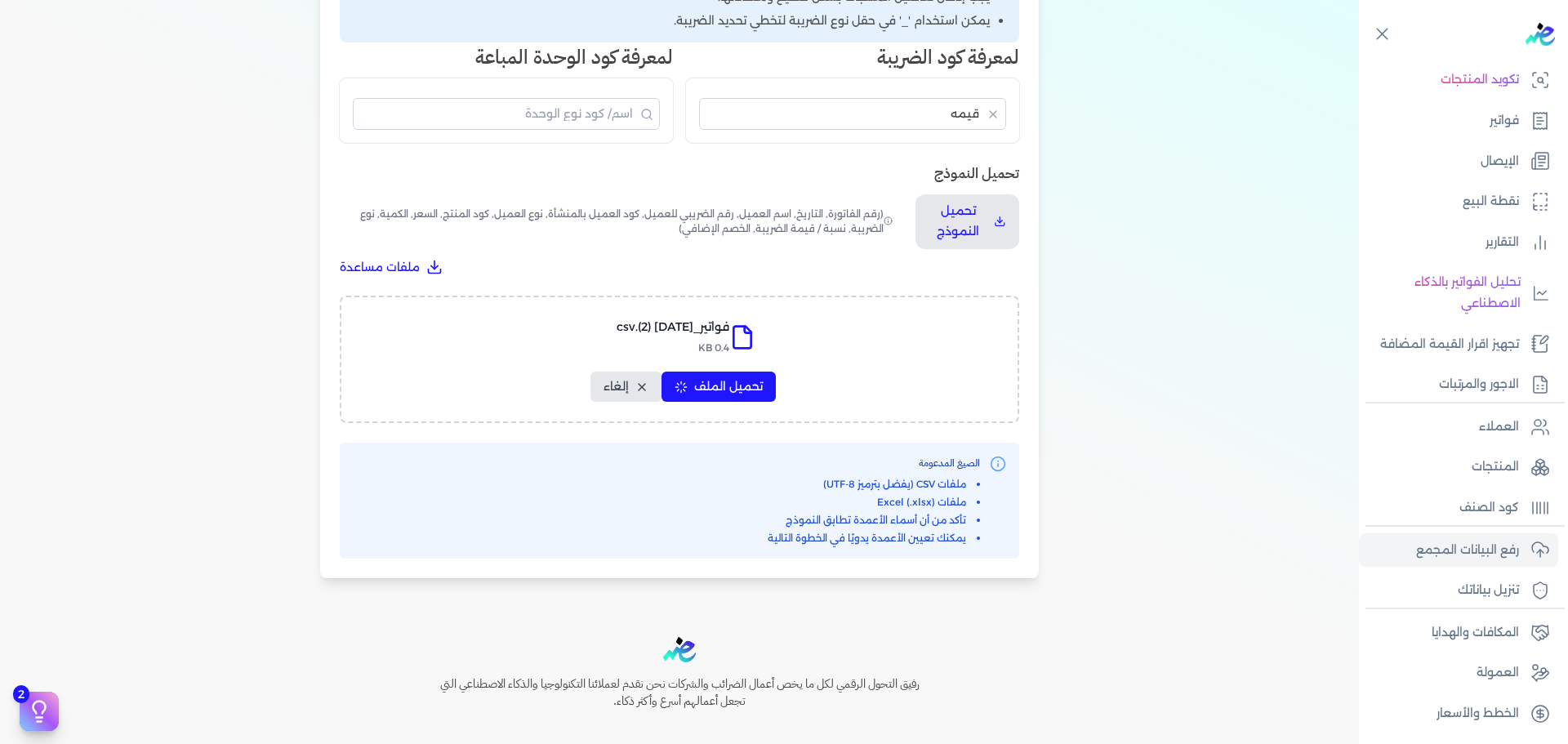
select select "الكمية"
select select "نوع الضريبة"
select select "نسبة / قيمة الضريبة"
select select "خصم"
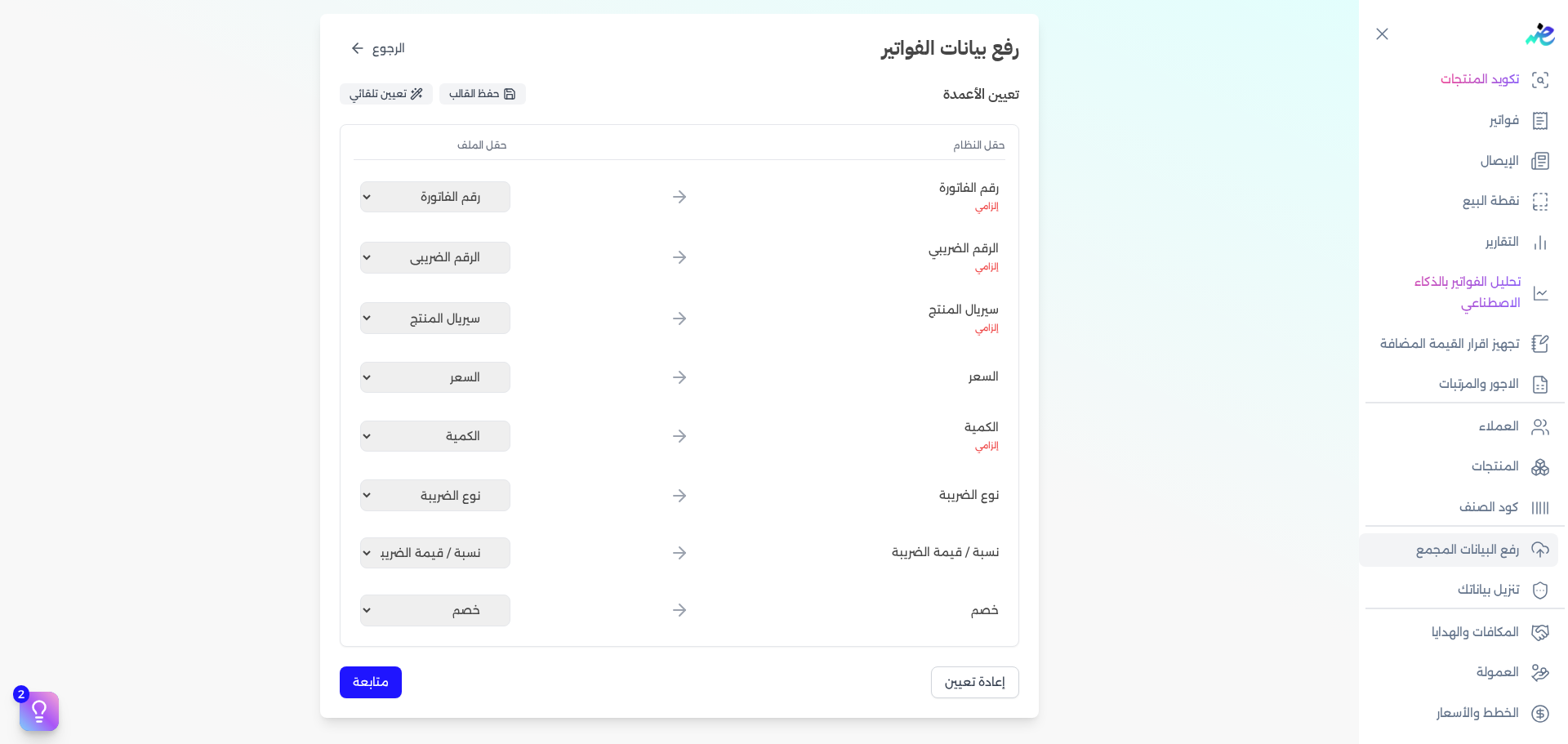
scroll to position [193, 0]
click at [399, 323] on select "غير محدد رقم الفاتورة الرقم الضريبي سيريال المنتج السعر الكمية نوع الضريبة نسبة…" at bounding box center [435, 319] width 150 height 31
click at [290, 352] on div "اختيار النوع رفع الملف 3 تعيين الأعمدة 4 مراجعة ومعالجة رفع بيانات الفواتير الر…" at bounding box center [680, 308] width 1359 height 873
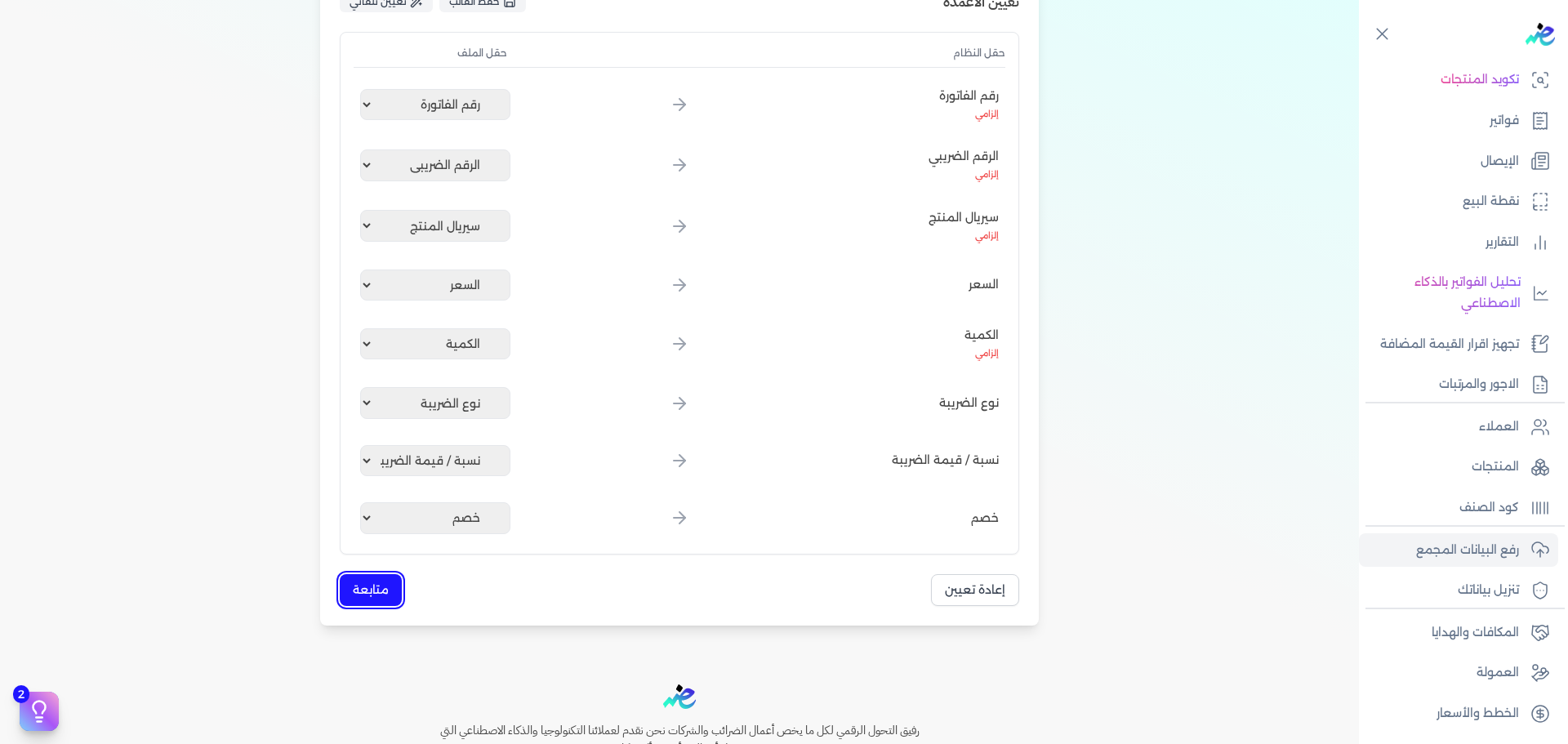
click at [371, 581] on button "متابعة" at bounding box center [370, 589] width 62 height 31
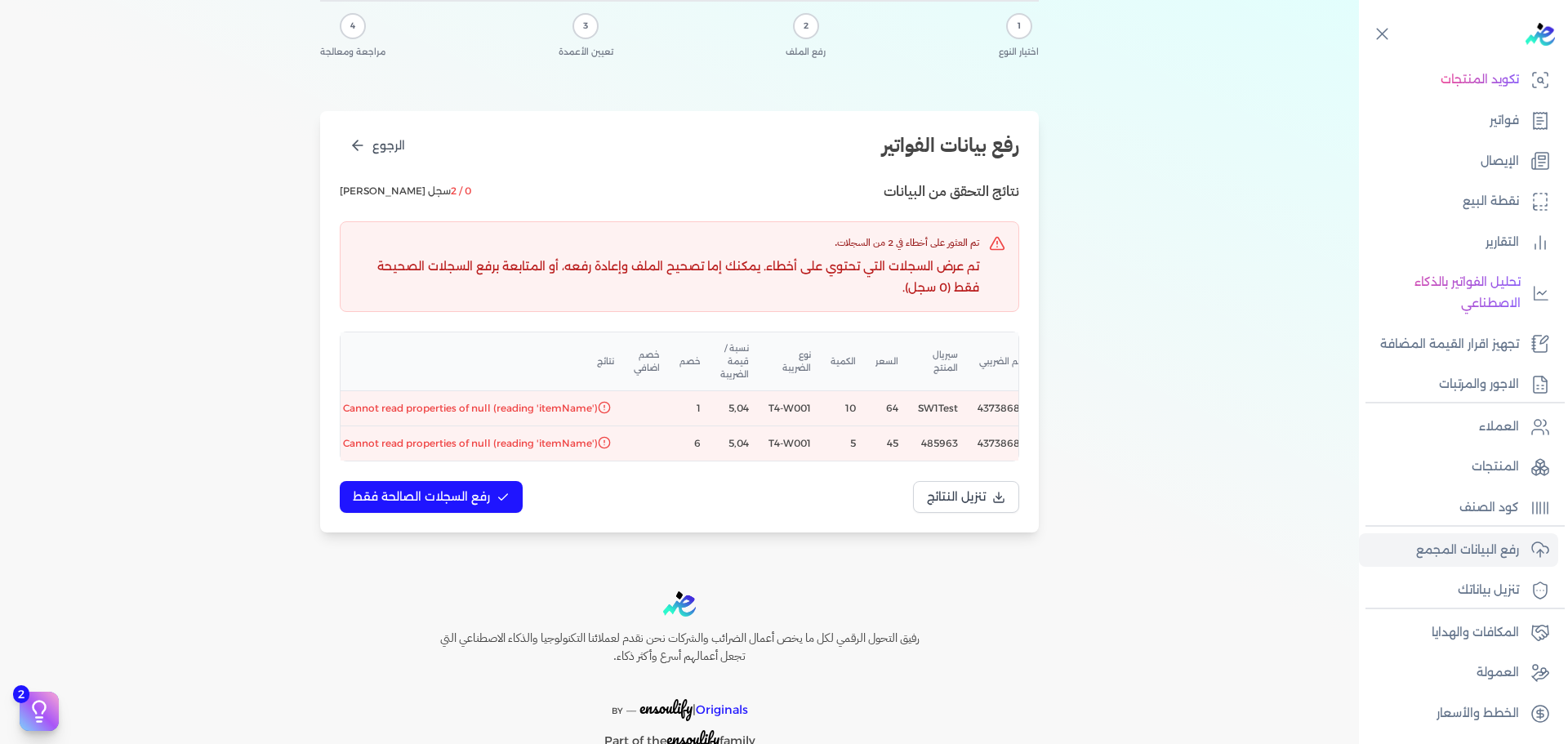
scroll to position [0, 0]
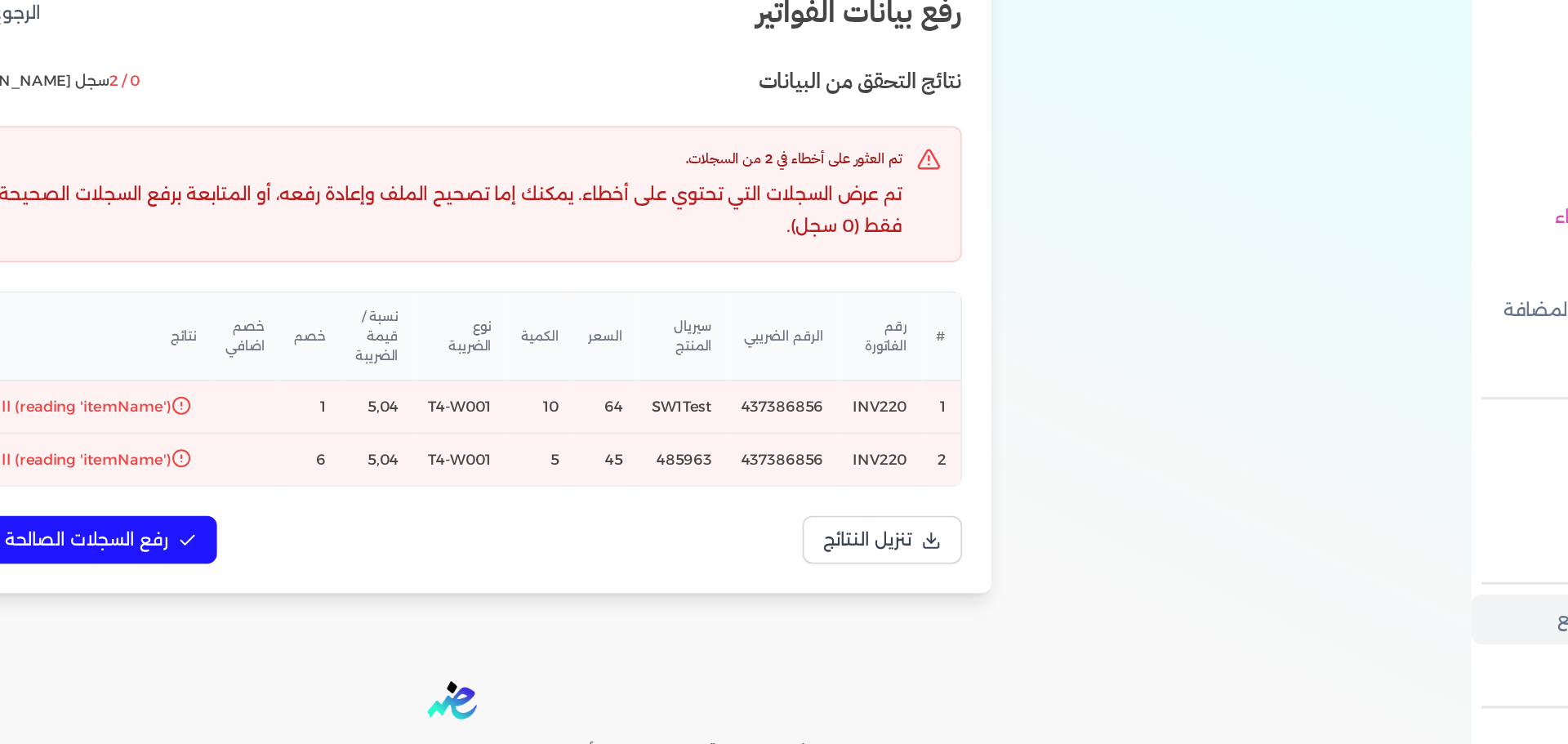
click at [831, 401] on td "SW1Test" at bounding box center [833, 408] width 60 height 35
click at [840, 440] on td "485963" at bounding box center [833, 444] width 60 height 35
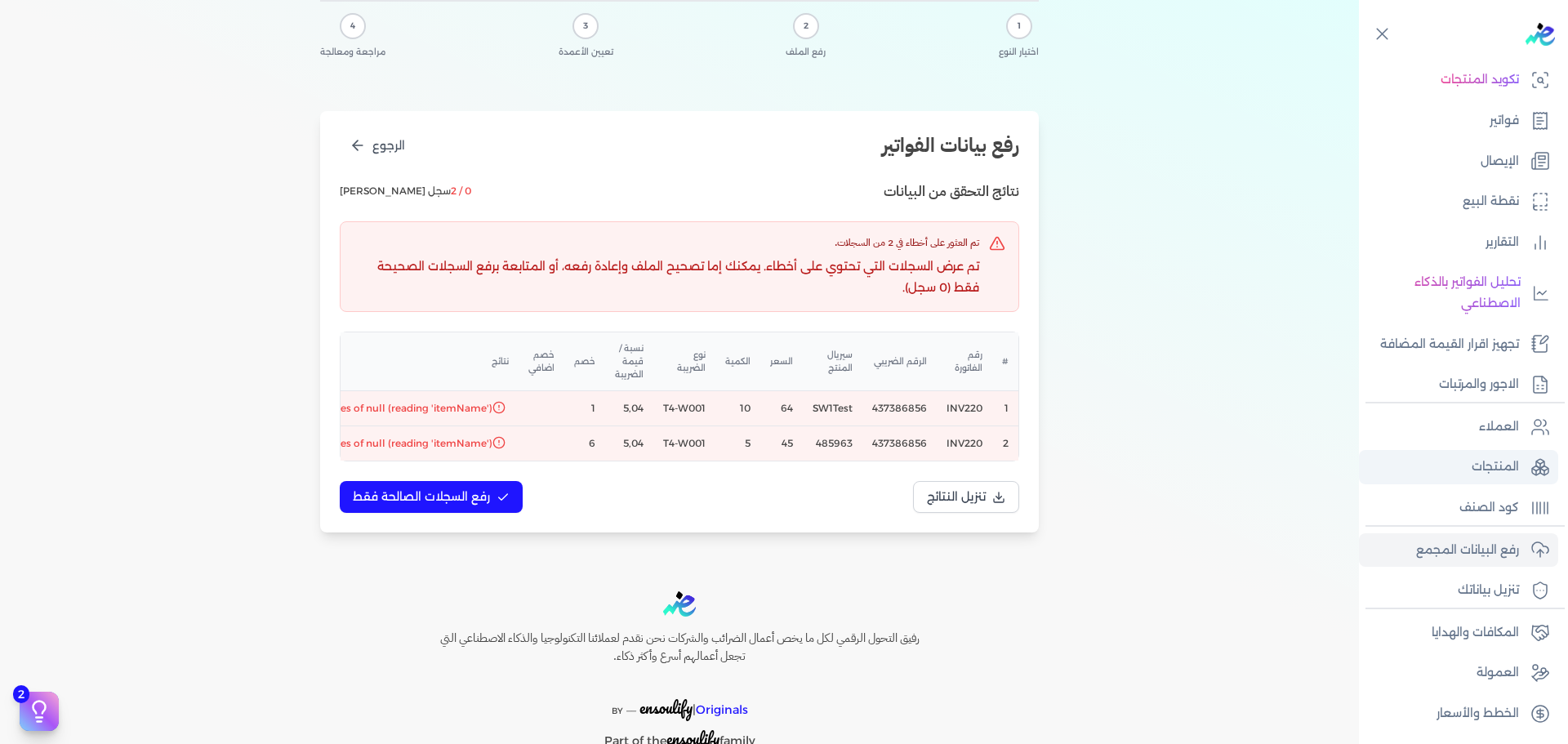
click at [1254, 468] on link "المنتجات" at bounding box center [1459, 466] width 199 height 34
click at [356, 152] on icon "الرجوع" at bounding box center [357, 145] width 16 height 16
select select "رقم الفاتورة"
select select "الرقم الضريبي"
select select "سيريال المنتج"
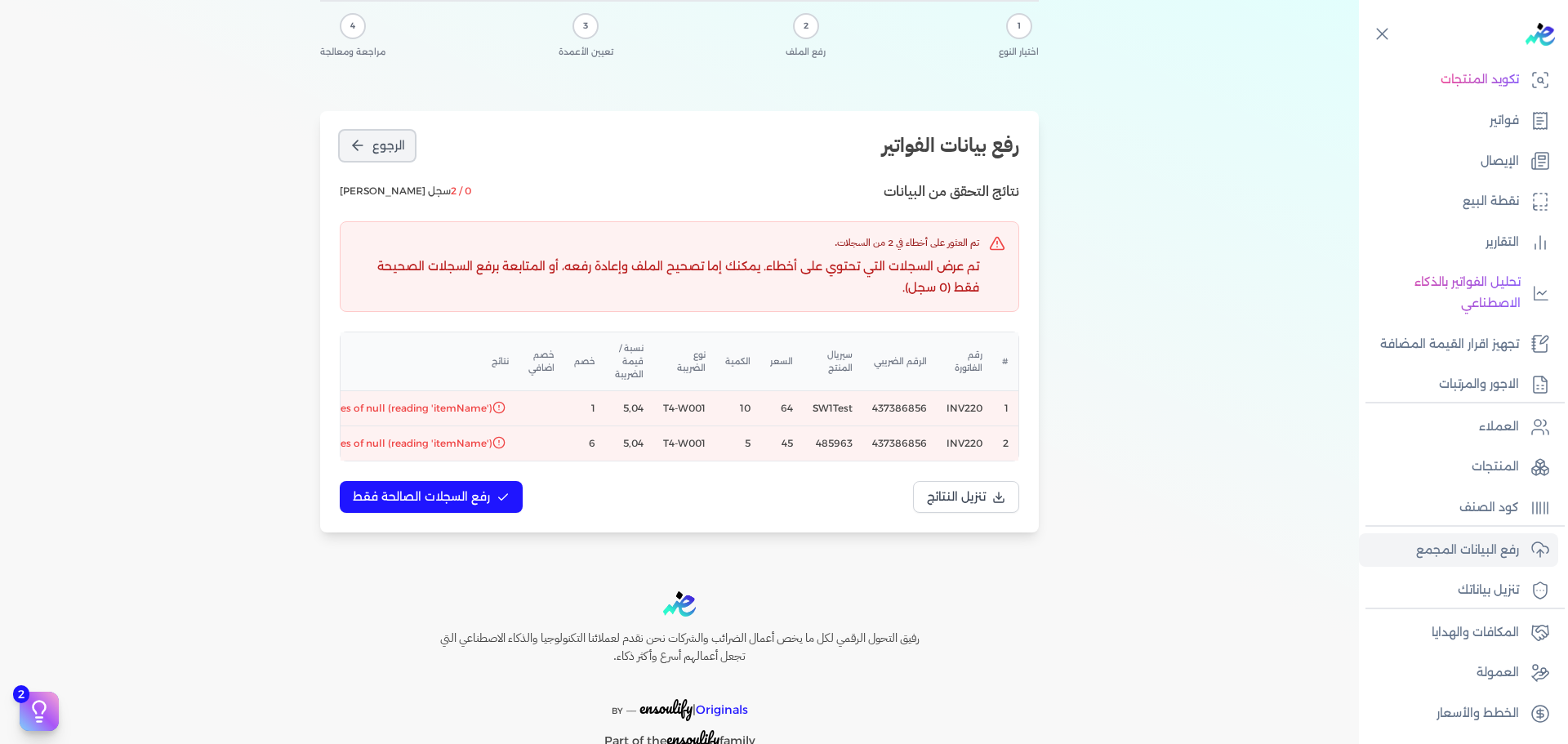
select select "السعر"
select select "الكمية"
select select "نوع الضريبة"
select select "نسبة / قيمة الضريبة"
select select "خصم"
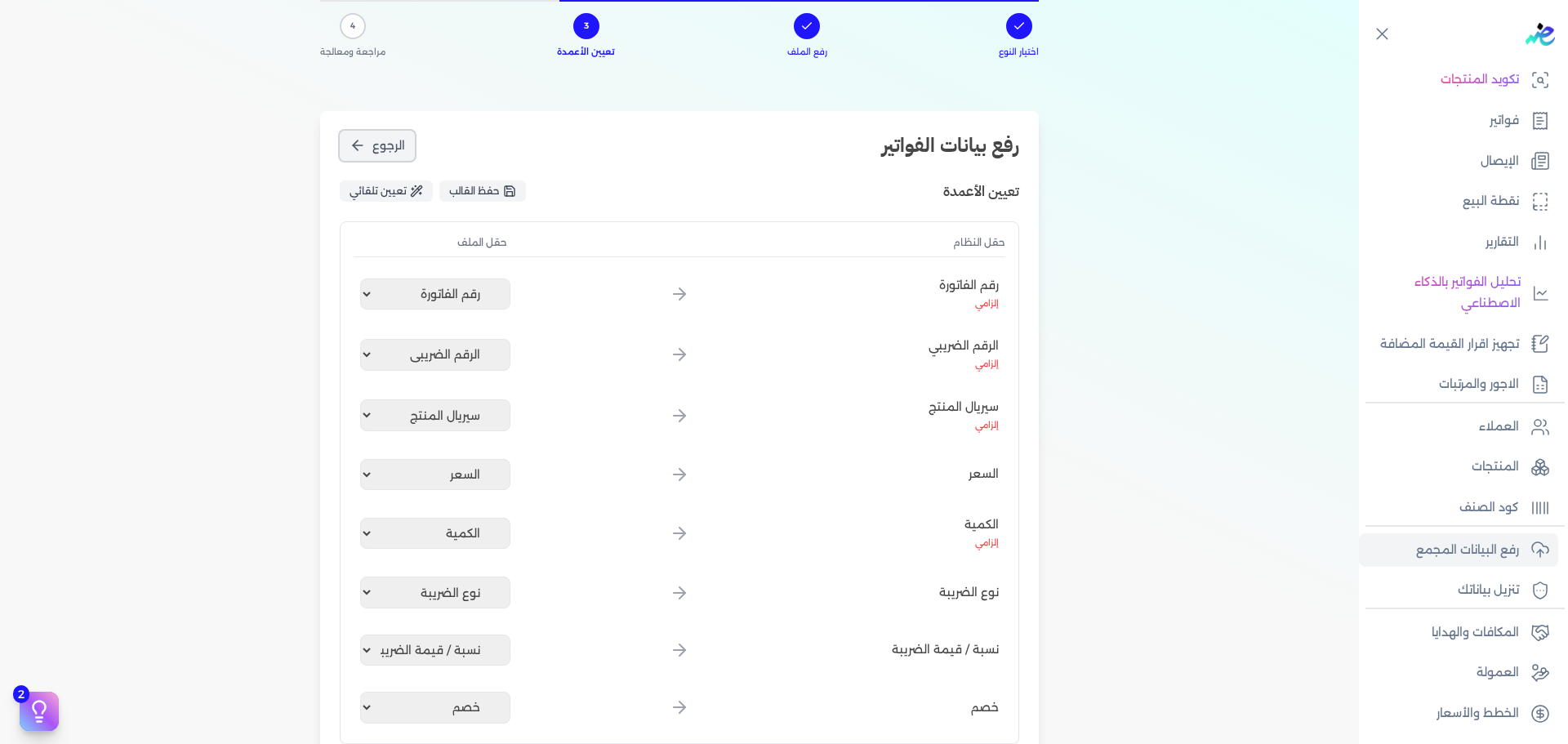
click at [356, 152] on icon "الرجوع" at bounding box center [357, 145] width 16 height 16
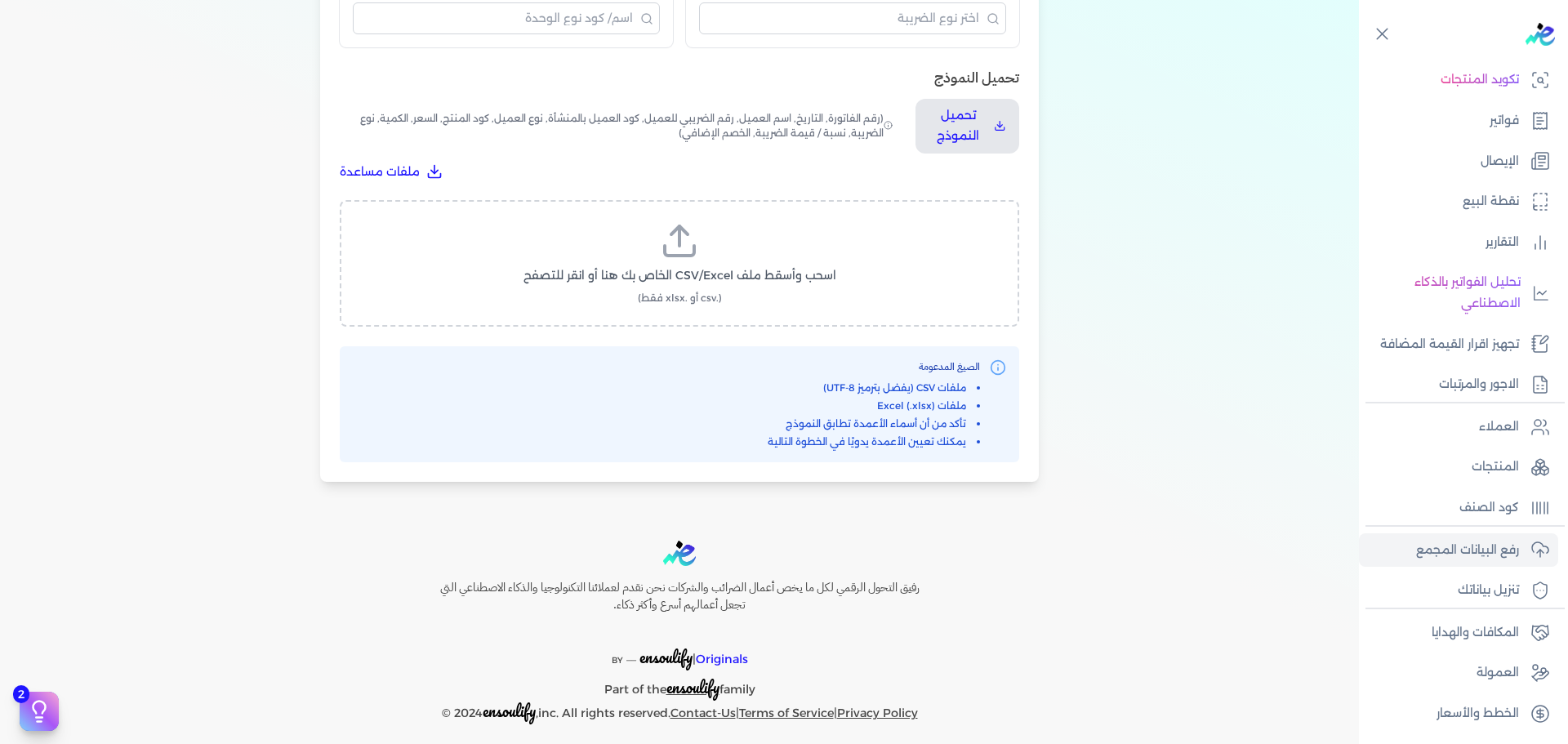
scroll to position [519, 0]
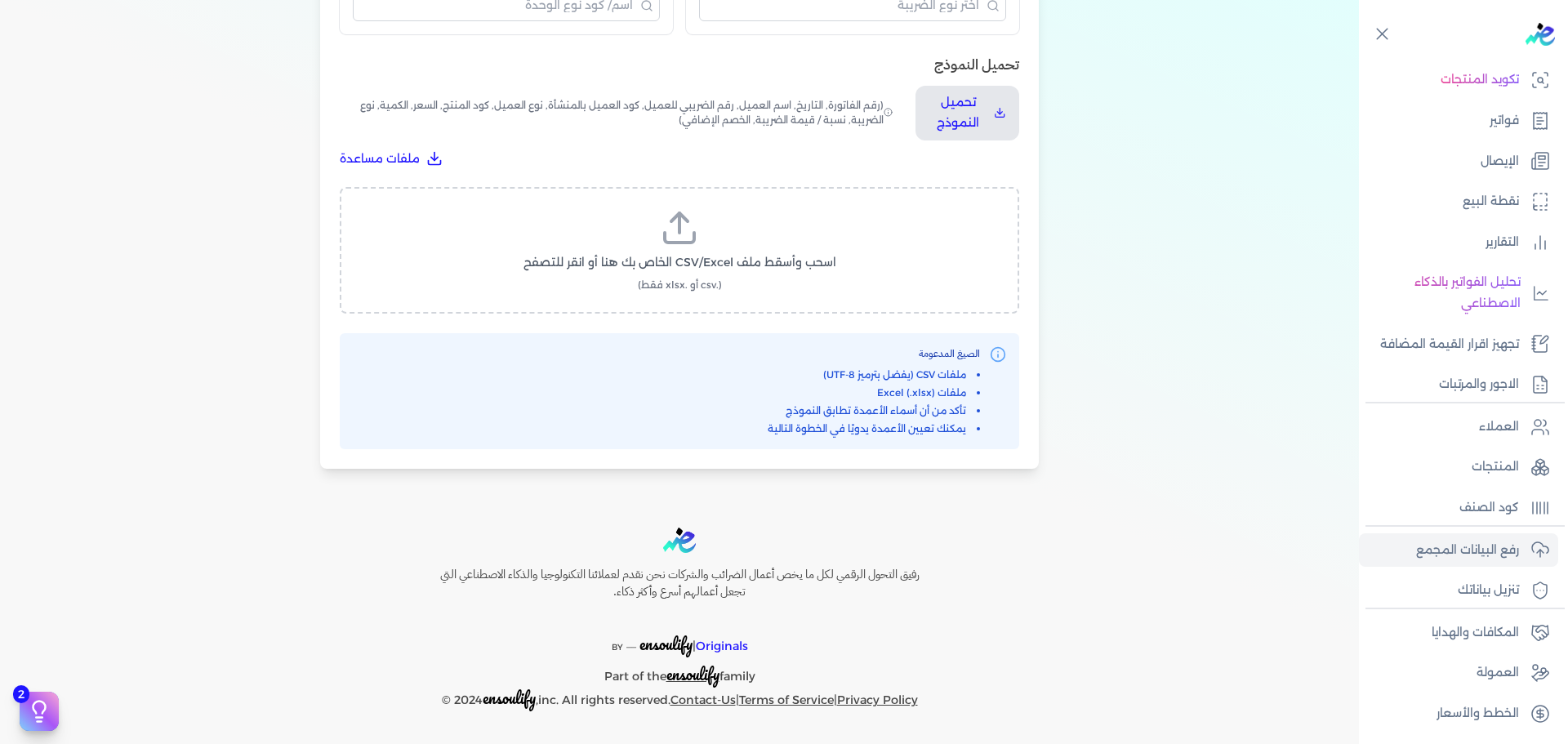
click at [687, 215] on polyline at bounding box center [679, 217] width 16 height 9
click at [0, 0] on input "اسحب وأسقط ملف CSV/Excel الخاص بك هنا أو انقر للتصفح (.csv أو .xlsx فقط)" at bounding box center [0, 0] width 0 height 0
click at [755, 281] on span "تحميل الملف" at bounding box center [728, 278] width 69 height 17
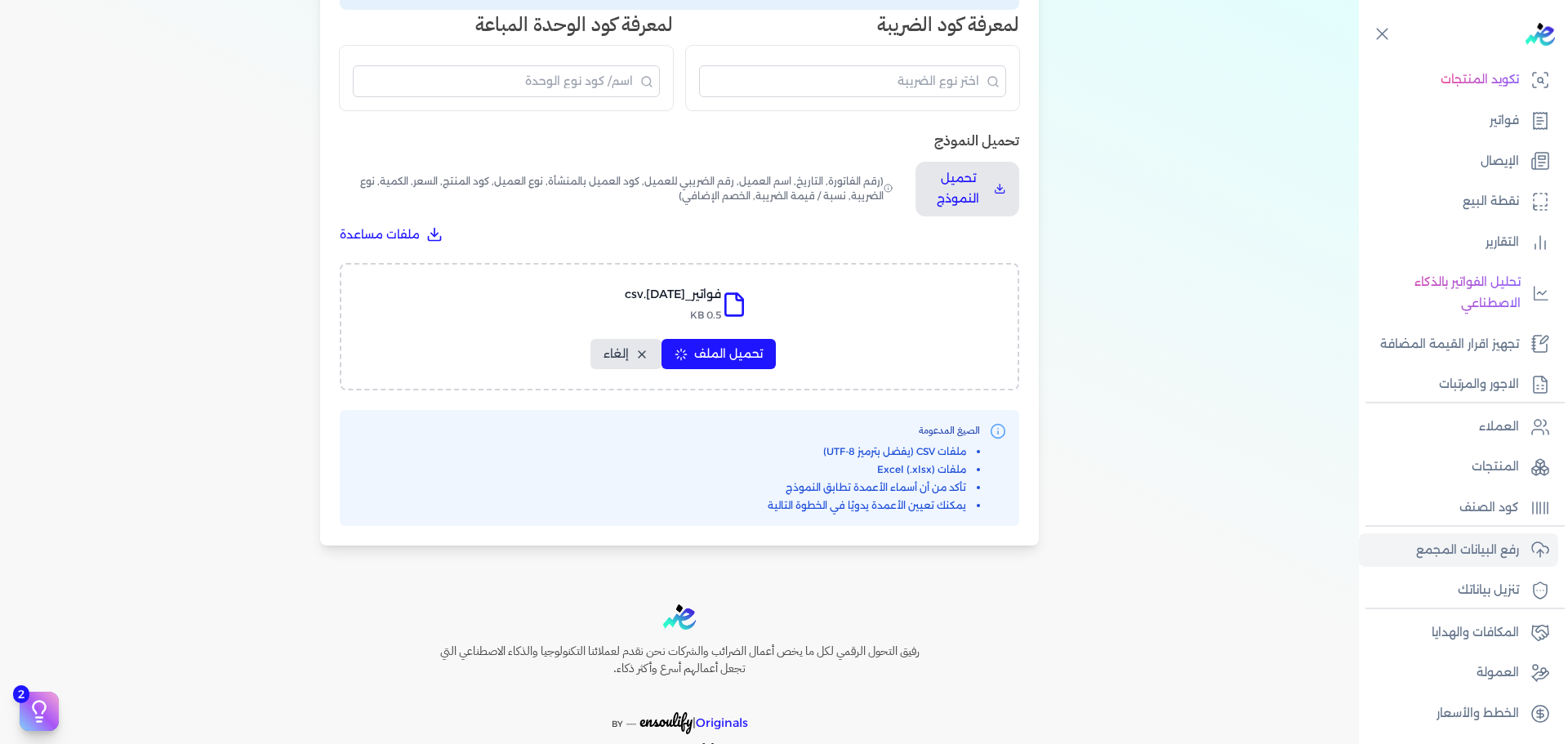
select select "رقم الفاتورة"
select select "الرقم الضريبي"
select select "سيريال المنتج"
select select "السعر"
select select "الكمية"
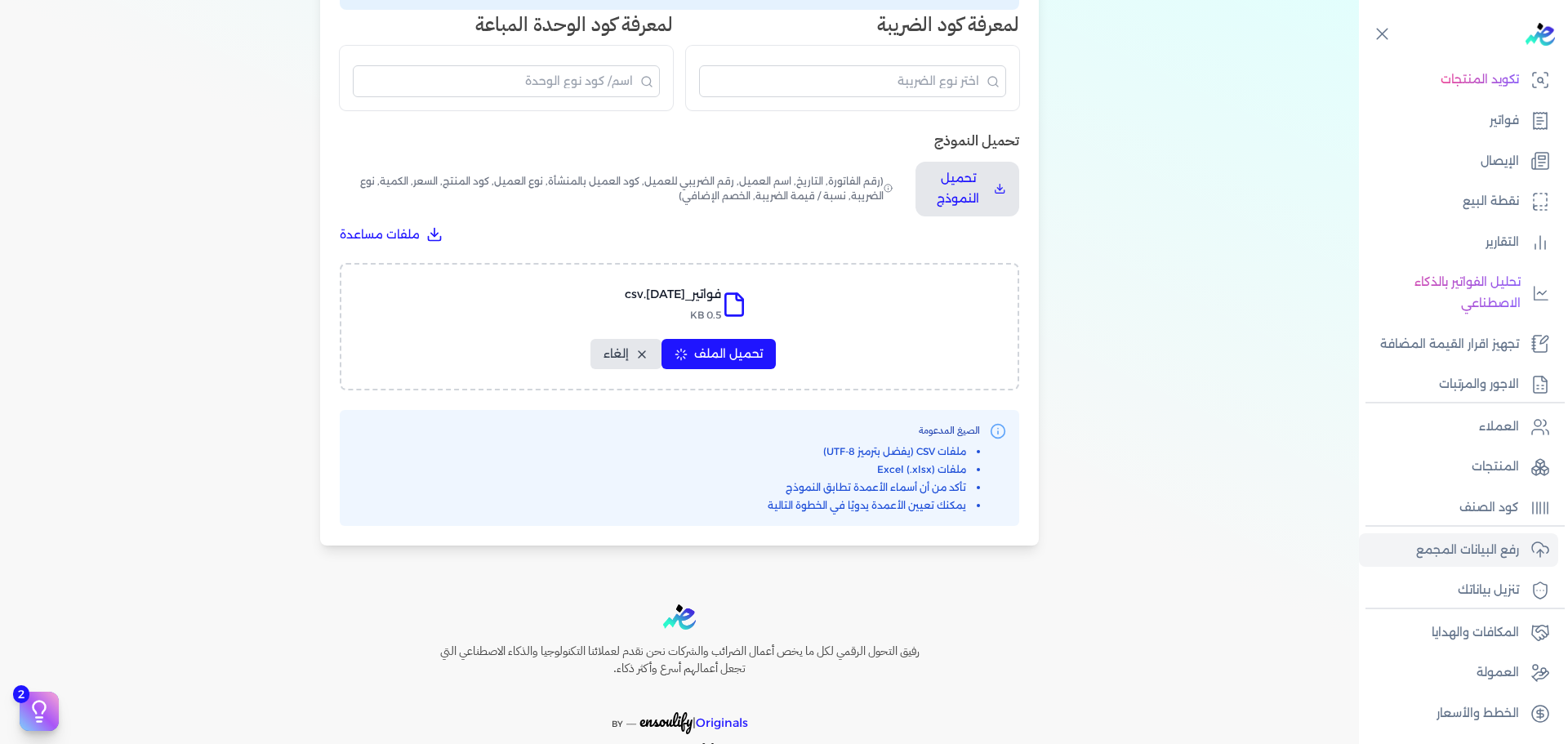
select select "نوع الضريبة"
select select "نسبة / قيمة الضريبة"
select select "خصم"
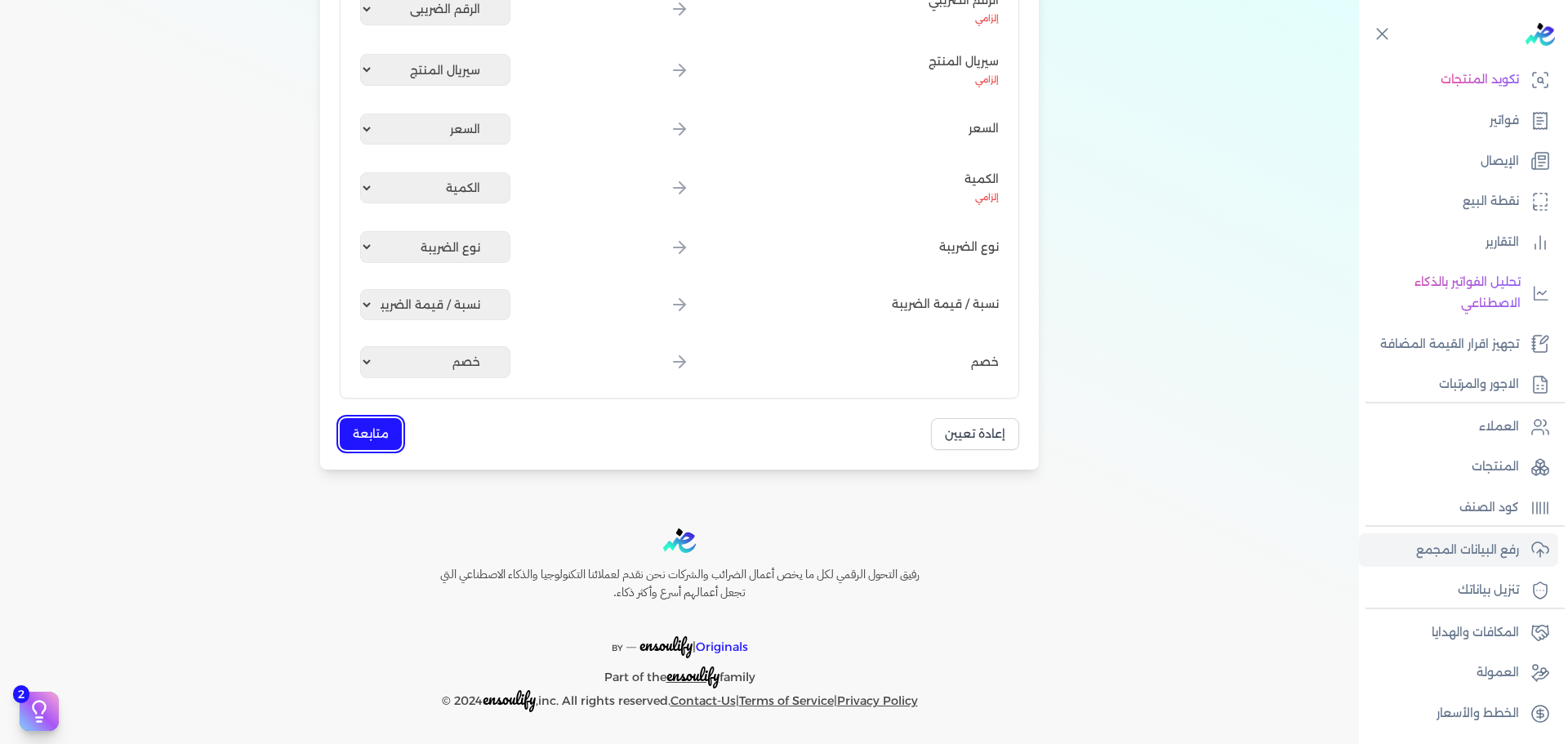
click at [370, 431] on button "متابعة" at bounding box center [370, 433] width 62 height 31
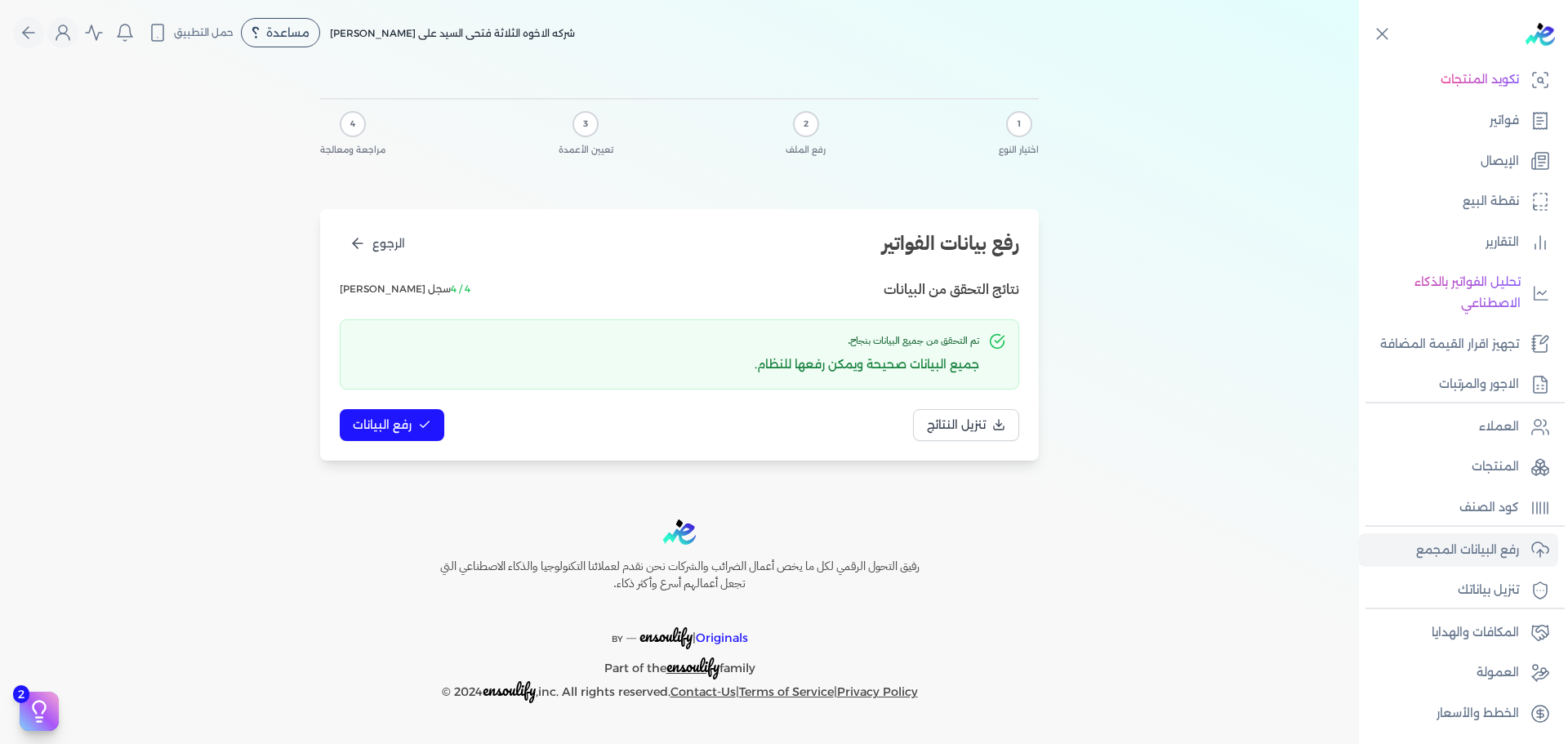
click at [968, 359] on p "جميع البيانات صحيحة ويمكن رفعها للنظام." at bounding box center [867, 364] width 225 height 21
click at [413, 430] on button "رفع البيانات" at bounding box center [392, 424] width 105 height 31
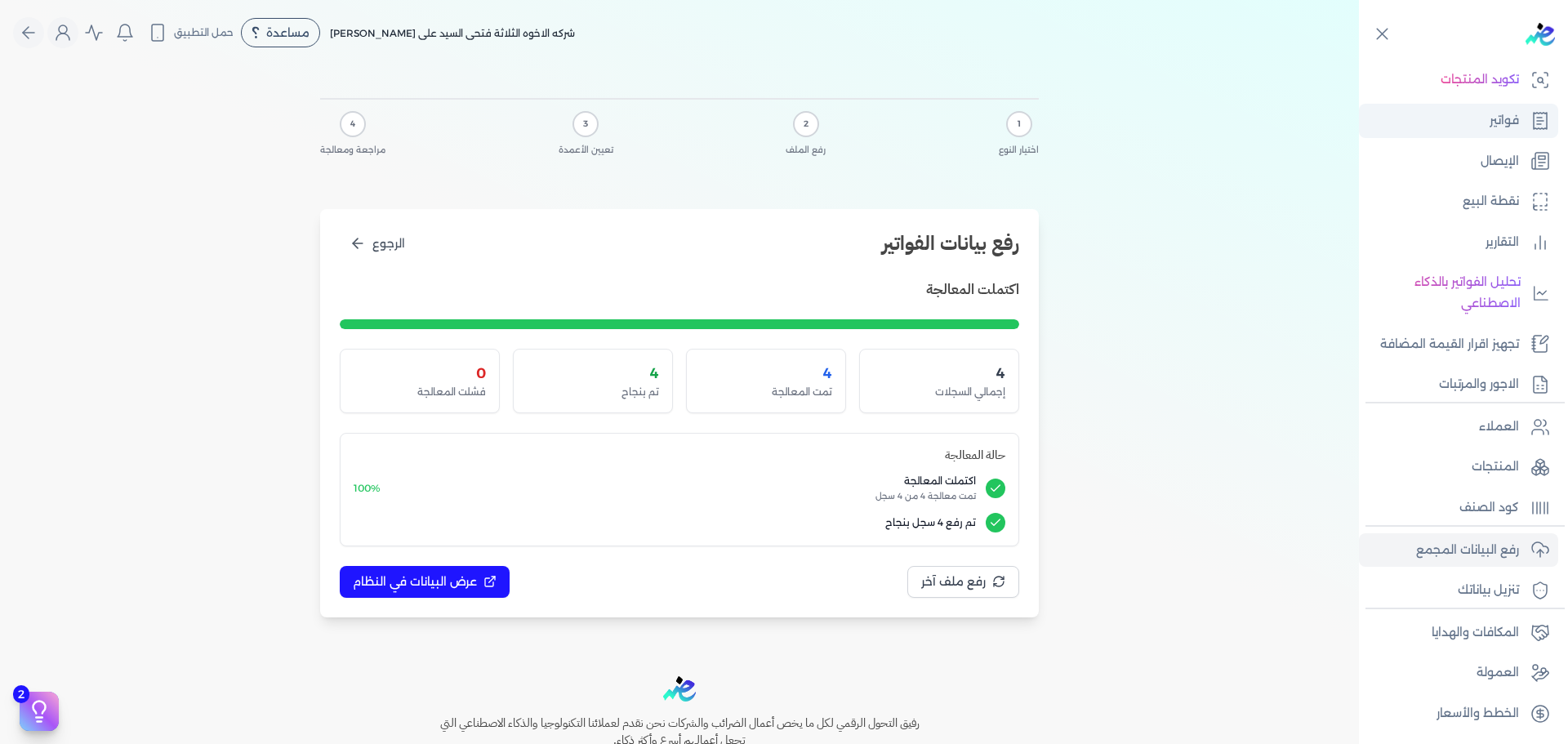
click at [1254, 131] on link "فواتير" at bounding box center [1459, 121] width 199 height 34
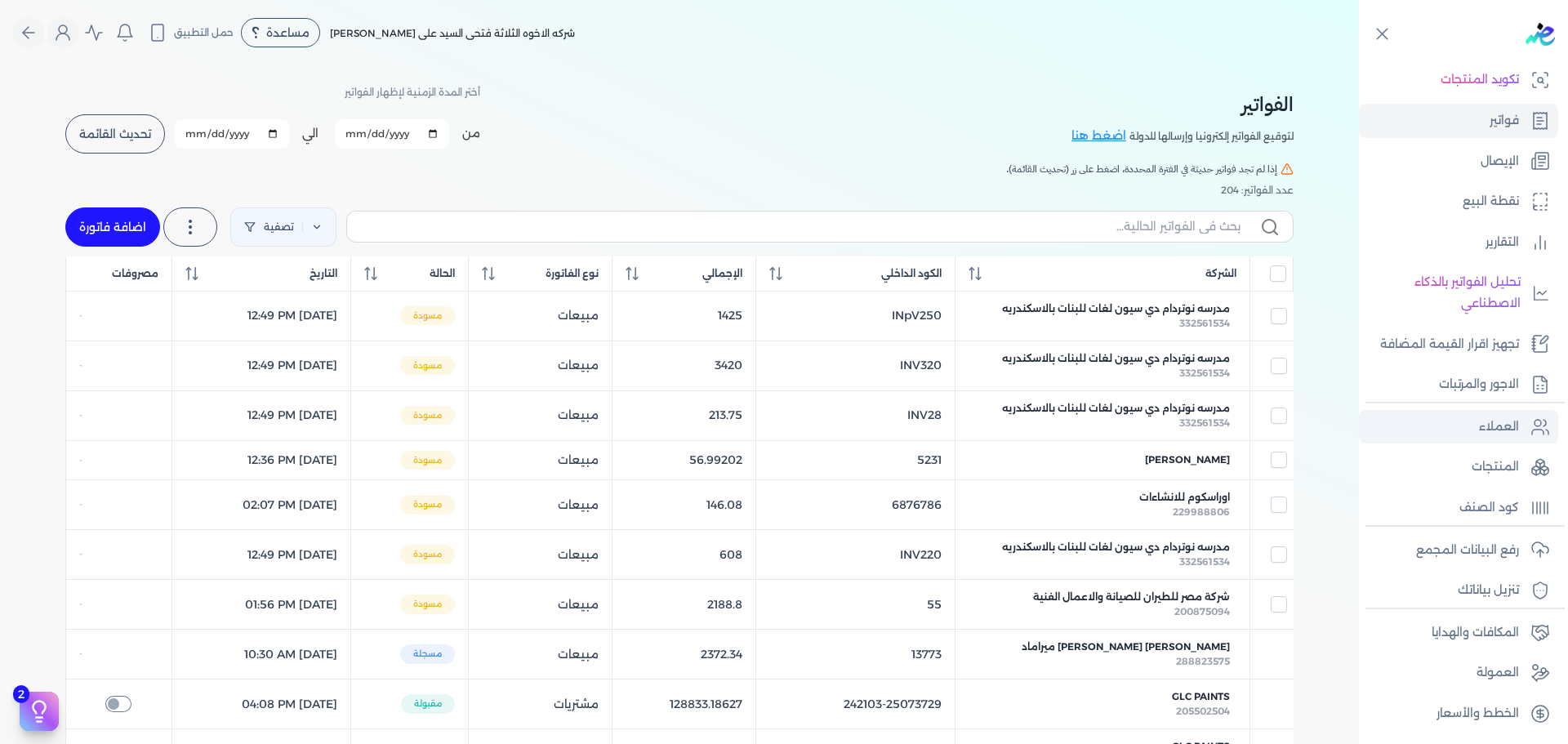
click at [1254, 412] on link "العملاء" at bounding box center [1459, 426] width 199 height 34
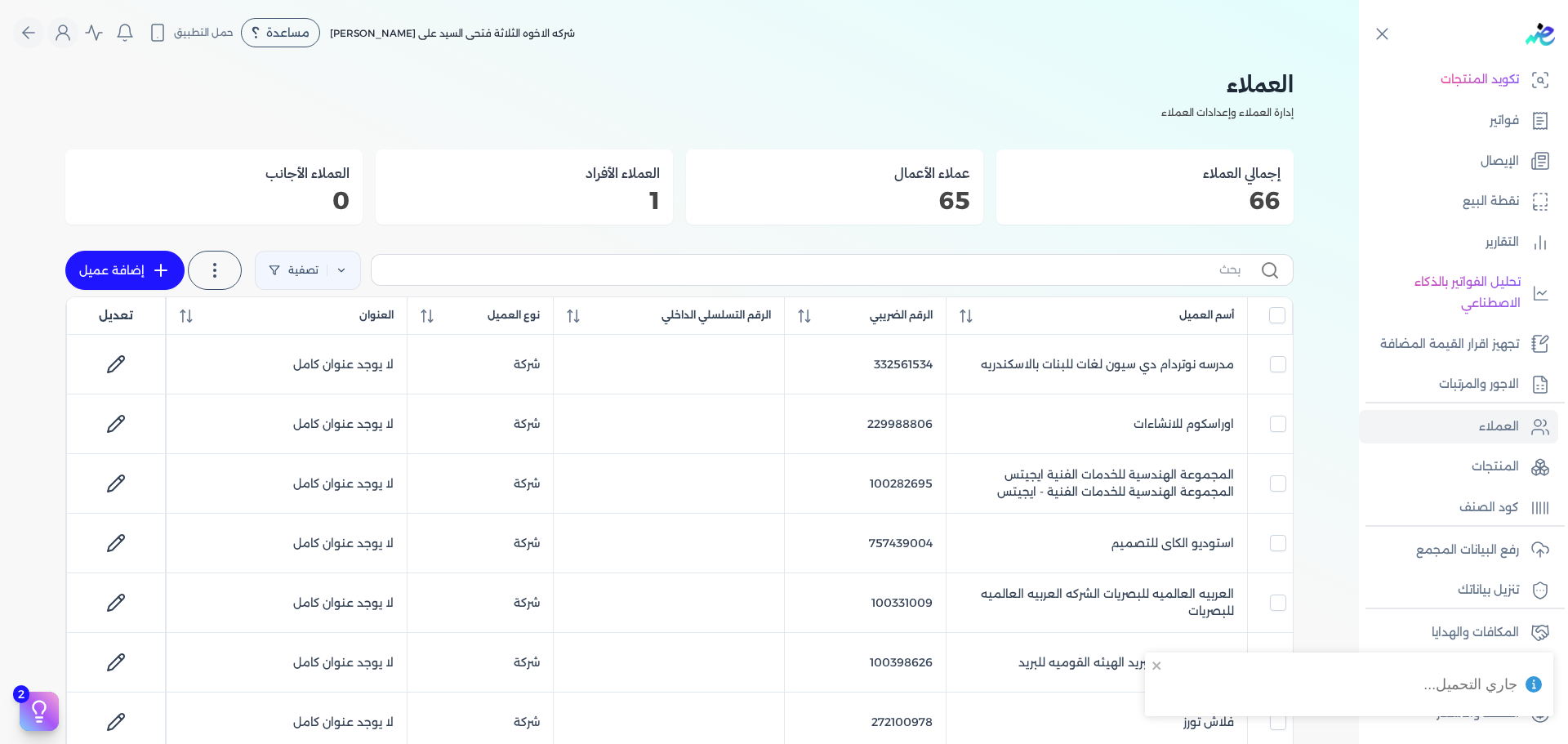
click at [111, 267] on link "إضافة عميل" at bounding box center [125, 270] width 119 height 39
select select "B"
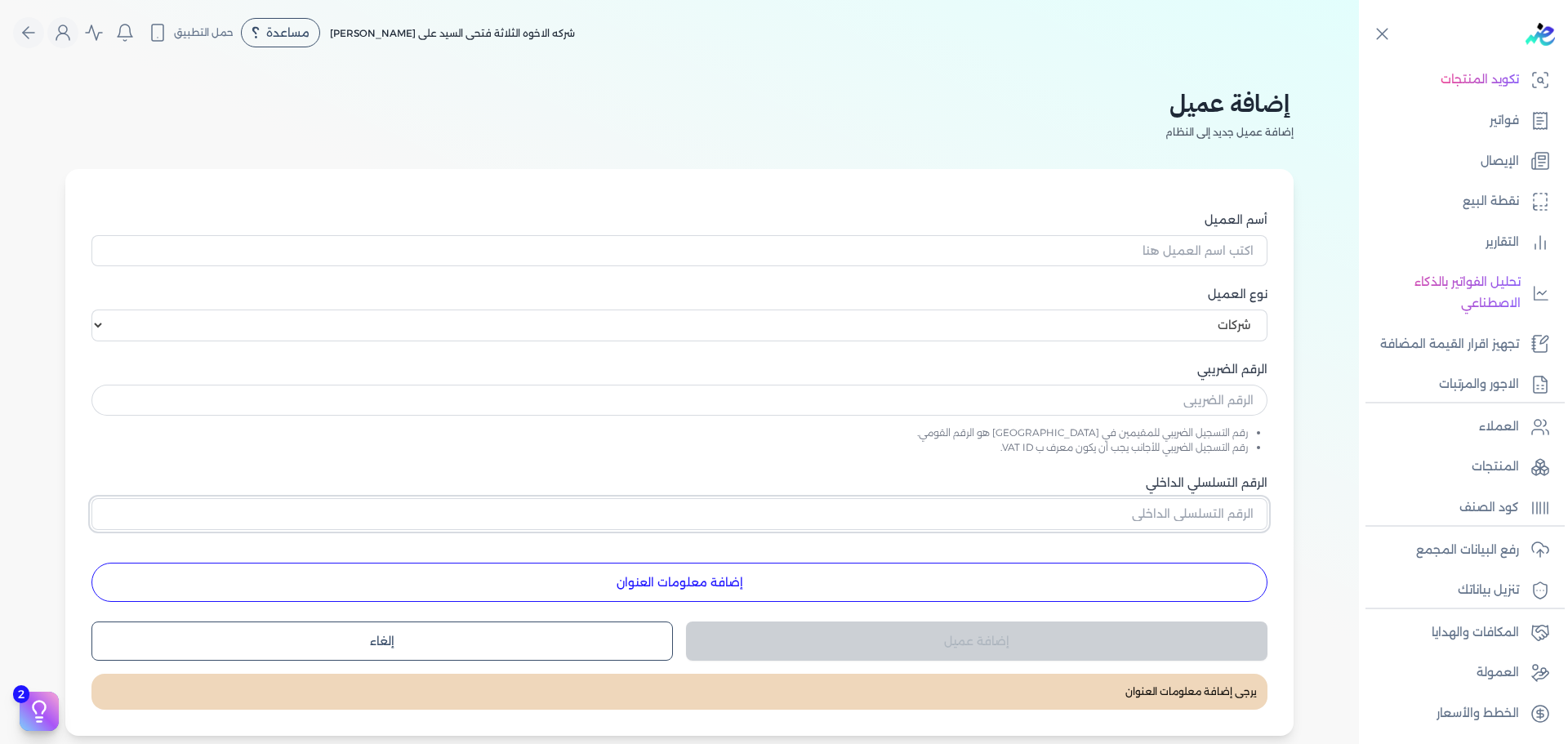
click at [1237, 504] on input "الرقم التسلسلي الداخلي" at bounding box center [679, 513] width 1176 height 31
click at [1188, 119] on h2 "إضافة عميل" at bounding box center [1230, 103] width 129 height 37
click at [1171, 472] on div "أسم العميل نوع العميل اختر نوع العميل شركات أفراد أجنبي الرقم الضريبي رقم التسج…" at bounding box center [679, 406] width 1176 height 390
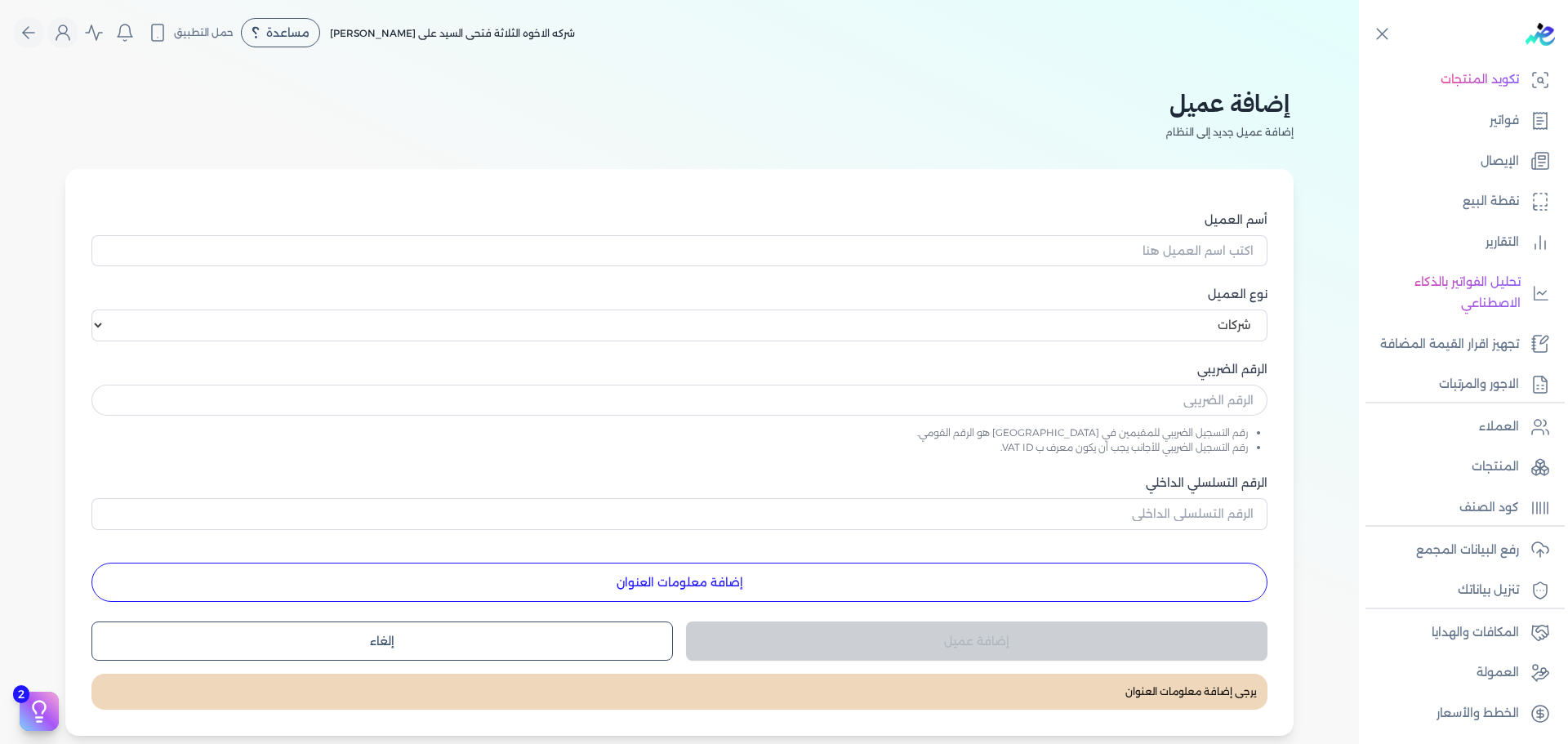
click at [1171, 472] on div "أسم العميل نوع العميل اختر نوع العميل شركات أفراد أجنبي الرقم الضريبي رقم التسج…" at bounding box center [679, 406] width 1176 height 390
drag, startPoint x: 1229, startPoint y: 533, endPoint x: 1227, endPoint y: 501, distance: 32.1
click at [1227, 501] on div "أسم العميل نوع العميل اختر نوع العميل شركات أفراد أجنبي الرقم الضريبي رقم التسج…" at bounding box center [679, 406] width 1176 height 390
click at [1227, 501] on input "الرقم التسلسلي الداخلي" at bounding box center [679, 513] width 1176 height 31
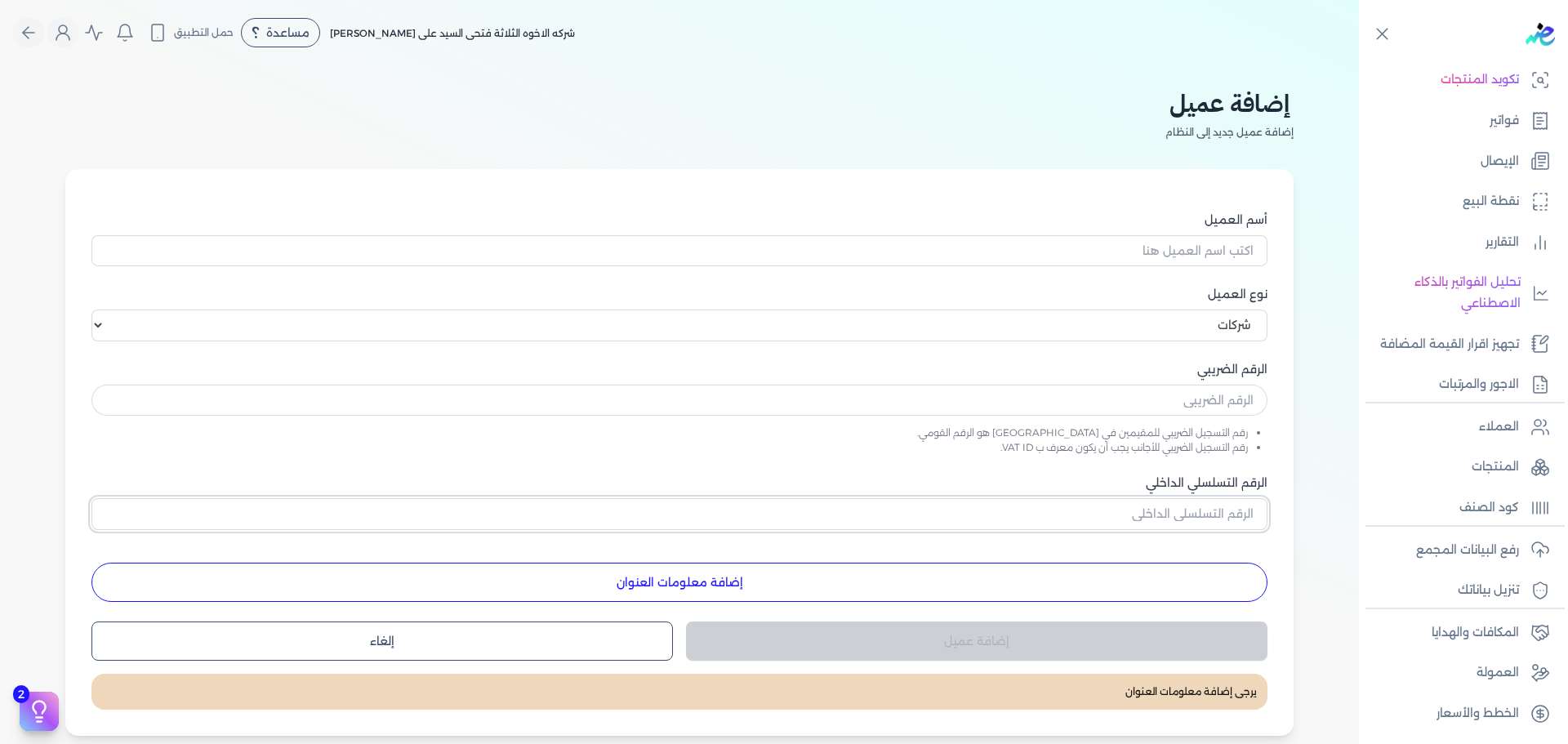
click at [1227, 501] on input "الرقم التسلسلي الداخلي" at bounding box center [679, 513] width 1176 height 31
click at [1254, 559] on p "رفع البيانات المجمع" at bounding box center [1467, 550] width 103 height 21
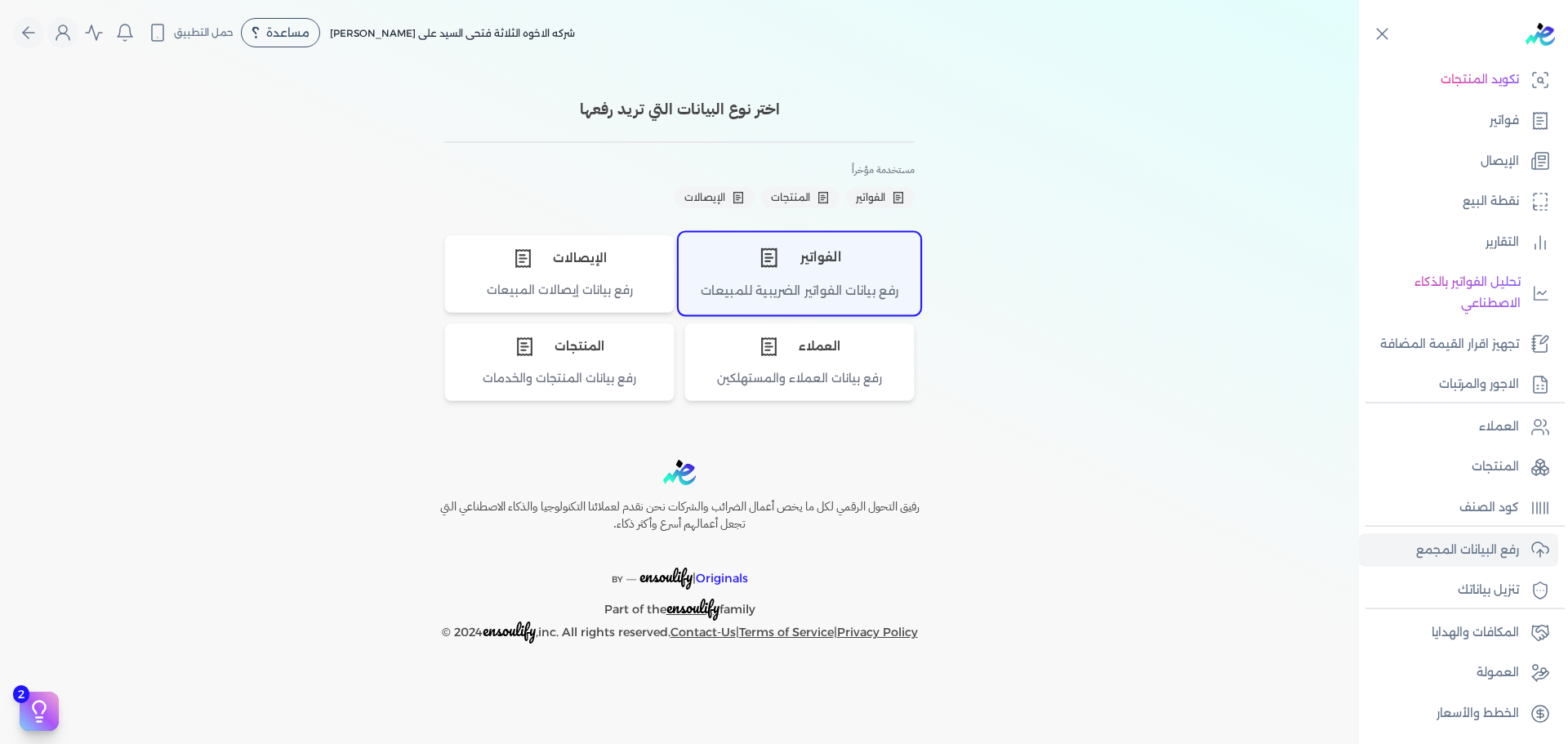
click at [744, 289] on div "رفع بيانات الفواتير الضريبية للمبيعات" at bounding box center [800, 297] width 240 height 31
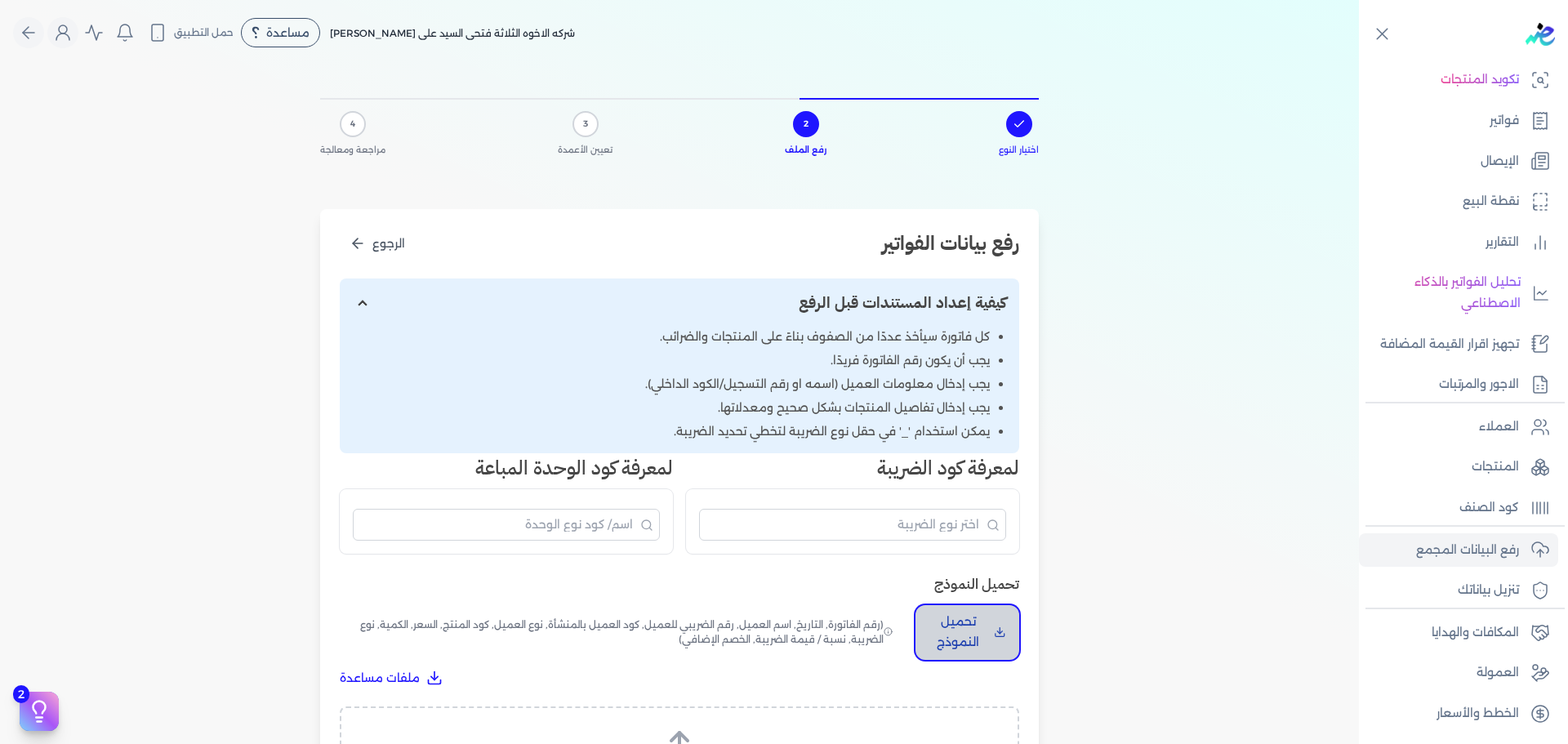
click at [973, 594] on p "تحميل النموذج" at bounding box center [957, 632] width 59 height 42
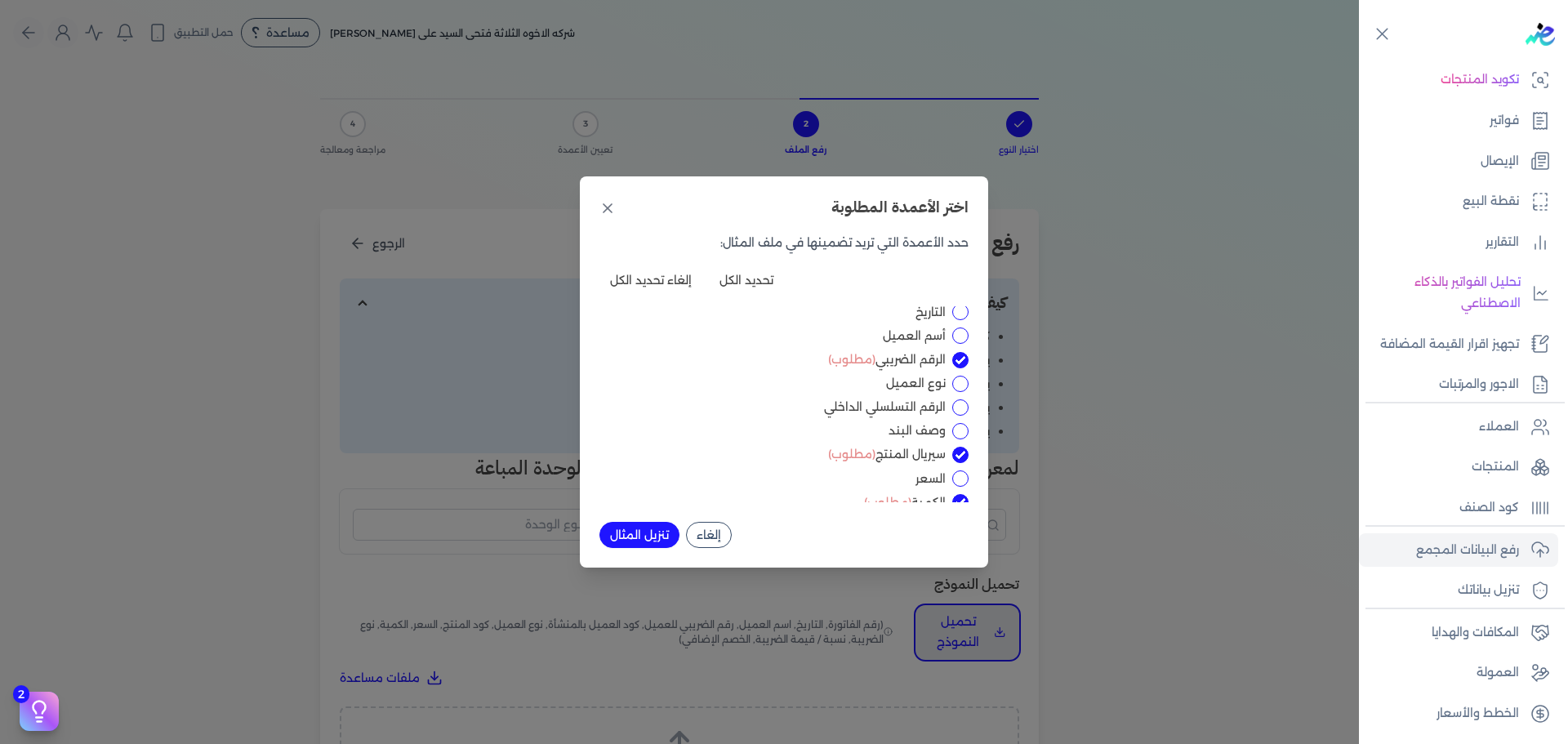
scroll to position [27, 0]
click at [960, 400] on input "الرقم التسلسلي الداخلي" at bounding box center [960, 406] width 16 height 16
checkbox input "true"
click at [960, 357] on input "الرقم الضريبي (مطلوب)" at bounding box center [960, 358] width 16 height 16
checkbox input "false"
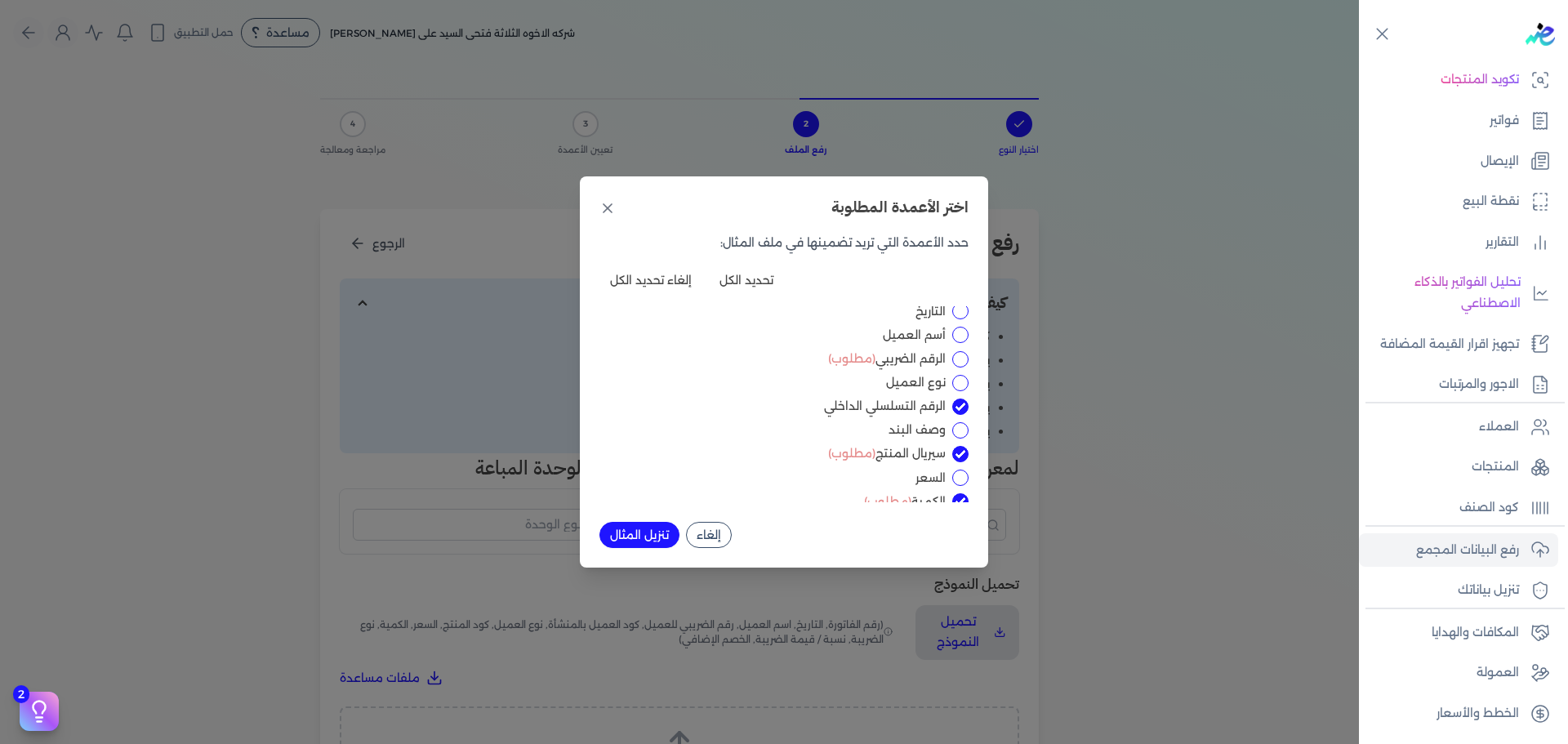
click at [1053, 150] on div "اختر الأعمدة المطلوبة حدد الأعمدة التي تريد تضمينها في ملف المثال: تحديد الكل إ…" at bounding box center [784, 372] width 1568 height 744
click at [723, 526] on button "إلغاء" at bounding box center [709, 535] width 46 height 26
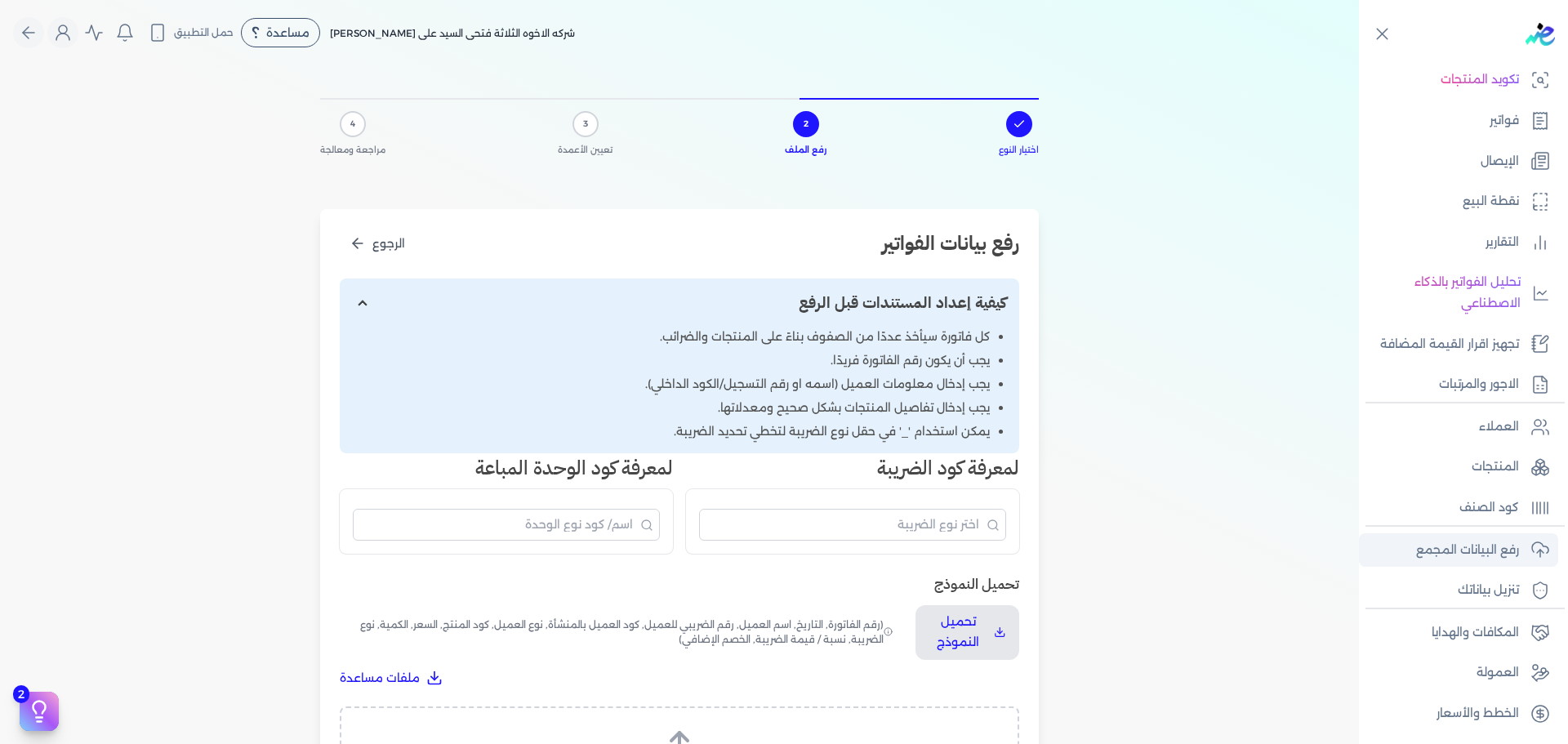
click at [1254, 552] on p "رفع البيانات المجمع" at bounding box center [1467, 550] width 103 height 21
click at [1254, 31] on icon at bounding box center [1382, 34] width 20 height 20
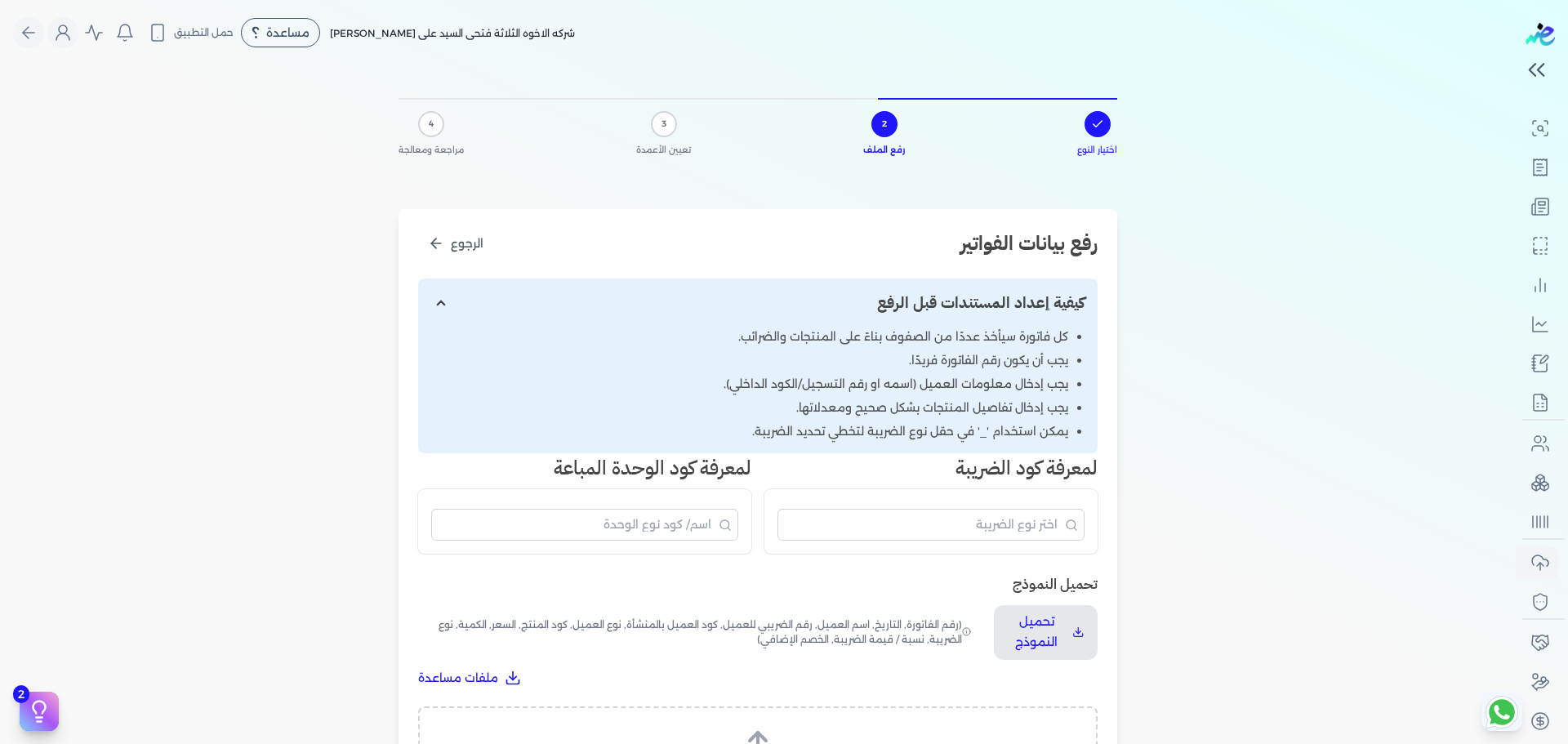
scroll to position [124, 0]
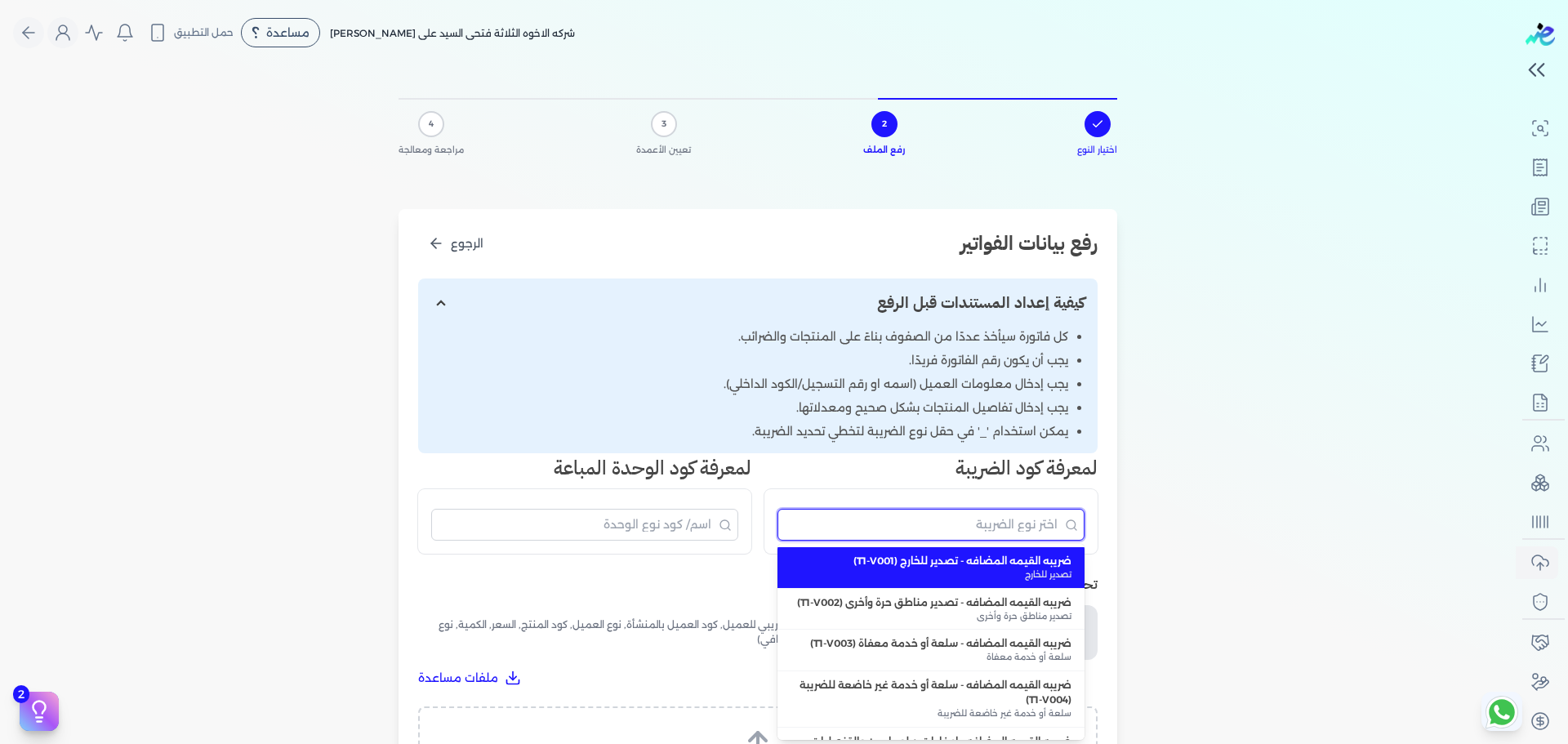
click at [933, 529] on input "البحث" at bounding box center [931, 524] width 307 height 31
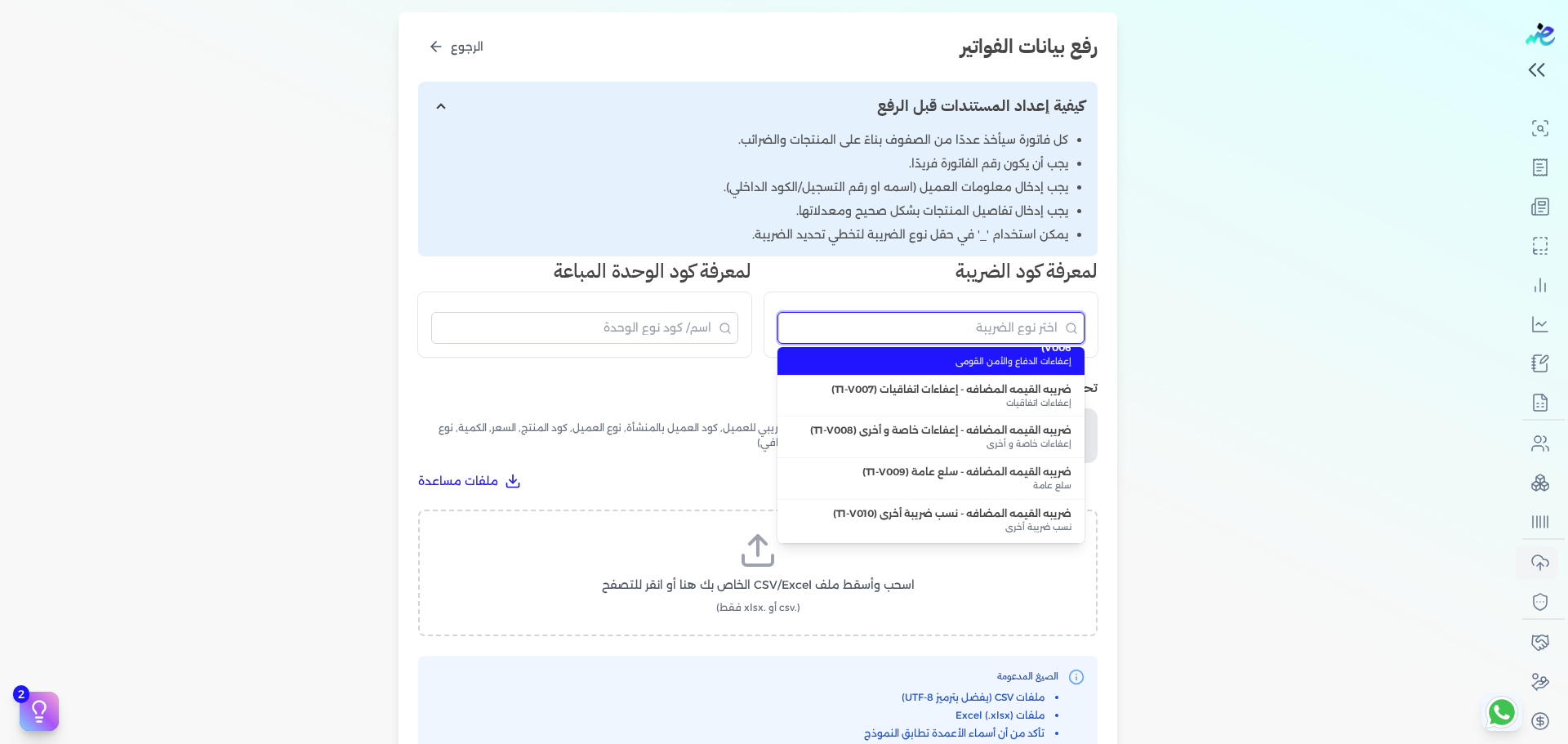
scroll to position [215, 0]
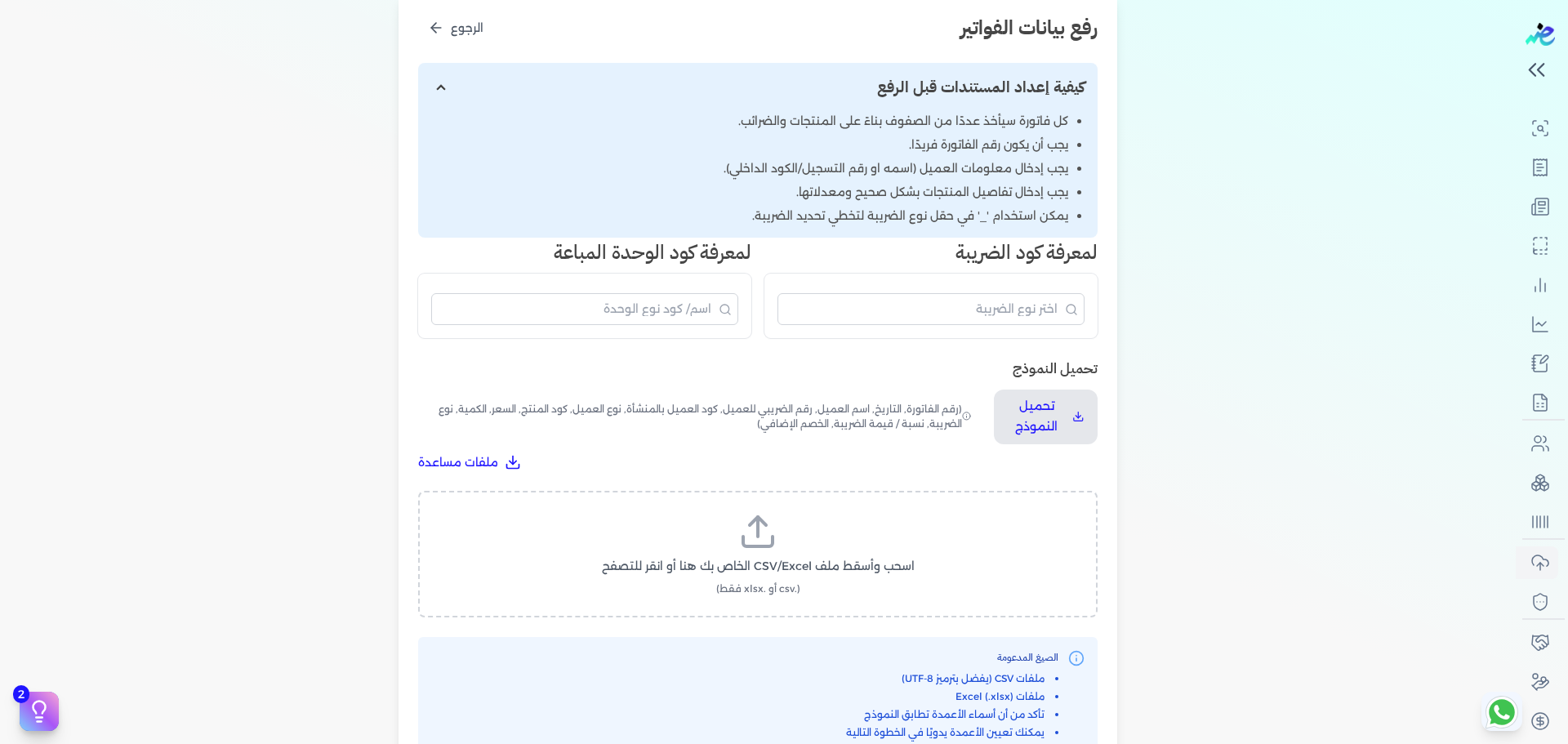
click at [708, 381] on div "تحميل النموذج تحميل النموذج (رقم الفاتورة, التاريخ, اسم العميل, رقم الضريبي للع…" at bounding box center [758, 414] width 680 height 113
click at [1093, 432] on button "تحميل النموذج" at bounding box center [1046, 416] width 104 height 54
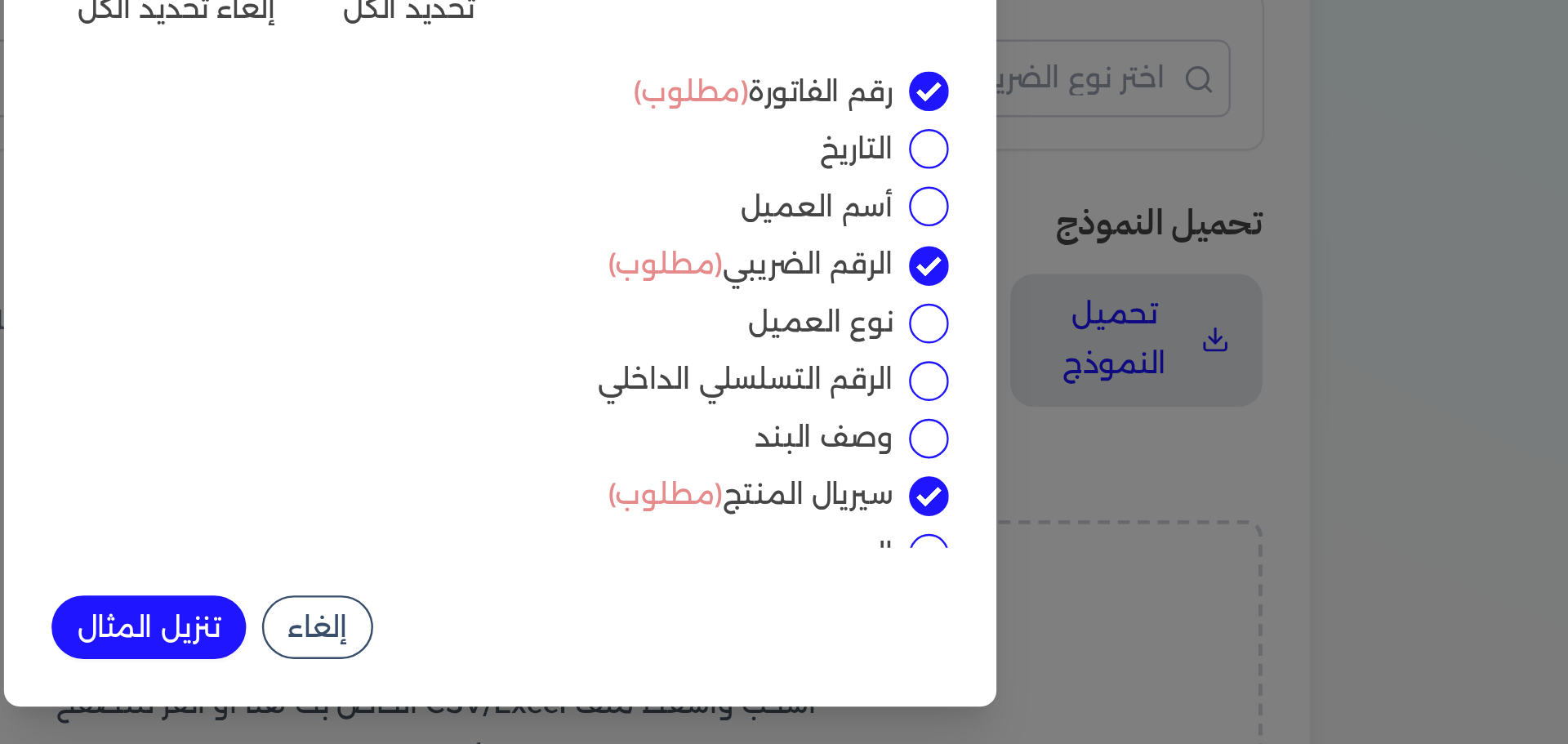
click at [957, 363] on input "أسم العميل" at bounding box center [960, 361] width 16 height 16
checkbox input "true"
click at [962, 409] on input "نوع العميل" at bounding box center [960, 409] width 16 height 16
checkbox input "true"
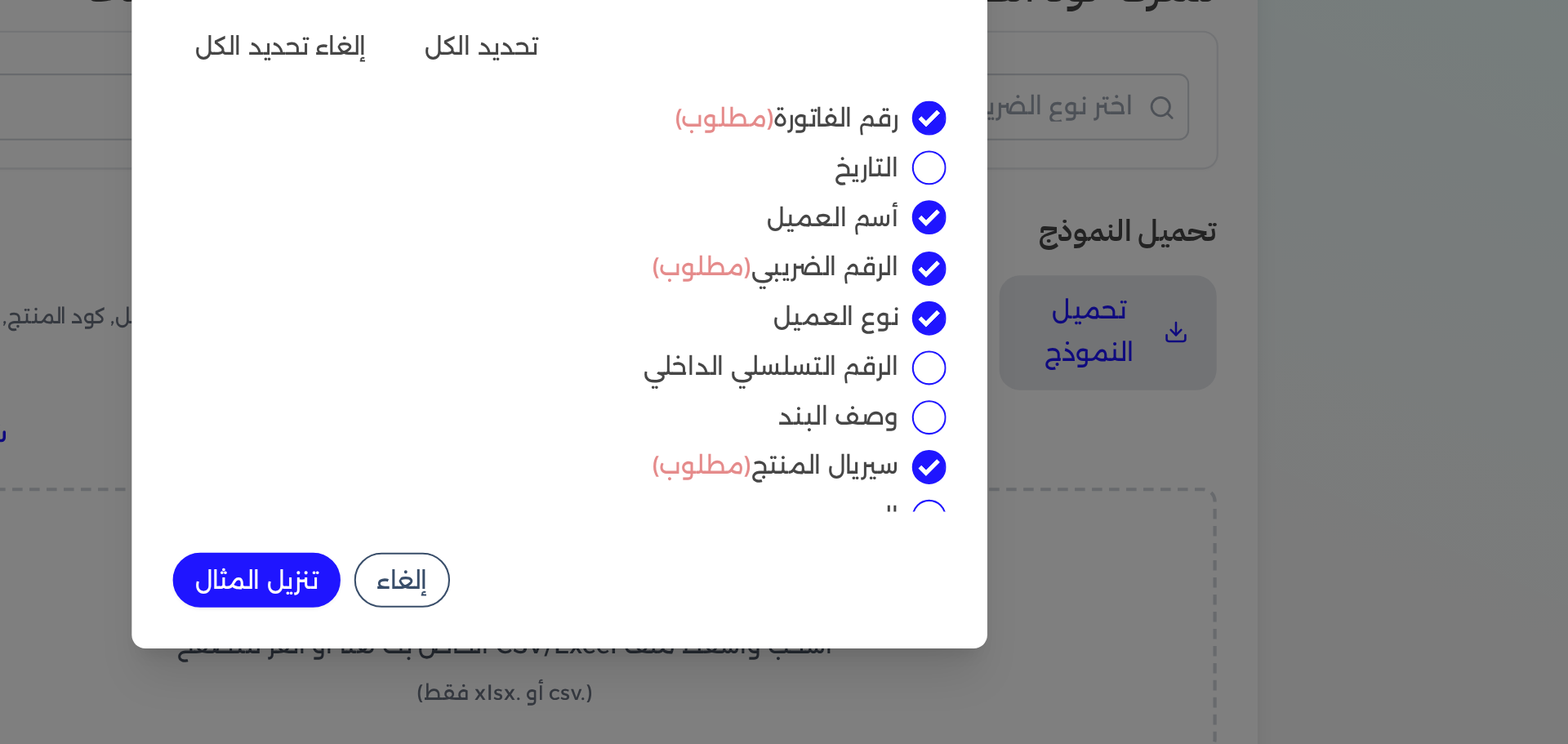
click at [959, 383] on input "الرقم الضريبي (مطلوب)" at bounding box center [960, 386] width 16 height 16
checkbox input "false"
drag, startPoint x: 816, startPoint y: 436, endPoint x: 933, endPoint y: 431, distance: 117.1
click at [933, 431] on label "الرقم التسلسلي الداخلي" at bounding box center [773, 433] width 347 height 17
click at [952, 431] on input "الرقم التسلسلي الداخلي" at bounding box center [960, 433] width 16 height 16
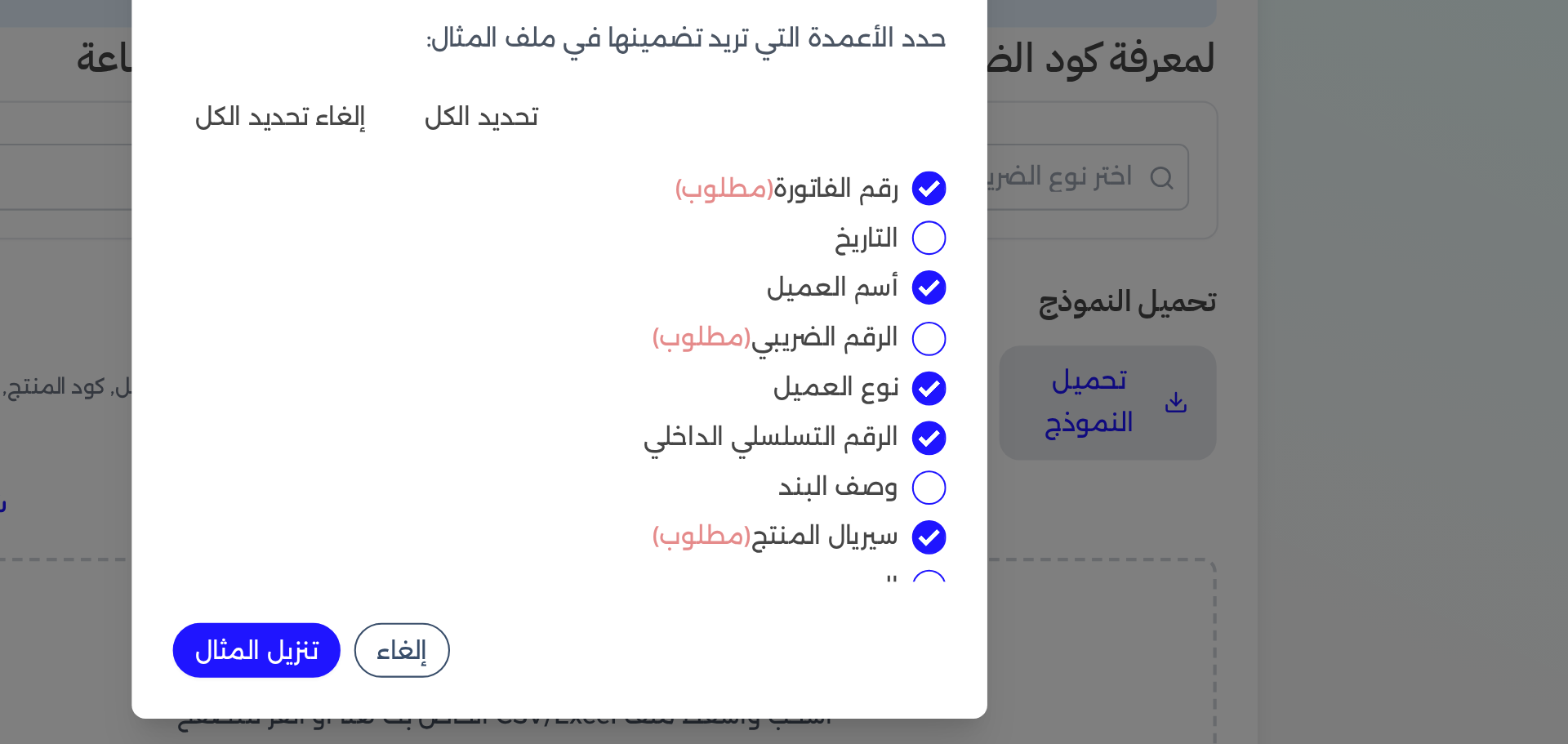
click at [964, 434] on input "الرقم التسلسلي الداخلي" at bounding box center [960, 433] width 16 height 16
checkbox input "false"
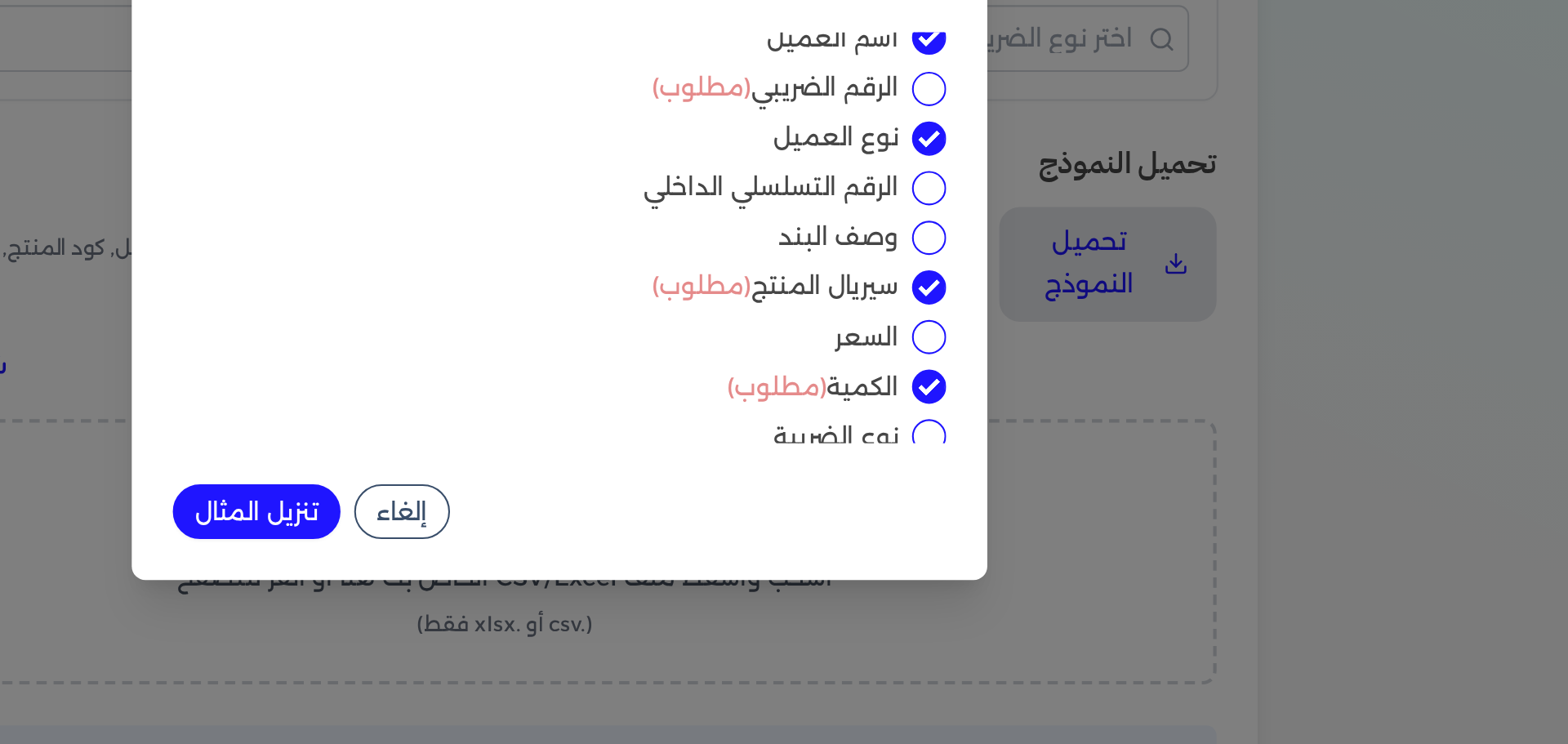
scroll to position [45, 0]
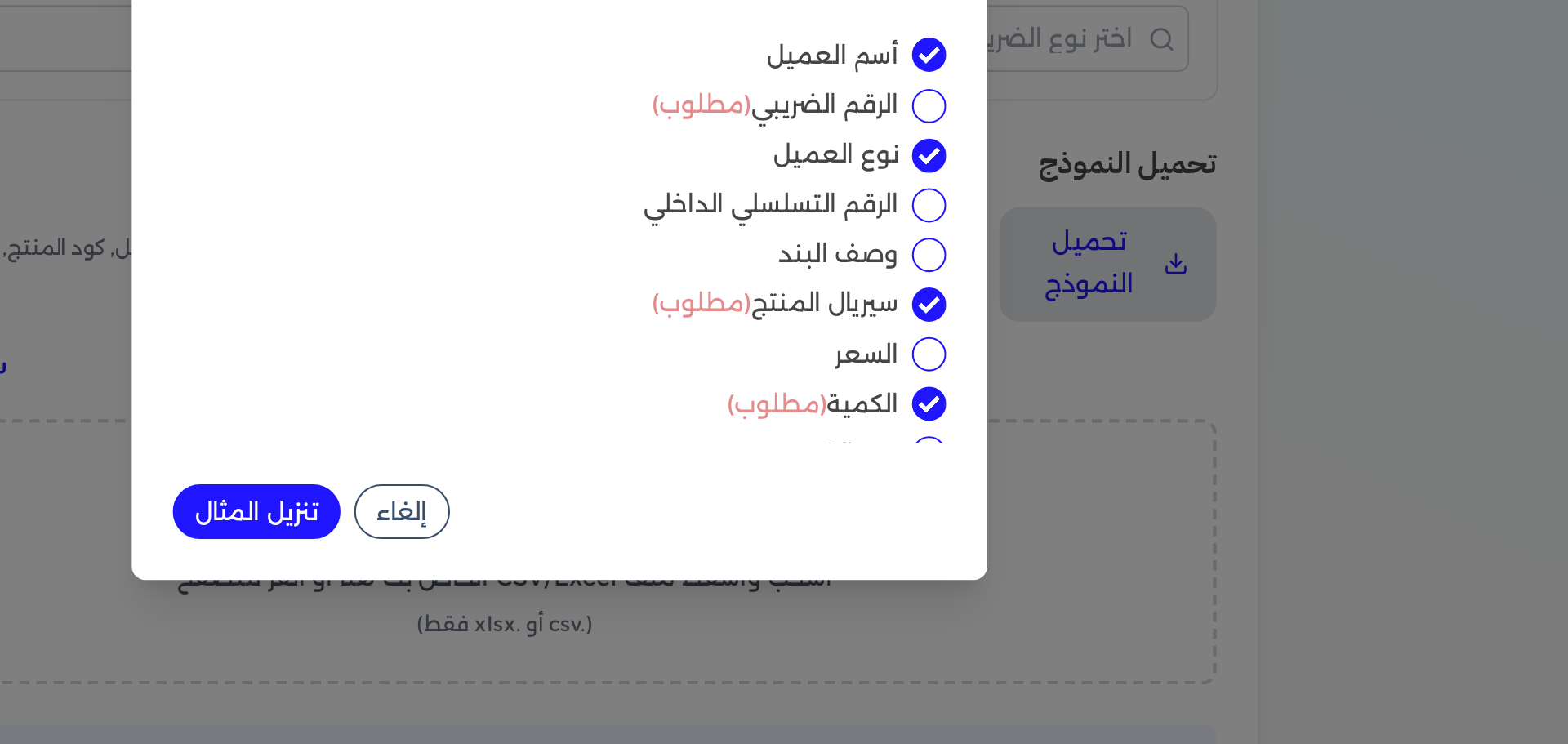
click at [956, 410] on input "وصف البند" at bounding box center [960, 412] width 16 height 16
checkbox input "true"
click at [1157, 504] on div "اختر الأعمدة المطلوبة حدد الأعمدة التي تريد تضمينها في ملف المثال: تحديد الكل إ…" at bounding box center [784, 372] width 1568 height 744
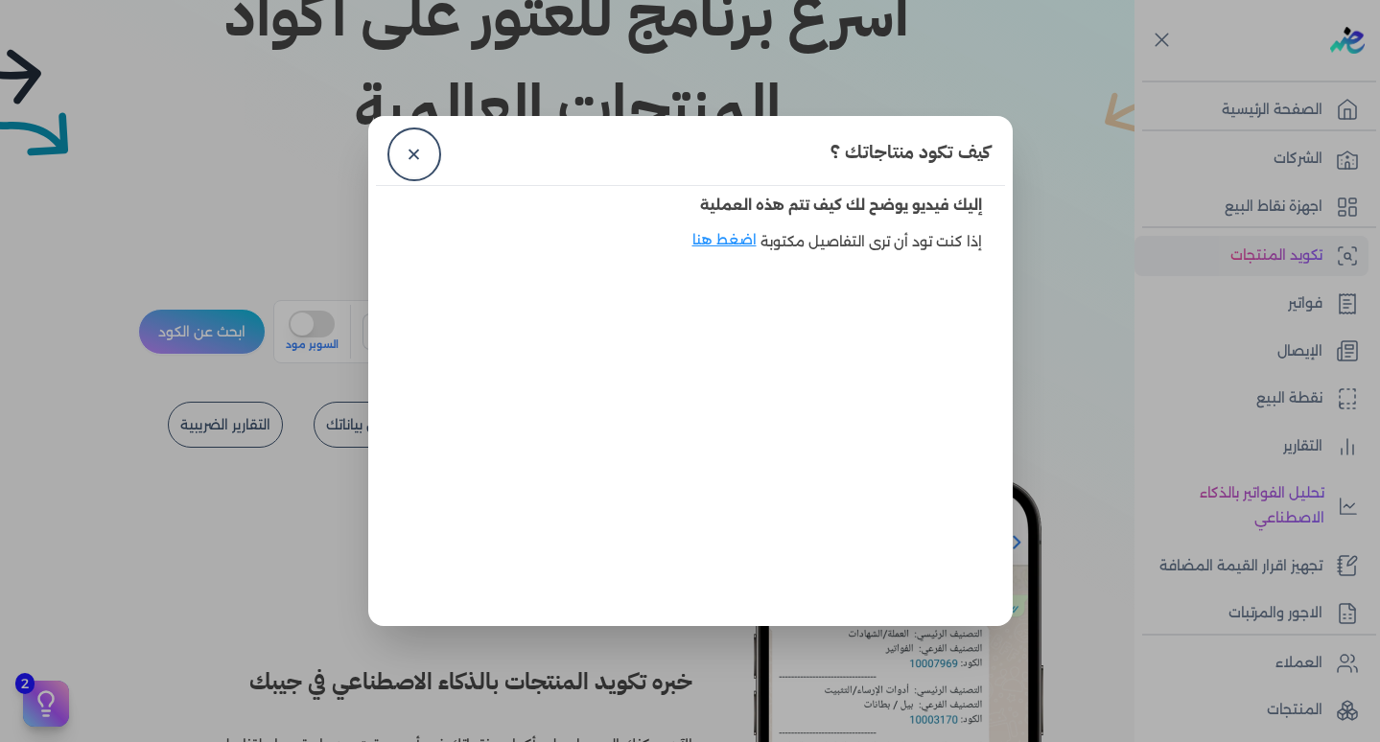
scroll to position [235, 0]
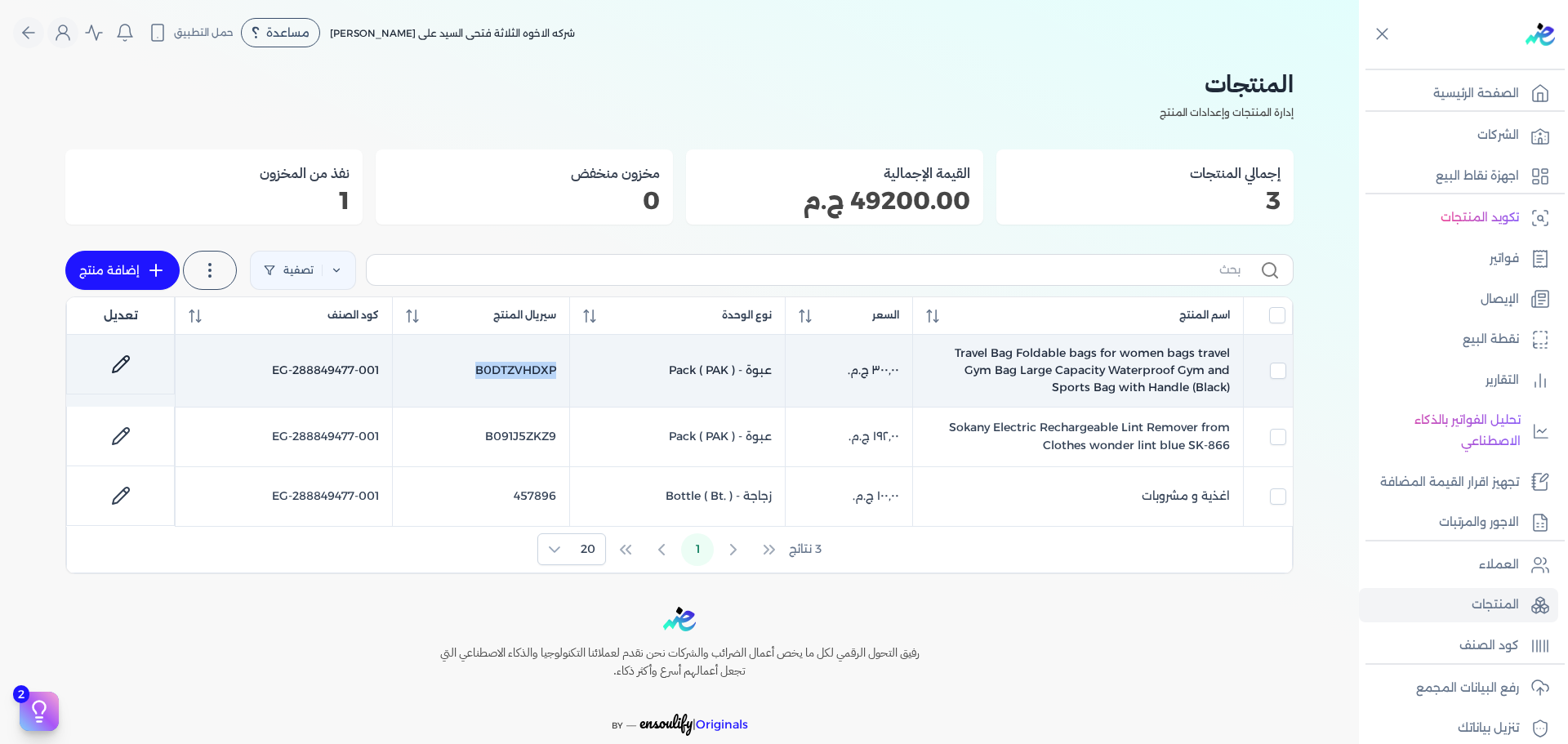
drag, startPoint x: 453, startPoint y: 377, endPoint x: 582, endPoint y: 375, distance: 129.0
click at [582, 375] on tr "Travel Bag Foldable bags for women bags travel Gym Bag Large Capacity Waterproo…" at bounding box center [680, 370] width 1226 height 72
checkbox input "true"
checkbox input "false"
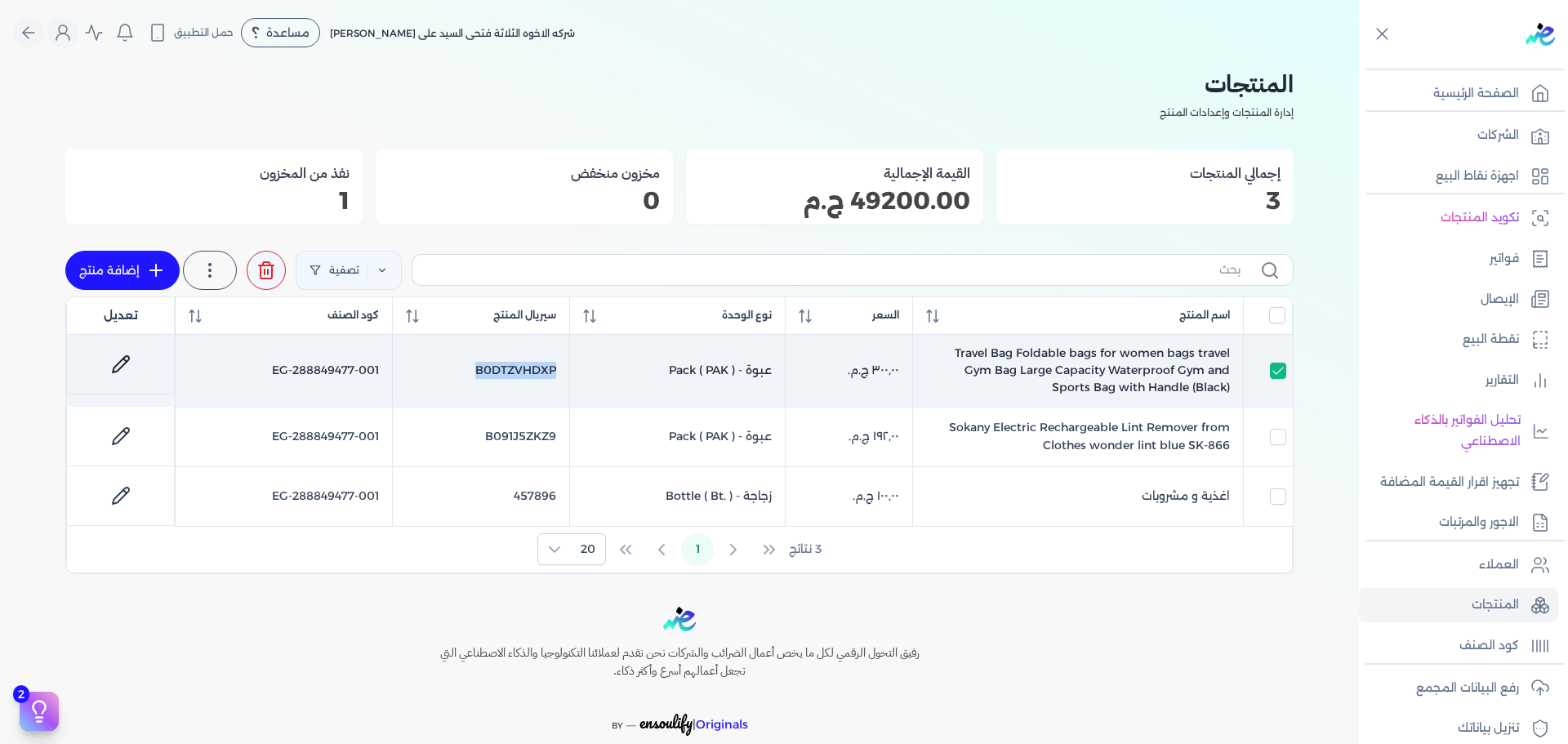
copy tr "عبوة - Pack ( PAK ) B0DTZVHDXP"
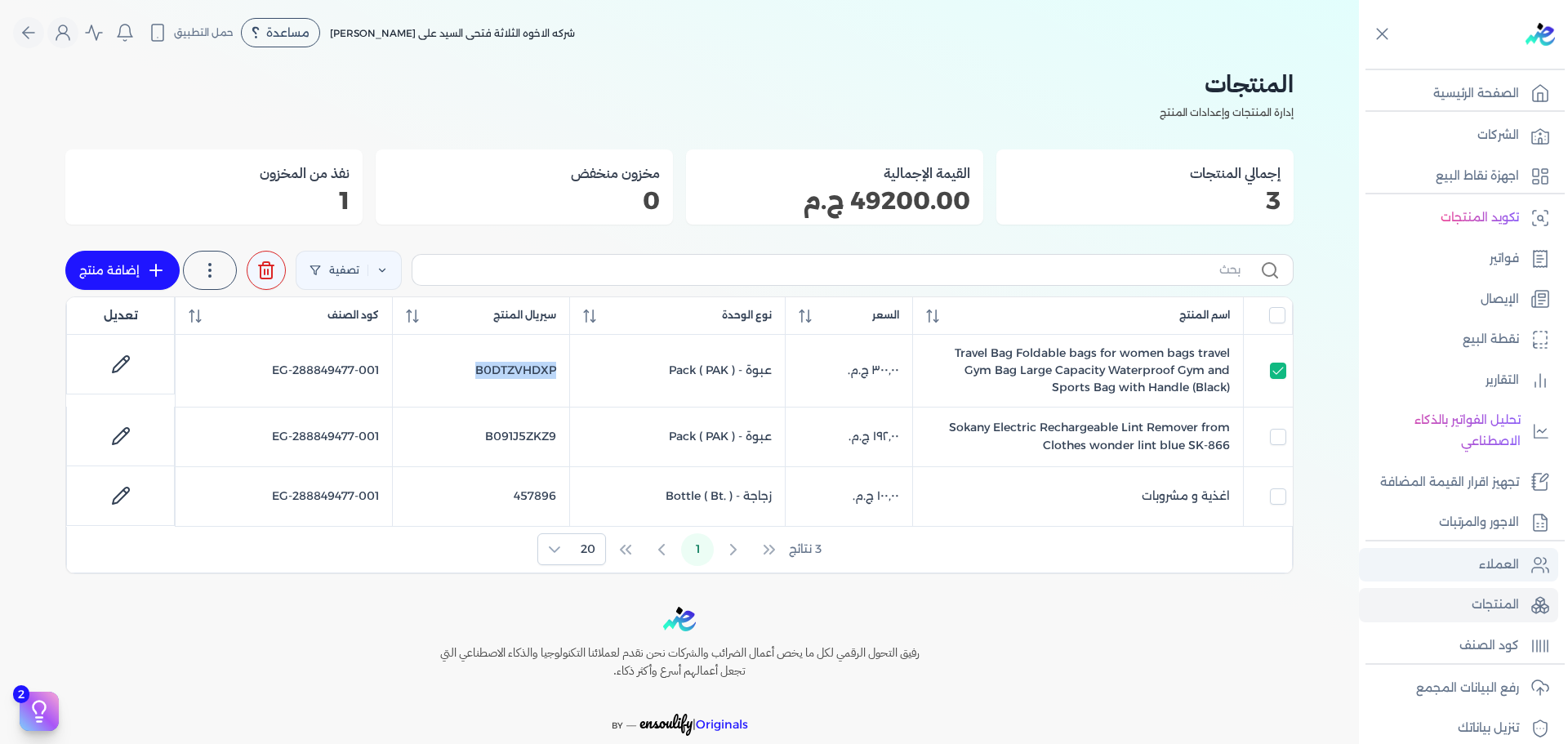
click at [1485, 565] on p "العملاء" at bounding box center [1499, 564] width 40 height 21
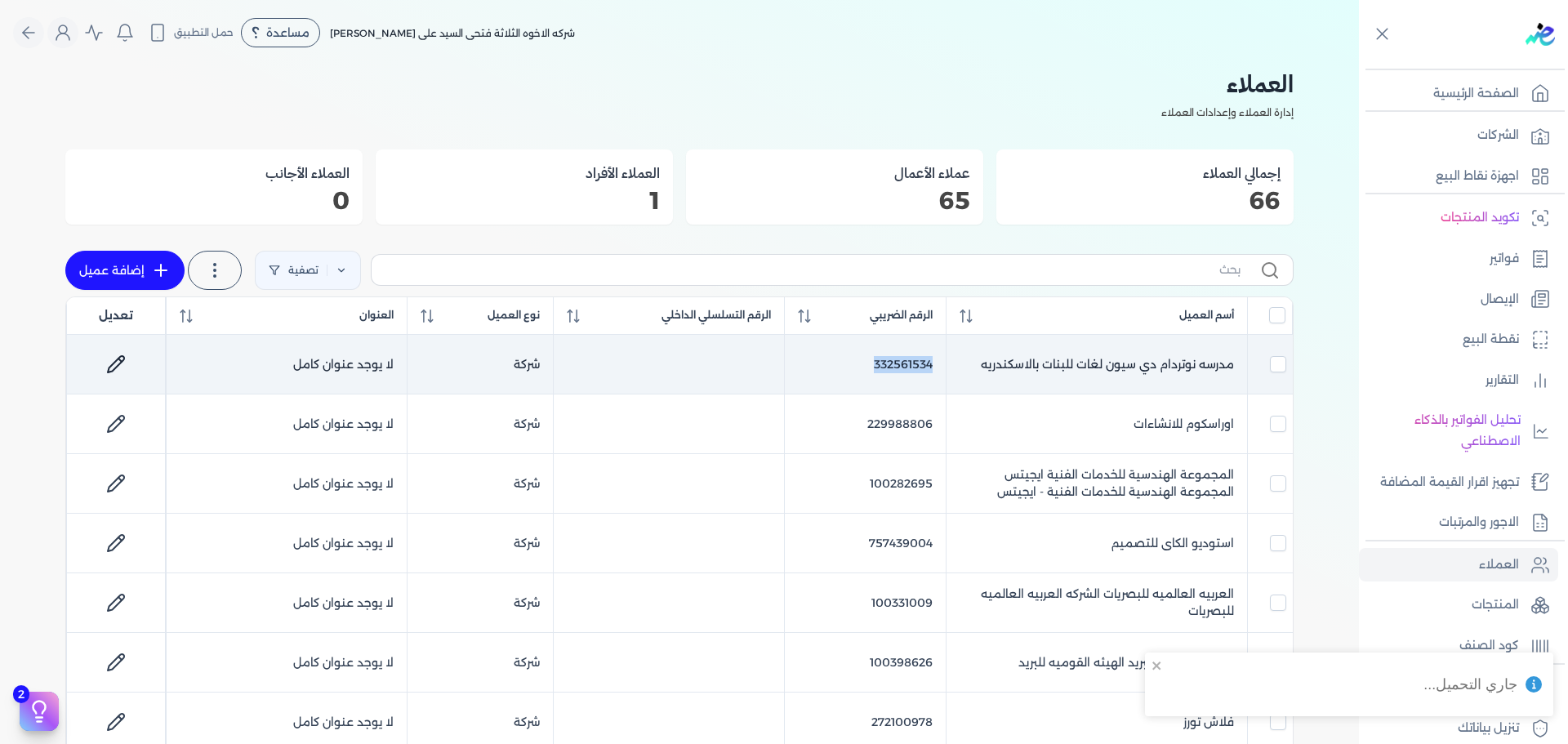
drag, startPoint x: 871, startPoint y: 370, endPoint x: 945, endPoint y: 358, distance: 75.0
click at [945, 358] on td "332561534" at bounding box center [865, 364] width 162 height 60
checkbox input "true"
checkbox input "false"
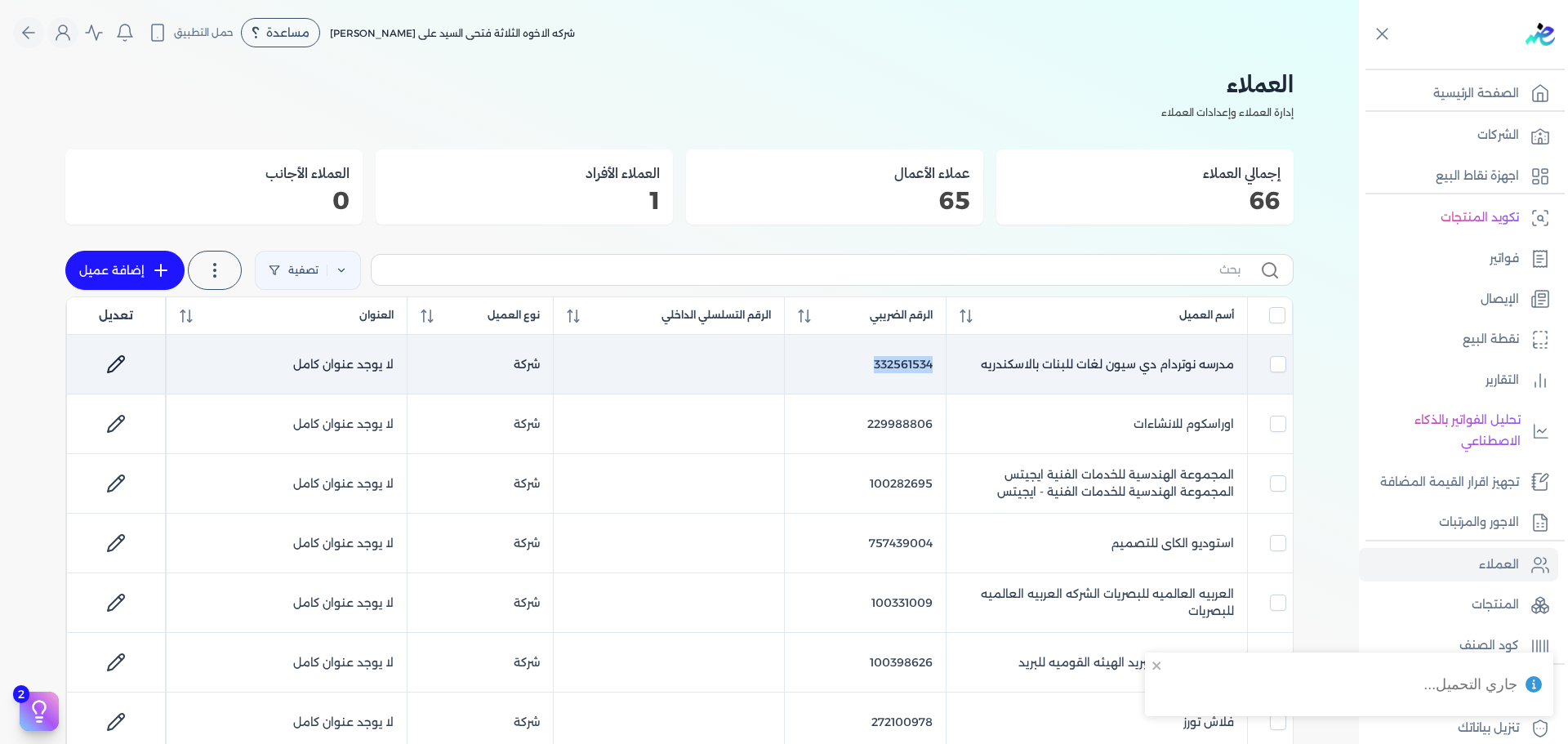
checkbox input "false"
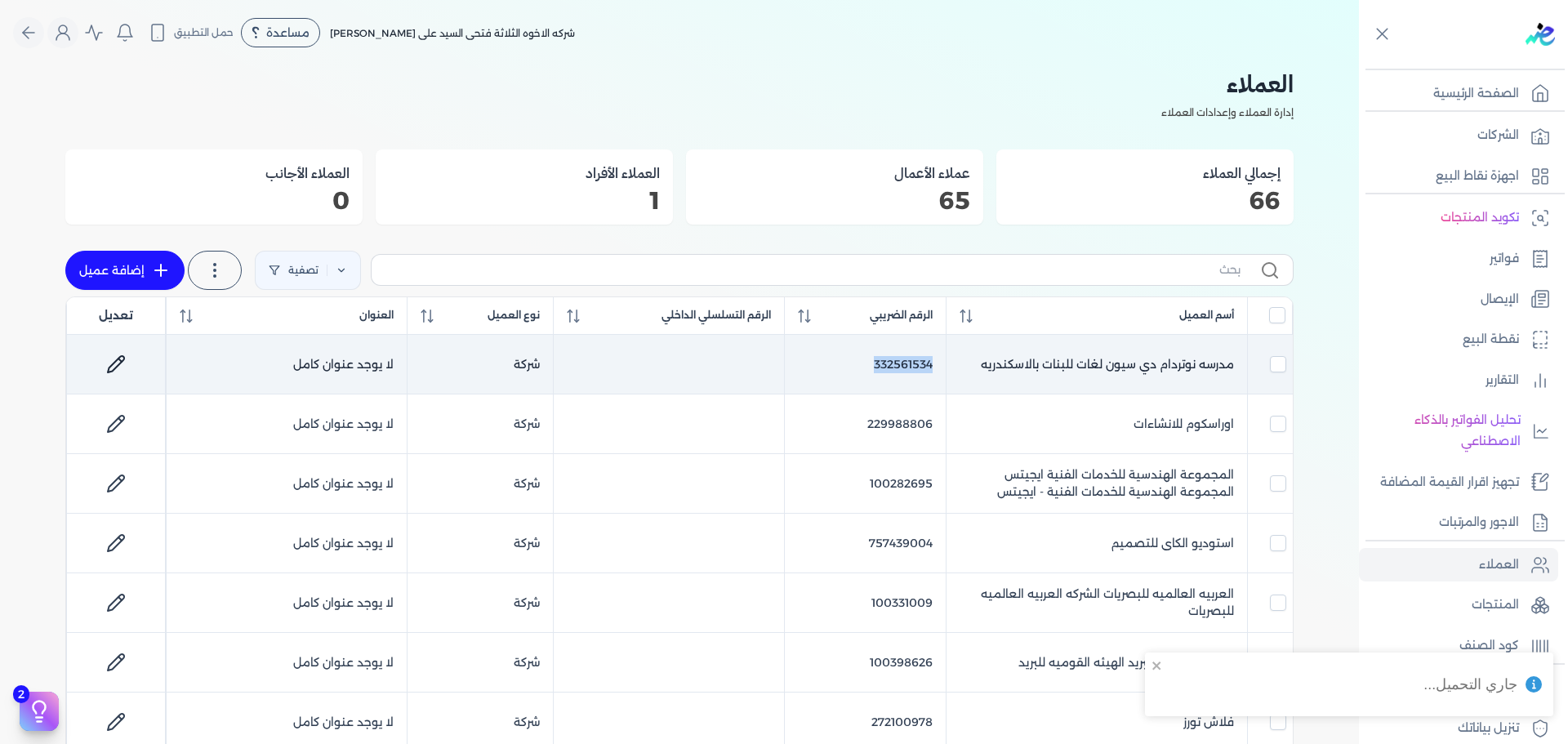
checkbox input "false"
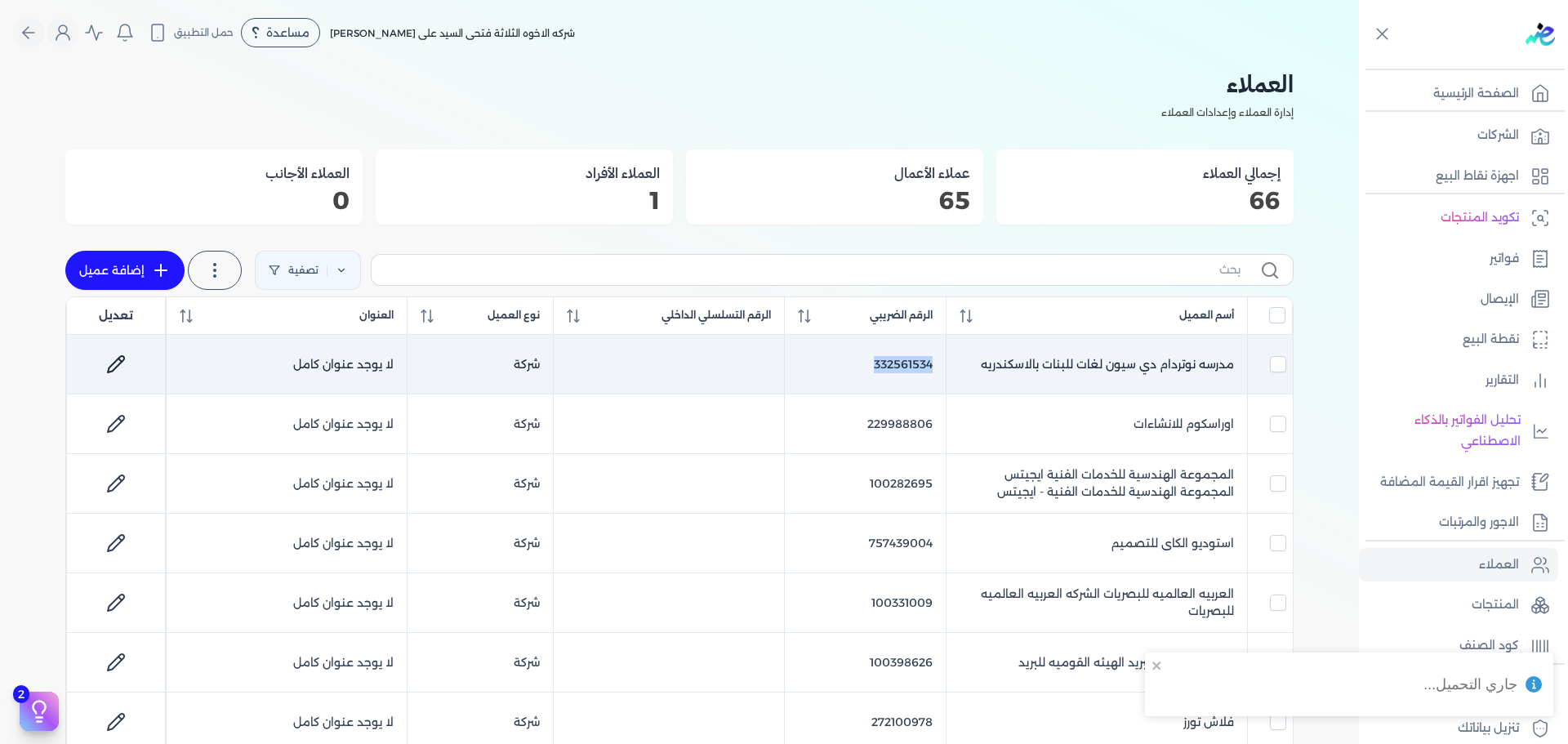
checkbox input "false"
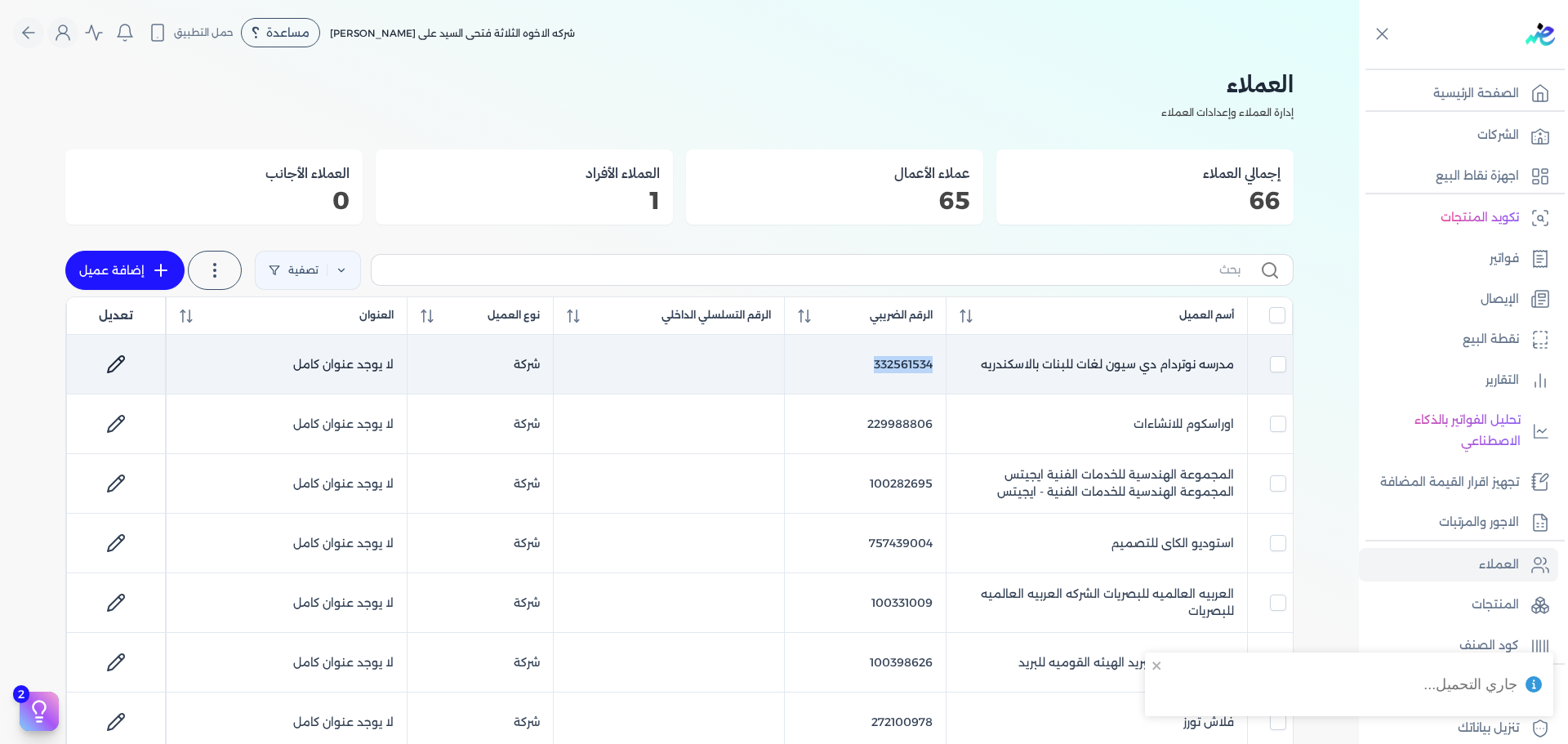
checkbox input "false"
copy td "332561534"
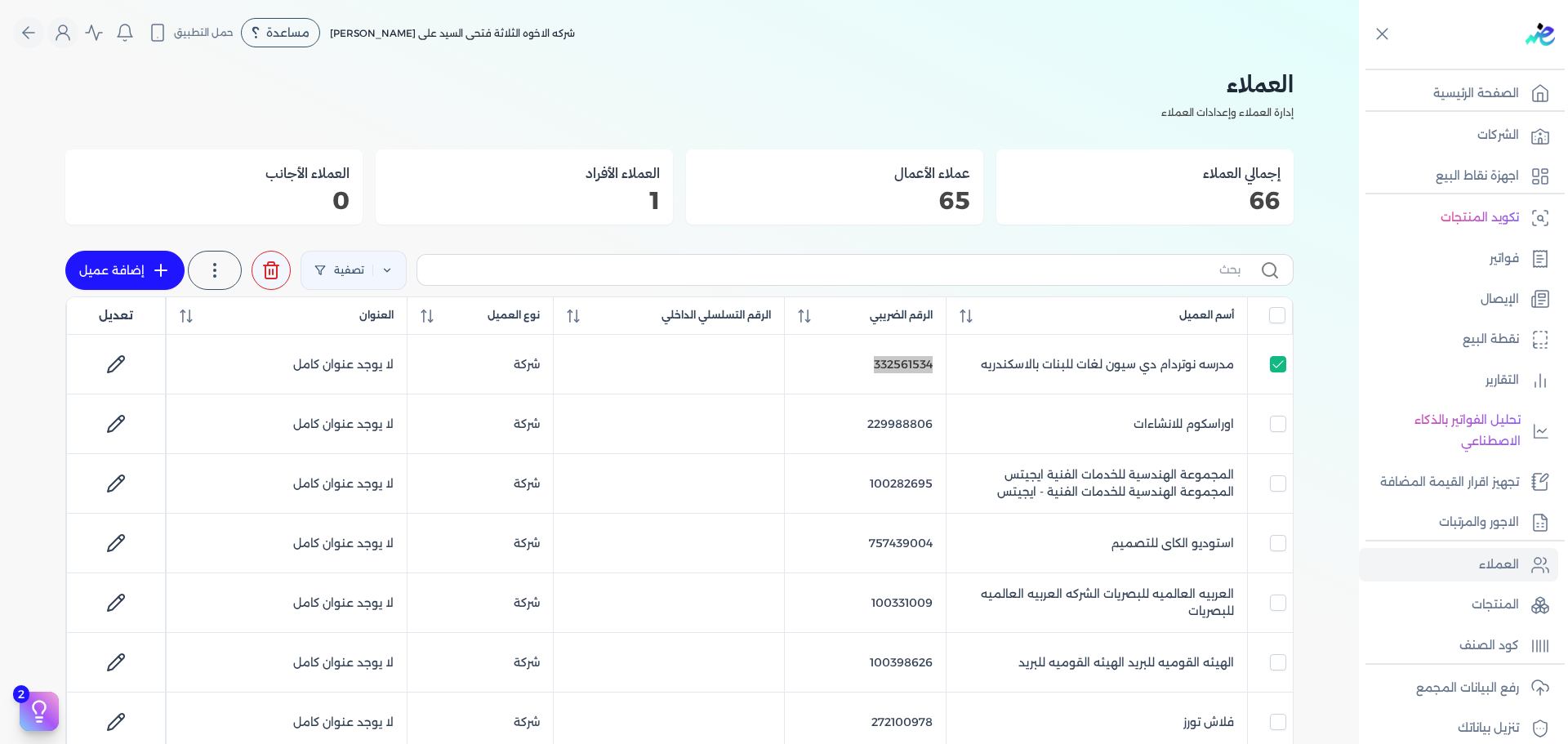
scroll to position [138, 0]
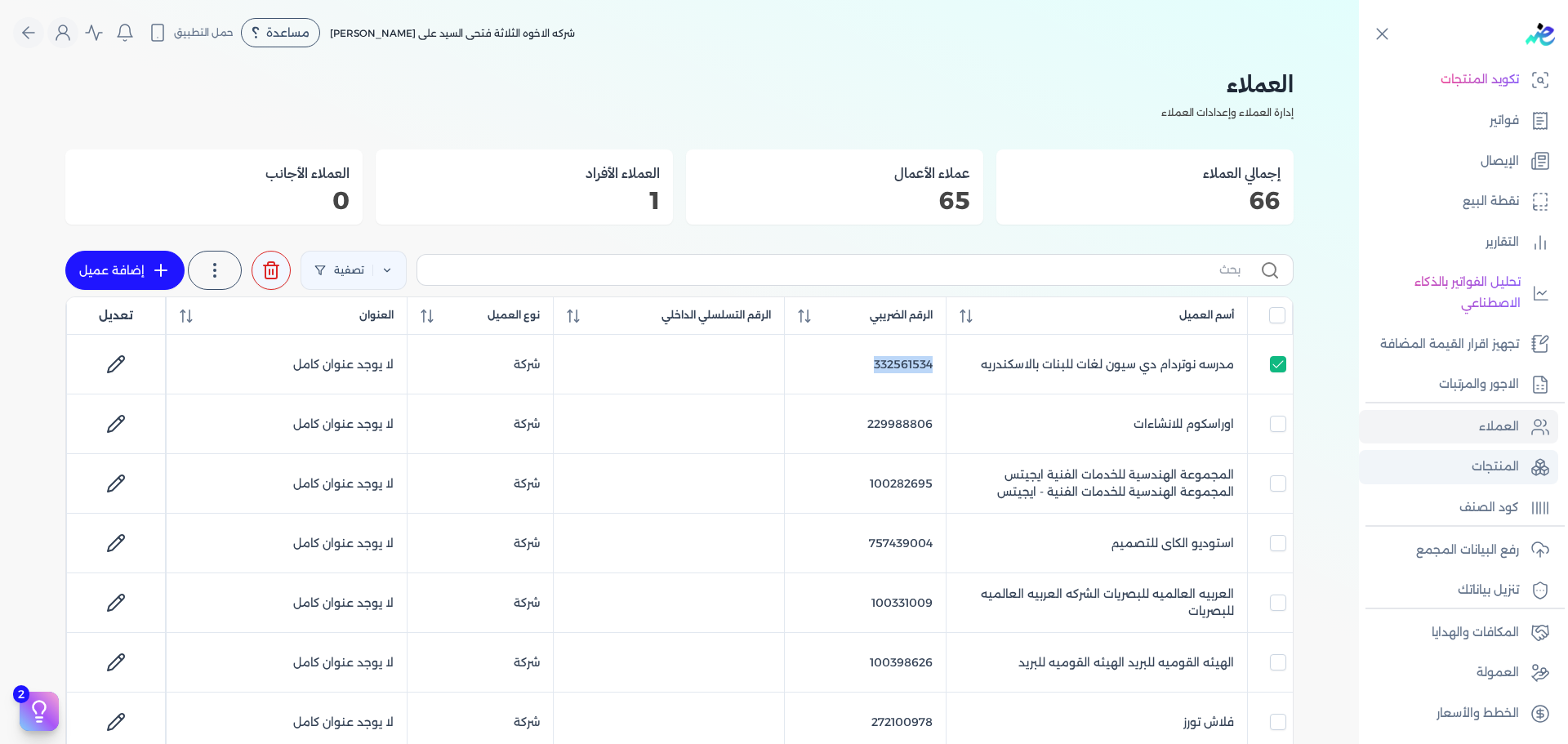
click at [1505, 472] on p "المنتجات" at bounding box center [1496, 466] width 48 height 21
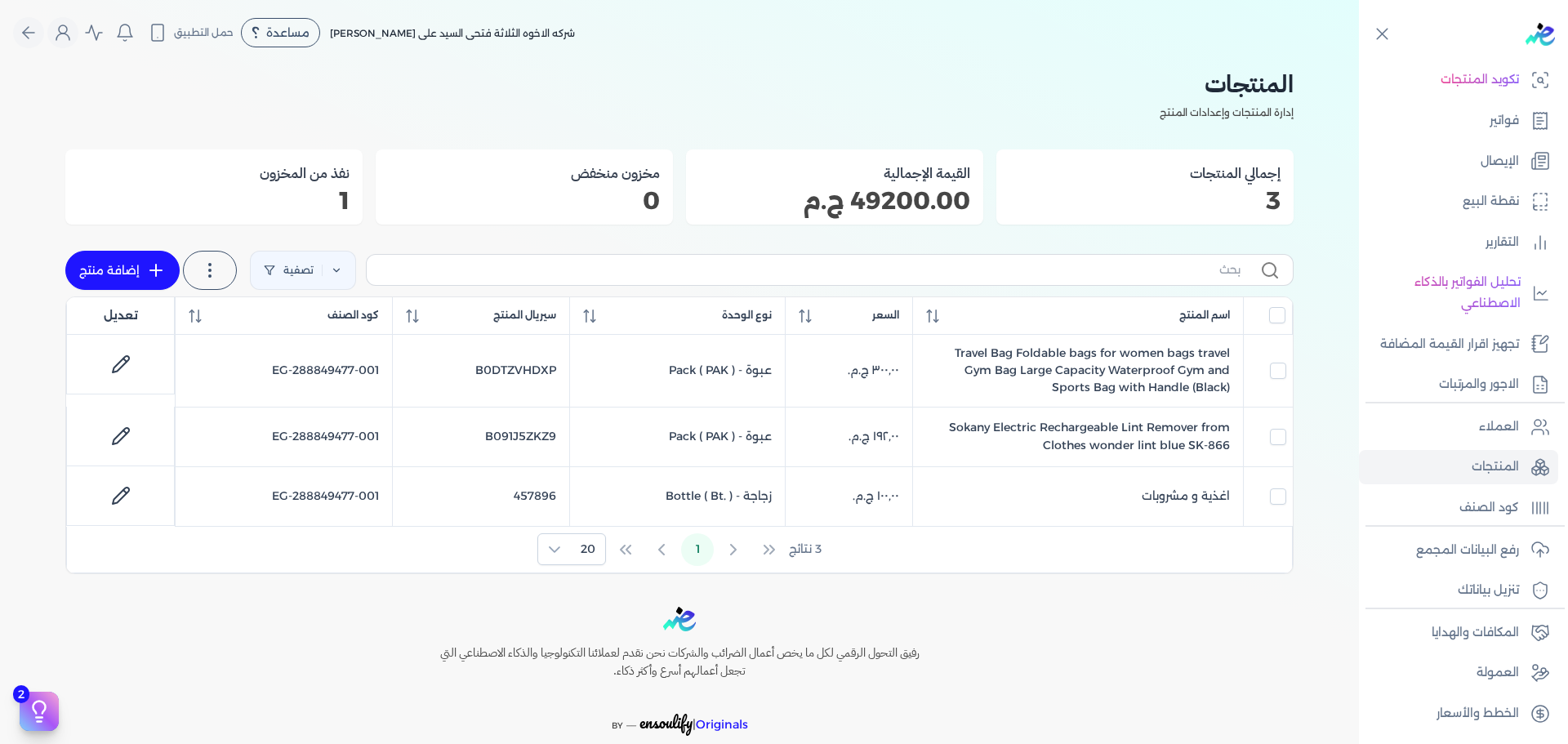
click at [150, 270] on icon at bounding box center [156, 270] width 20 height 20
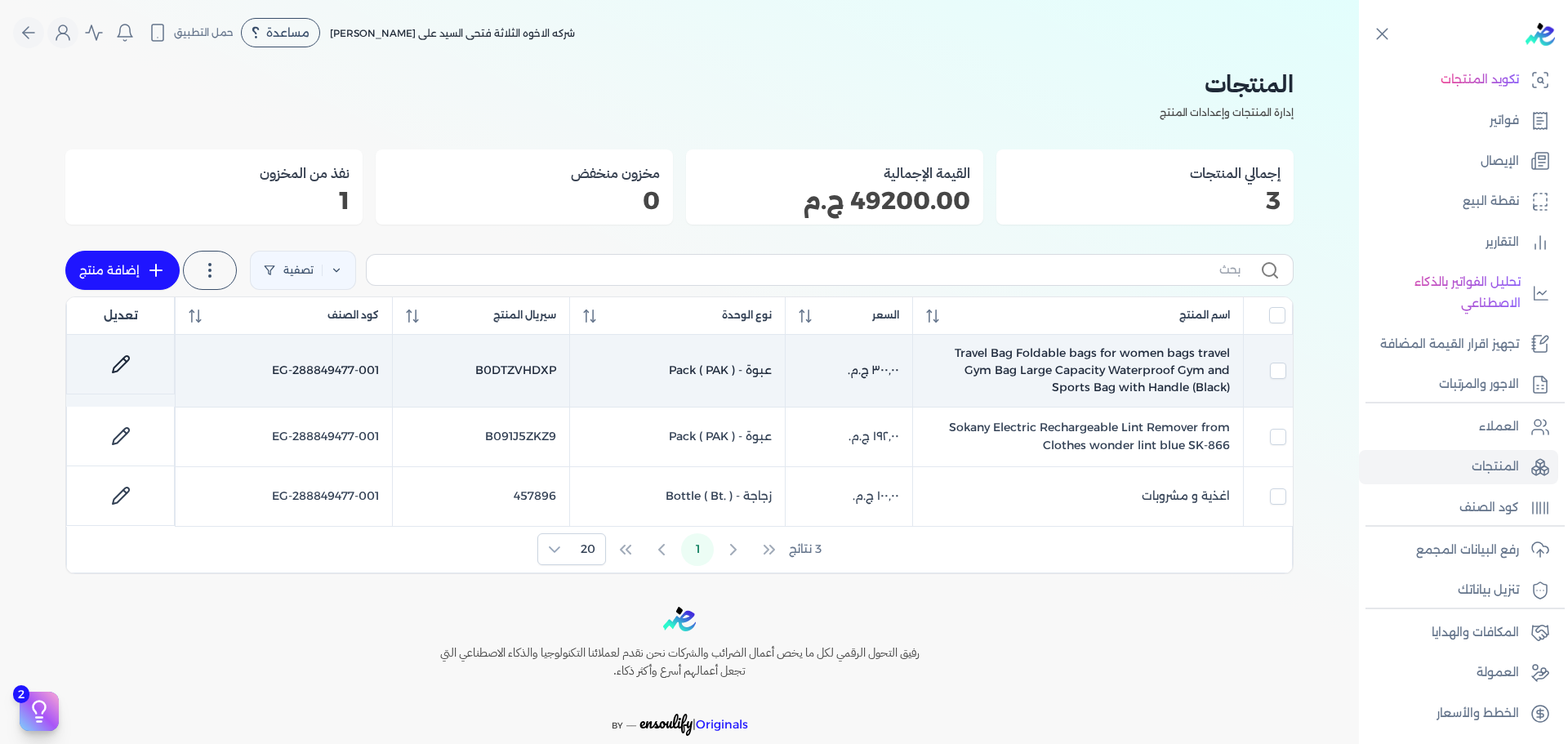
select select "EGS"
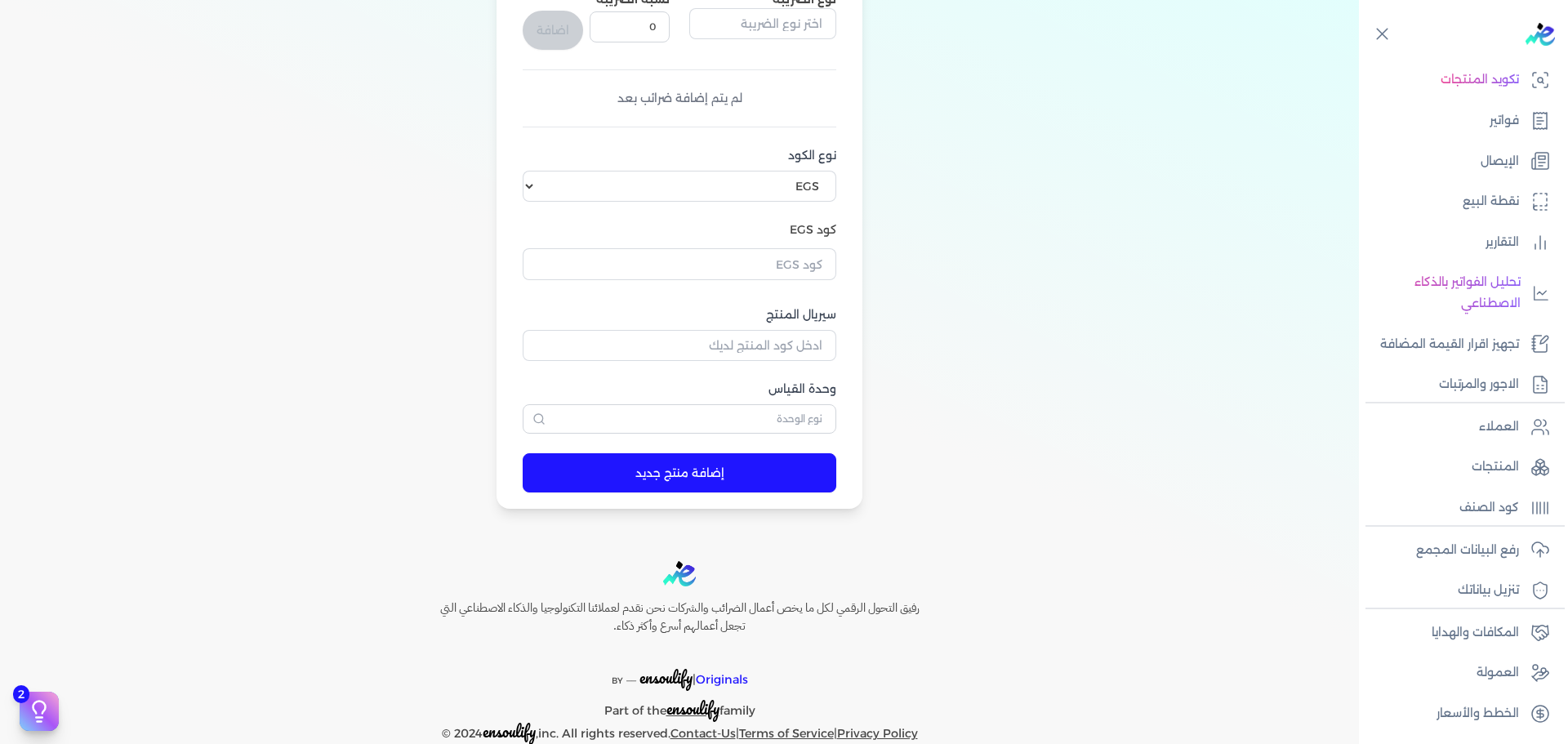
scroll to position [361, 0]
click at [804, 410] on input "text" at bounding box center [680, 418] width 313 height 30
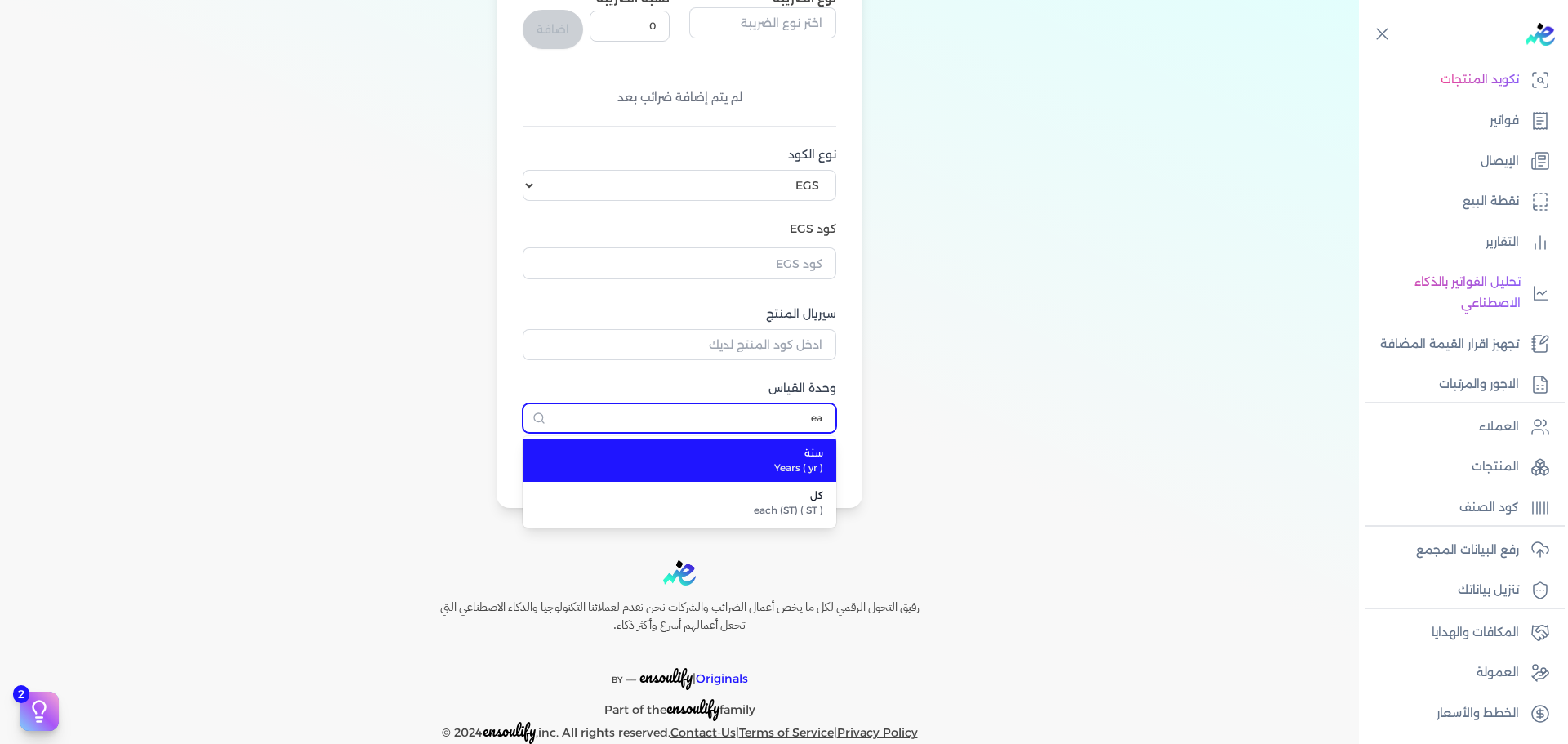
type input "e"
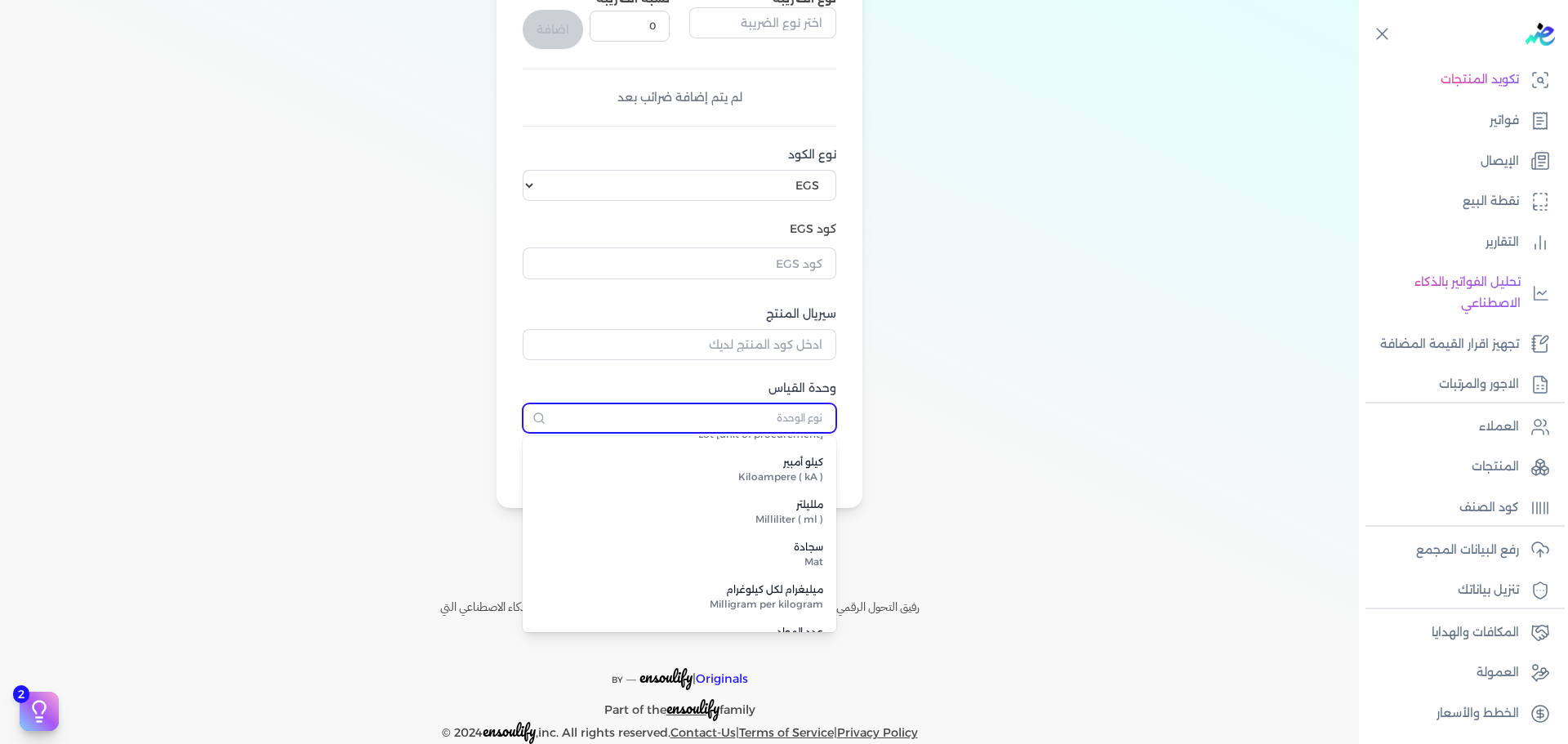
scroll to position [3940, 0]
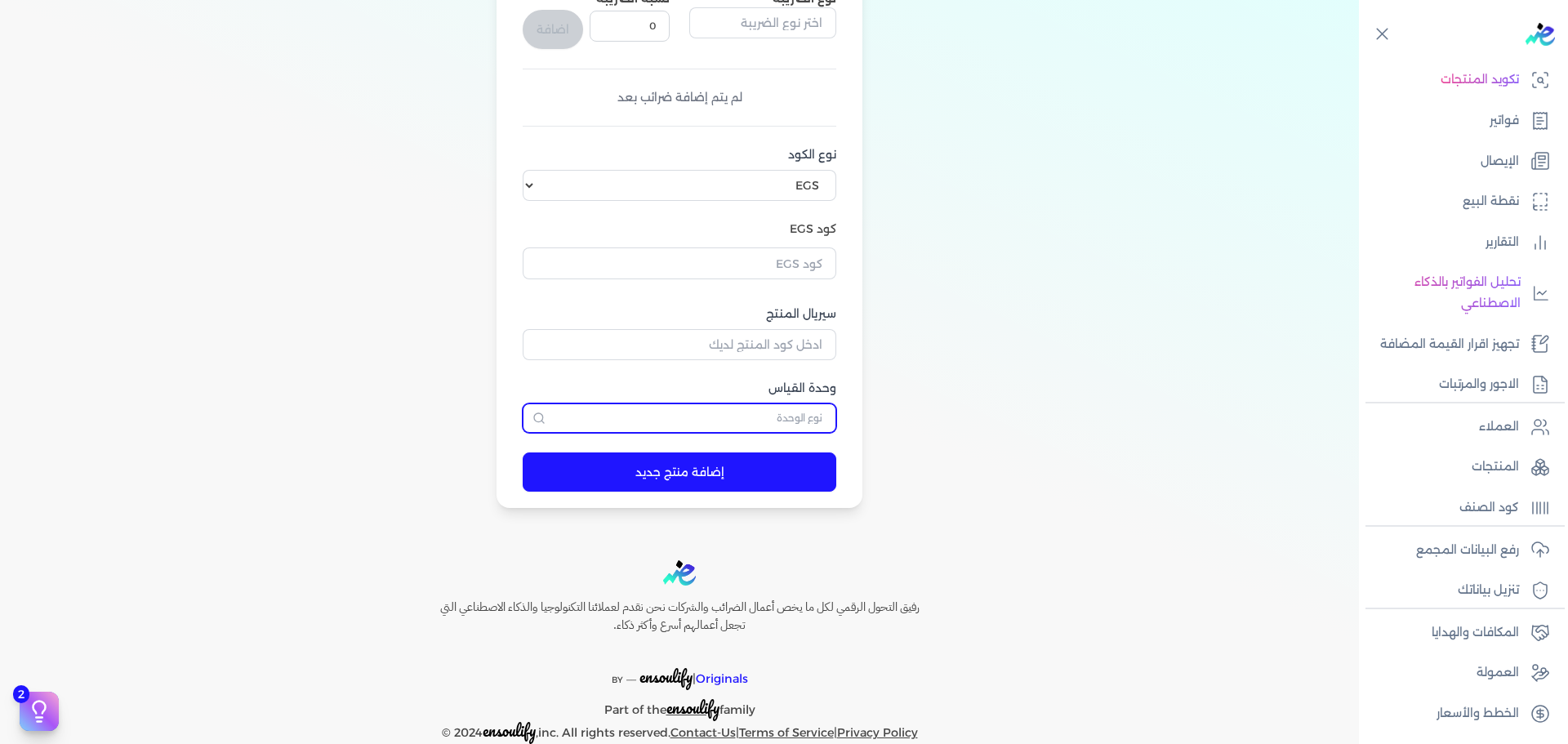
click at [742, 419] on input "text" at bounding box center [680, 418] width 313 height 30
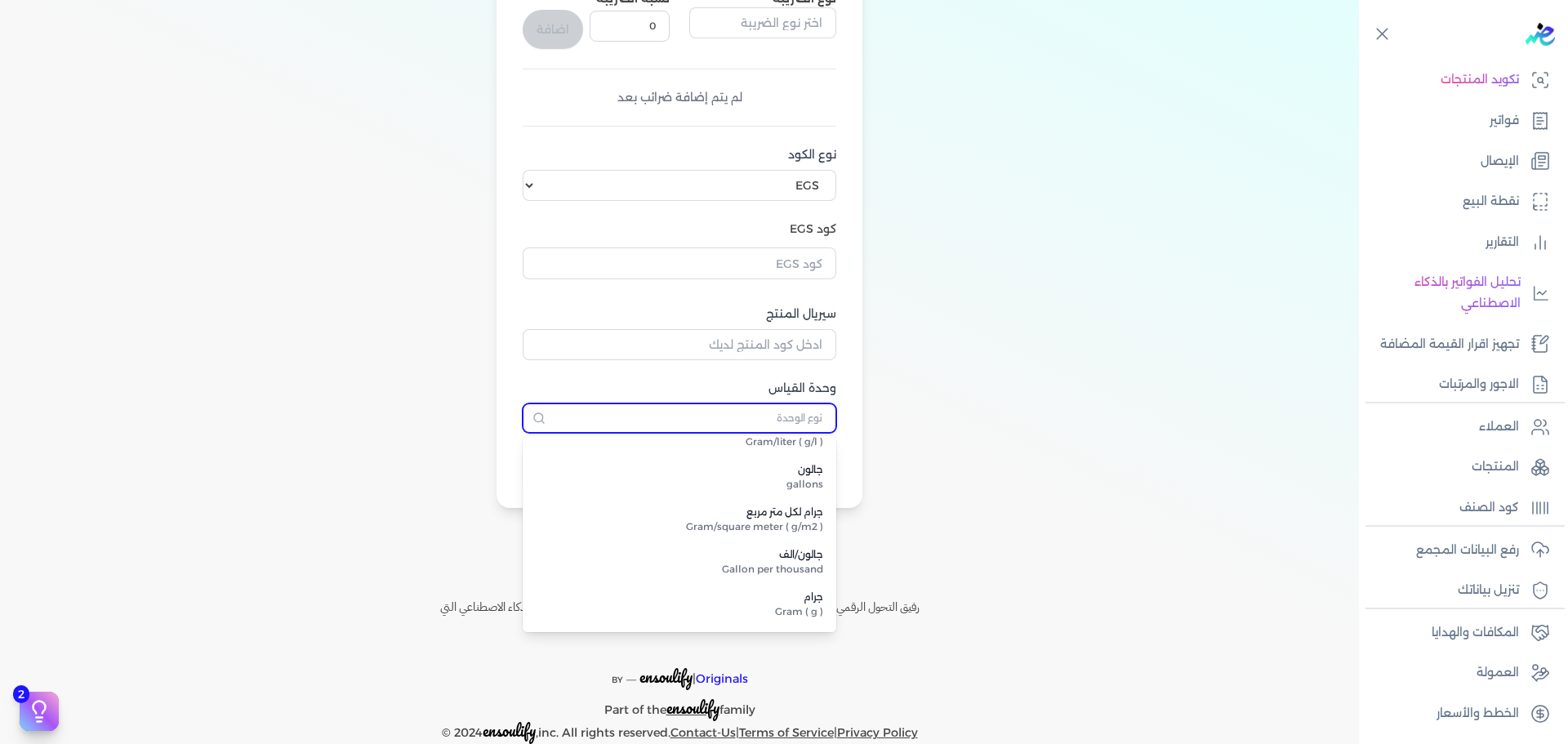
scroll to position [1808, 0]
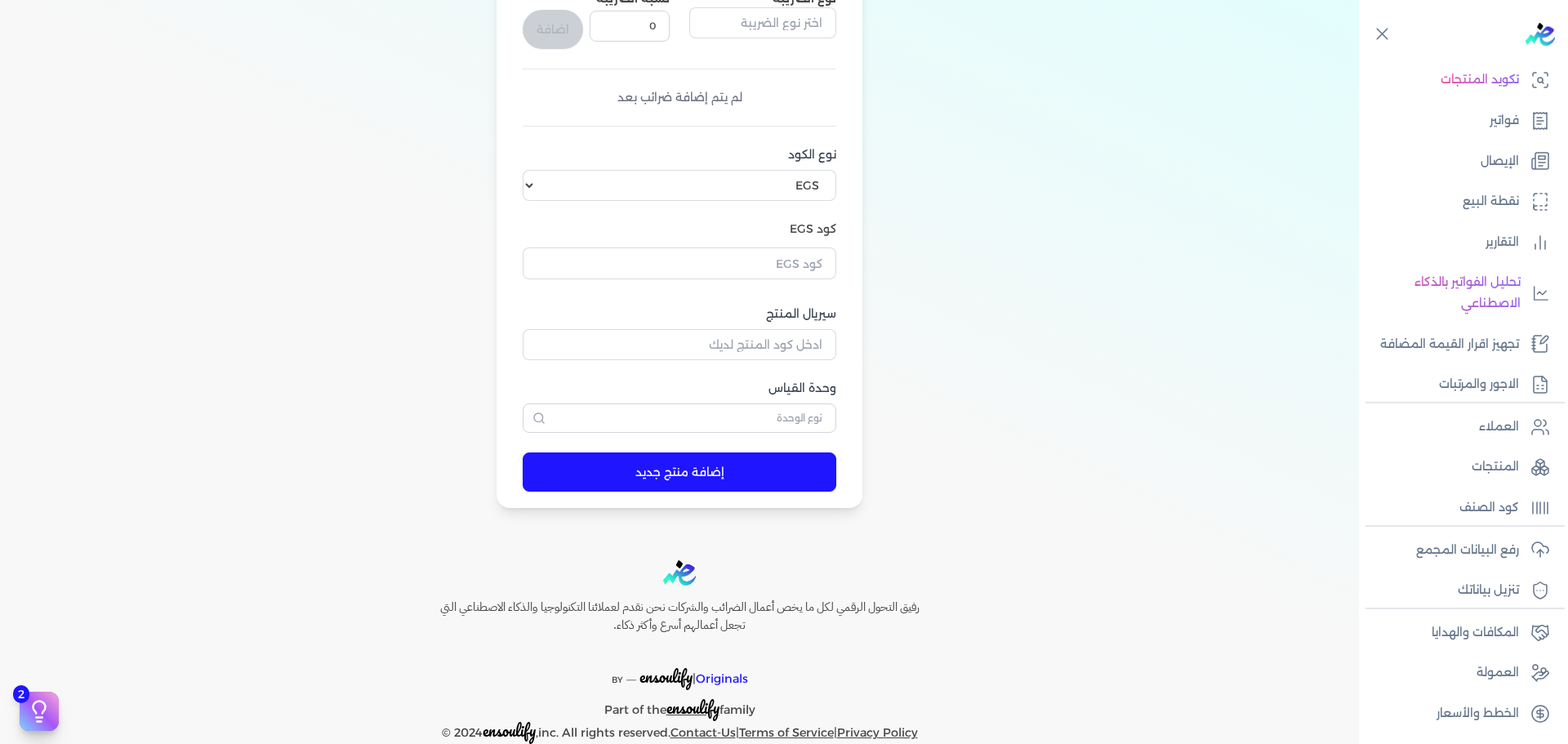
click at [152, 399] on div "اسم المنتج سعر الوحدة (بالجنيه) 0 المخزون 0 نوع الضريبة نسبة الضريبة 0 اضافة لم…" at bounding box center [680, 158] width 1228 height 701
